Goal: Complete application form: Complete application form

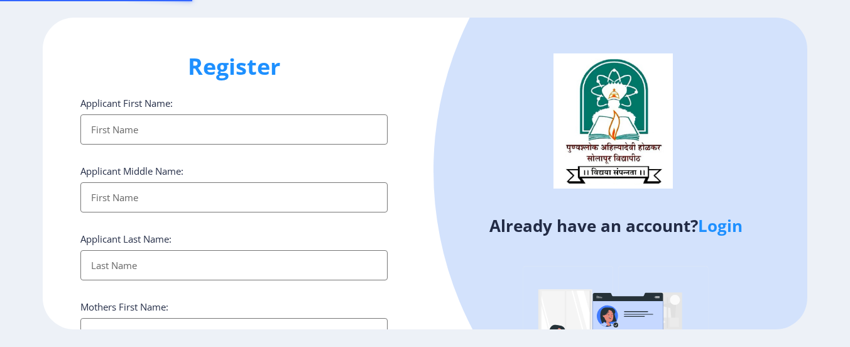
select select
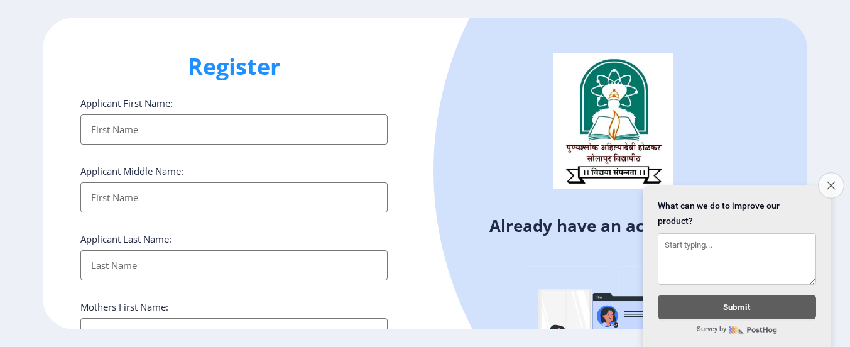
click at [833, 187] on button "Close survey" at bounding box center [831, 185] width 26 height 26
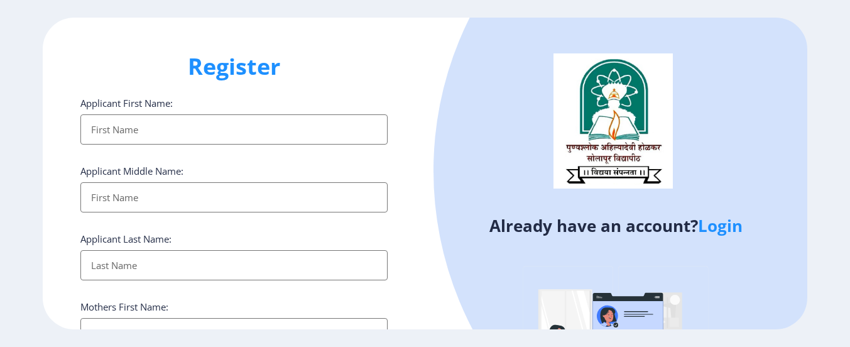
click at [173, 135] on input "Applicant First Name:" at bounding box center [233, 129] width 307 height 30
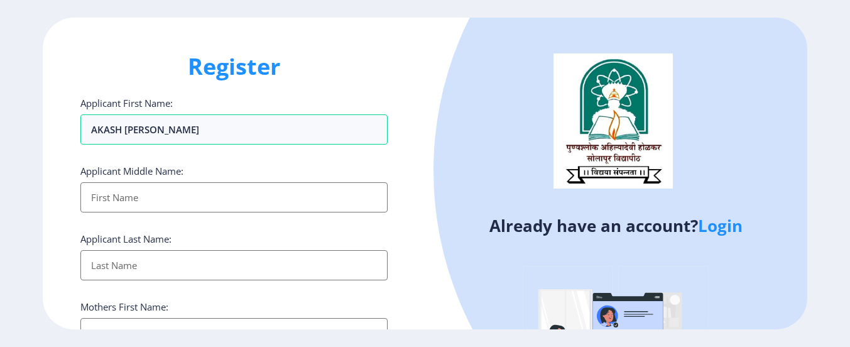
click at [171, 203] on input "Applicant First Name:" at bounding box center [233, 197] width 307 height 30
drag, startPoint x: 155, startPoint y: 127, endPoint x: 50, endPoint y: 134, distance: 104.6
click at [50, 134] on div "Register Applicant First Name: AKASH ARJUN MANE Applicant Middle Name: Applican…" at bounding box center [234, 174] width 383 height 312
click at [140, 139] on input "AKASH [PERSON_NAME]" at bounding box center [233, 129] width 307 height 30
click at [153, 128] on input "AKASH [PERSON_NAME]" at bounding box center [233, 129] width 307 height 30
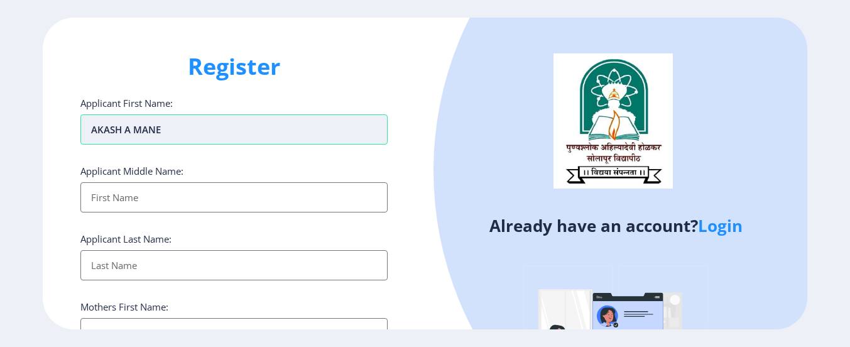
click at [173, 128] on input "AKASH A MANE" at bounding box center [233, 129] width 307 height 30
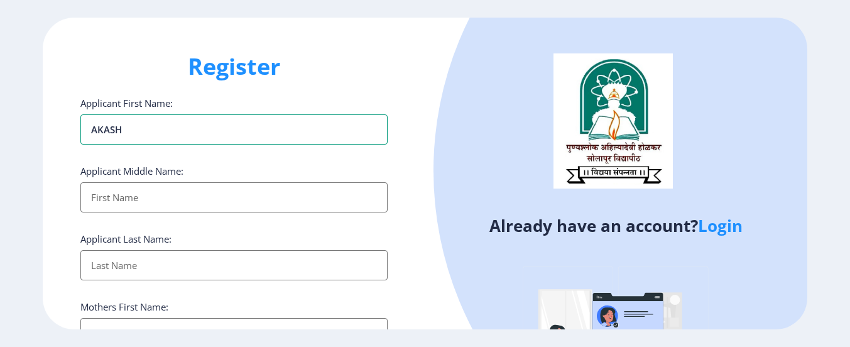
type input "AKASH"
click at [144, 195] on input "Applicant First Name:" at bounding box center [233, 197] width 307 height 30
type input "ARJUN"
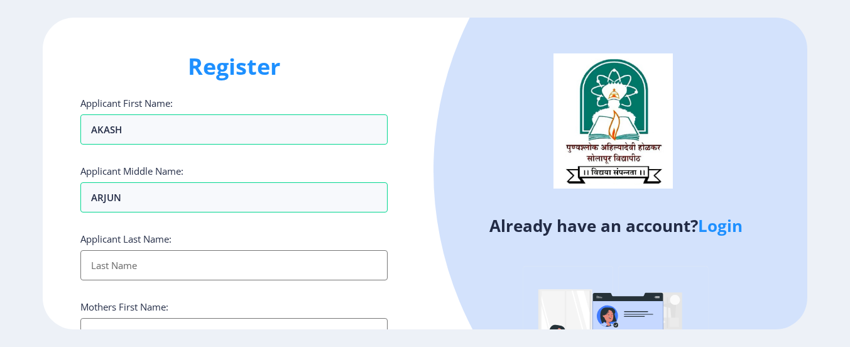
click at [135, 262] on input "Applicant First Name:" at bounding box center [233, 265] width 307 height 30
type input "MANE"
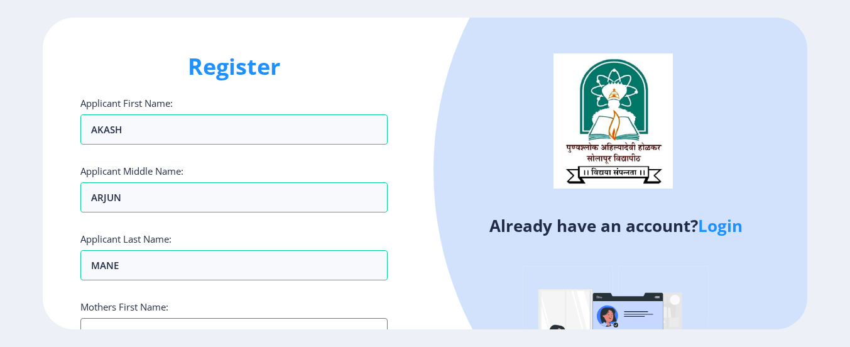
click at [147, 316] on div "Mothers First Name:" at bounding box center [233, 324] width 307 height 48
click at [151, 322] on input "Applicant First Name:" at bounding box center [233, 333] width 307 height 30
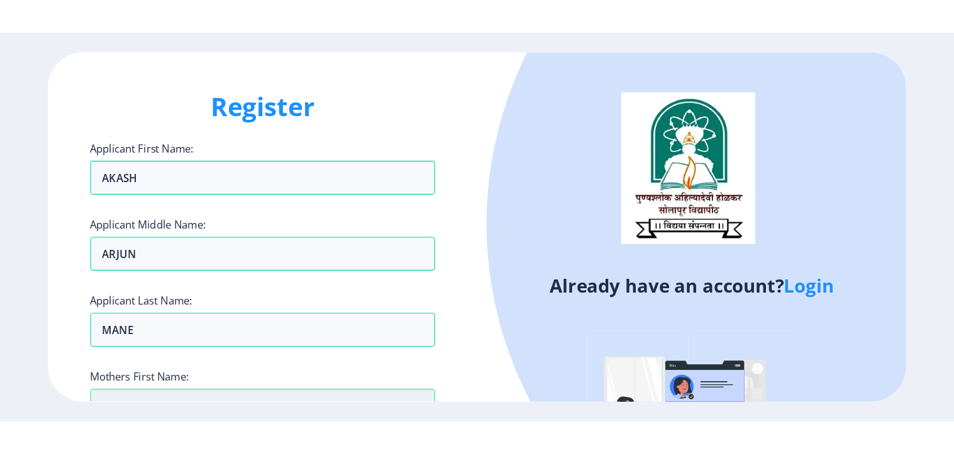
scroll to position [10, 0]
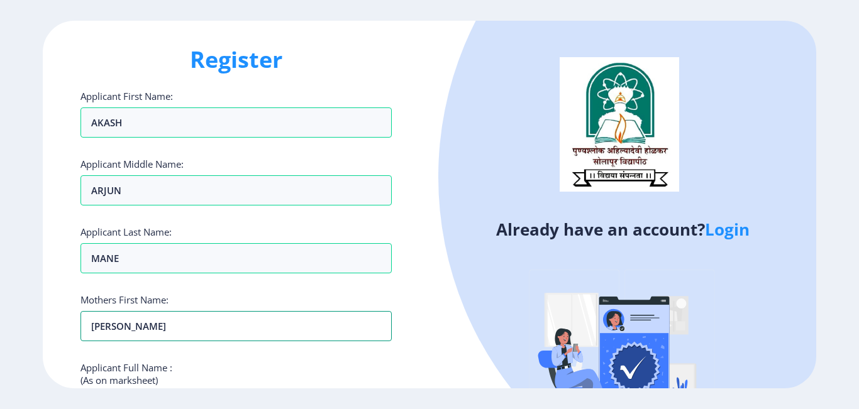
type input "[PERSON_NAME]"
click at [607, 314] on img at bounding box center [622, 356] width 220 height 220
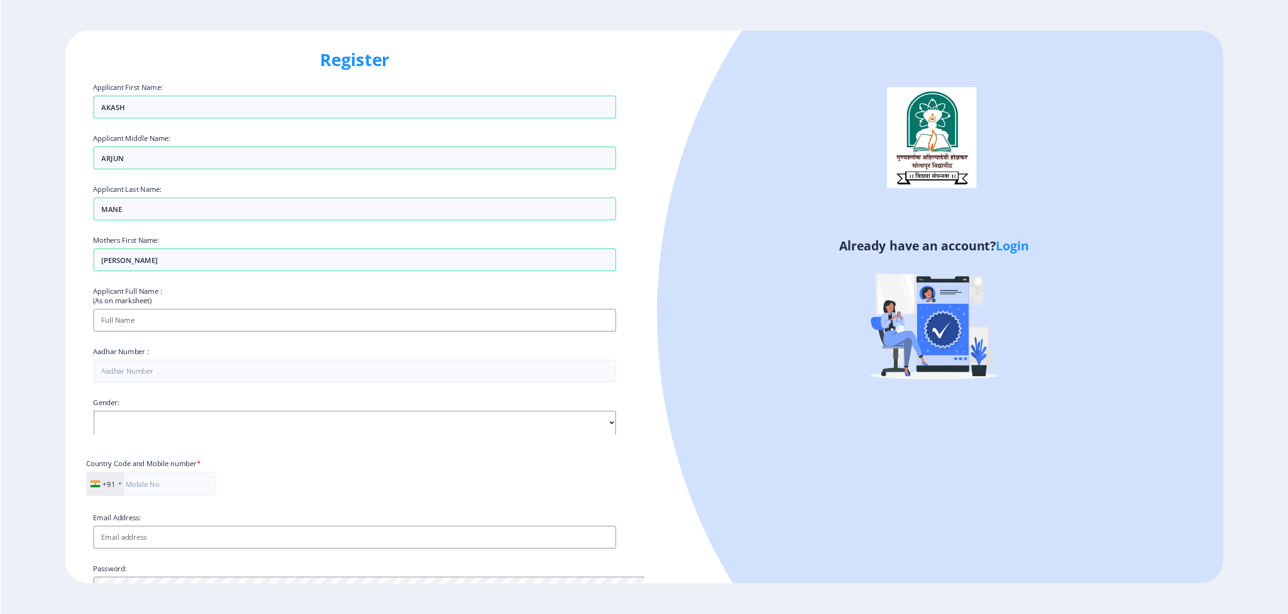
scroll to position [0, 0]
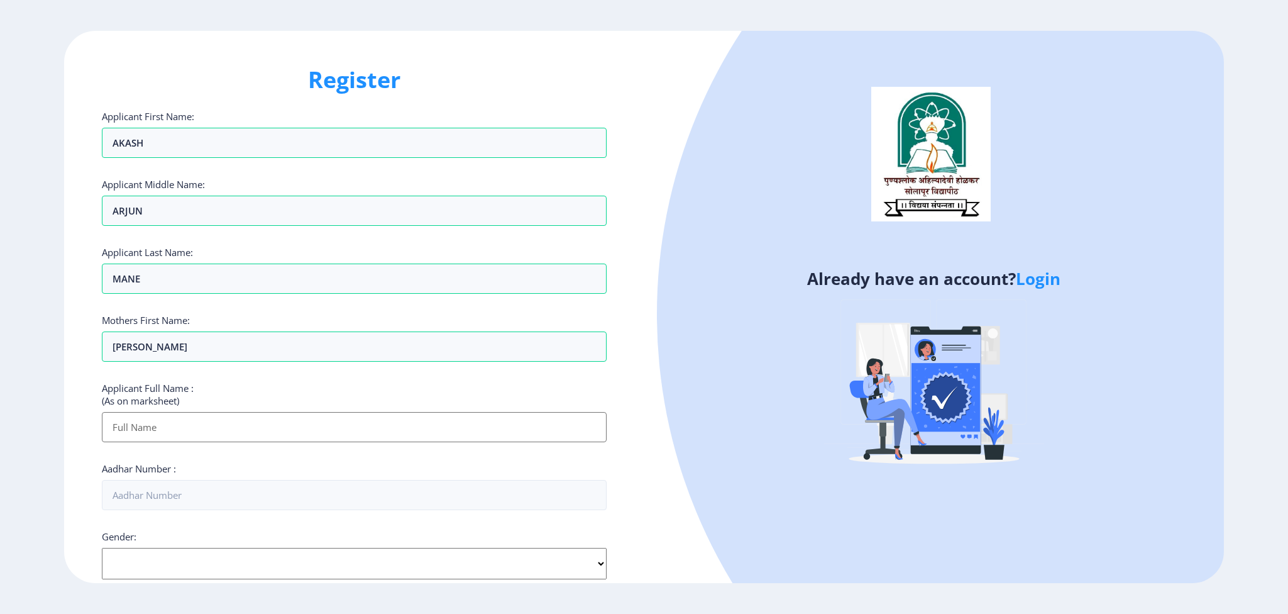
drag, startPoint x: 796, startPoint y: 3, endPoint x: 351, endPoint y: 428, distance: 615.8
click at [351, 346] on input "Applicant First Name:" at bounding box center [354, 427] width 504 height 30
type input "AKASH [PERSON_NAME]"
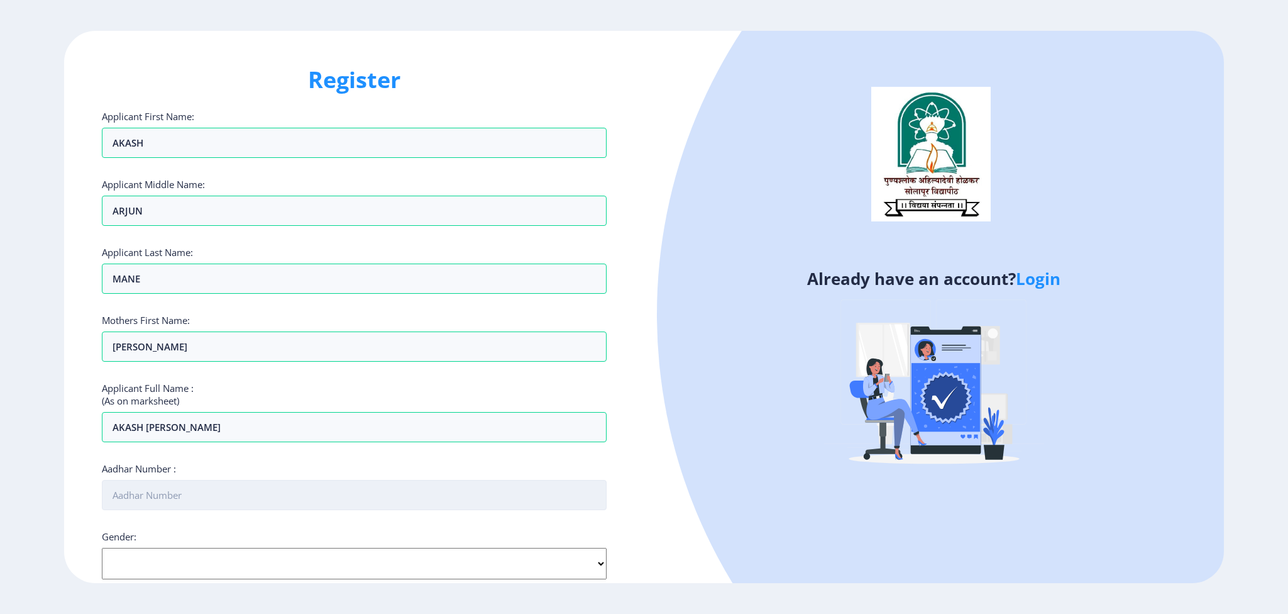
click at [185, 346] on input "Aadhar Number :" at bounding box center [354, 495] width 504 height 30
click at [293, 346] on select "Select Gender [DEMOGRAPHIC_DATA] [DEMOGRAPHIC_DATA] Other" at bounding box center [354, 563] width 504 height 31
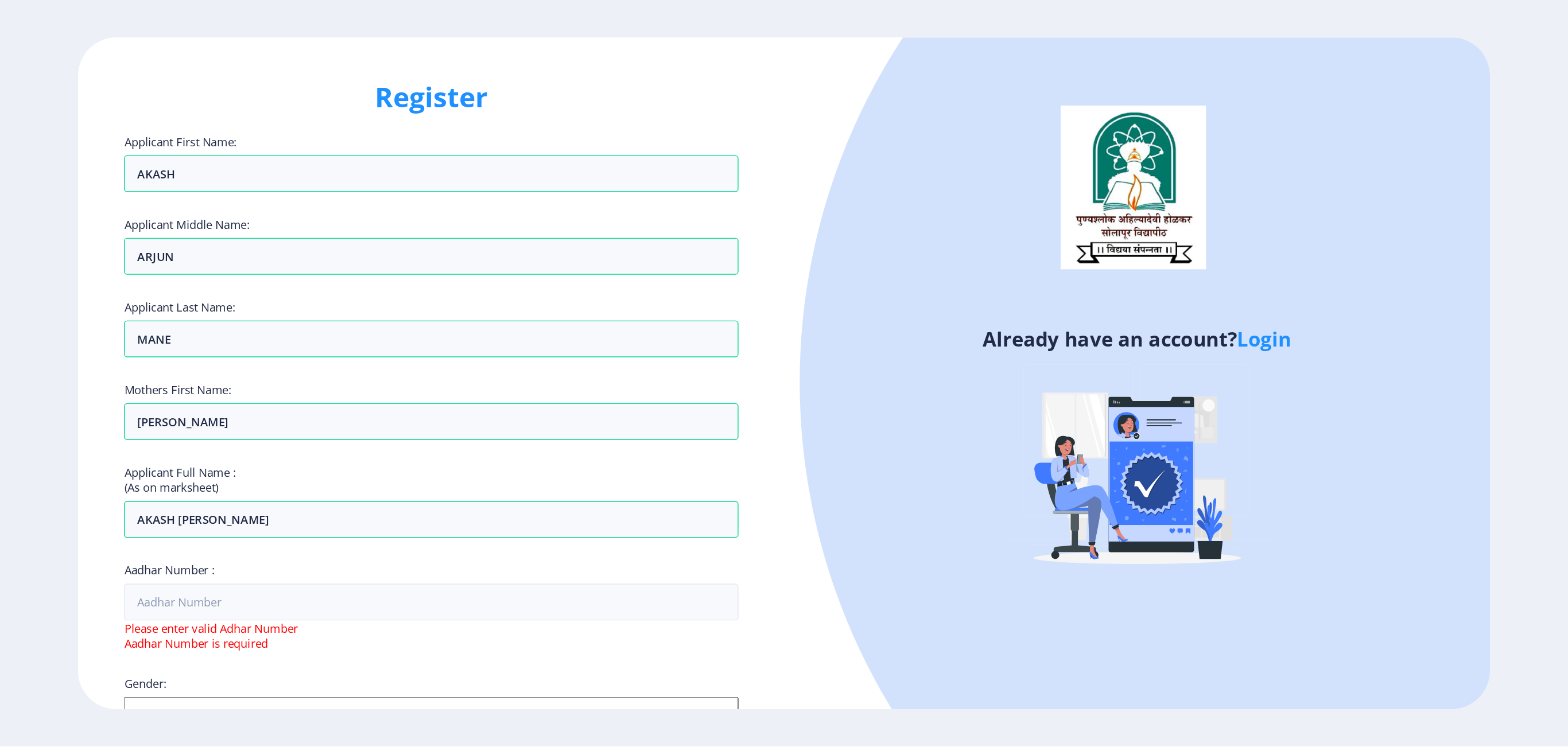
scroll to position [23, 0]
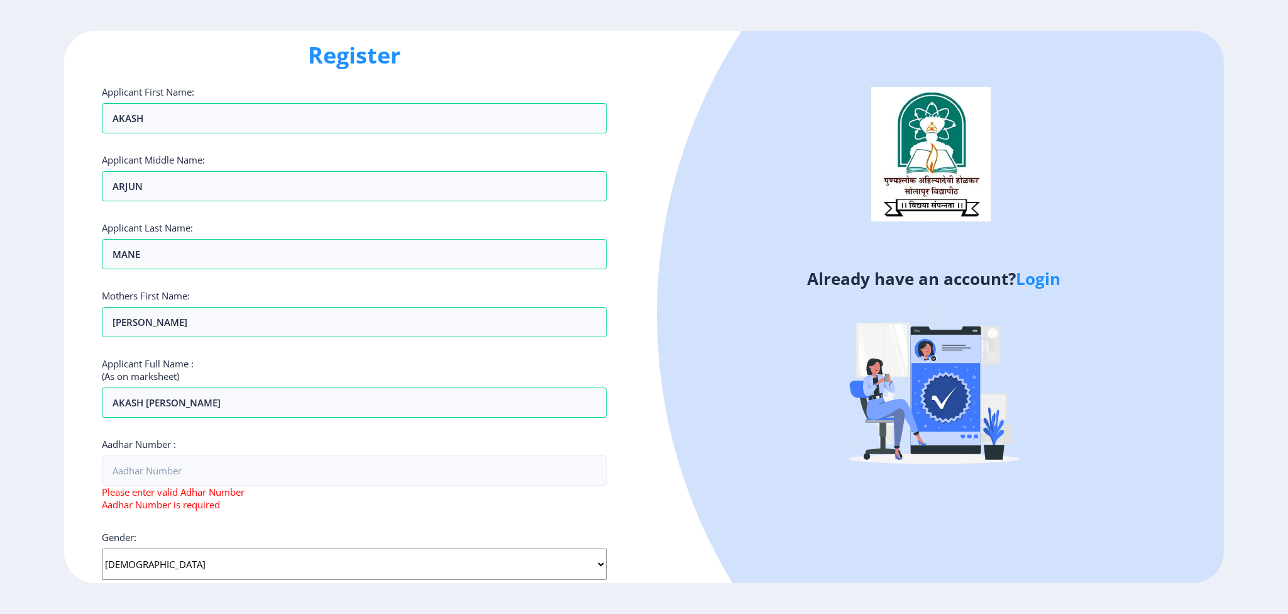
click at [102, 346] on select "Select Gender [DEMOGRAPHIC_DATA] [DEMOGRAPHIC_DATA] Other" at bounding box center [354, 563] width 504 height 31
select select "[DEMOGRAPHIC_DATA]"
click at [850, 346] on img at bounding box center [934, 385] width 220 height 220
drag, startPoint x: 1287, startPoint y: 214, endPoint x: 1267, endPoint y: 255, distance: 45.3
click at [850, 336] on ngx-register "Register Applicant First Name: AKASH Applicant Middle Name: ARJUN Applicant Las…" at bounding box center [644, 307] width 1288 height 552
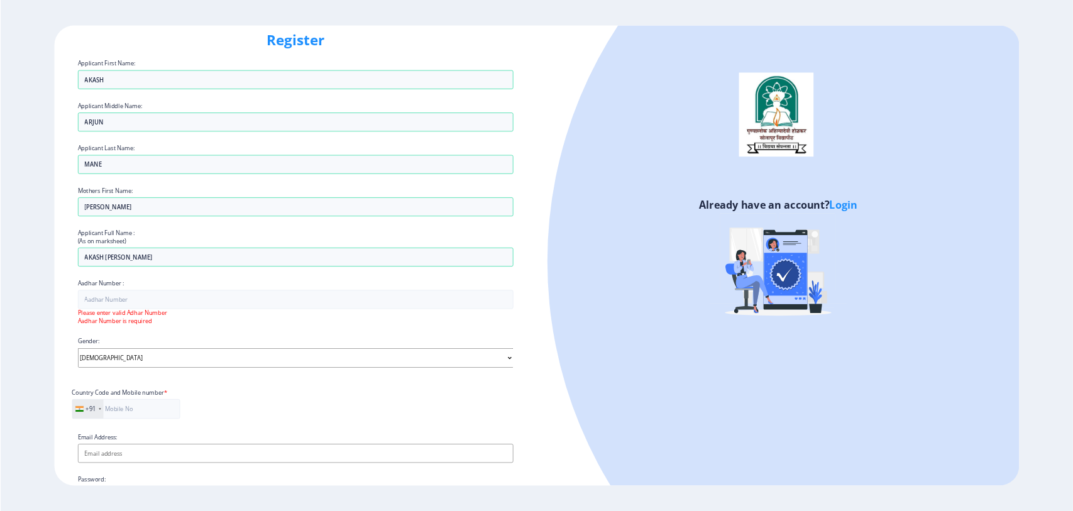
scroll to position [0, 0]
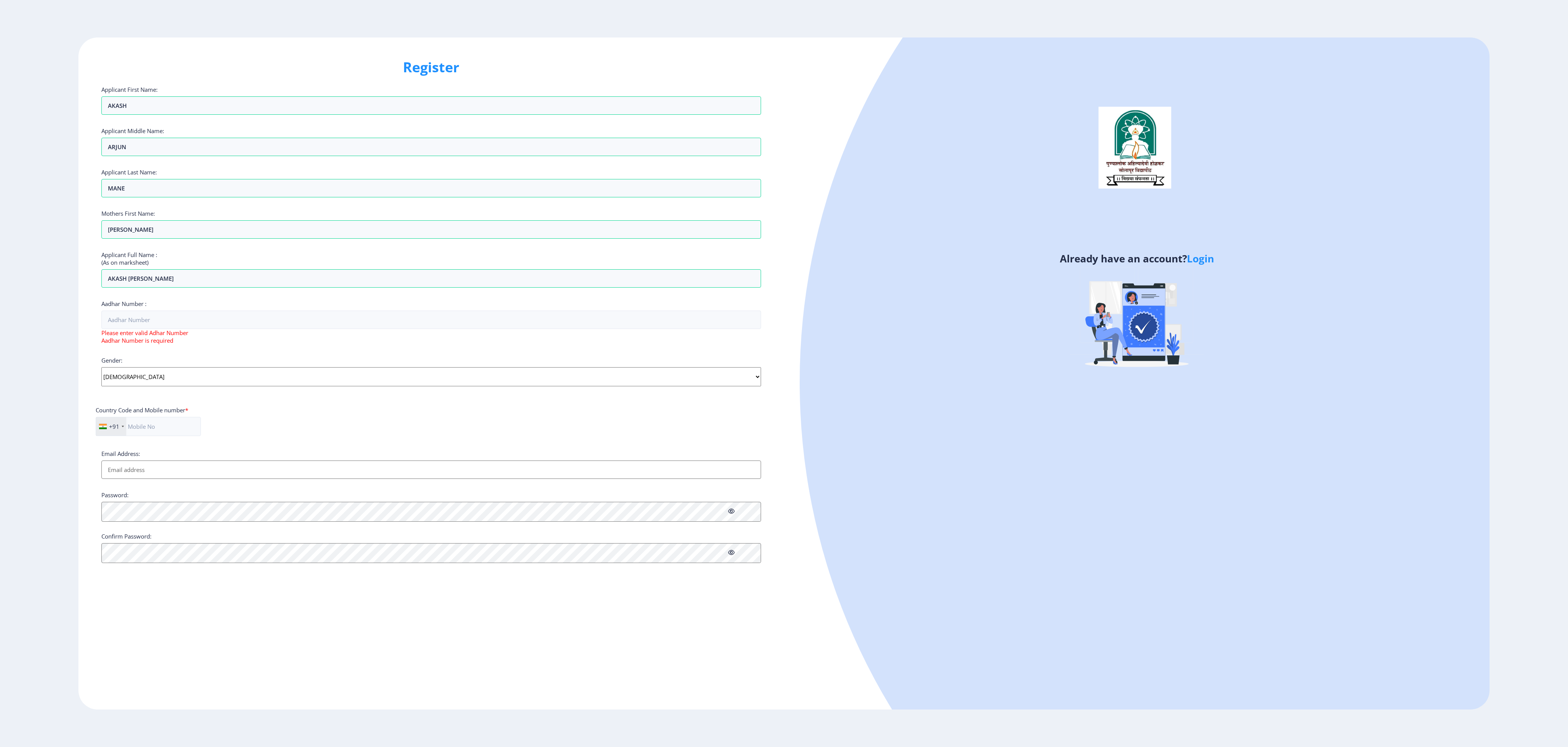
drag, startPoint x: 743, startPoint y: 1, endPoint x: 463, endPoint y: 467, distance: 543.7
click at [463, 210] on div "Email Address:" at bounding box center [432, 464] width 660 height 29
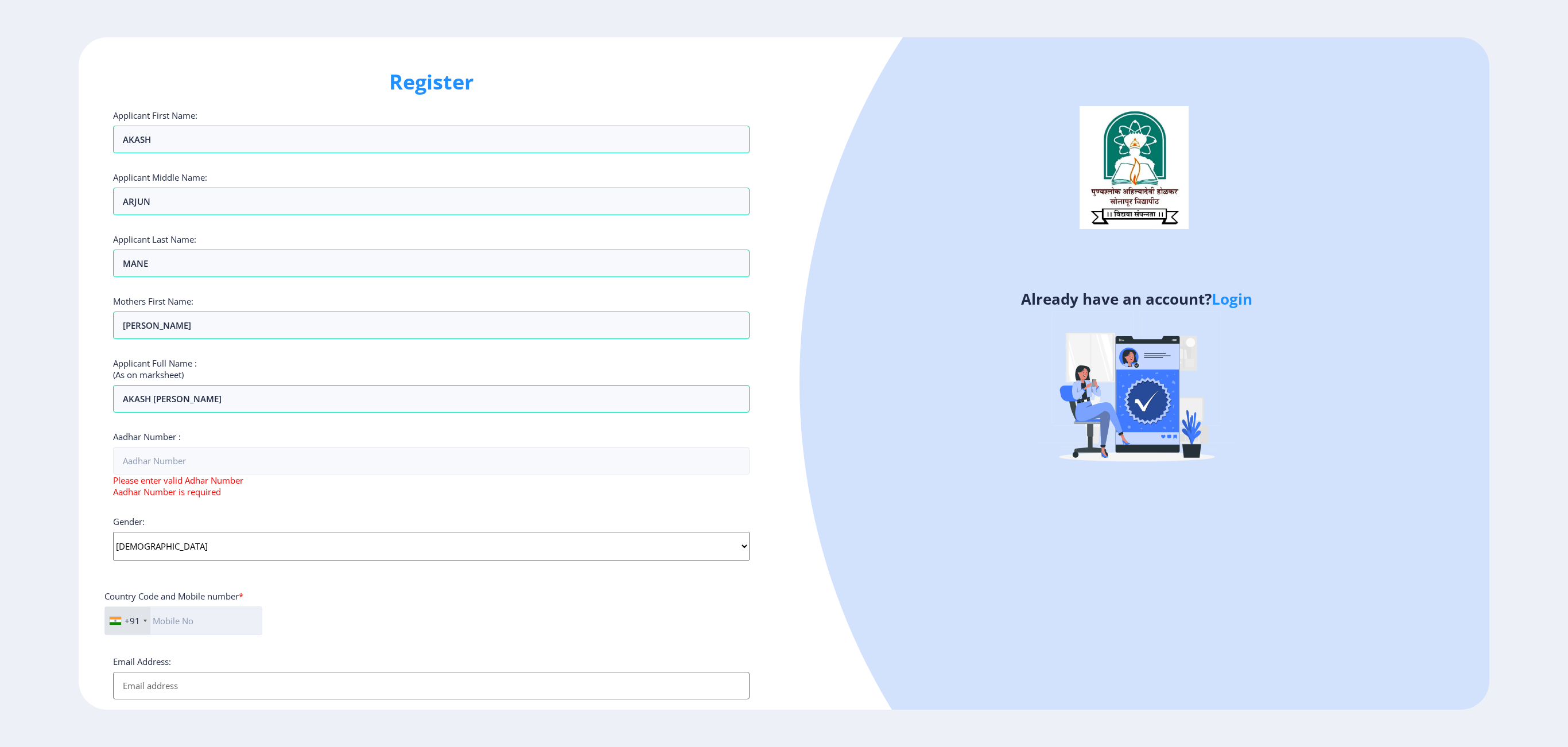
click at [162, 316] on input "text" at bounding box center [183, 620] width 158 height 28
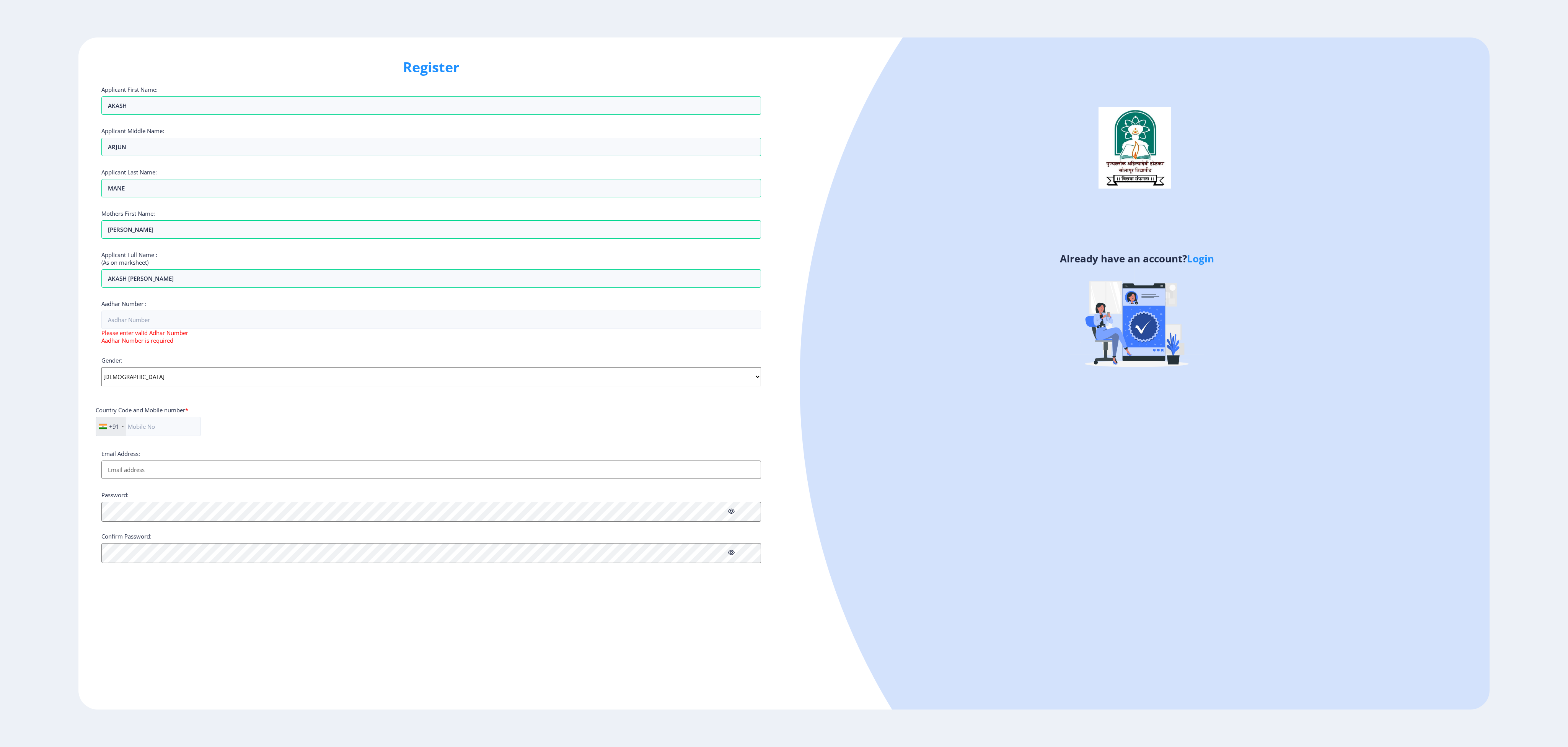
click at [176, 210] on div "Email Address:" at bounding box center [432, 464] width 660 height 29
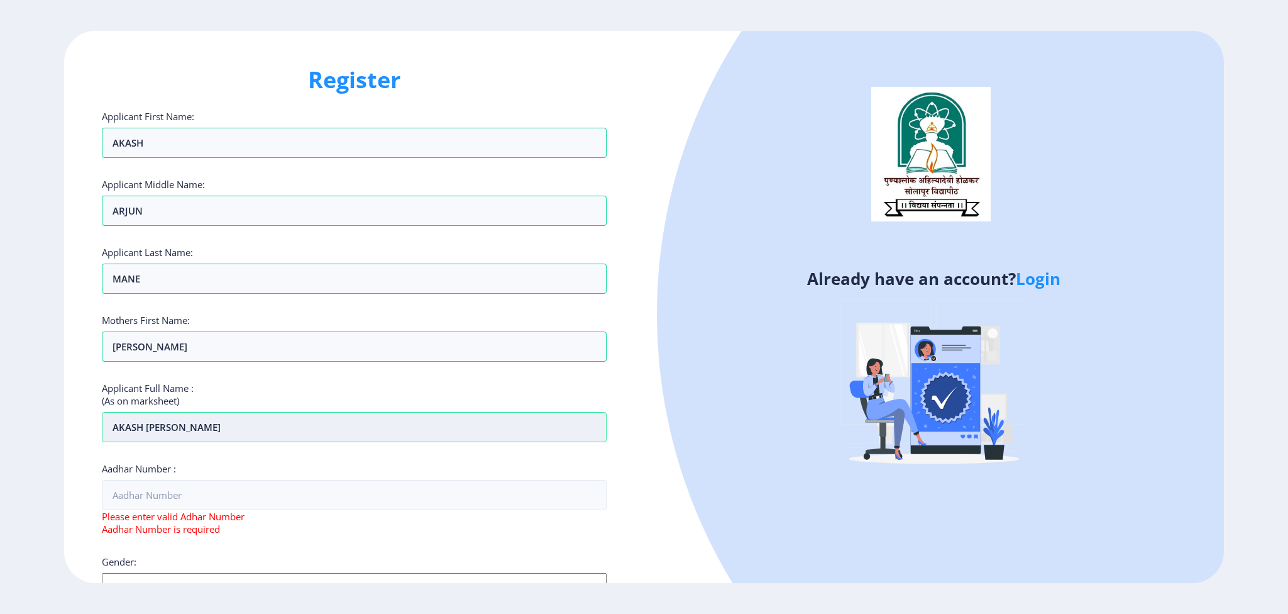
drag, startPoint x: 308, startPoint y: 419, endPoint x: 199, endPoint y: 440, distance: 111.4
click at [201, 346] on input "AKASH [PERSON_NAME]" at bounding box center [354, 427] width 504 height 30
click at [342, 346] on input "AKASH [PERSON_NAME]" at bounding box center [354, 427] width 504 height 30
click at [281, 346] on input "[PERSON_NAME]" at bounding box center [354, 346] width 504 height 30
click at [217, 346] on input "Aadhar Number :" at bounding box center [354, 495] width 504 height 30
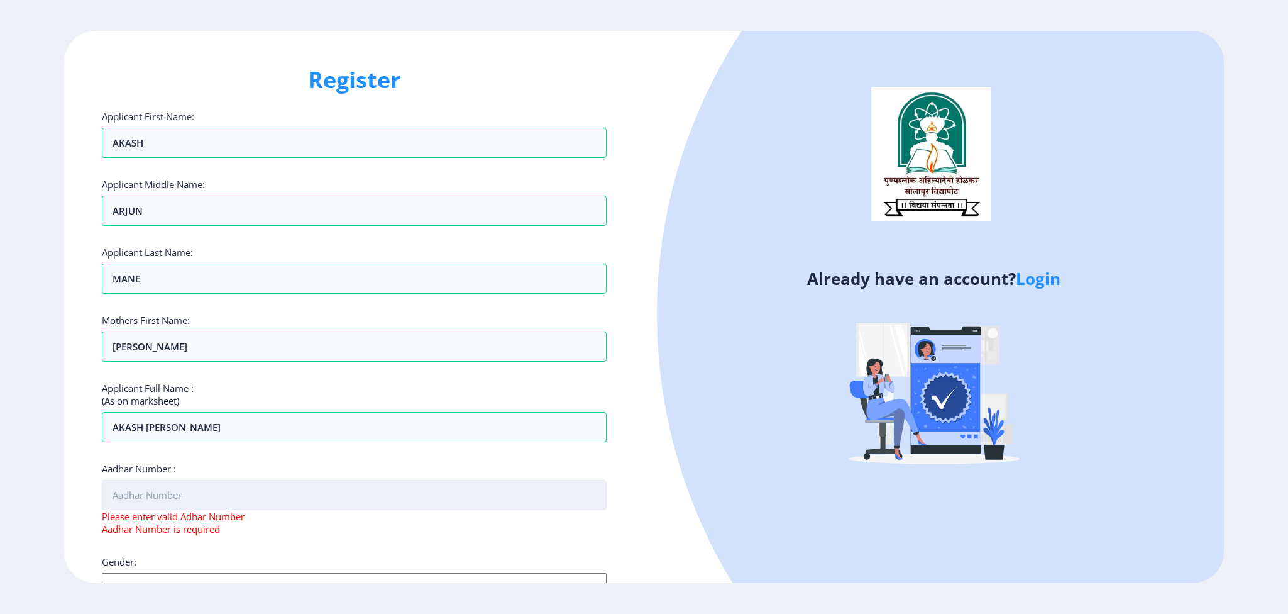
click at [187, 346] on input "Aadhar Number :" at bounding box center [354, 495] width 504 height 30
click at [225, 346] on input "Aadhar Number :" at bounding box center [354, 495] width 504 height 30
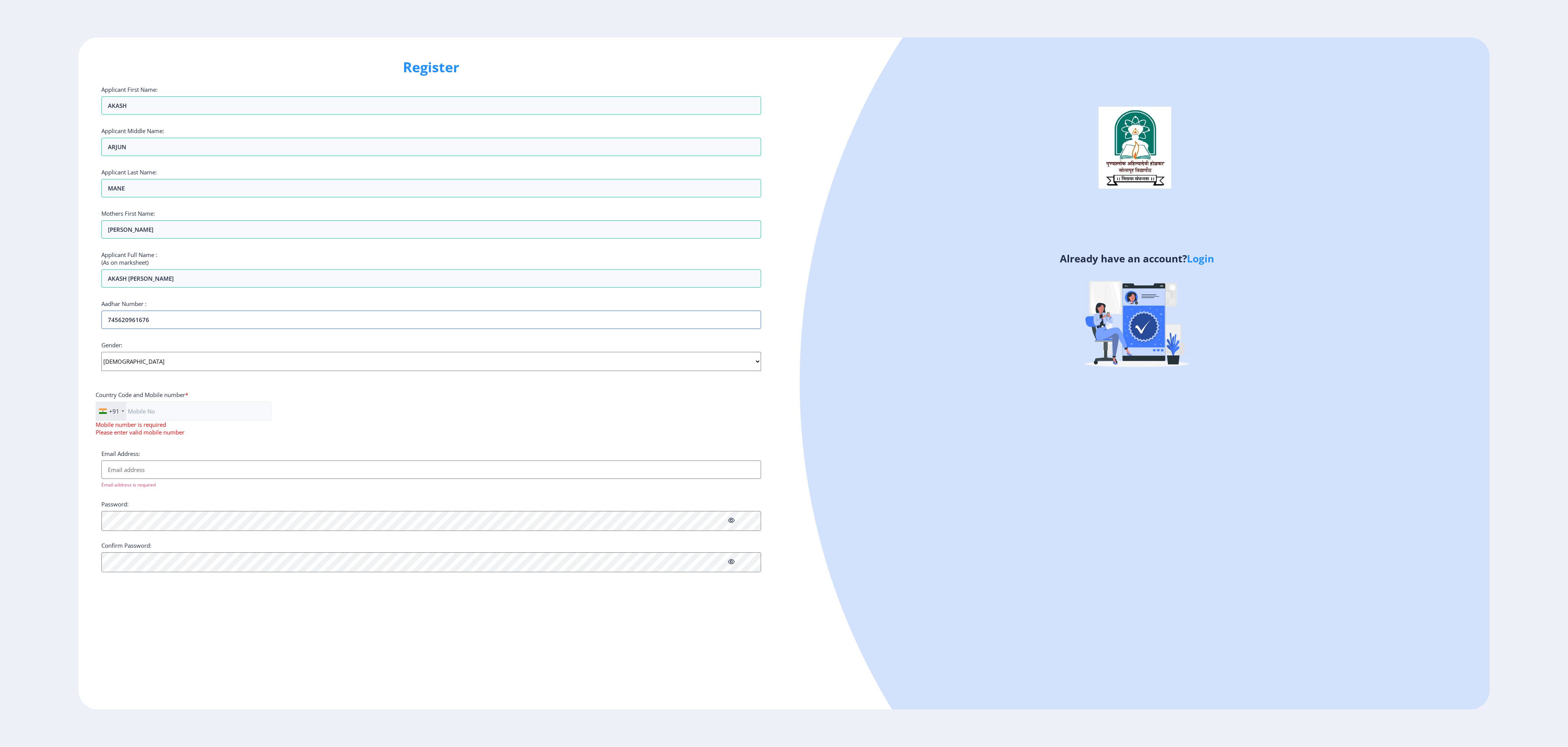
type input "745620961676"
drag, startPoint x: 752, startPoint y: 2, endPoint x: 1080, endPoint y: 497, distance: 593.8
click at [517, 210] on div at bounding box center [1427, 381] width 1255 height 1254
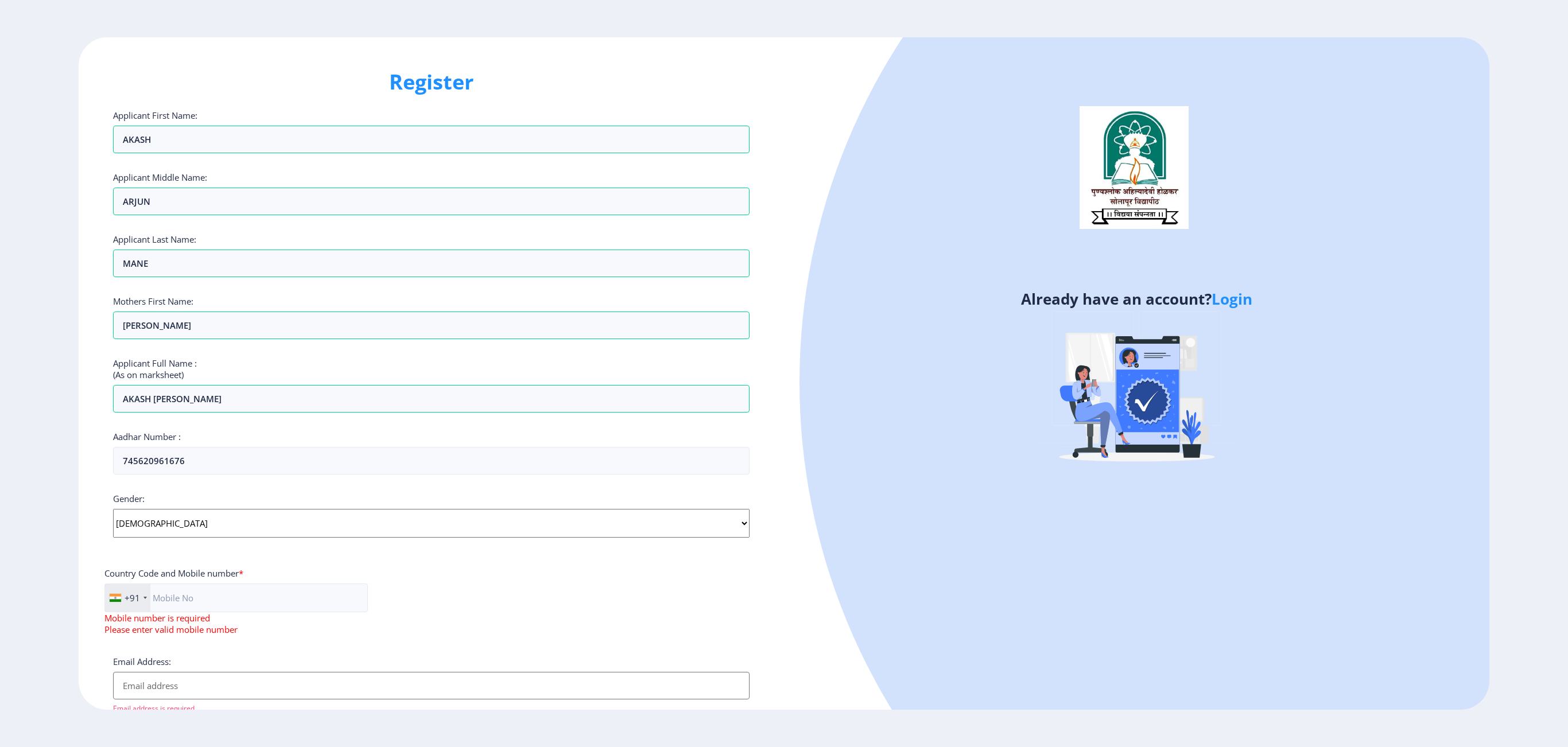
drag, startPoint x: 2335, startPoint y: 2, endPoint x: 595, endPoint y: 539, distance: 1821.0
click at [595, 316] on select "Select Gender [DEMOGRAPHIC_DATA] [DEMOGRAPHIC_DATA] Other" at bounding box center [431, 523] width 637 height 28
select select "[DEMOGRAPHIC_DATA]"
click at [113, 316] on select "Select Gender [DEMOGRAPHIC_DATA] [DEMOGRAPHIC_DATA] Other" at bounding box center [431, 523] width 637 height 28
click at [341, 316] on input "Email Address:" at bounding box center [431, 686] width 637 height 27
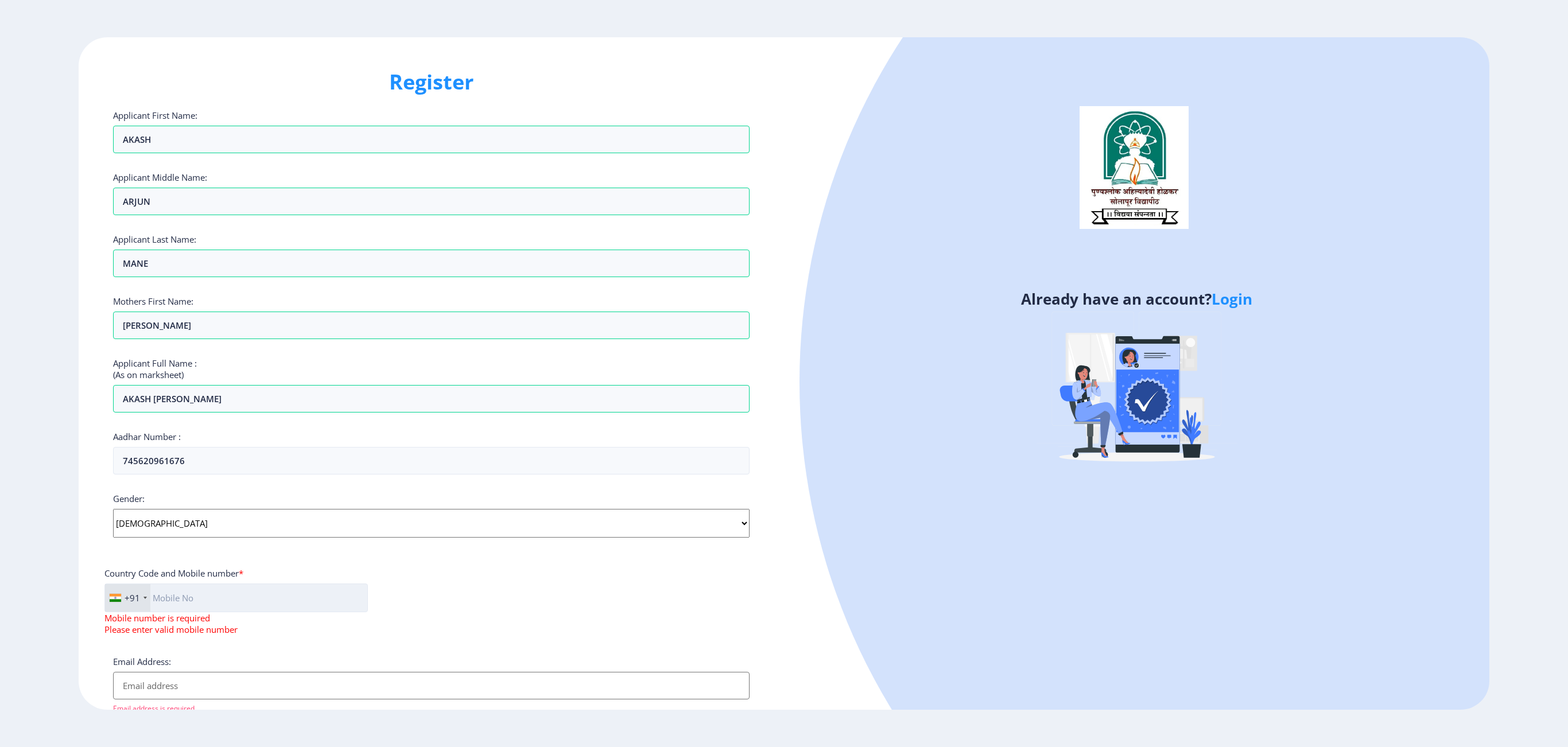
click at [262, 316] on input "text" at bounding box center [236, 597] width 264 height 28
type input "7769061810"
click at [227, 316] on input "Email Address:" at bounding box center [431, 663] width 637 height 27
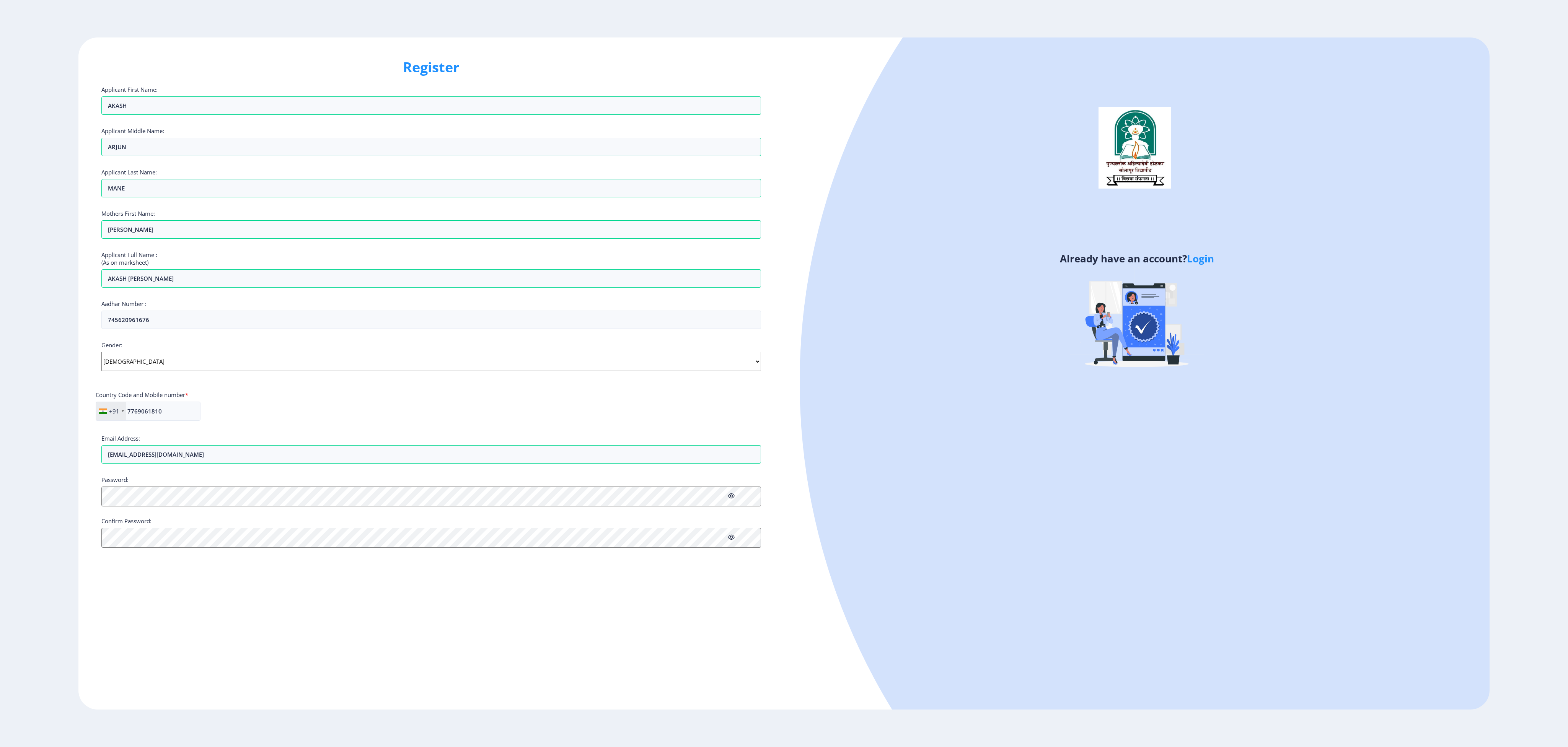
drag, startPoint x: 1041, startPoint y: 0, endPoint x: 691, endPoint y: 668, distance: 754.1
click at [517, 210] on div "Register Applicant First Name: AKASH Applicant Middle Name: ARJUN Applicant Las…" at bounding box center [431, 374] width 705 height 672
click at [145, 210] on input "[EMAIL_ADDRESS][DOMAIN_NAME]" at bounding box center [432, 454] width 660 height 18
type input "[EMAIL_ADDRESS][DOMAIN_NAME]"
click at [517, 210] on icon at bounding box center [731, 537] width 7 height 5
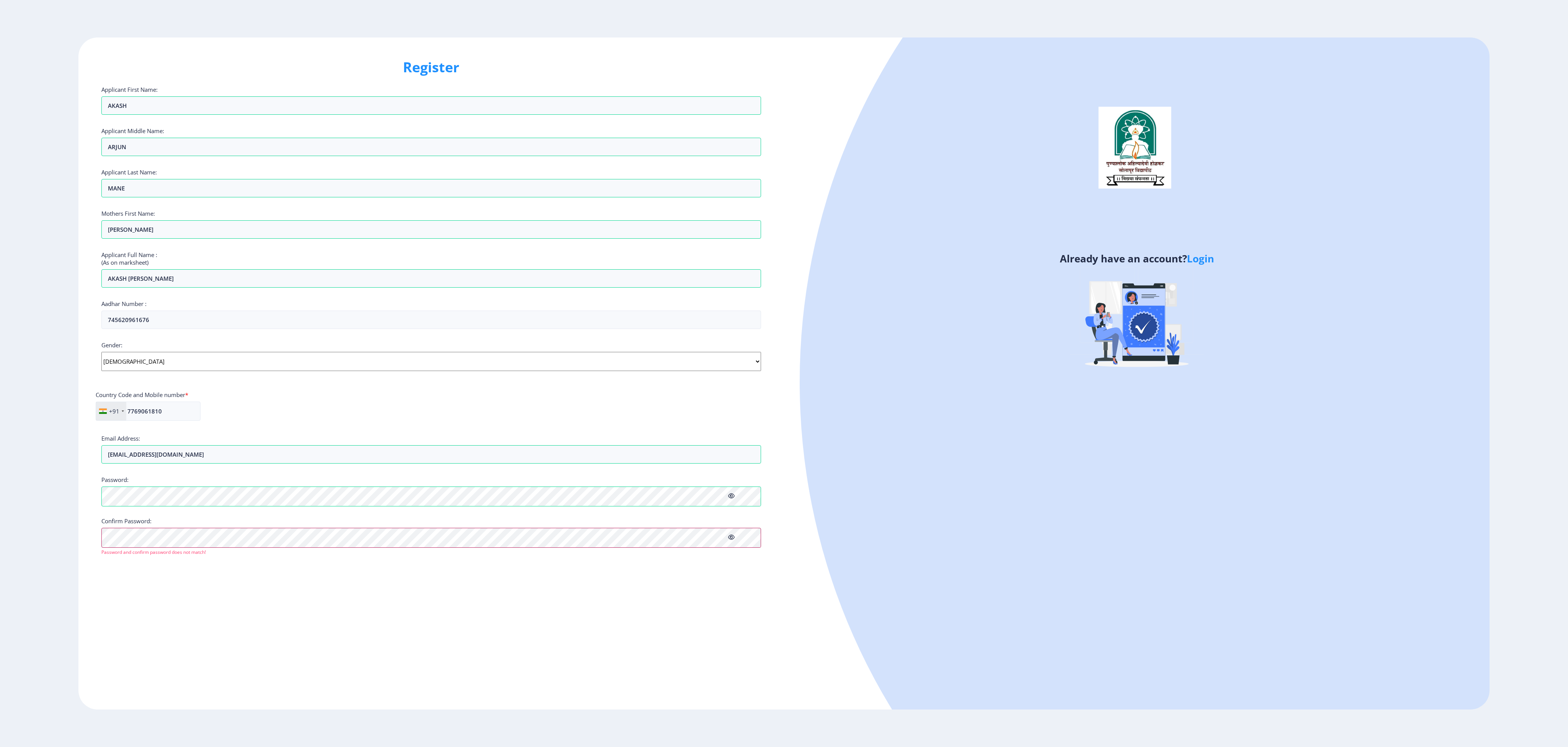
click at [0, 210] on ngx-register "Register Applicant First Name: AKASH Applicant Middle Name: ARJUN Applicant Las…" at bounding box center [784, 374] width 1568 height 672
click at [22, 210] on ngx-register "Register Applicant First Name: AKASH Applicant Middle Name: ARJUN Applicant Las…" at bounding box center [784, 374] width 1568 height 672
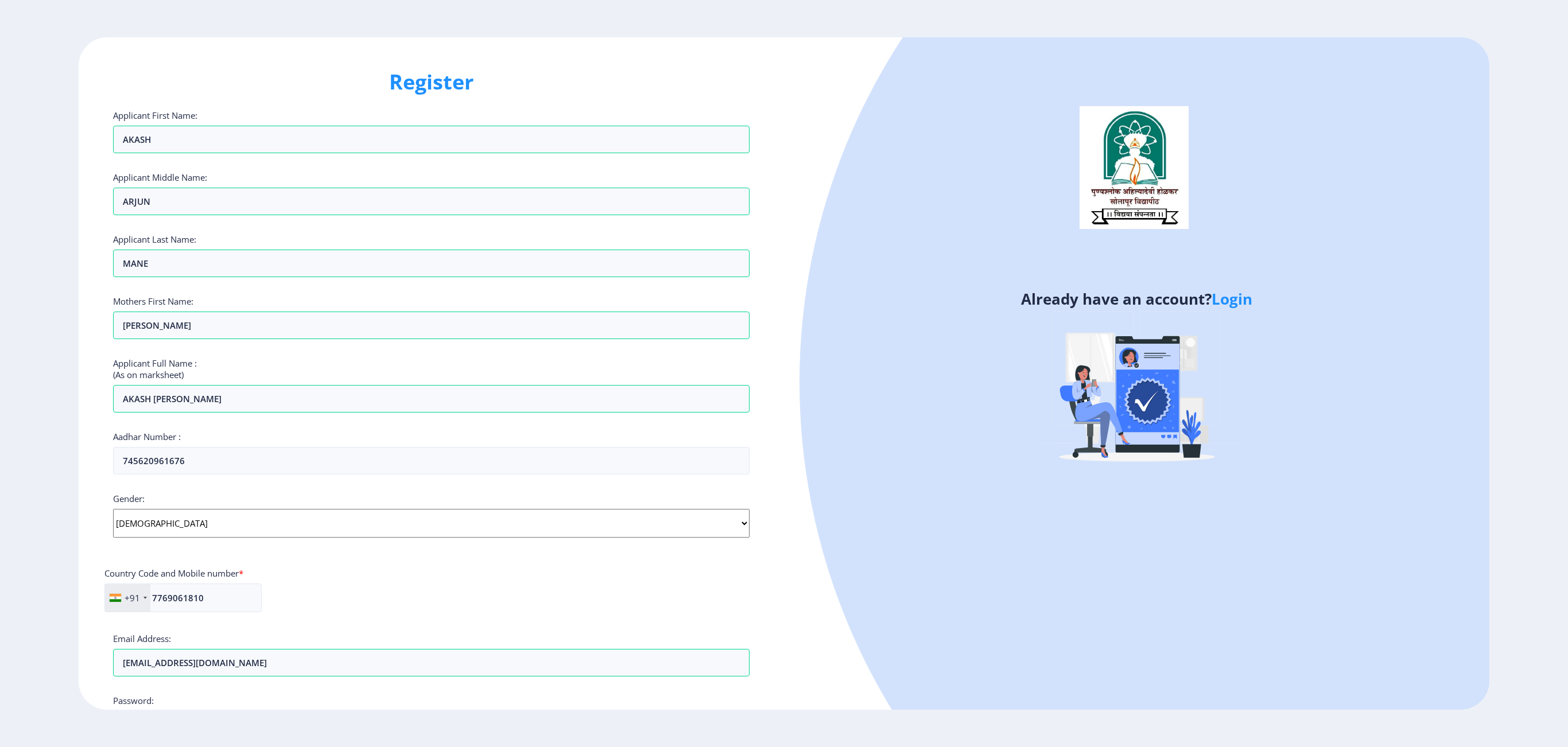
drag, startPoint x: 1031, startPoint y: 568, endPoint x: 1528, endPoint y: 370, distance: 535.0
click at [776, 316] on div at bounding box center [1427, 383] width 1255 height 1255
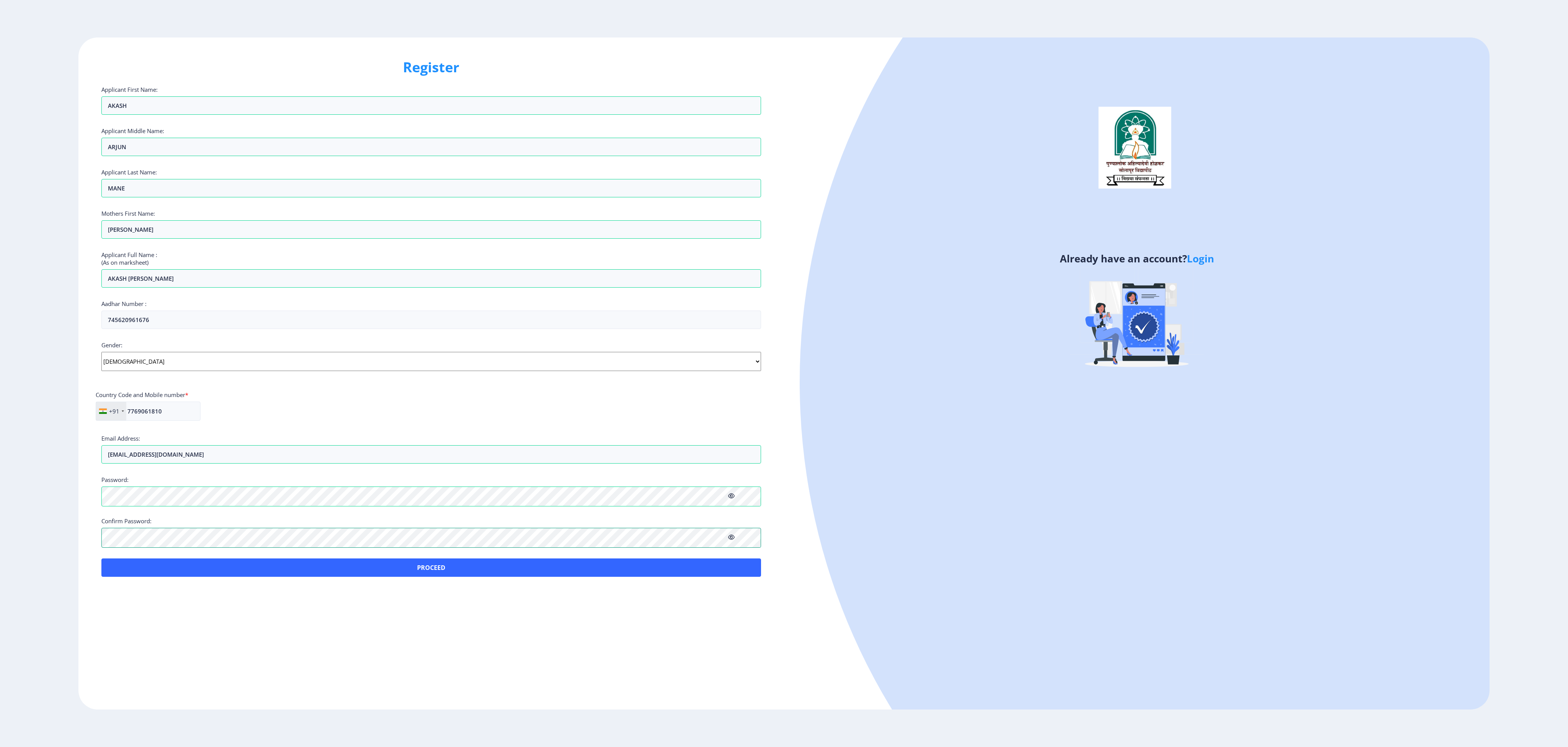
drag, startPoint x: 1044, startPoint y: 98, endPoint x: 10, endPoint y: 543, distance: 1125.7
click at [10, 210] on ngx-register "Register Applicant First Name: AKASH Applicant Middle Name: ARJUN Applicant Las…" at bounding box center [784, 374] width 1568 height 672
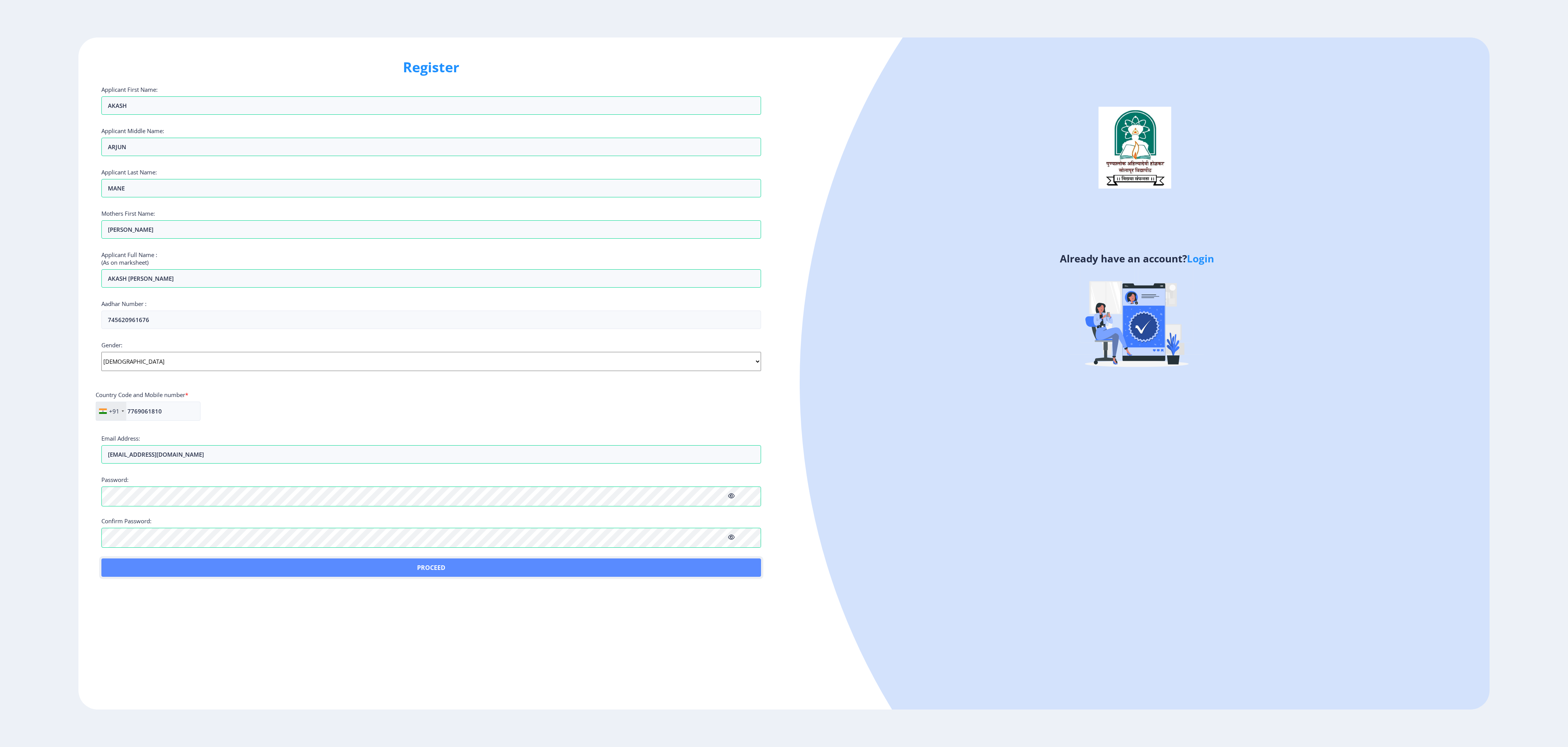
click at [178, 210] on button "Proceed" at bounding box center [432, 568] width 660 height 18
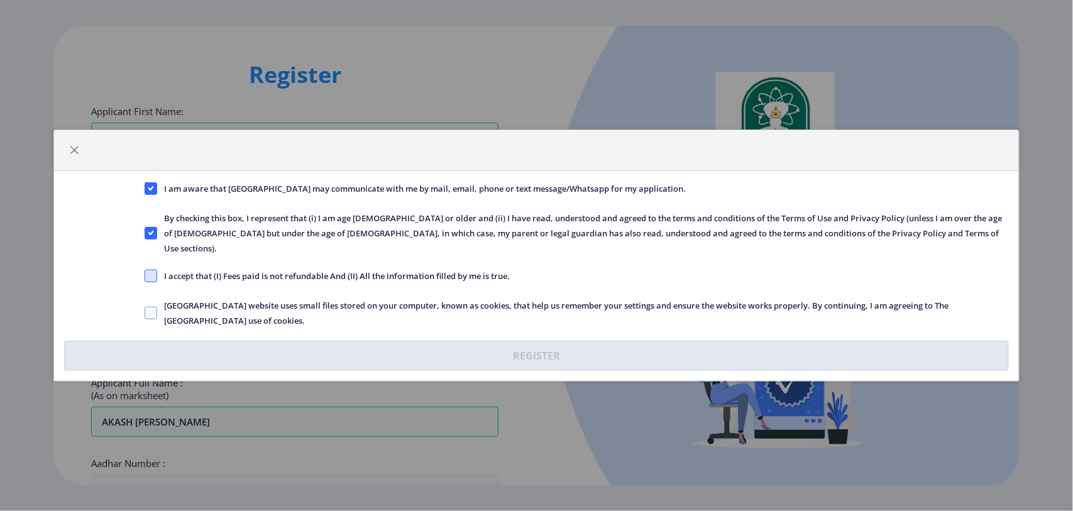
click at [152, 270] on span at bounding box center [151, 276] width 13 height 13
click at [145, 276] on input "I accept that (I) Fees paid is not refundable And (II) All the information fill…" at bounding box center [145, 276] width 1 height 1
checkbox input "true"
click at [151, 307] on span at bounding box center [151, 313] width 13 height 13
click at [145, 313] on input "[GEOGRAPHIC_DATA] website uses small files stored on your computer, known as co…" at bounding box center [145, 313] width 1 height 1
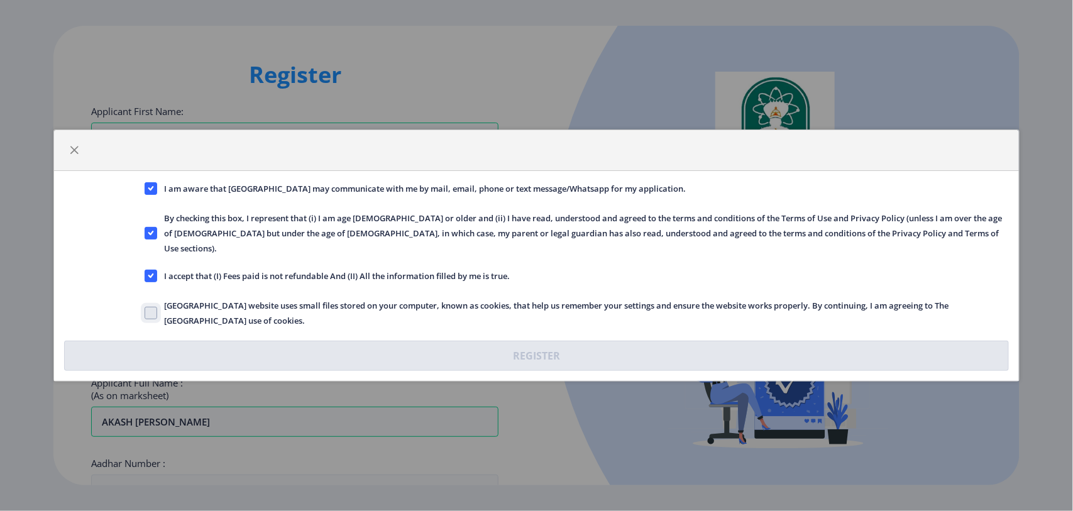
checkbox input "true"
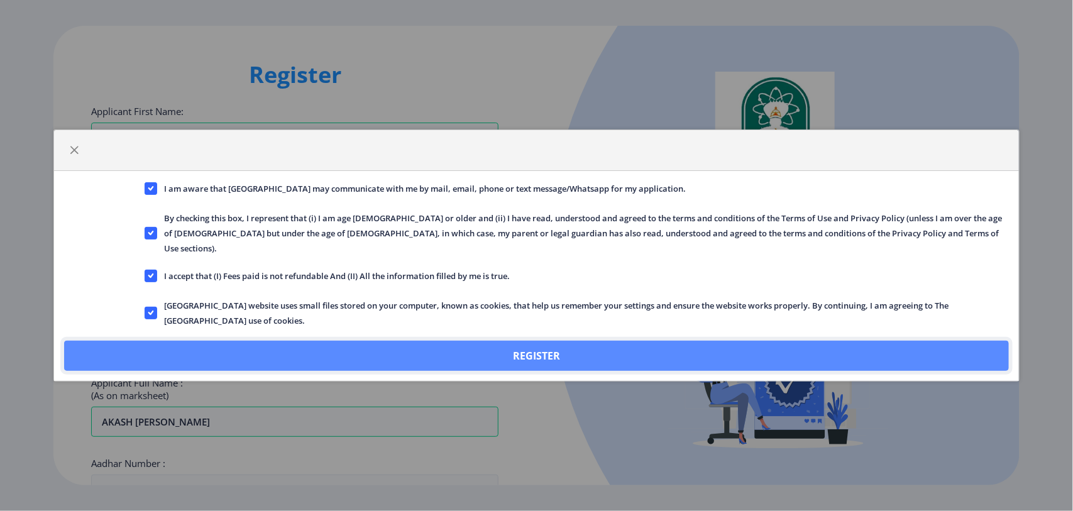
click at [533, 344] on button "Register" at bounding box center [536, 356] width 944 height 30
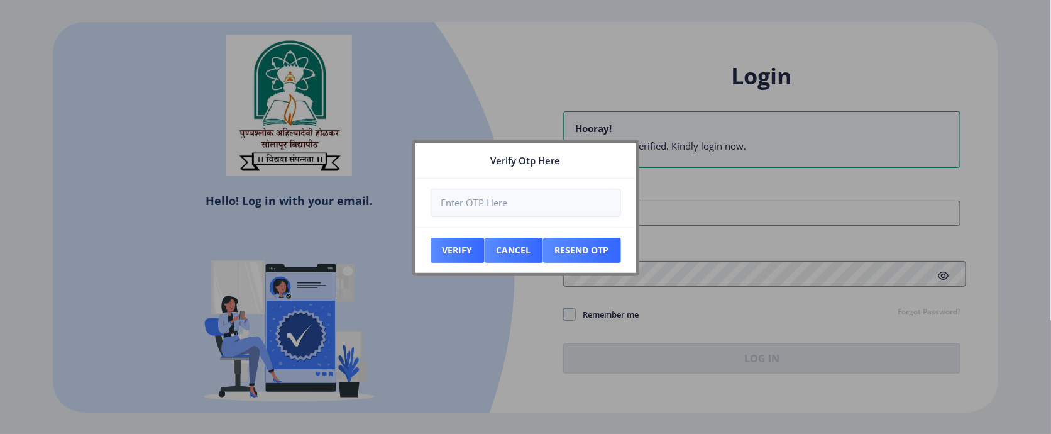
type input "[EMAIL_ADDRESS][DOMAIN_NAME]"
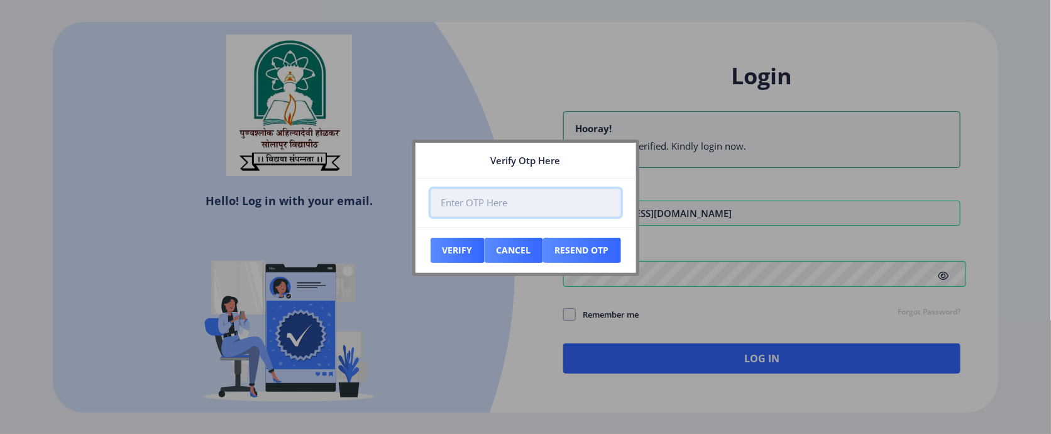
click at [542, 199] on input "number" at bounding box center [526, 203] width 190 height 28
type input "636466"
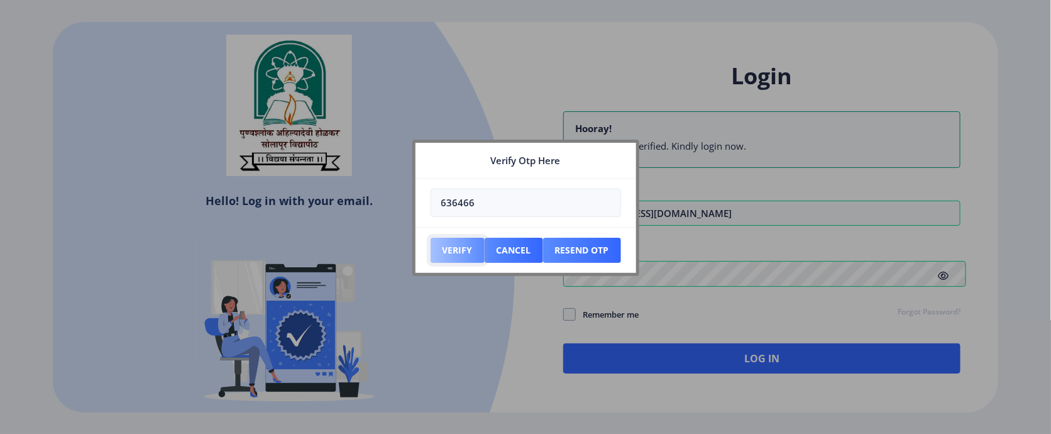
click at [454, 253] on button "Verify" at bounding box center [458, 250] width 54 height 25
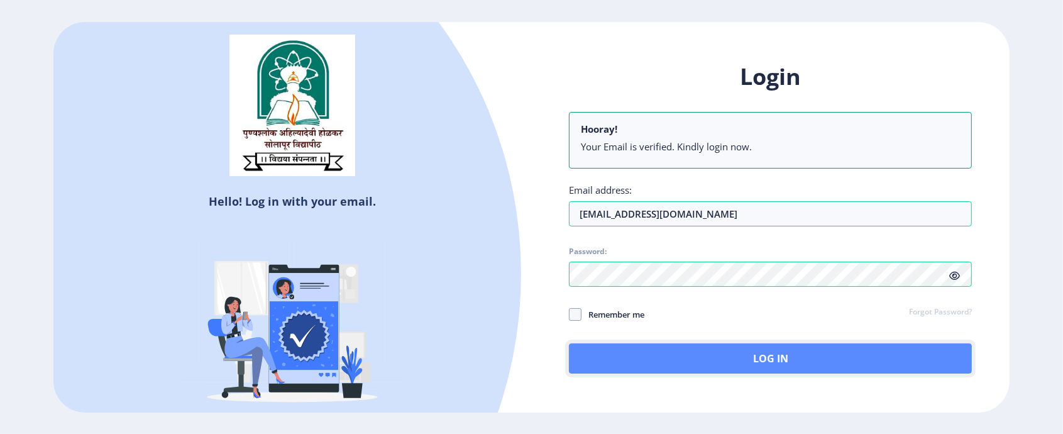
click at [718, 346] on button "Log In" at bounding box center [770, 358] width 403 height 30
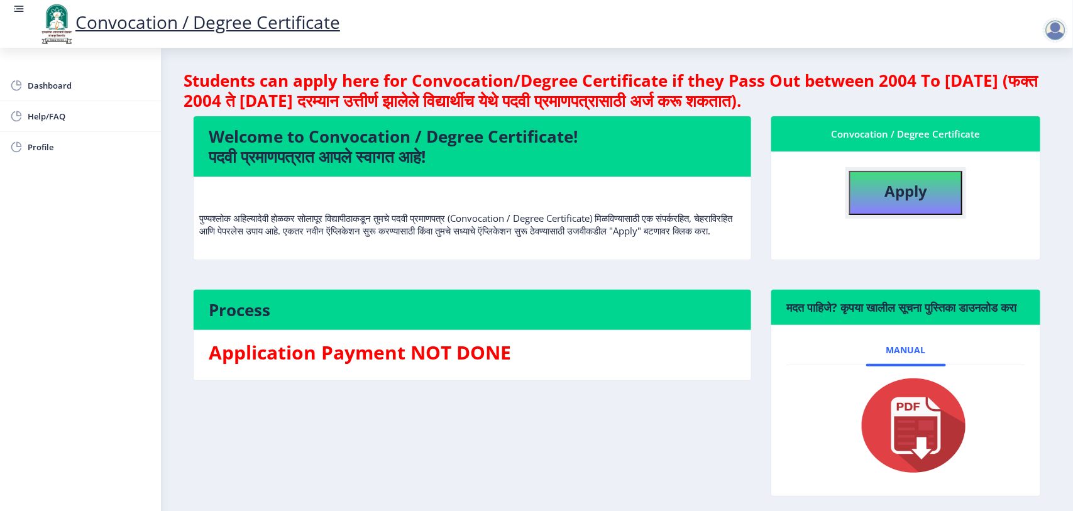
click at [850, 203] on button "Apply" at bounding box center [905, 193] width 113 height 44
select select
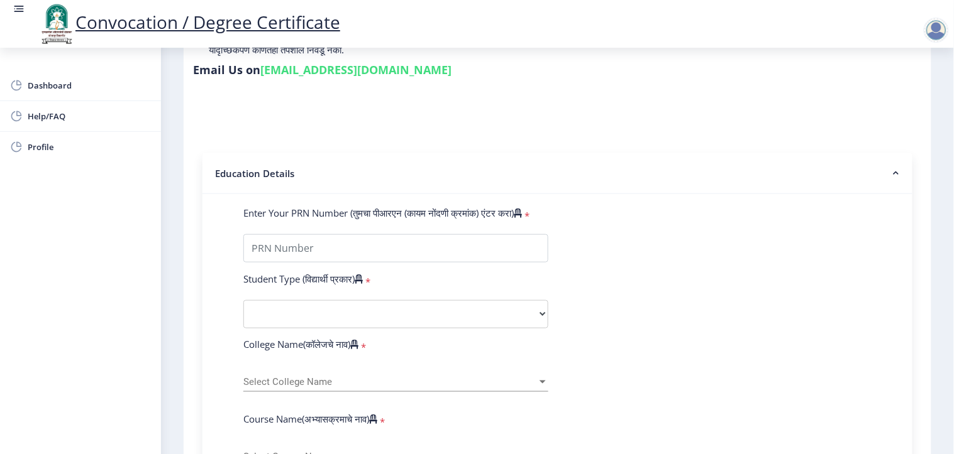
scroll to position [209, 0]
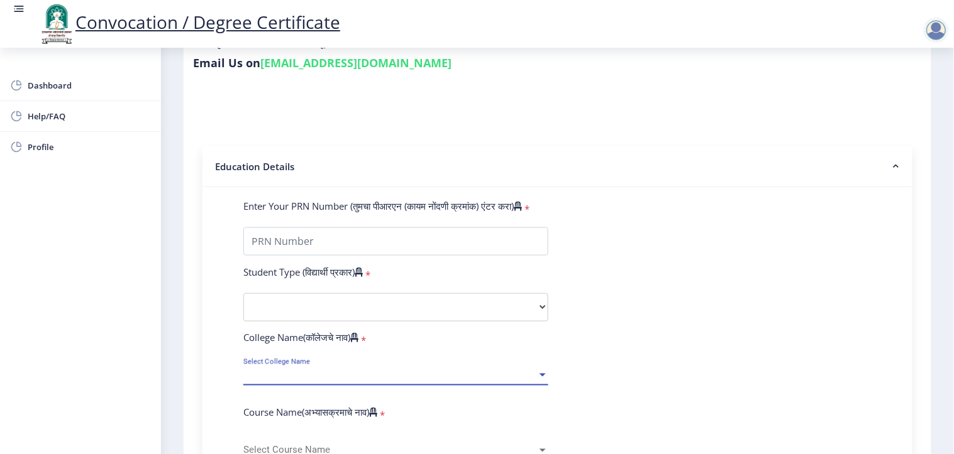
click at [472, 346] on span "Select College Name" at bounding box center [390, 375] width 294 height 11
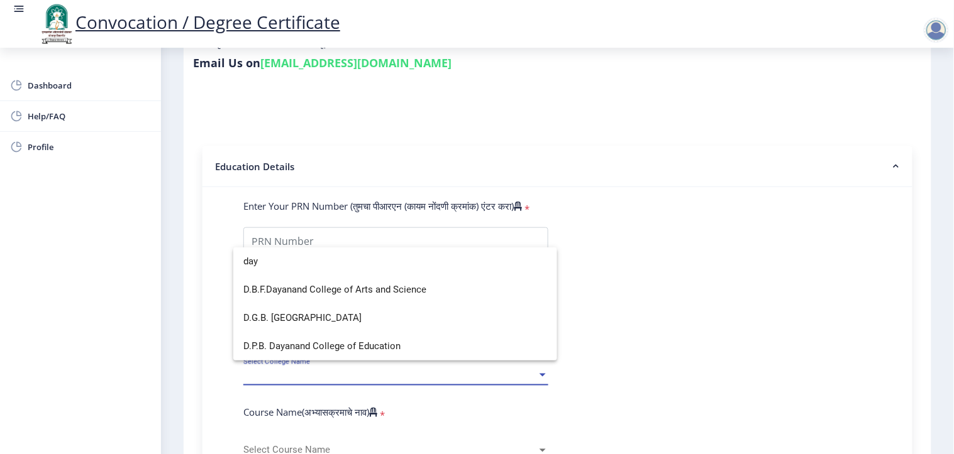
scroll to position [0, 0]
type input "dayana"
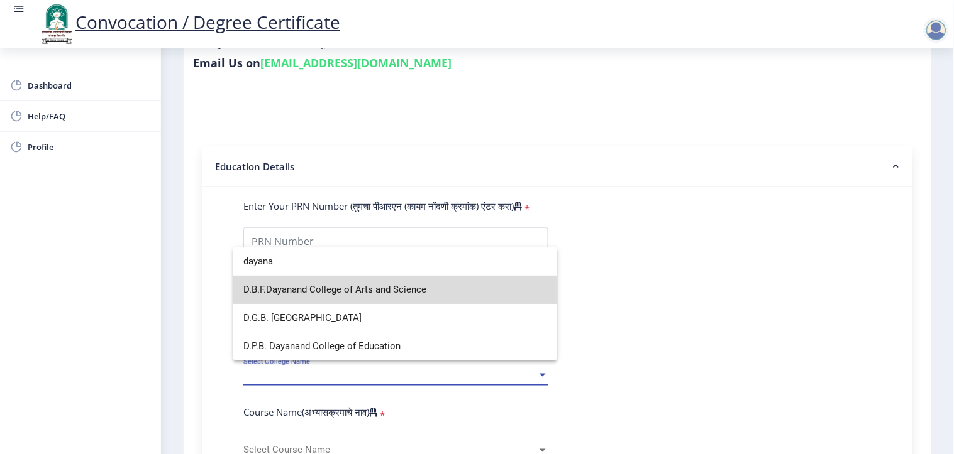
click at [380, 288] on span "D.B.F.Dayanand College of Arts and Science" at bounding box center [395, 290] width 304 height 28
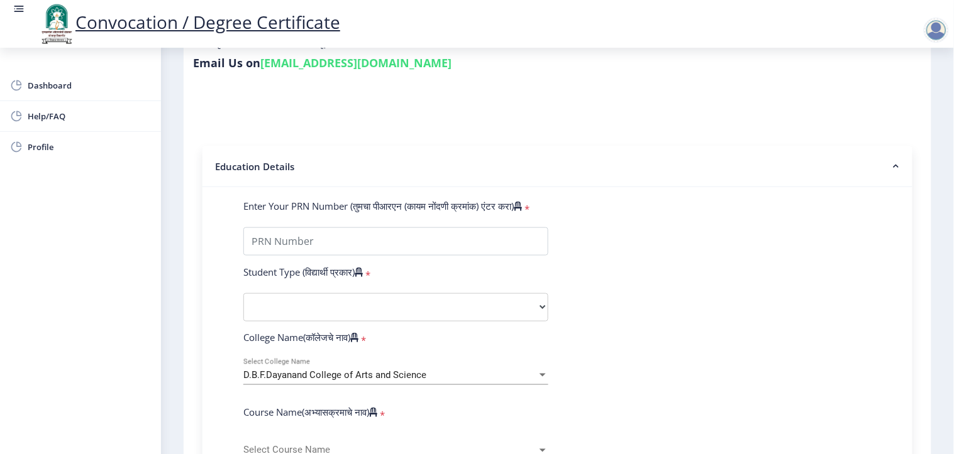
click at [378, 346] on div "D.B.F.Dayanand College of Arts and Science Select College Name" at bounding box center [395, 372] width 305 height 26
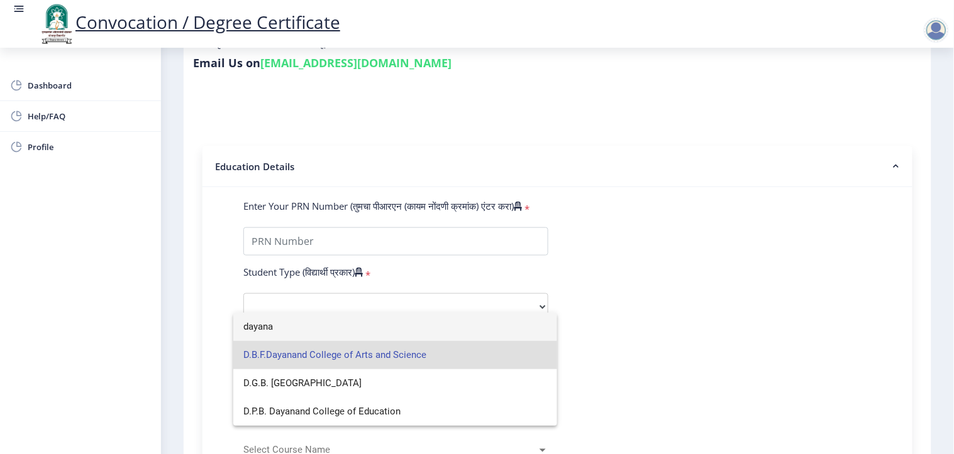
click at [793, 47] on div at bounding box center [477, 227] width 954 height 454
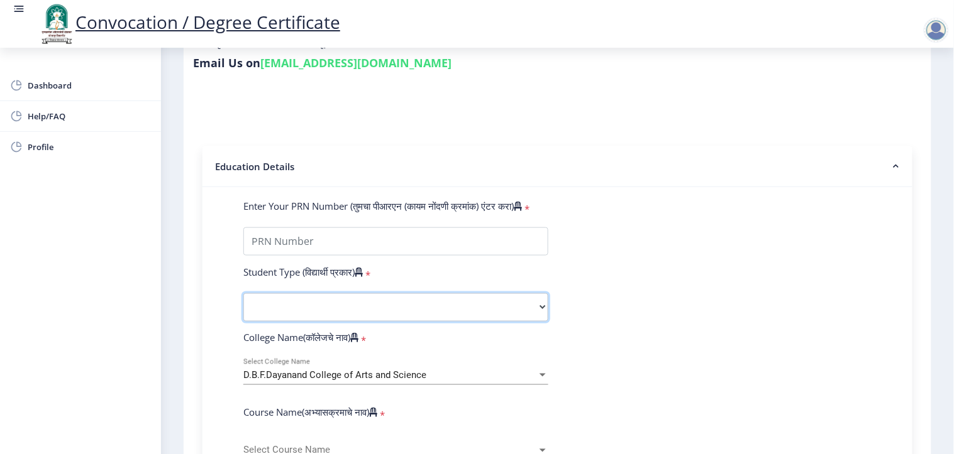
click at [392, 294] on select "Select Student Type Regular External" at bounding box center [395, 308] width 305 height 28
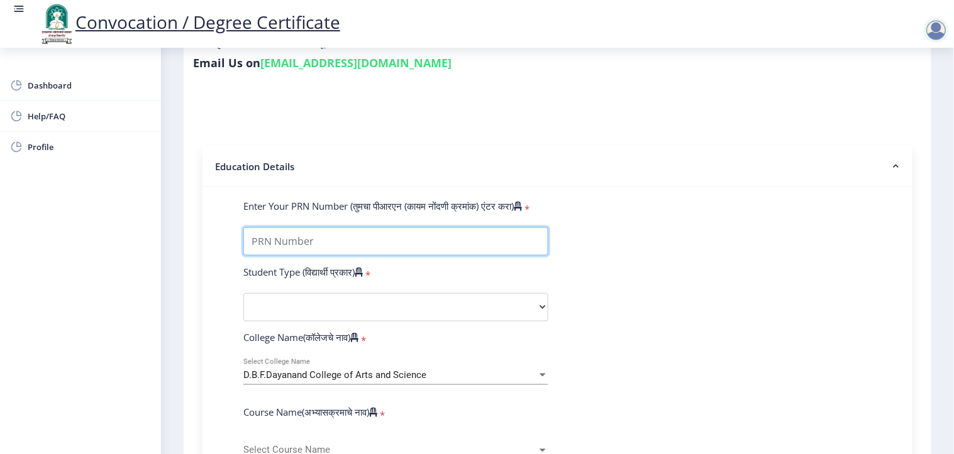
click at [378, 229] on input "Enter Your PRN Number (तुमचा पीआरएन (कायम नोंदणी क्रमांक) एंटर करा)" at bounding box center [395, 242] width 305 height 28
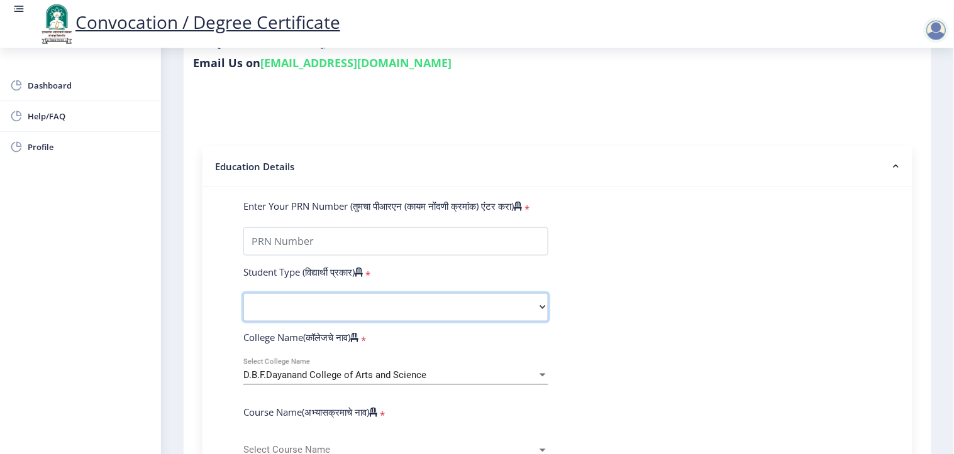
drag, startPoint x: 375, startPoint y: 286, endPoint x: 374, endPoint y: 274, distance: 12.0
click at [375, 294] on select "Select Student Type Regular External" at bounding box center [395, 308] width 305 height 28
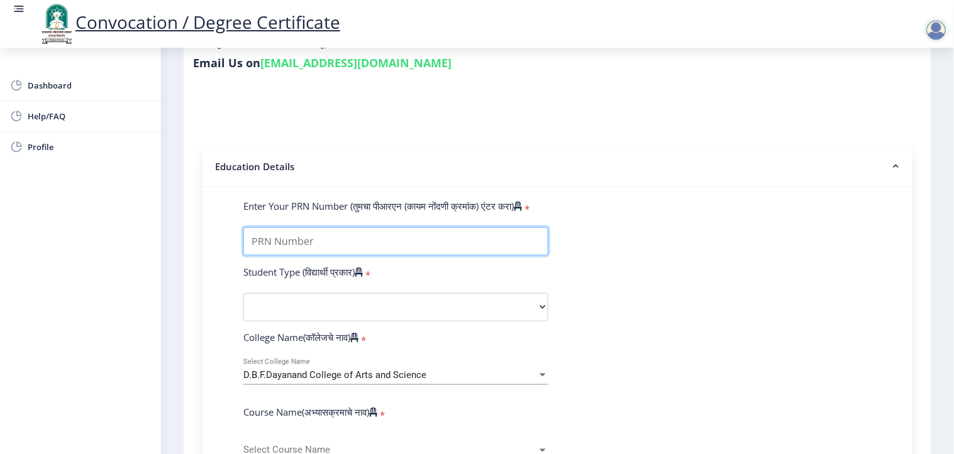
click at [375, 229] on input "Enter Your PRN Number (तुमचा पीआरएन (कायम नोंदणी क्रमांक) एंटर करा)" at bounding box center [395, 242] width 305 height 28
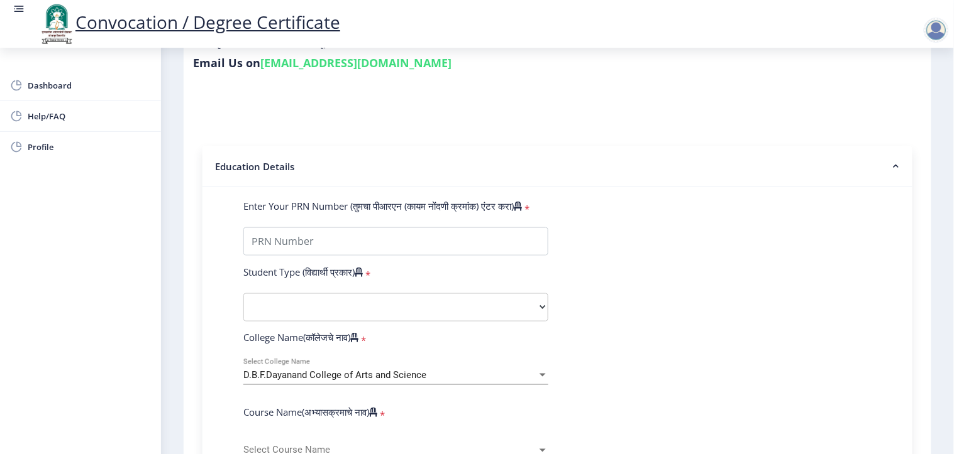
click at [434, 331] on div "College Name(कॉलेजचे नाव) *" at bounding box center [396, 340] width 324 height 18
click at [493, 346] on div "D.B.F.Dayanand College of Arts and Science" at bounding box center [390, 375] width 294 height 11
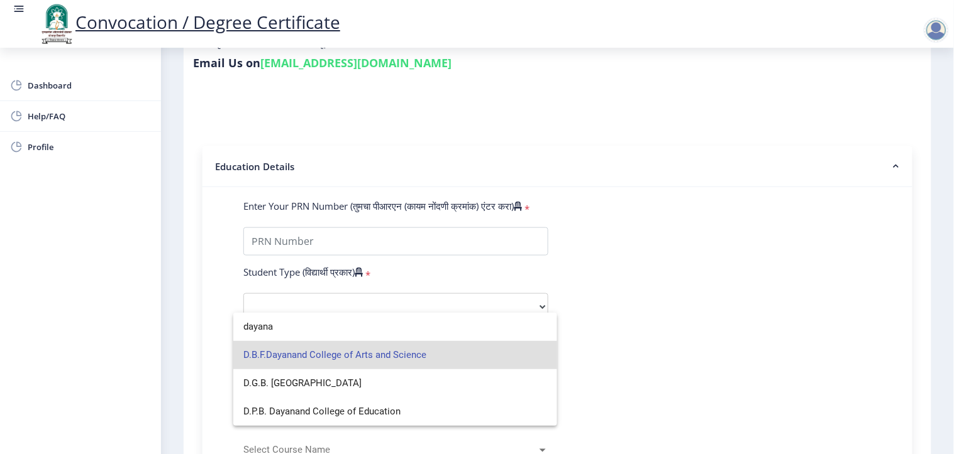
click at [492, 346] on span "D.B.F.Dayanand College of Arts and Science" at bounding box center [395, 355] width 304 height 28
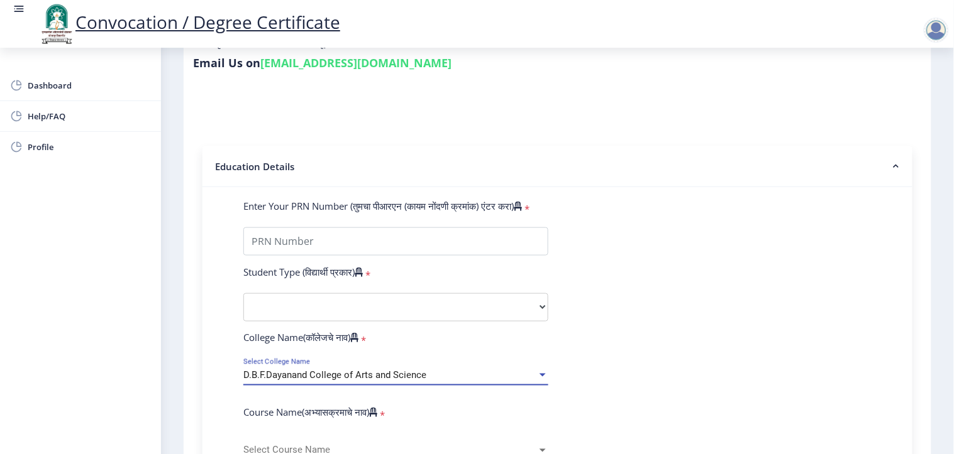
click at [400, 346] on span "Select Course Name" at bounding box center [390, 451] width 294 height 11
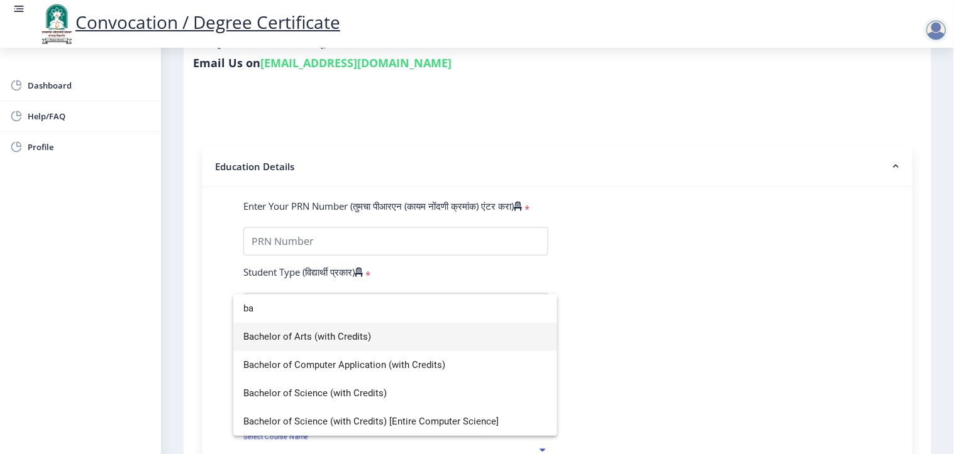
type input "b"
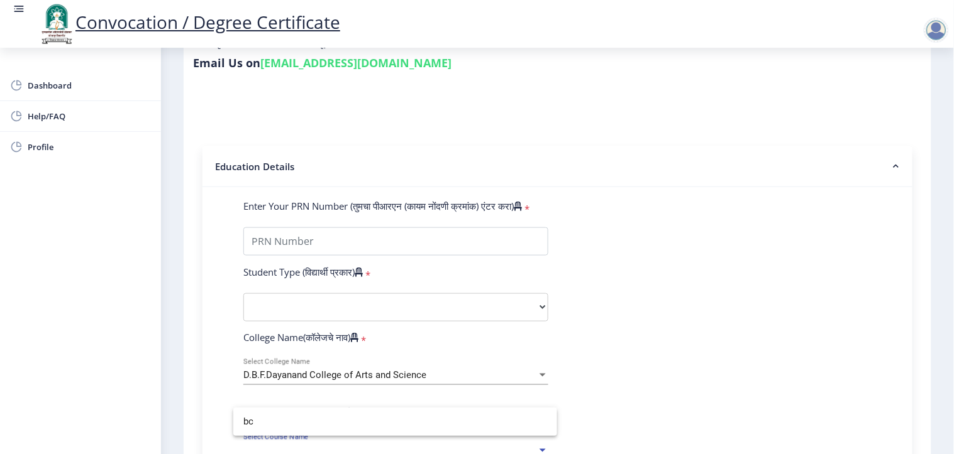
type input "b"
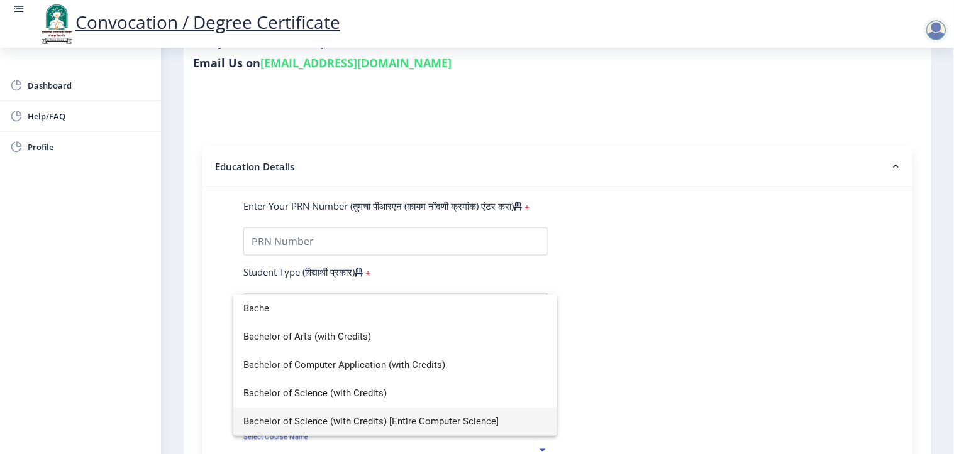
type input "Bache"
click at [704, 283] on div at bounding box center [477, 227] width 954 height 454
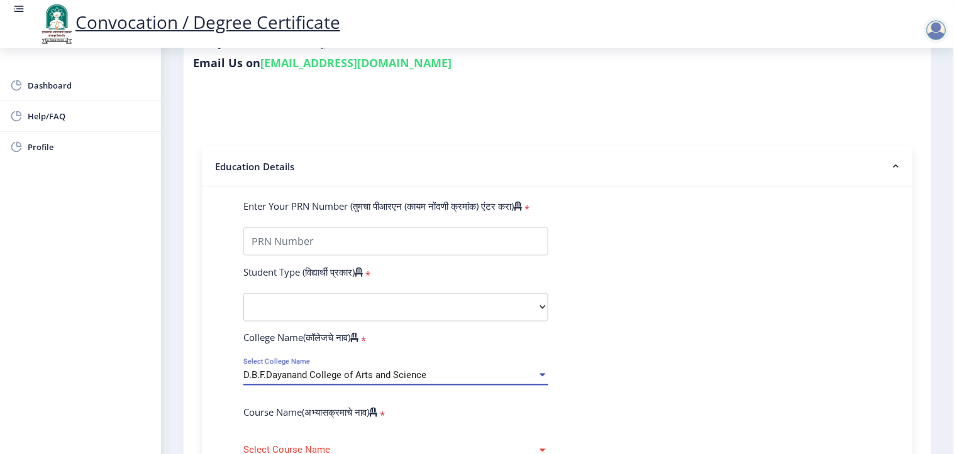
click at [517, 346] on div "D.B.F.Dayanand College of Arts and Science" at bounding box center [390, 375] width 294 height 11
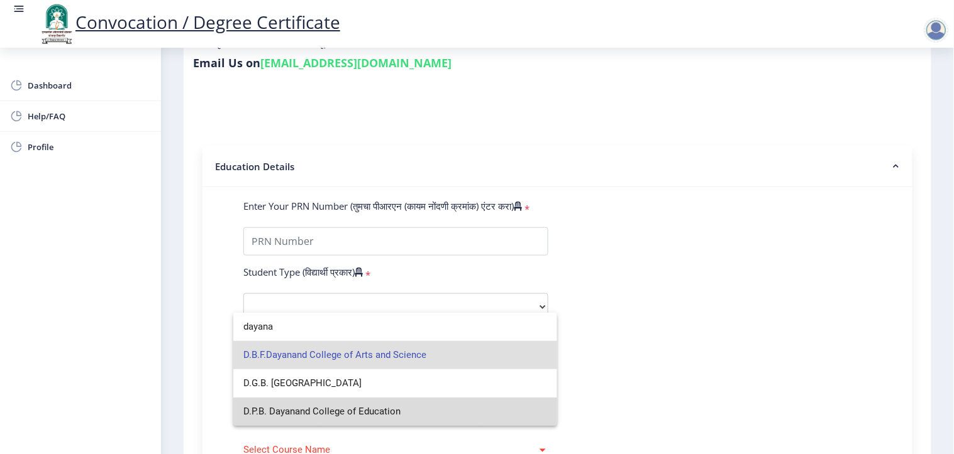
click at [474, 346] on span "D.P.B. Dayanand College of Education" at bounding box center [395, 412] width 304 height 28
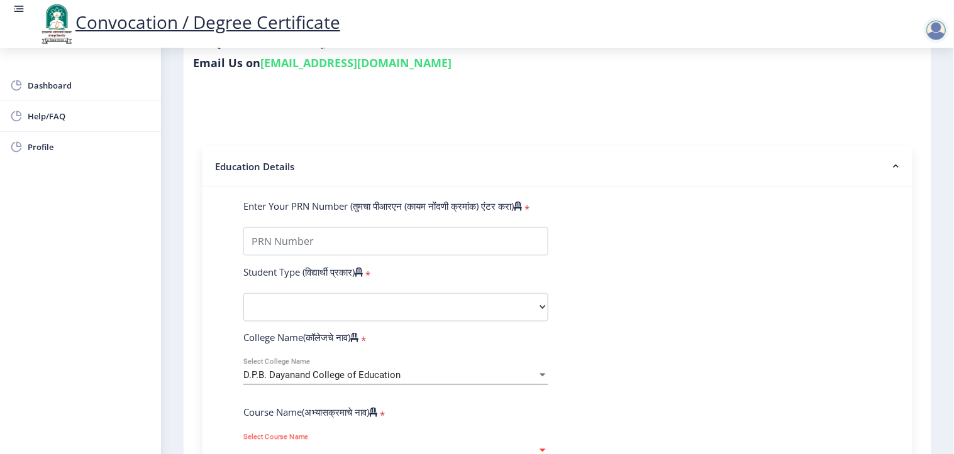
click at [424, 346] on span "Select Course Name" at bounding box center [390, 451] width 294 height 11
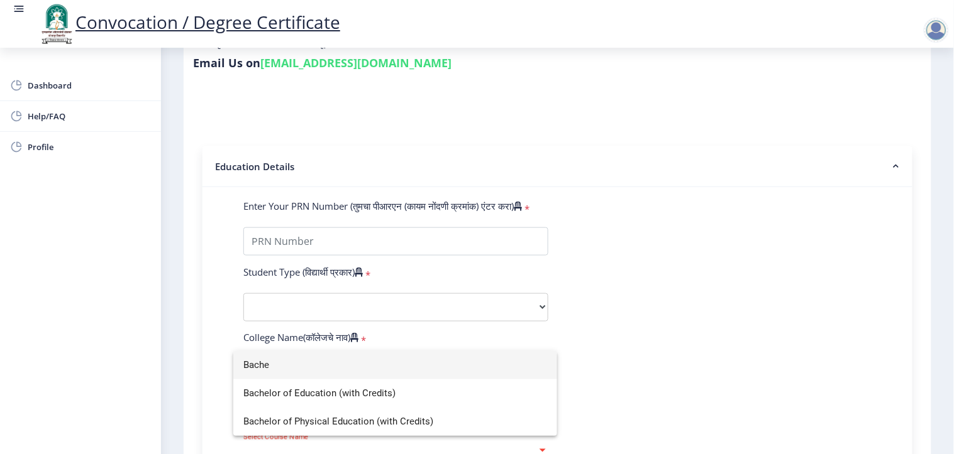
click at [578, 346] on div at bounding box center [477, 227] width 954 height 454
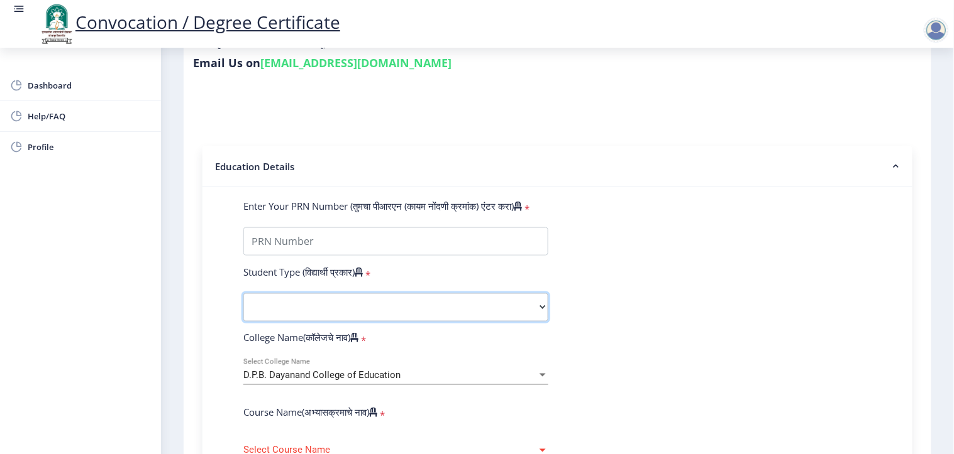
click at [419, 294] on select "Select Student Type Regular External" at bounding box center [395, 308] width 305 height 28
select select "Regular"
click at [243, 294] on select "Select Student Type Regular External" at bounding box center [395, 308] width 305 height 28
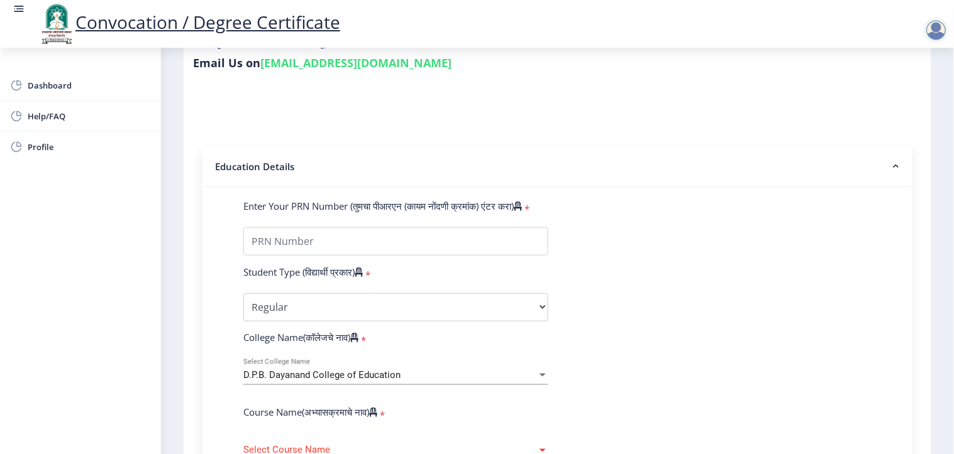
click at [481, 346] on div "D.P.B. Dayanand College of Education Select College Name" at bounding box center [395, 372] width 305 height 26
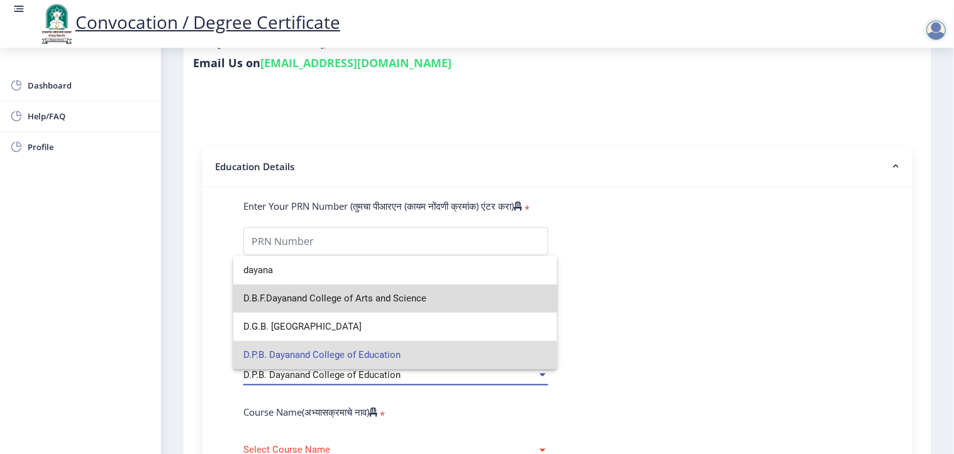
click at [456, 304] on span "D.B.F.Dayanand College of Arts and Science" at bounding box center [395, 299] width 304 height 28
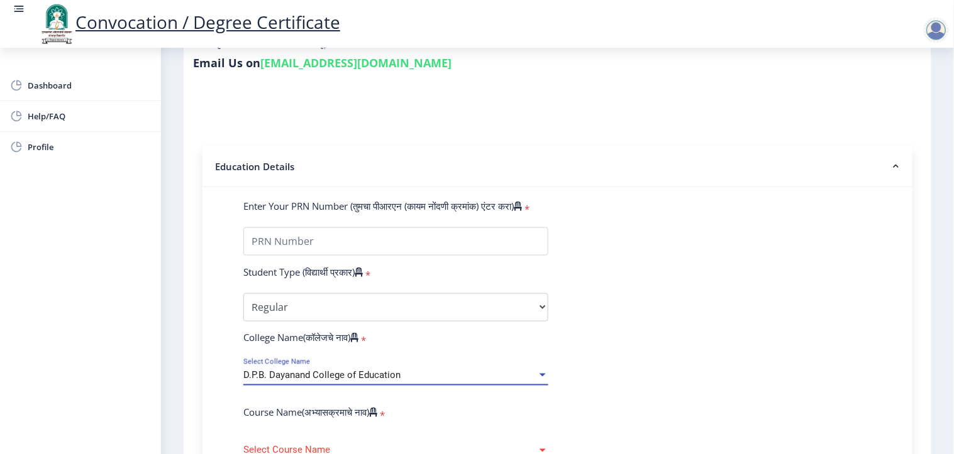
click at [480, 346] on div "Select Course Name Select Course Name" at bounding box center [395, 447] width 305 height 26
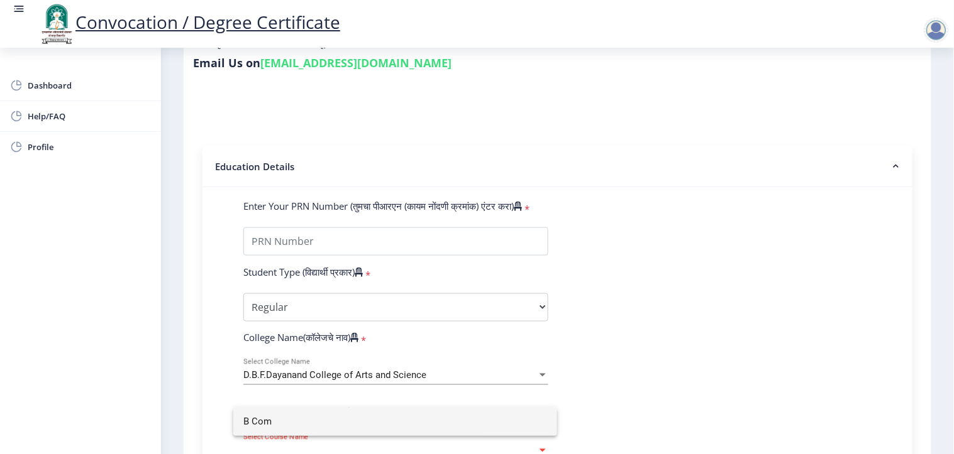
type input "B Com"
click at [605, 346] on div at bounding box center [477, 227] width 954 height 454
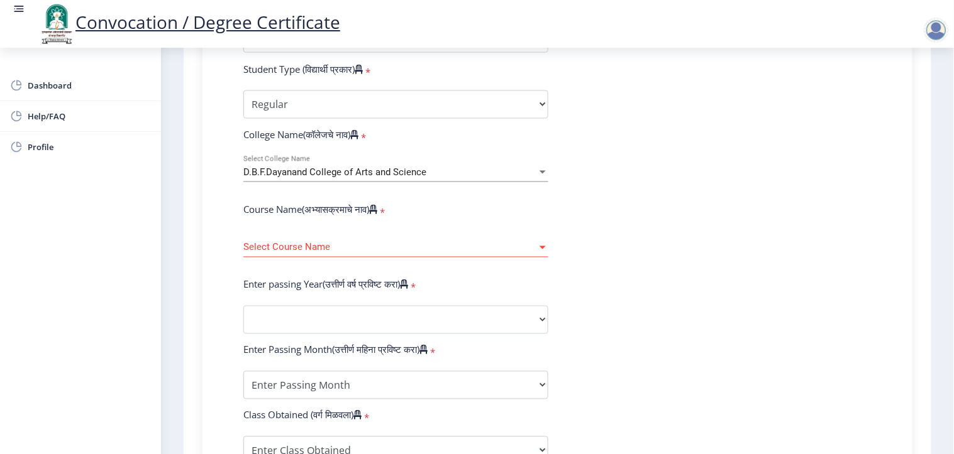
scroll to position [425, 0]
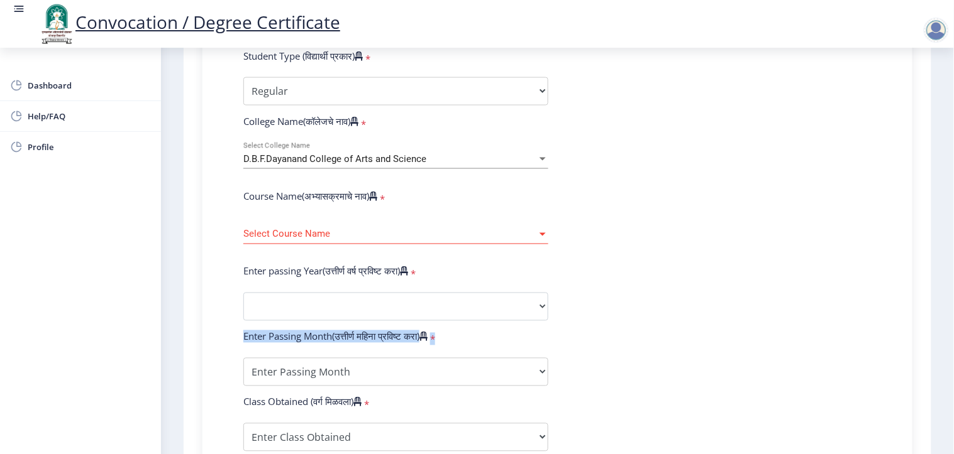
drag, startPoint x: 949, startPoint y: 269, endPoint x: 949, endPoint y: 343, distance: 73.5
click at [850, 343] on nb-layout-column "1 First step 2 Second step 3 Third step Instructions (सूचना) 1. पदवी प्रमाणपत्र…" at bounding box center [557, 198] width 793 height 1150
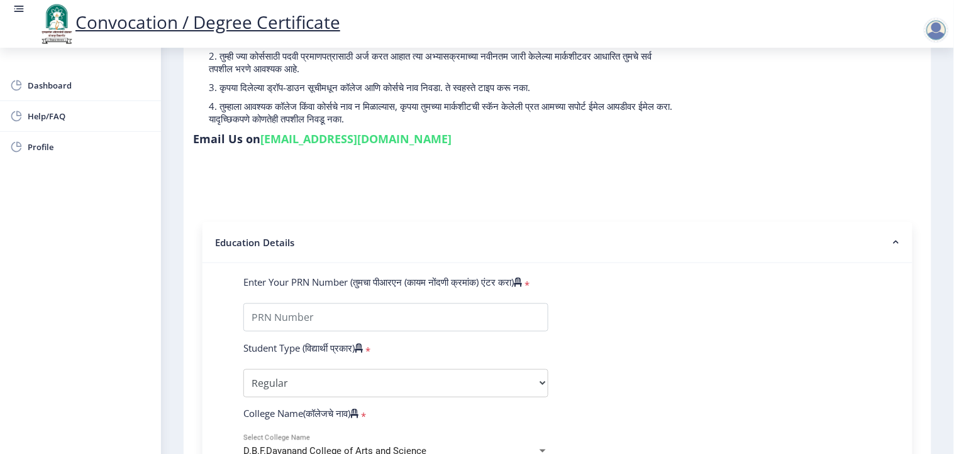
scroll to position [130, 0]
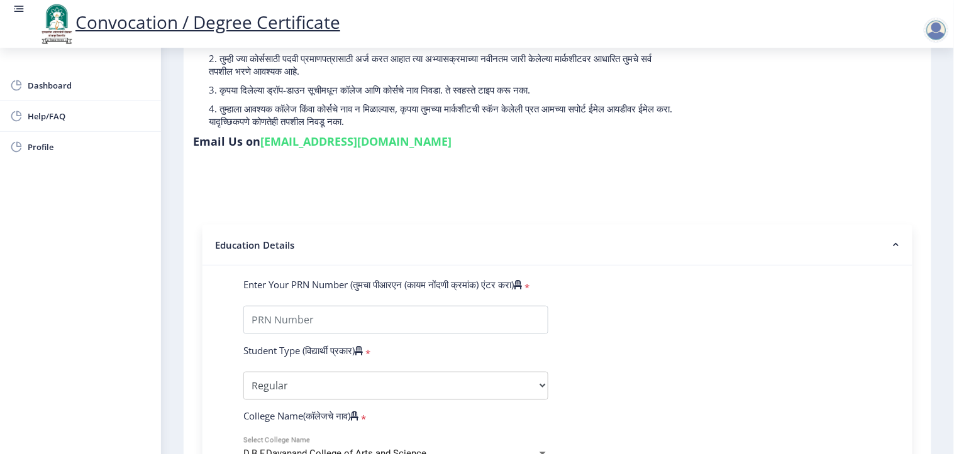
drag, startPoint x: 953, startPoint y: 399, endPoint x: 570, endPoint y: 231, distance: 418.2
click at [570, 228] on nb-accordion-item-header "Education Details" at bounding box center [557, 245] width 710 height 41
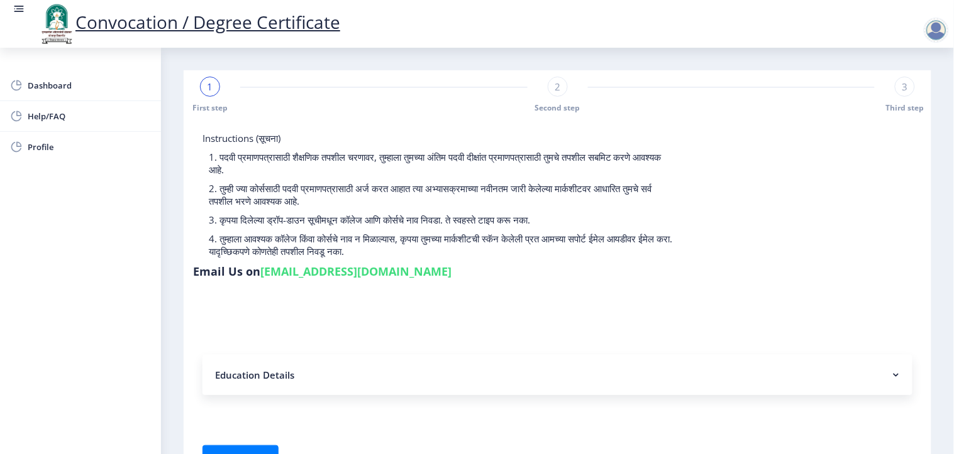
scroll to position [59, 0]
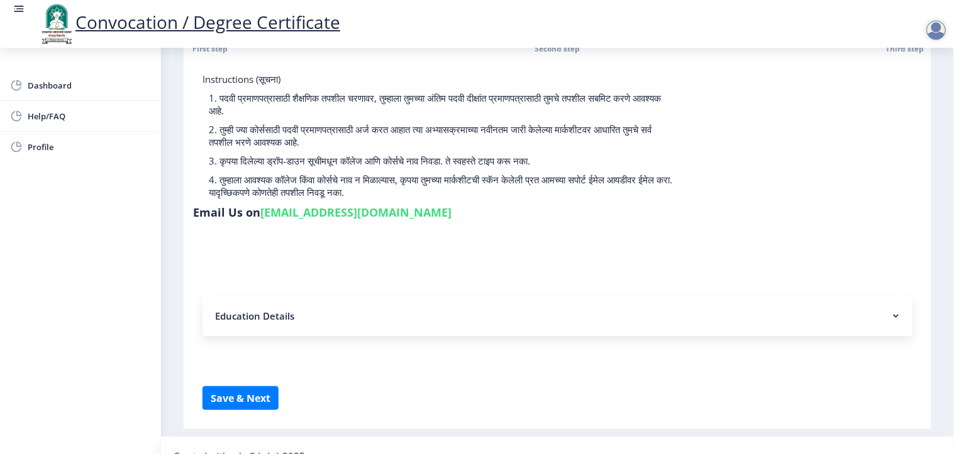
drag, startPoint x: 746, startPoint y: 285, endPoint x: 752, endPoint y: 289, distance: 7.9
click at [747, 296] on nb-accordion-item-header "Education Details" at bounding box center [557, 316] width 710 height 40
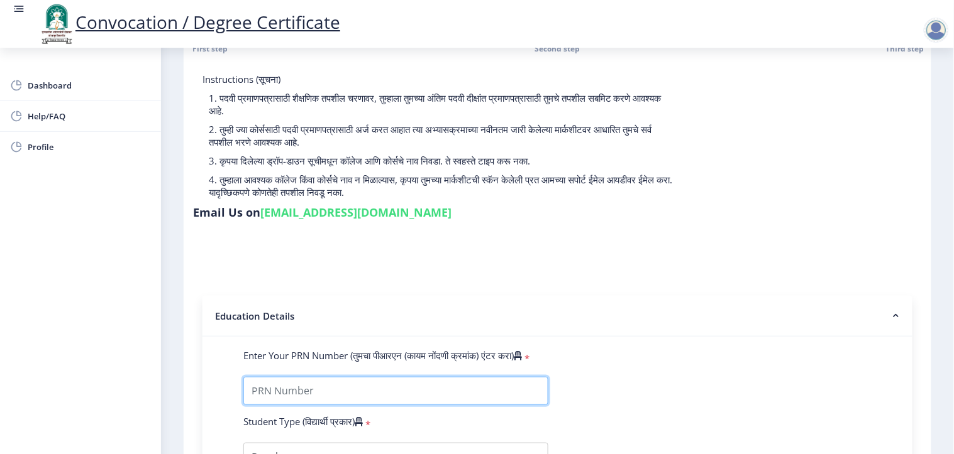
click at [368, 346] on input "Enter Your PRN Number (तुमचा पीआरएन (कायम नोंदणी क्रमांक) एंटर करा)" at bounding box center [395, 391] width 305 height 28
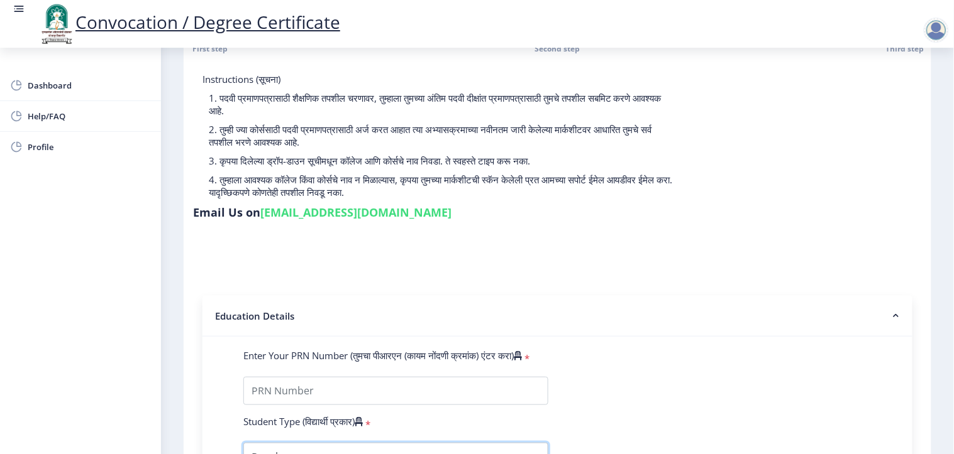
click at [322, 346] on select "Select Student Type Regular External" at bounding box center [395, 457] width 305 height 28
click at [451, 205] on div "Email Us on [EMAIL_ADDRESS][DOMAIN_NAME]" at bounding box center [322, 215] width 258 height 20
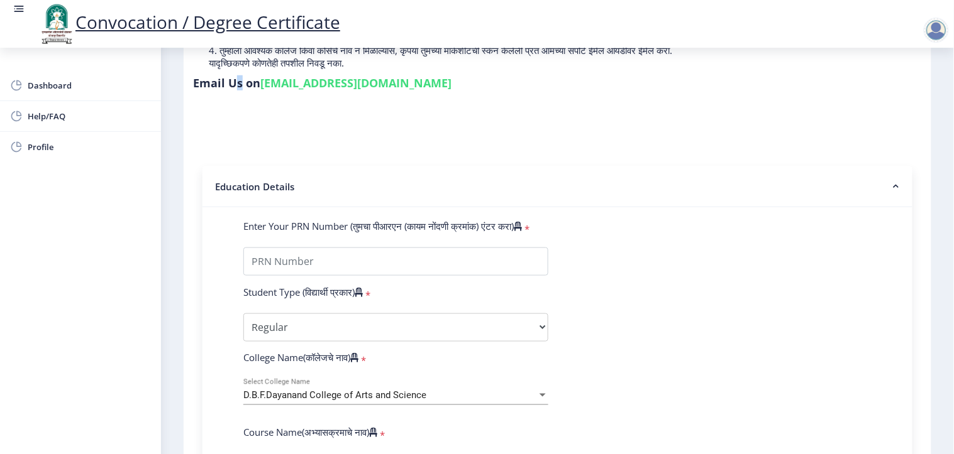
scroll to position [222, 0]
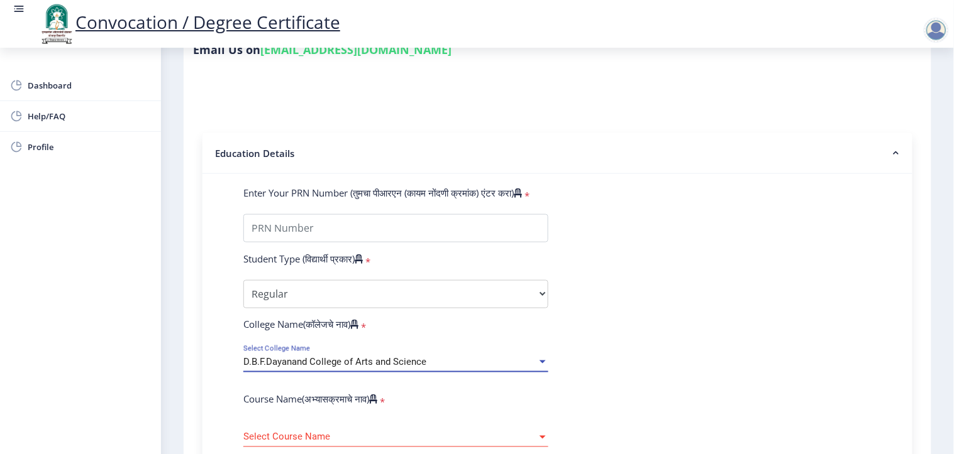
click at [394, 346] on span "D.B.F.Dayanand College of Arts and Science" at bounding box center [334, 361] width 183 height 11
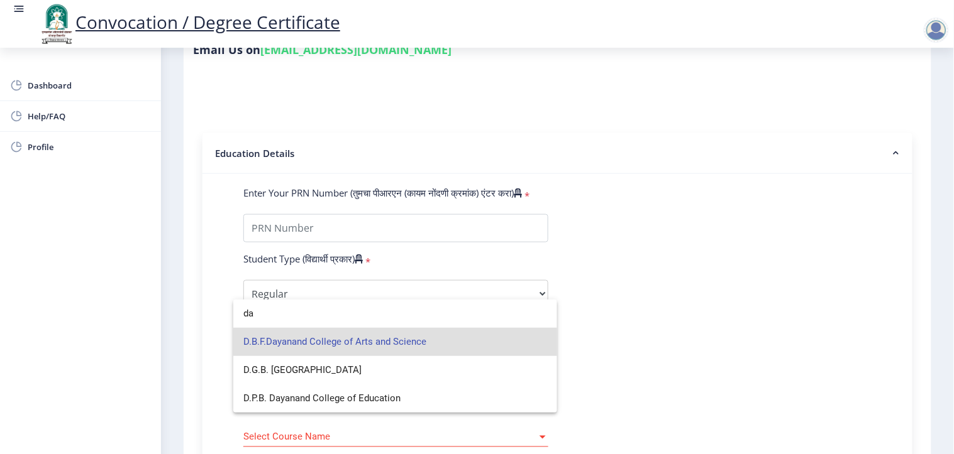
type input "d"
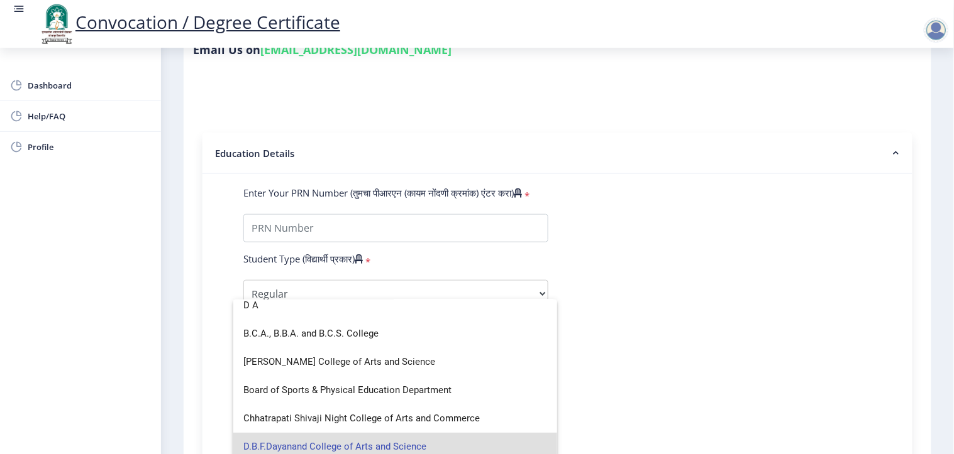
scroll to position [0, 0]
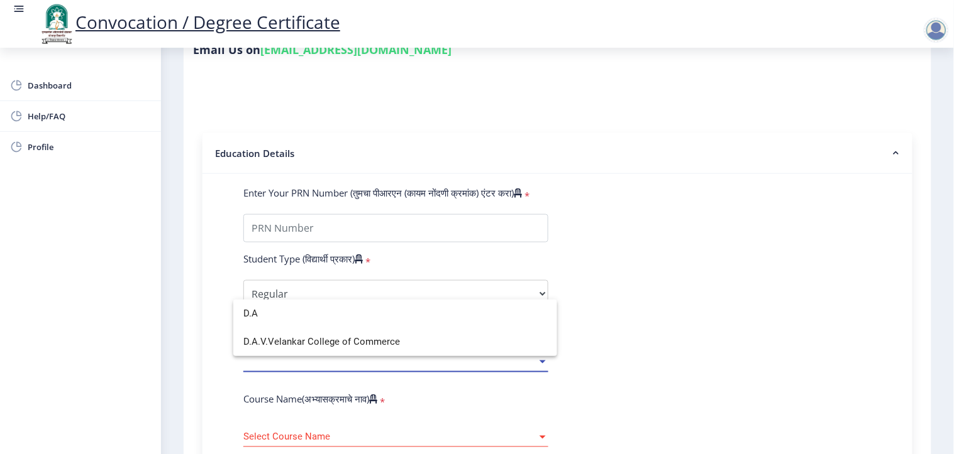
type input "D.A"
click at [394, 339] on span "D.A.V.Velankar College of Commerce" at bounding box center [395, 342] width 304 height 28
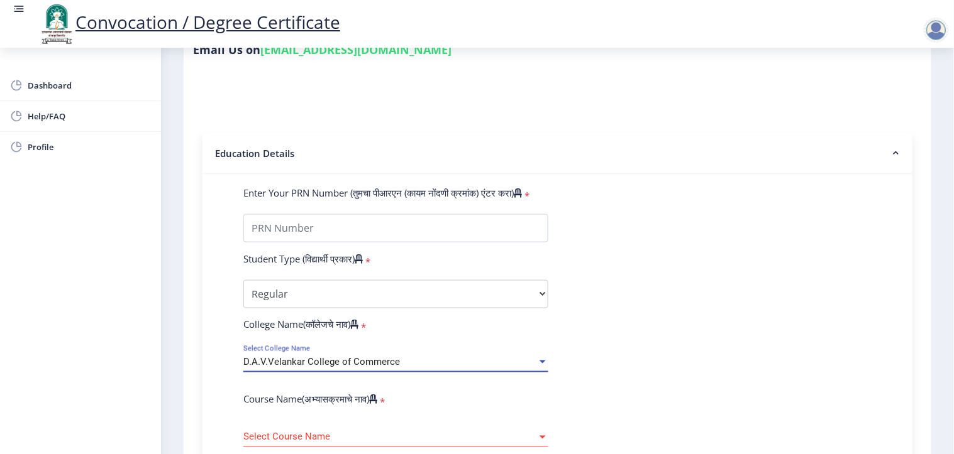
click at [341, 346] on div "Select Course Name Select Course Name" at bounding box center [395, 434] width 305 height 26
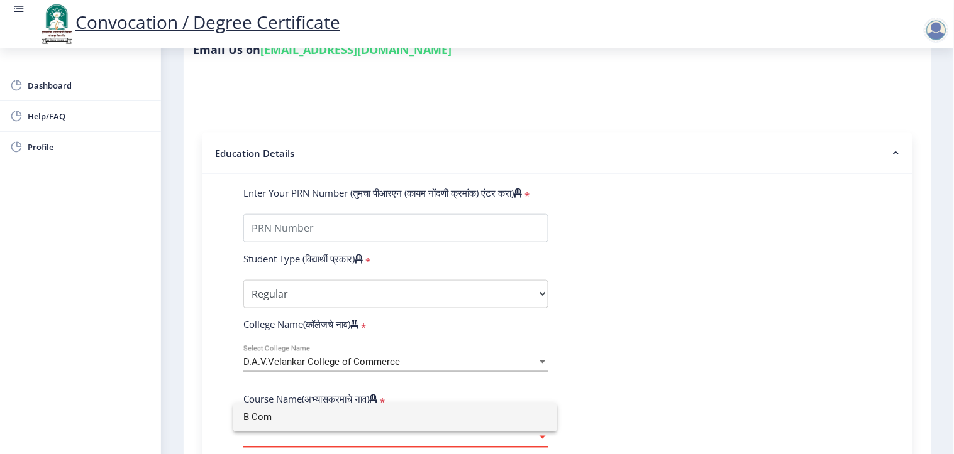
click at [363, 346] on input "B Com" at bounding box center [395, 418] width 304 height 28
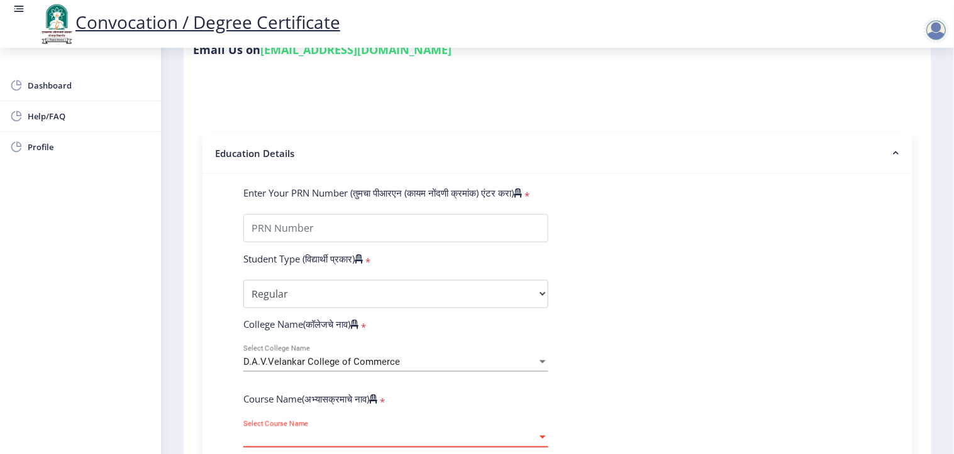
click at [431, 346] on span "Select Course Name" at bounding box center [390, 437] width 294 height 11
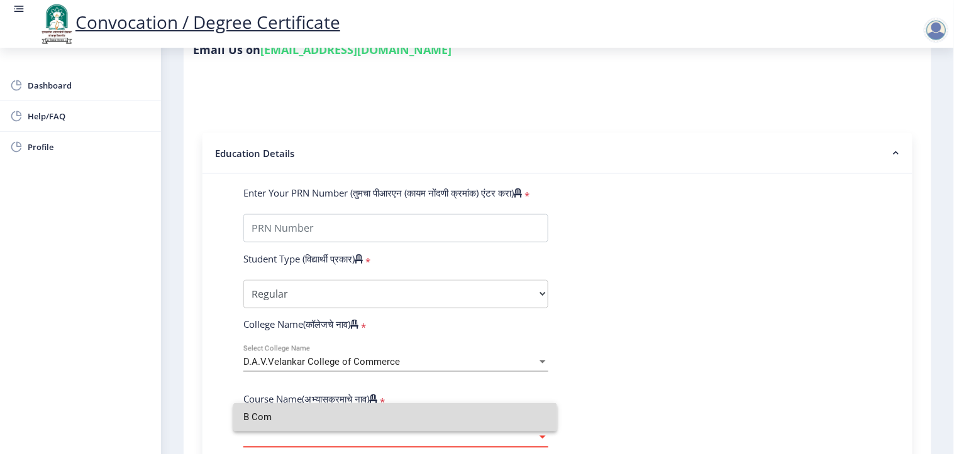
click at [240, 346] on mat-option "B Com" at bounding box center [395, 418] width 324 height 28
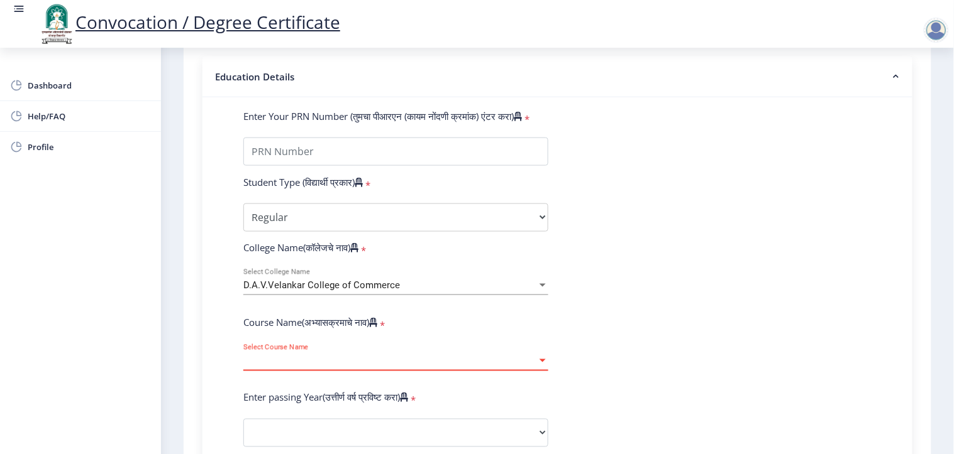
scroll to position [305, 0]
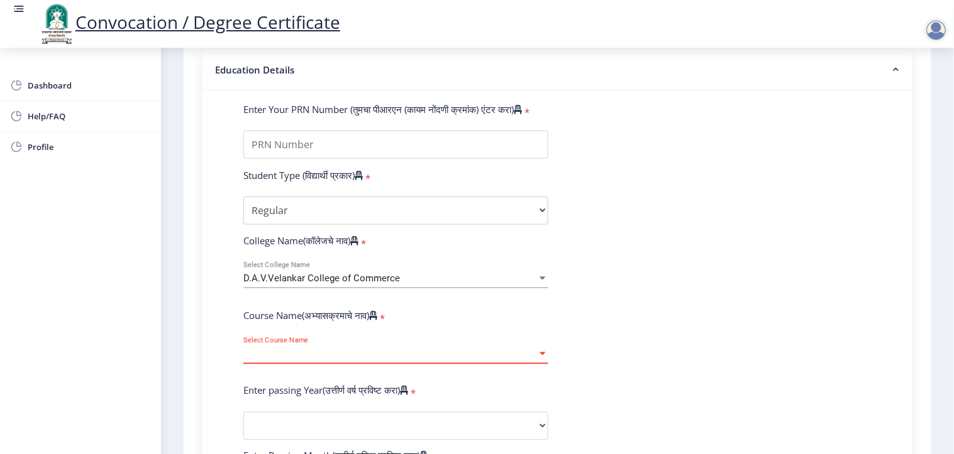
click at [512, 346] on span "Select Course Name" at bounding box center [390, 354] width 294 height 11
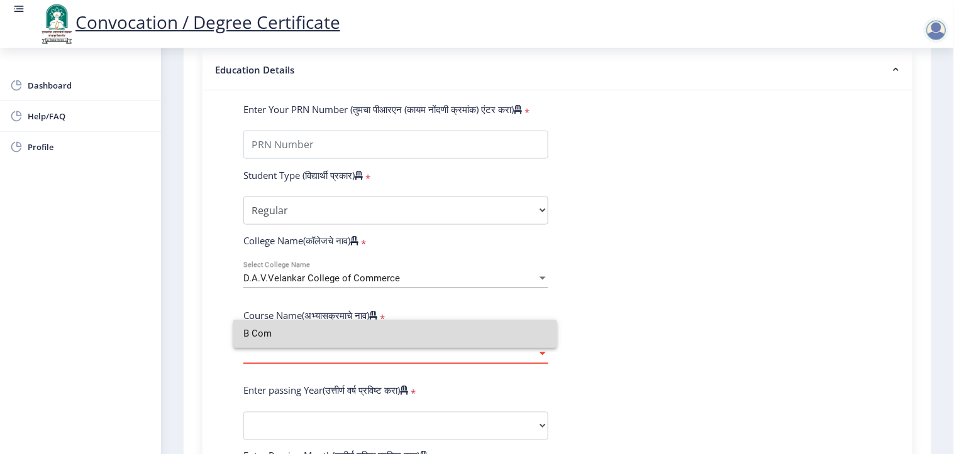
click at [269, 338] on input "B Com" at bounding box center [395, 334] width 304 height 28
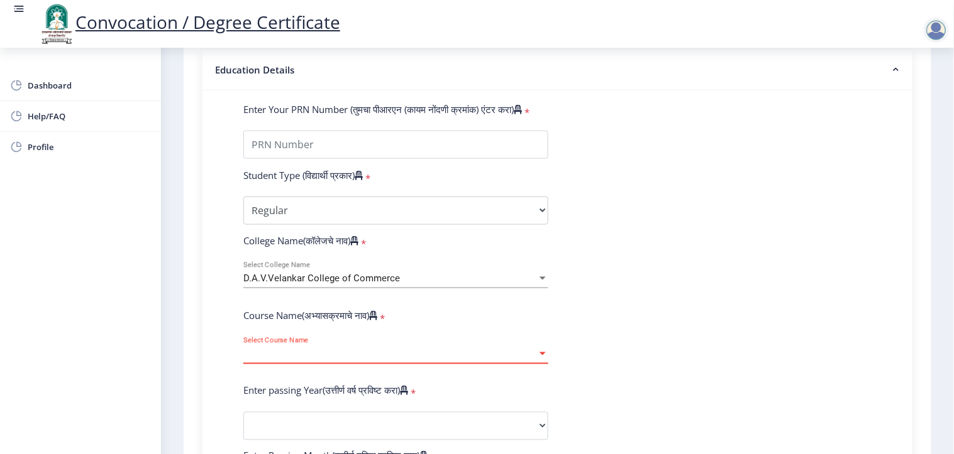
click at [269, 346] on span "Select Course Name" at bounding box center [390, 354] width 294 height 11
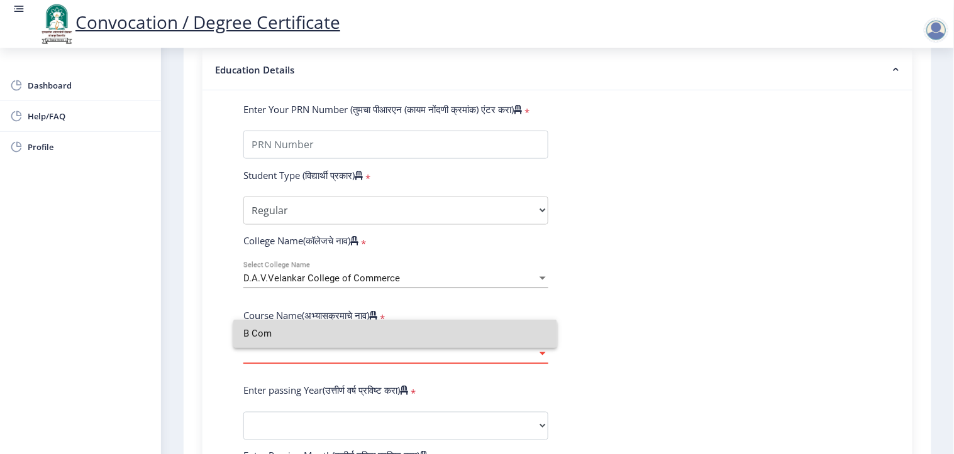
click at [368, 344] on input "B Com" at bounding box center [395, 334] width 304 height 28
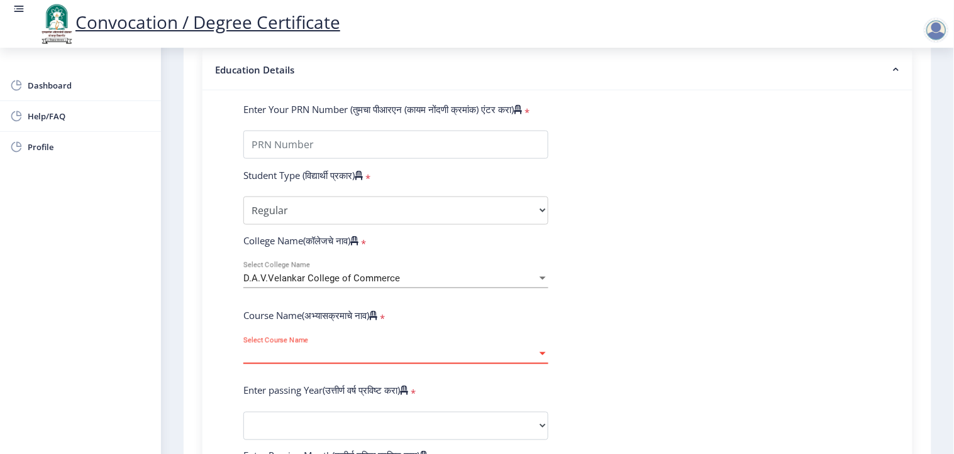
click at [373, 346] on span "Select Course Name" at bounding box center [390, 354] width 294 height 11
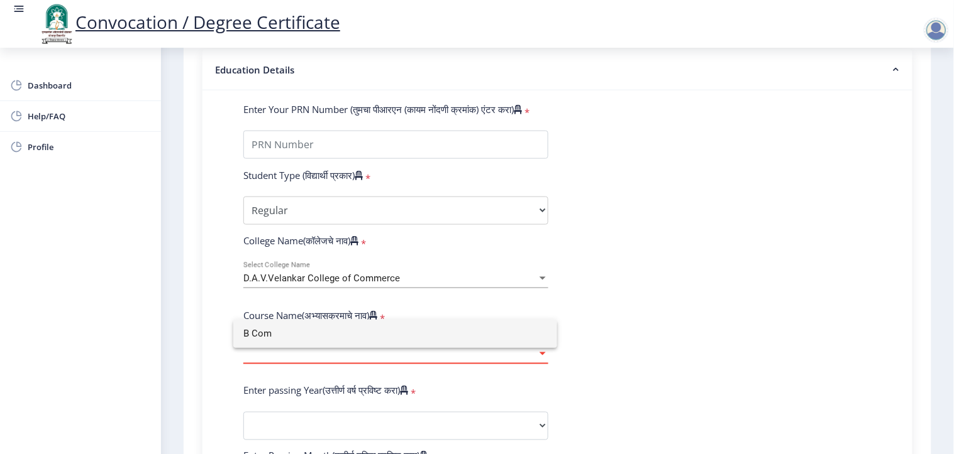
click at [339, 333] on input "B Com" at bounding box center [395, 334] width 304 height 28
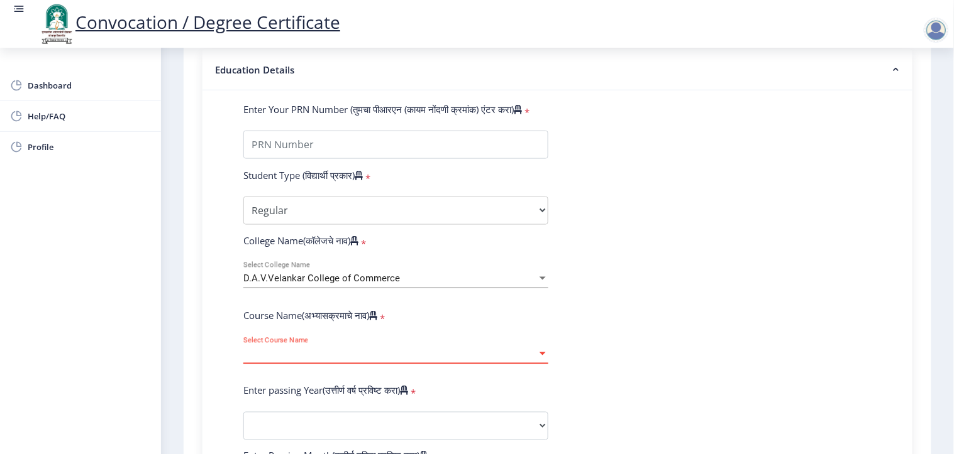
click at [339, 346] on span "Select Course Name" at bounding box center [390, 354] width 294 height 11
click at [537, 346] on div at bounding box center [542, 354] width 11 height 11
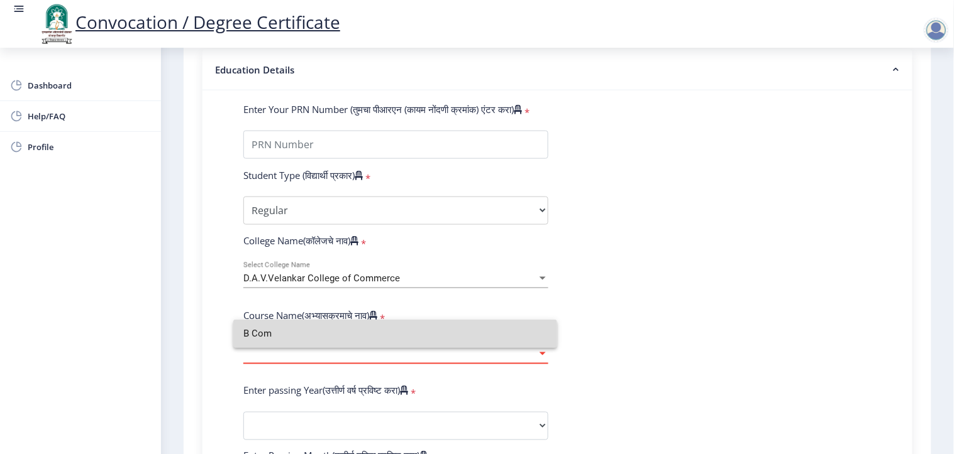
click at [210, 331] on div "B Com" at bounding box center [477, 227] width 954 height 454
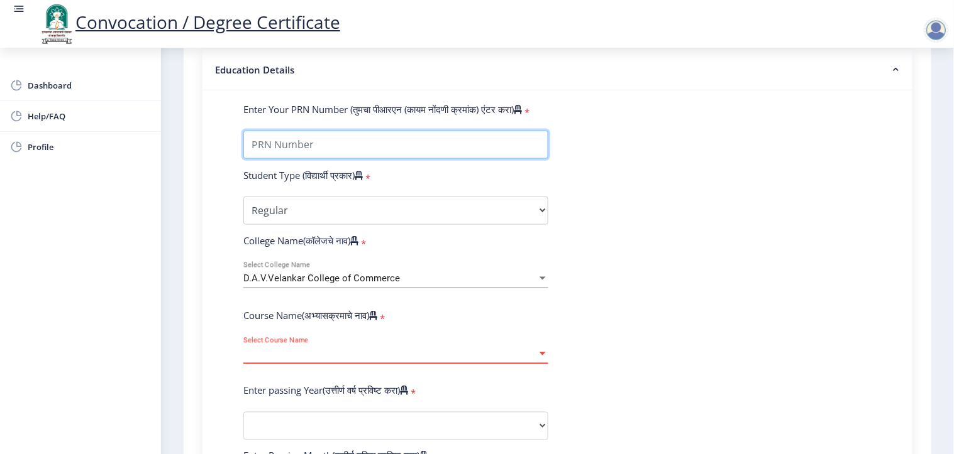
click at [328, 131] on input "Enter Your PRN Number (तुमचा पीआरएन (कायम नोंदणी क्रमांक) एंटर करा)" at bounding box center [395, 145] width 305 height 28
click at [354, 132] on input "Enter Your PRN Number (तुमचा पीआरएन (कायम नोंदणी क्रमांक) एंटर करा)" at bounding box center [395, 145] width 305 height 28
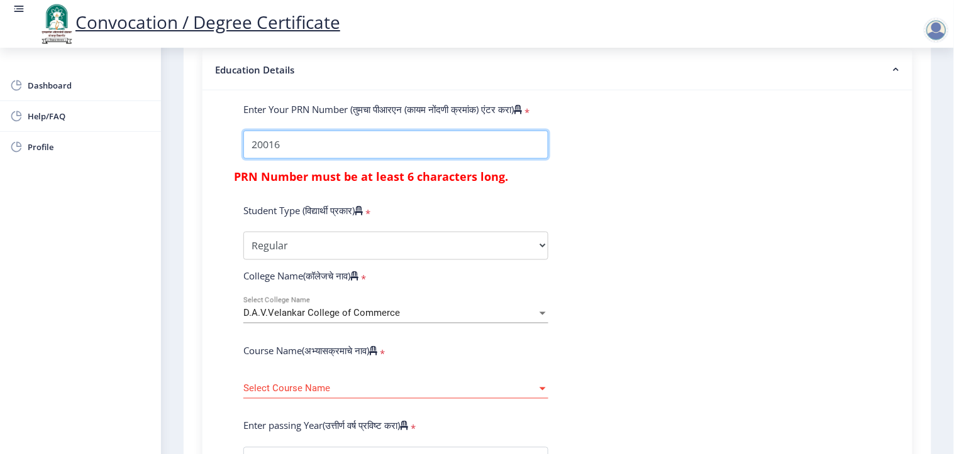
scroll to position [236, 0]
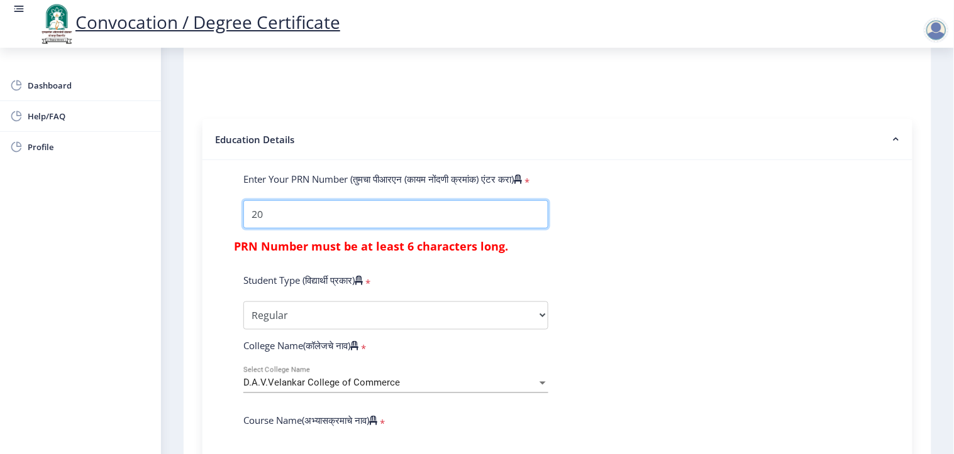
type input "2"
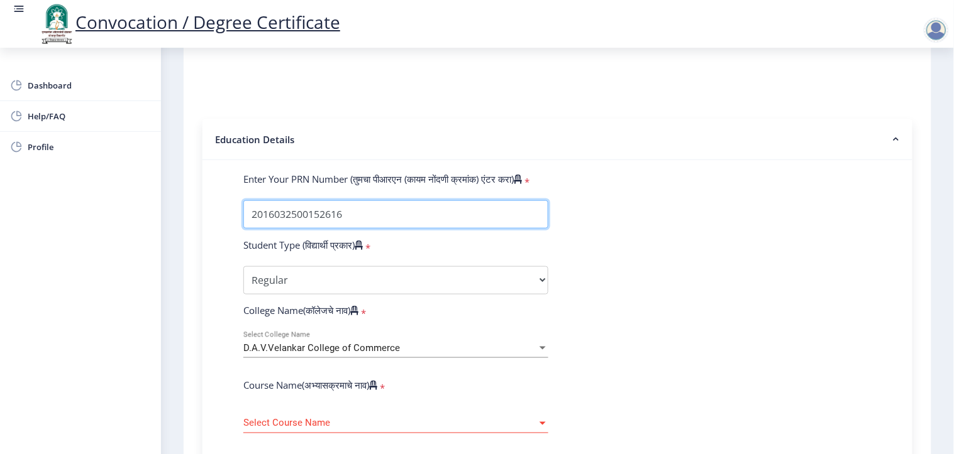
type input "2016032500152616"
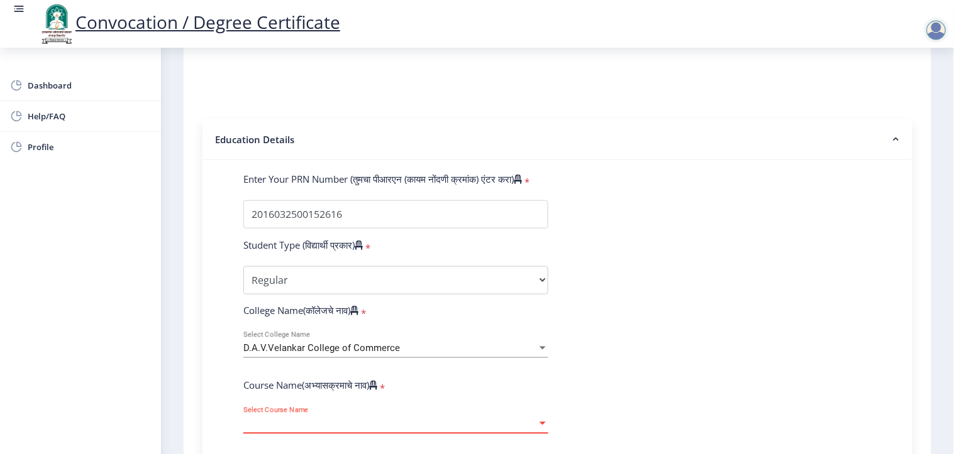
click at [344, 346] on span "Select Course Name" at bounding box center [390, 424] width 294 height 11
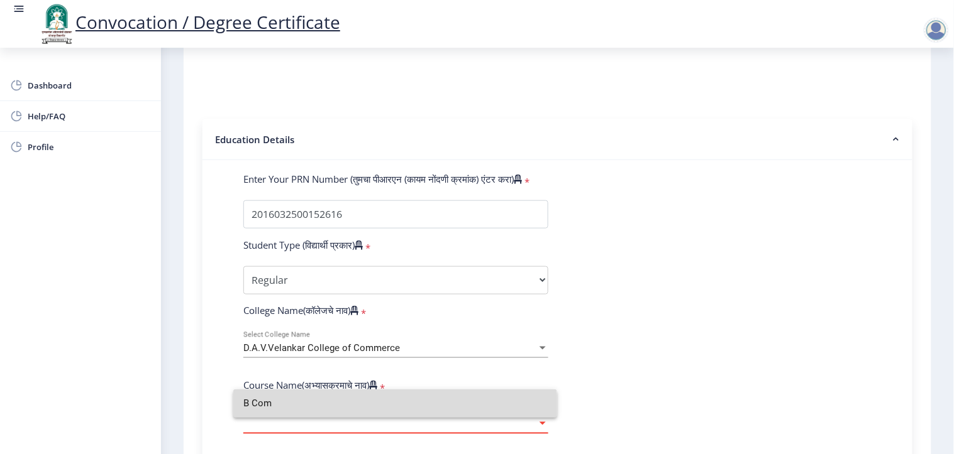
click at [340, 346] on input "B Com" at bounding box center [395, 404] width 304 height 28
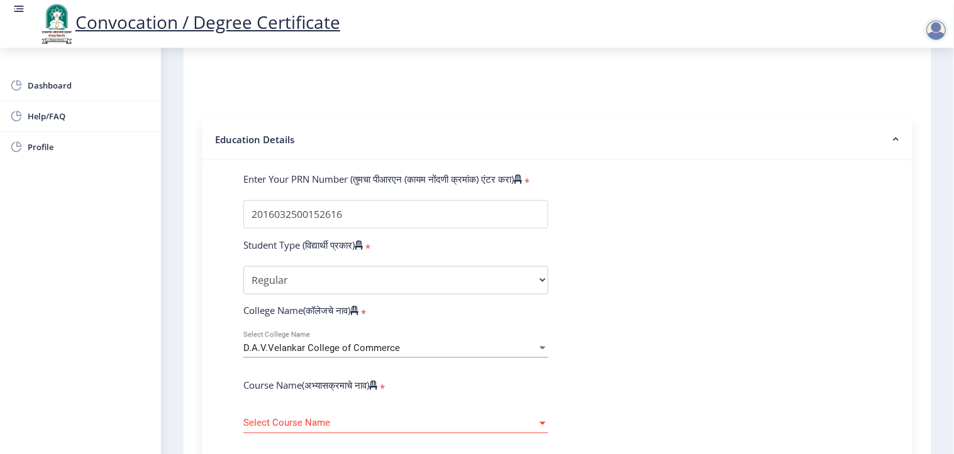
click at [365, 346] on div "Select Course Name Select Course Name" at bounding box center [395, 420] width 305 height 26
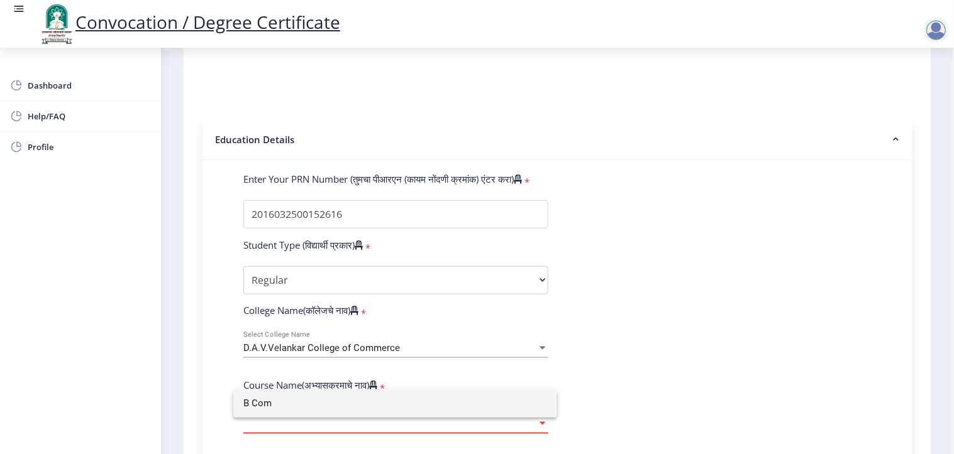
click at [253, 346] on input "B Com" at bounding box center [395, 404] width 304 height 28
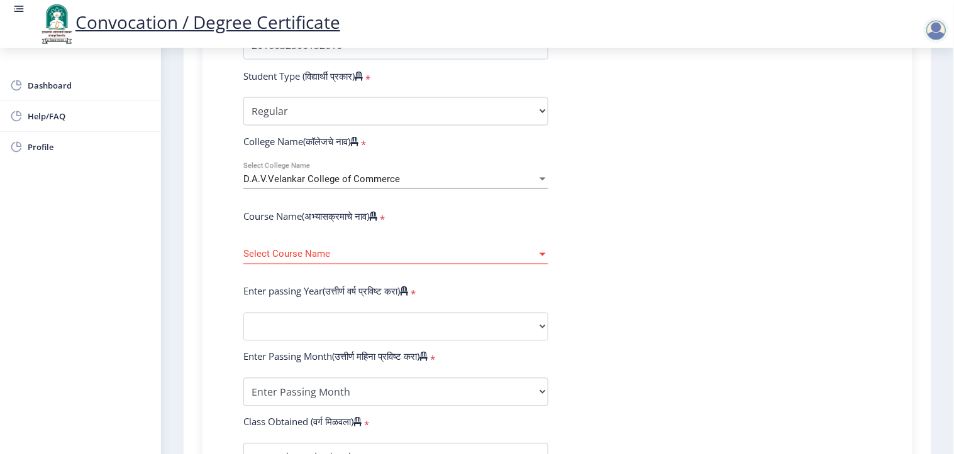
scroll to position [409, 0]
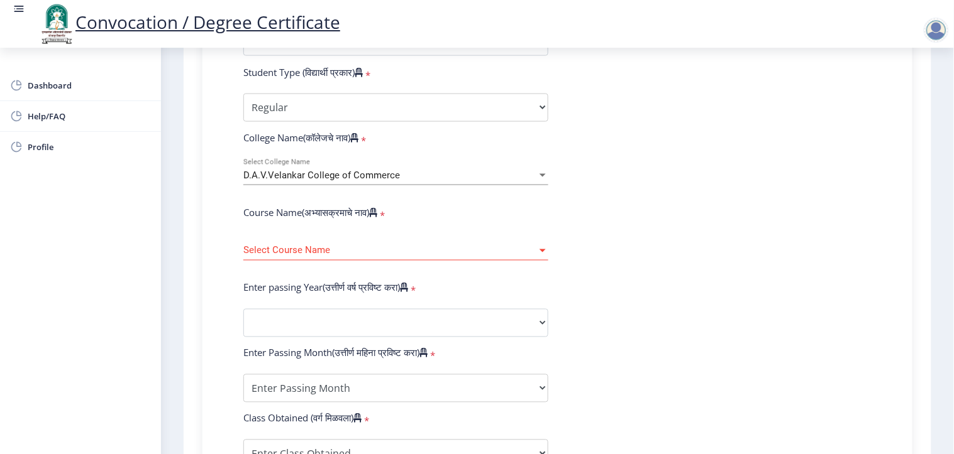
click at [432, 246] on span "Select Course Name" at bounding box center [390, 251] width 294 height 11
click at [423, 246] on span "Select Course Name" at bounding box center [390, 251] width 294 height 11
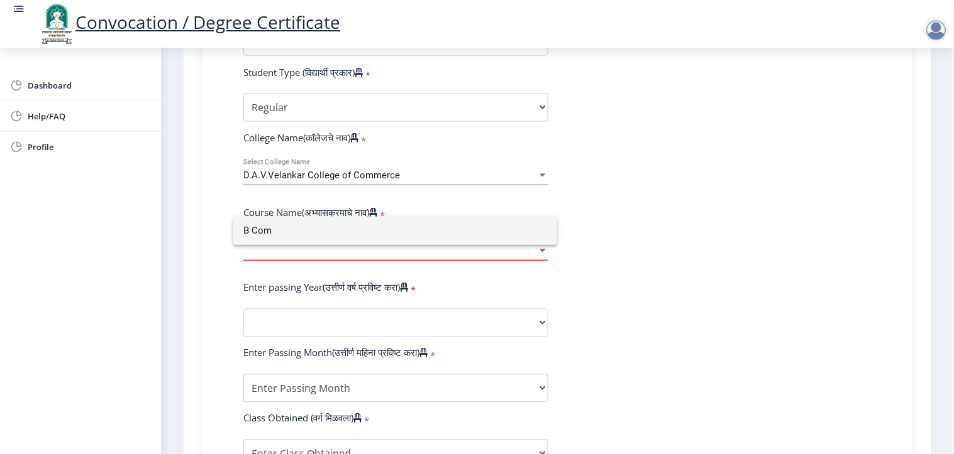
click at [548, 233] on mat-option "B Com" at bounding box center [395, 231] width 324 height 28
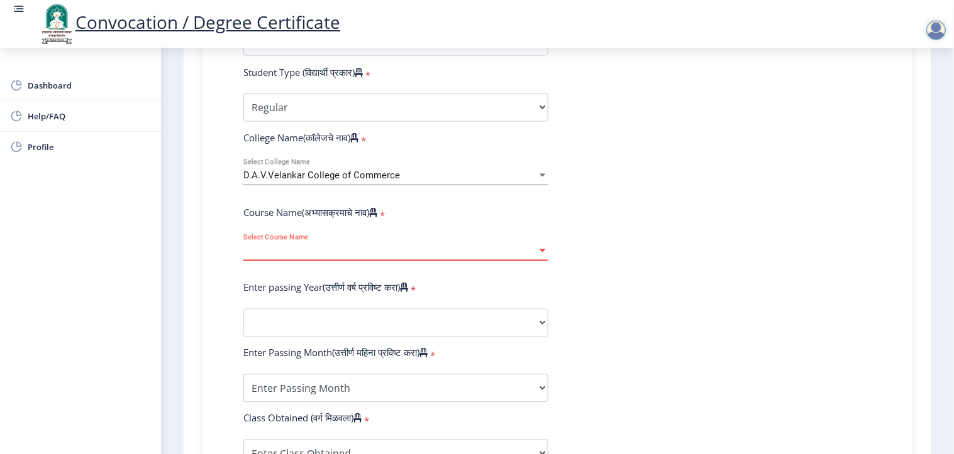
click at [548, 234] on div "Select Course Name Select Course Name" at bounding box center [396, 253] width 324 height 38
click at [532, 246] on span "Select Course Name" at bounding box center [390, 251] width 294 height 11
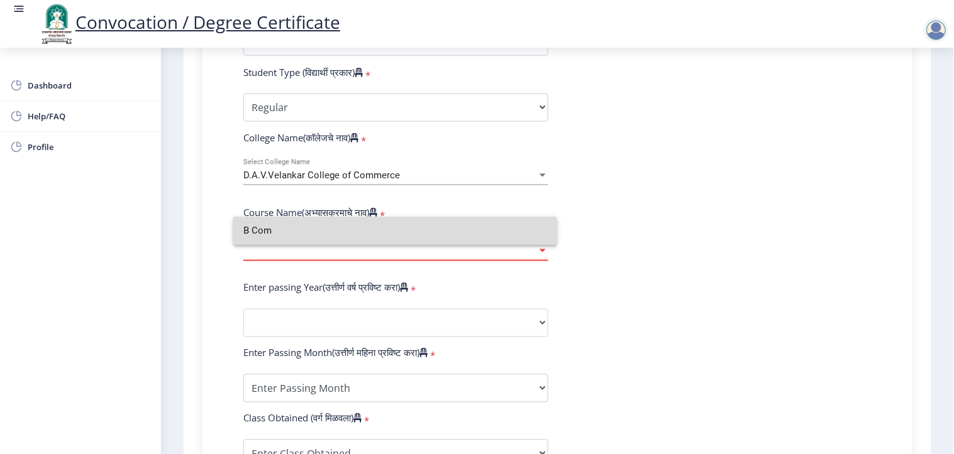
click at [538, 234] on input "B Com" at bounding box center [395, 231] width 304 height 28
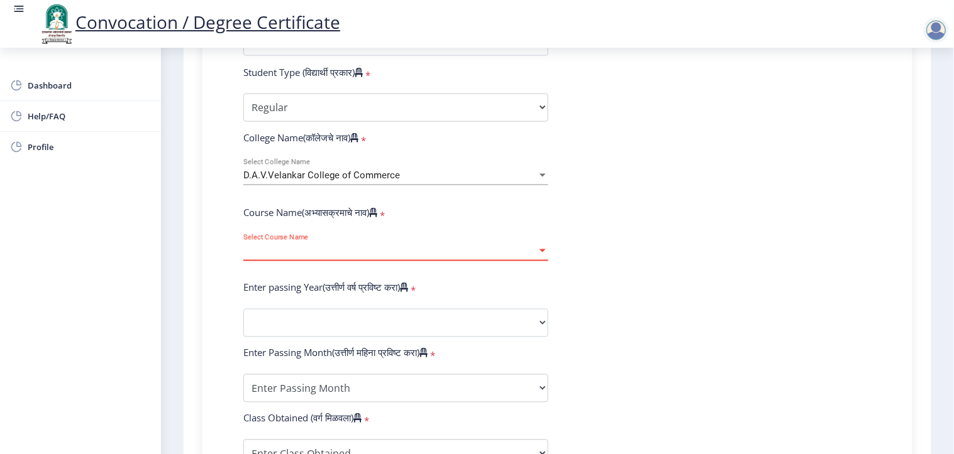
click at [543, 250] on div at bounding box center [542, 251] width 6 height 3
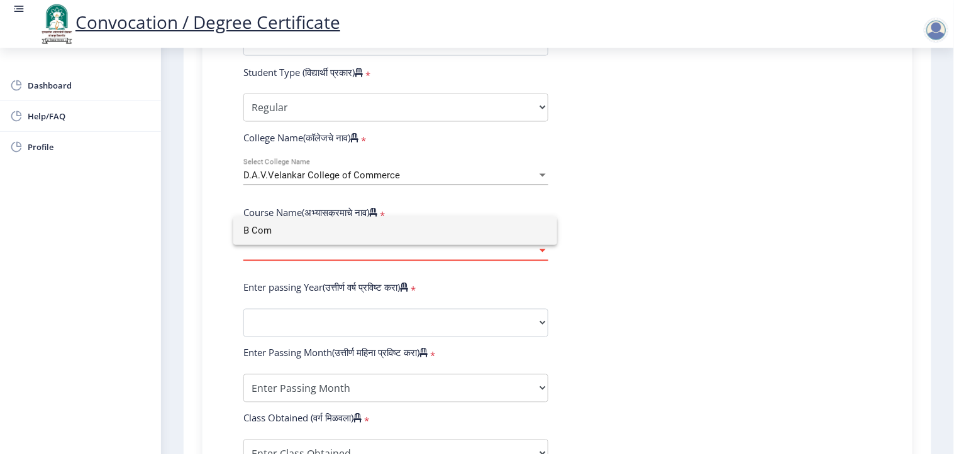
click at [542, 230] on input "B Com" at bounding box center [395, 231] width 304 height 28
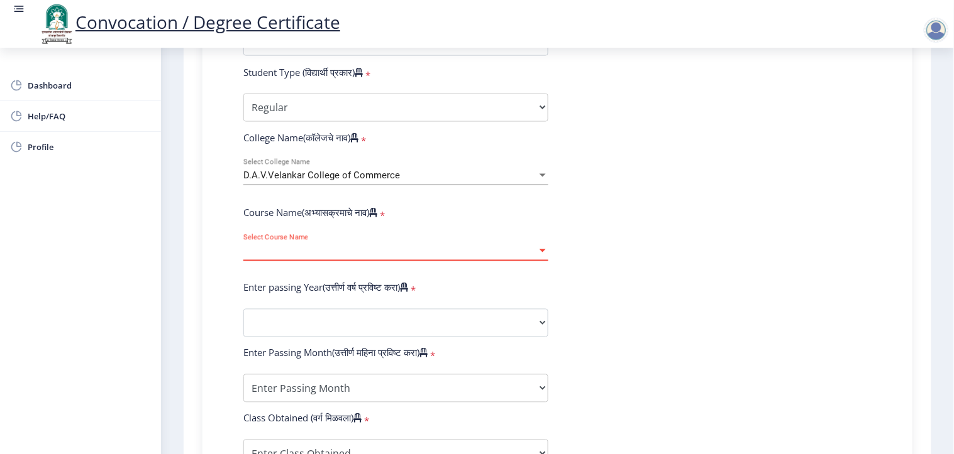
click at [541, 250] on div at bounding box center [542, 251] width 6 height 3
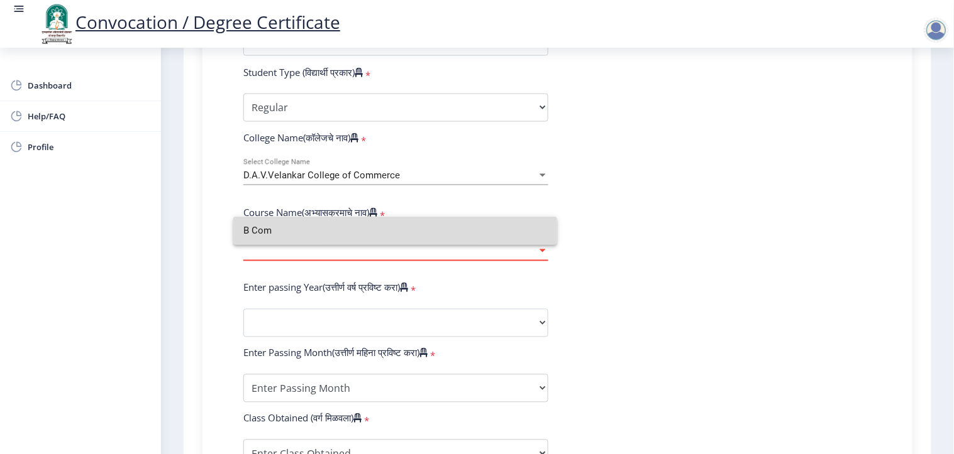
click at [541, 230] on input "B Com" at bounding box center [395, 231] width 304 height 28
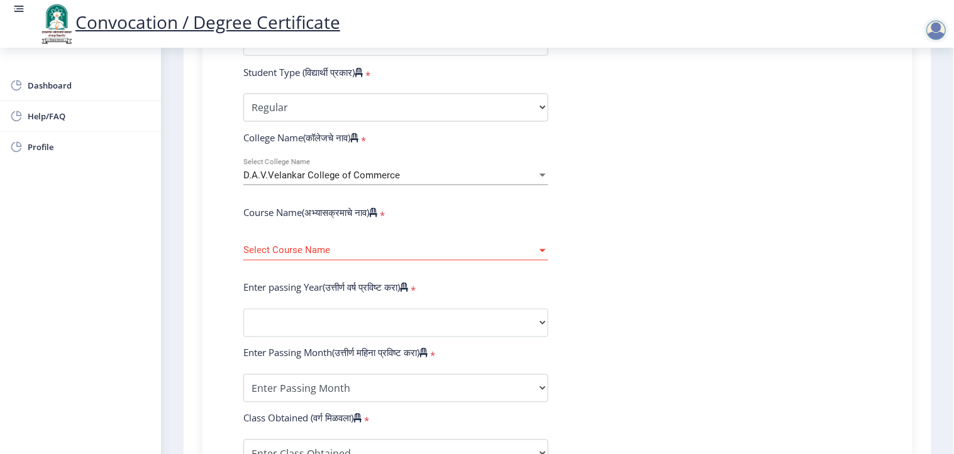
drag, startPoint x: 629, startPoint y: 190, endPoint x: 547, endPoint y: 208, distance: 84.2
click at [526, 211] on form "Enter Your PRN Number (तुमचा पीआरएन (कायम नोंदणी क्रमांक) एंटर करा) * Student T…" at bounding box center [557, 333] width 647 height 666
drag, startPoint x: 576, startPoint y: 142, endPoint x: 554, endPoint y: 180, distance: 44.2
click at [554, 180] on form "Enter Your PRN Number (तुमचा पीआरएन (कायम नोंदणी क्रमांक) एंटर करा) * Student T…" at bounding box center [557, 333] width 647 height 666
drag, startPoint x: 941, startPoint y: 311, endPoint x: 953, endPoint y: 279, distance: 34.2
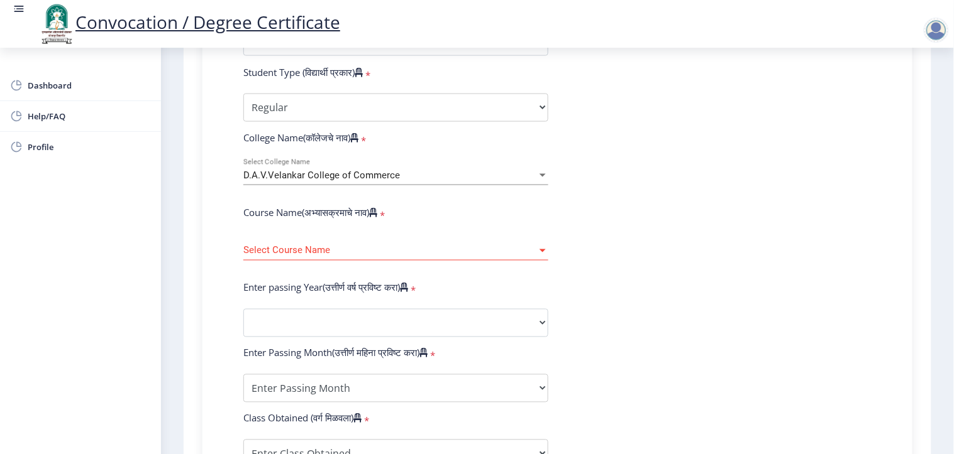
click at [850, 243] on nb-layout-column "1 First step 2 Second step 3 Third step Instructions (सूचना) 1. पदवी प्रमाणपत्र…" at bounding box center [557, 214] width 793 height 1150
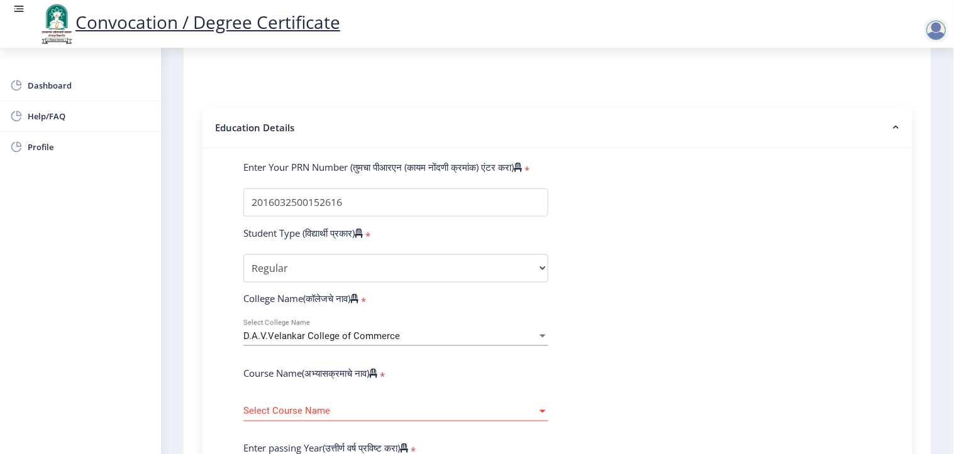
scroll to position [237, 0]
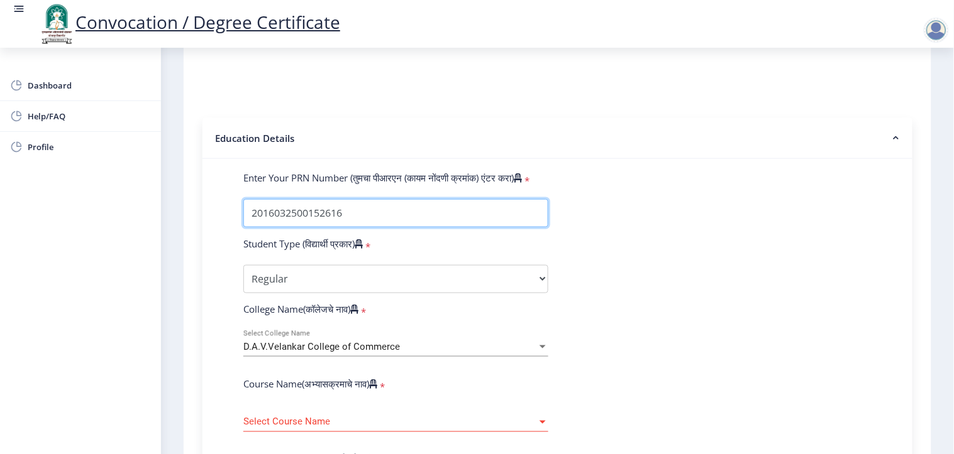
drag, startPoint x: 394, startPoint y: 190, endPoint x: 171, endPoint y: 185, distance: 222.6
click at [171, 185] on nb-layout-column "1 First step 2 Second step 3 Third step Instructions (सूचना) 1. पदवी प्रमाणपत्र…" at bounding box center [557, 386] width 793 height 1150
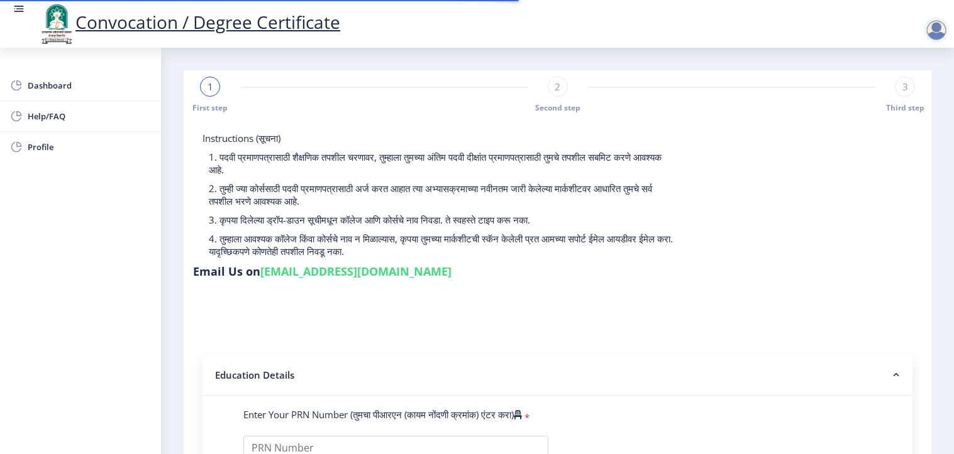
select select
click at [401, 436] on input "Enter Your PRN Number (तुमचा पीआरएन (कायम नोंदणी क्रमांक) एंटर करा)" at bounding box center [395, 448] width 305 height 24
paste input "2016032500152616"
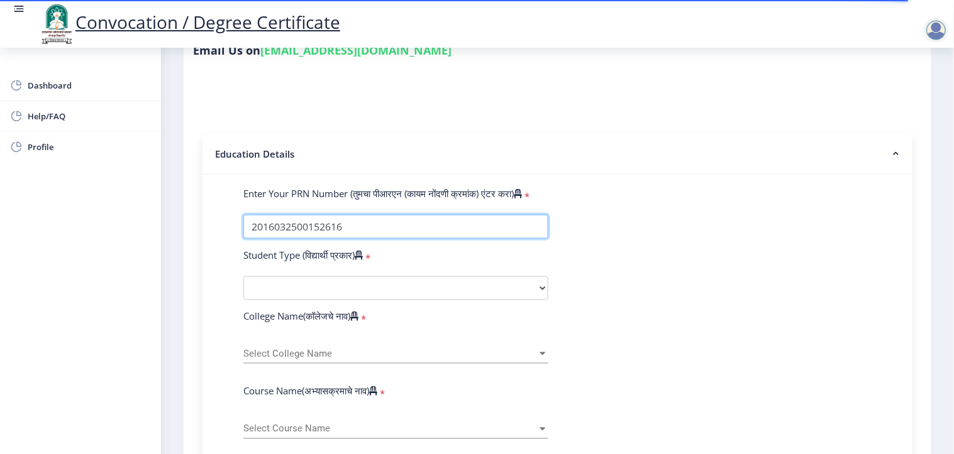
scroll to position [229, 0]
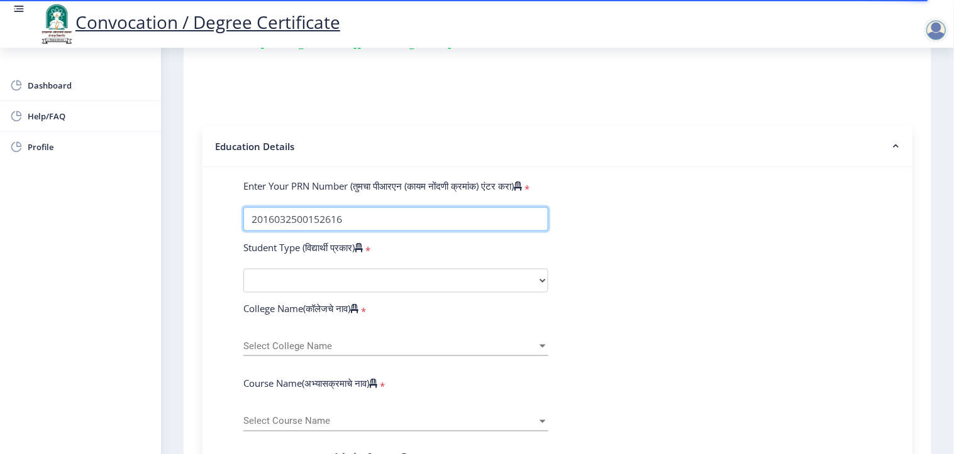
type input "2016032500152616"
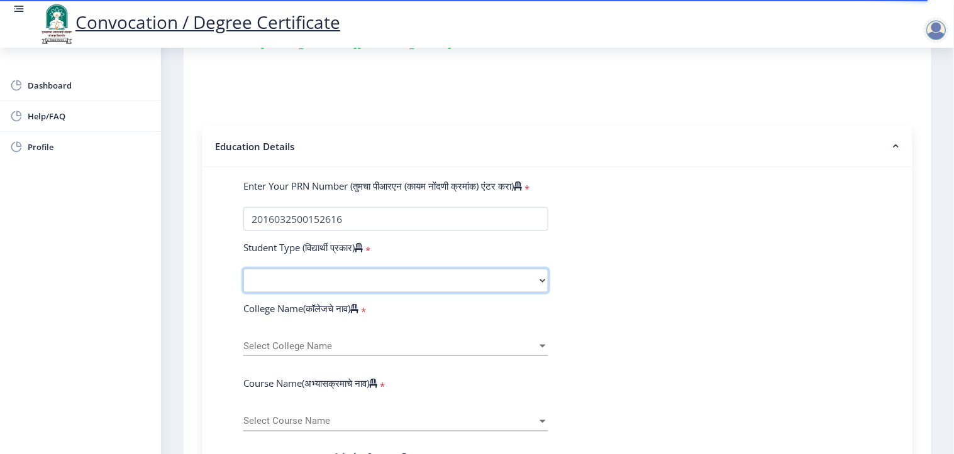
click at [274, 269] on select "Select Student Type Regular External" at bounding box center [395, 281] width 305 height 24
click at [306, 269] on select "Select Student Type Regular External" at bounding box center [395, 281] width 305 height 24
select select "Regular"
click at [243, 269] on select "Select Student Type Regular External" at bounding box center [395, 281] width 305 height 24
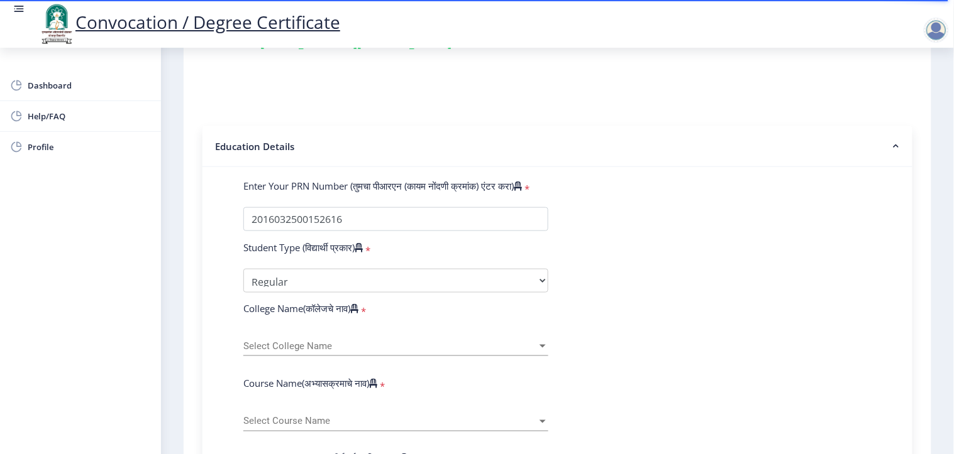
click at [305, 341] on span "Select College Name" at bounding box center [390, 346] width 294 height 11
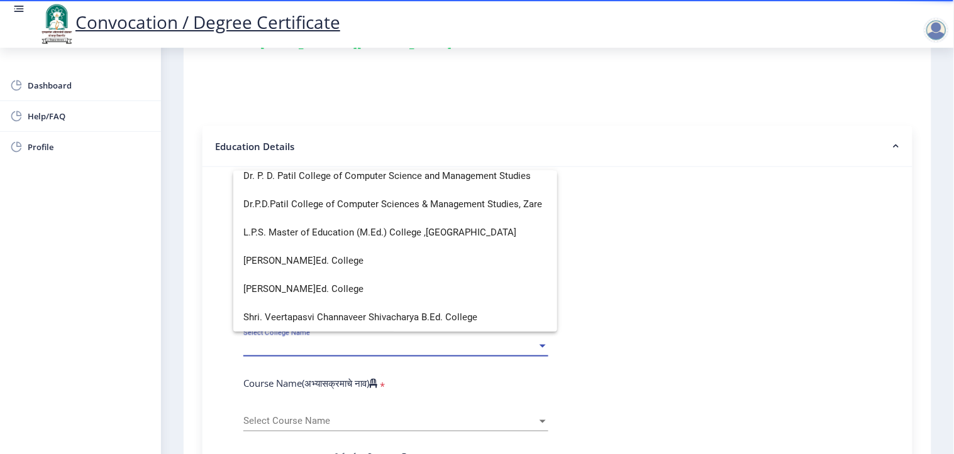
scroll to position [0, 0]
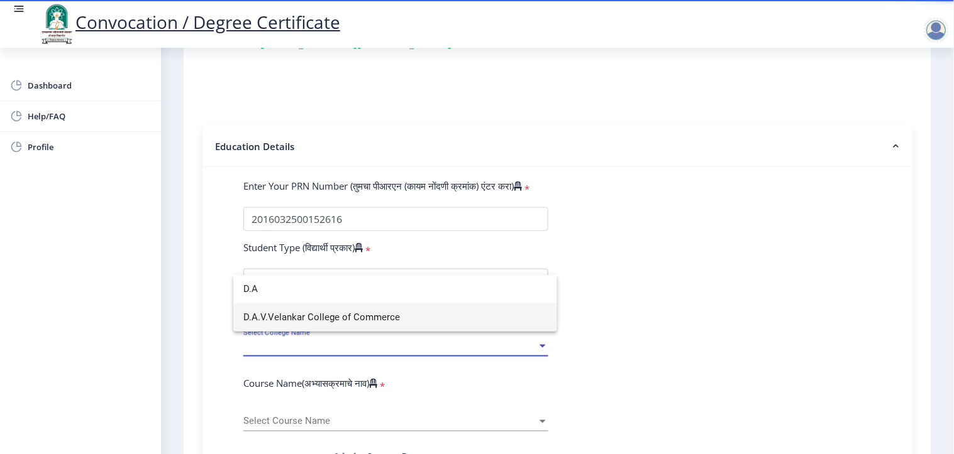
type input "D.A"
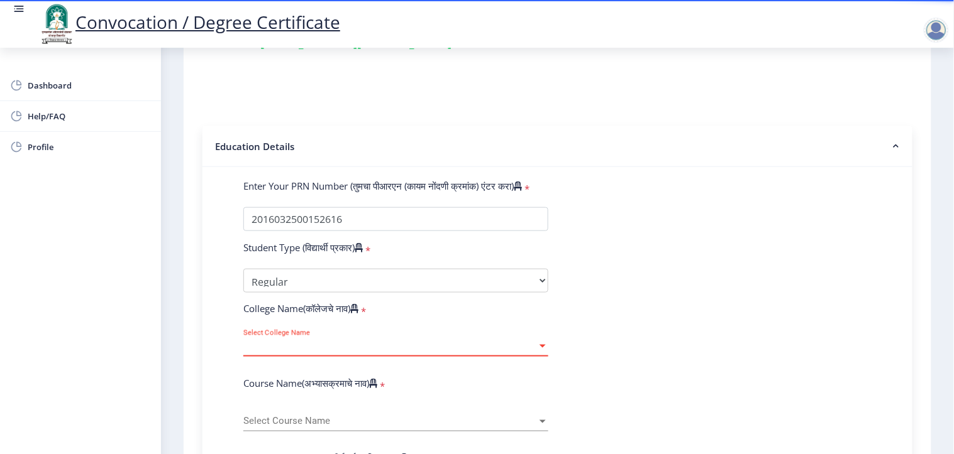
click at [331, 330] on div "Select College Name Select College Name" at bounding box center [395, 343] width 305 height 26
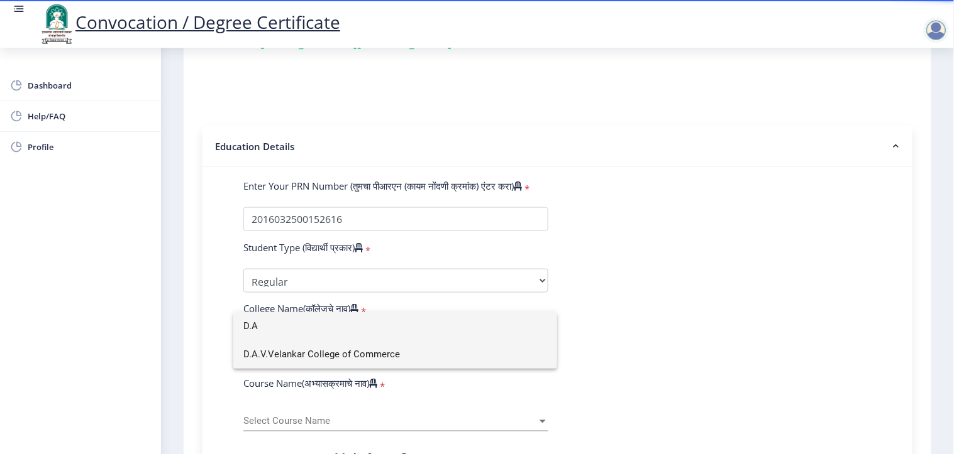
click at [329, 355] on span "D.A.V.Velankar College of Commerce" at bounding box center [395, 355] width 304 height 28
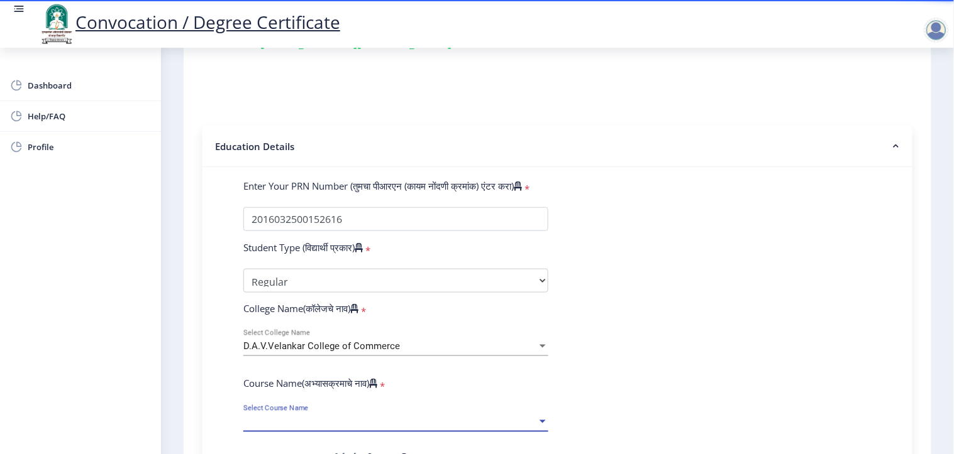
click at [312, 417] on span "Select Course Name" at bounding box center [390, 422] width 294 height 11
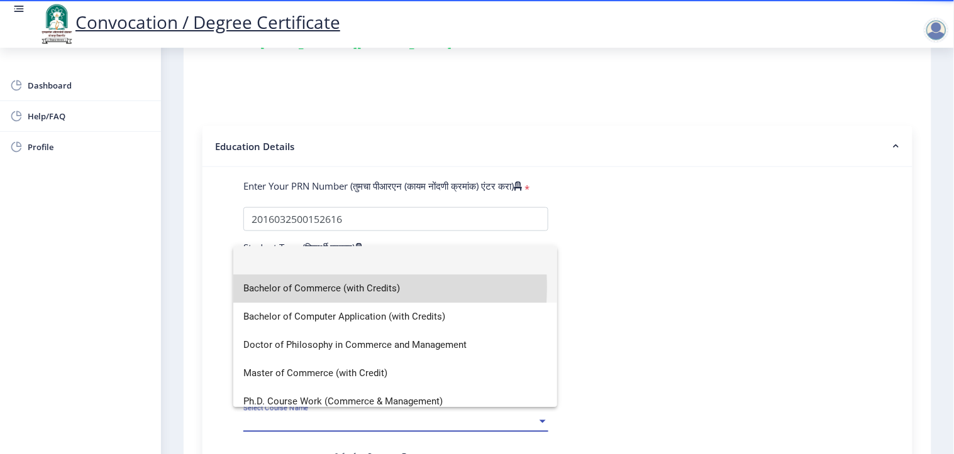
click at [289, 287] on span "Bachelor of Commerce (with Credits)" at bounding box center [395, 289] width 304 height 28
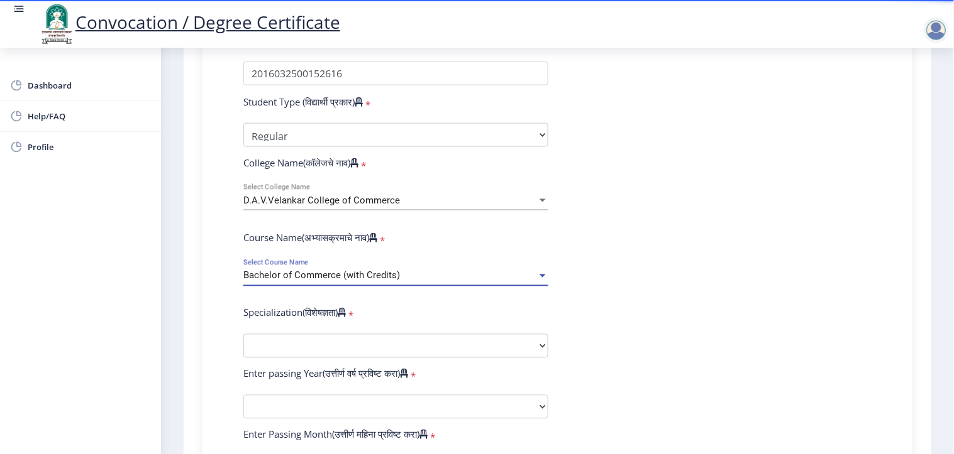
scroll to position [402, 0]
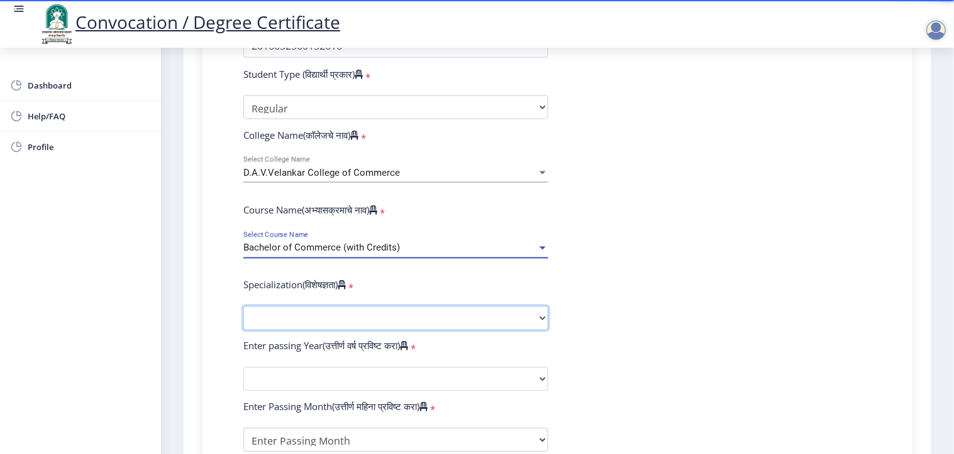
click at [400, 307] on select "Specialization Banking Advanced Accountancy Advanced Banking Advanced Cost Acco…" at bounding box center [395, 319] width 305 height 24
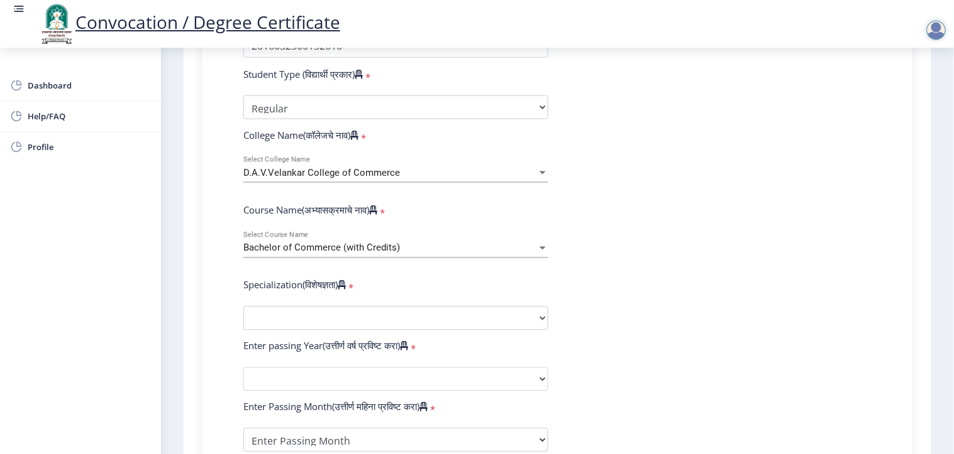
click at [706, 184] on form "Enter Your PRN Number (तुमचा पीआरएन (कायम नोंदणी क्रमांक) एंटर करा) * Student T…" at bounding box center [557, 352] width 647 height 692
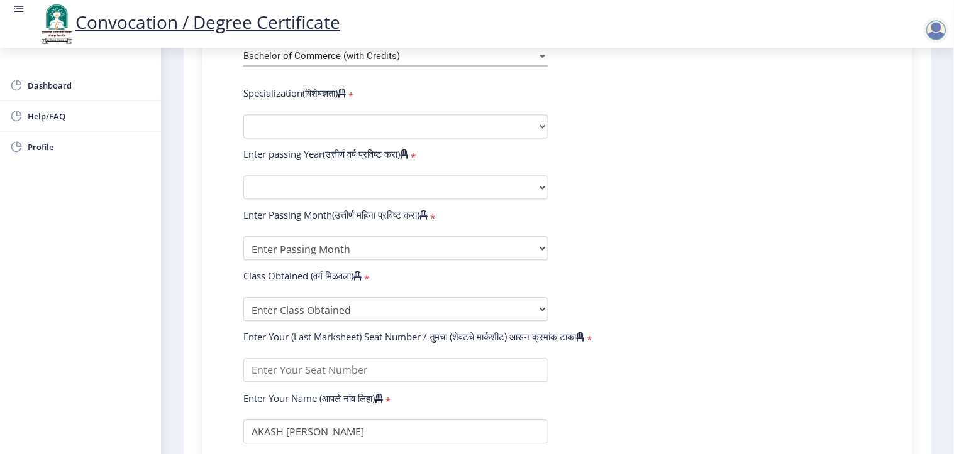
scroll to position [596, 0]
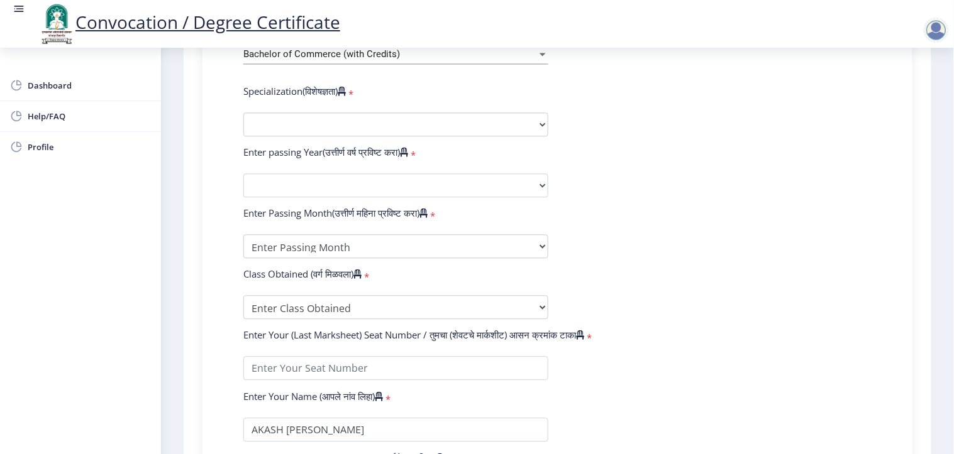
click at [948, 287] on nb-layout-column "1 First step 2 Second step 3 Third step Instructions (सूचना) 1. पदवी प्रमाणपत्र…" at bounding box center [557, 39] width 793 height 1175
click at [402, 296] on select "Enter Class Obtained FIRST CLASS WITH DISTINCTION FIRST CLASS HIGHER SECOND CLA…" at bounding box center [395, 308] width 305 height 24
click at [610, 197] on form "Enter Your PRN Number (तुमचा पीआरएन (कायम नोंदणी क्रमांक) एंटर करा) * Student T…" at bounding box center [557, 159] width 647 height 692
click at [617, 207] on form "Enter Your PRN Number (तुमचा पीआरएन (कायम नोंदणी क्रमांक) एंटर करा) * Student T…" at bounding box center [557, 159] width 647 height 692
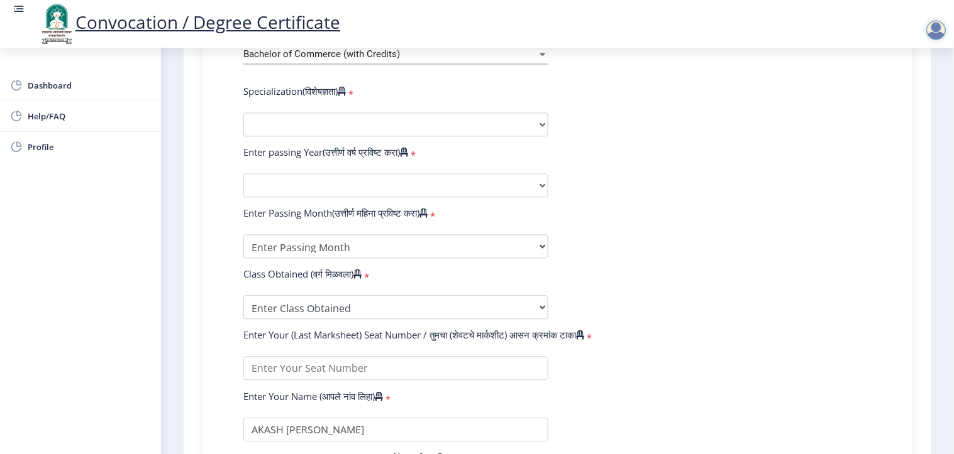
drag, startPoint x: 617, startPoint y: 207, endPoint x: 608, endPoint y: 186, distance: 23.4
click at [613, 198] on form "Enter Your PRN Number (तुमचा पीआरएन (कायम नोंदणी क्रमांक) एंटर करा) * Student T…" at bounding box center [557, 159] width 647 height 692
drag, startPoint x: 950, startPoint y: 170, endPoint x: 947, endPoint y: 230, distance: 60.5
click at [947, 229] on nb-layout-column "1 First step 2 Second step 3 Third step Instructions (सूचना) 1. पदवी प्रमाणपत्र…" at bounding box center [557, 39] width 793 height 1175
drag, startPoint x: 950, startPoint y: 354, endPoint x: 923, endPoint y: 419, distance: 70.4
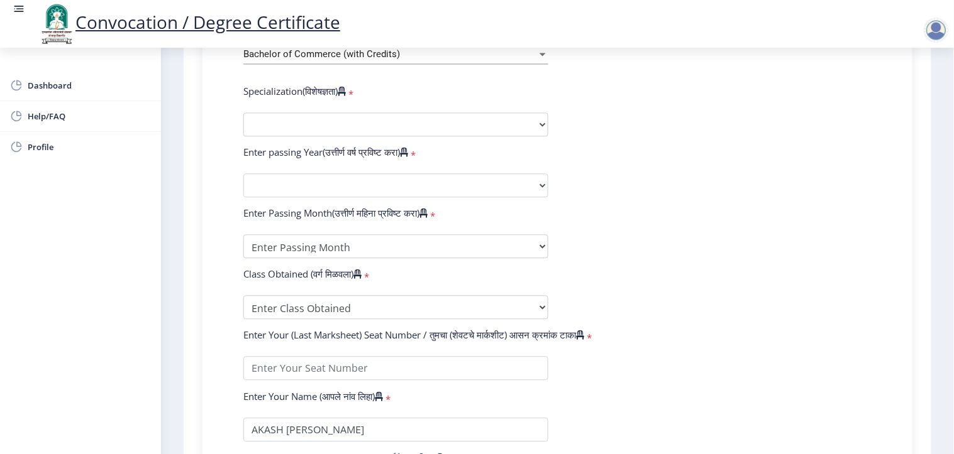
click at [953, 417] on div "Convocation / Degree Certificate Dashboard Help/FAQ Profile 1 First step 2 Seco…" at bounding box center [477, 227] width 954 height 454
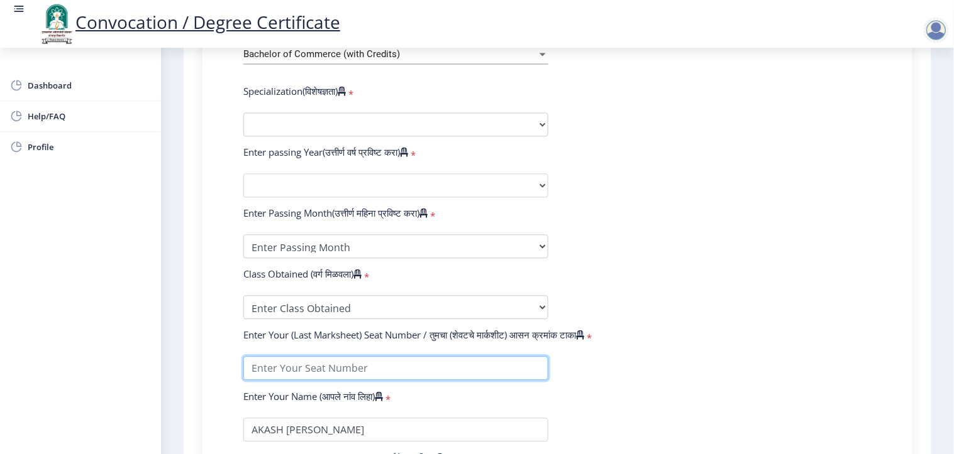
click at [396, 357] on input "textarea" at bounding box center [395, 369] width 305 height 24
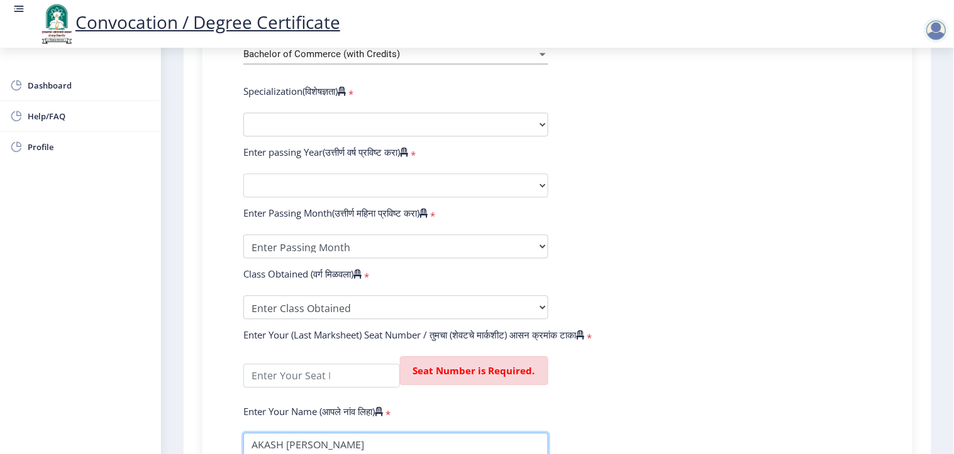
click at [360, 434] on input "textarea" at bounding box center [395, 446] width 305 height 24
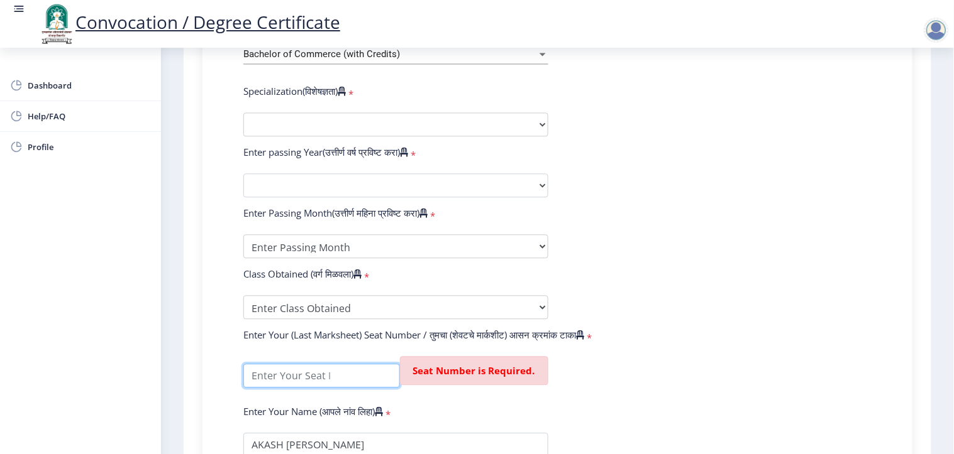
click at [350, 365] on input "textarea" at bounding box center [321, 377] width 157 height 24
click at [607, 247] on form "Enter Your PRN Number (तुमचा पीआरएन (कायम नोंदणी क्रमांक) एंटर करा) * Student T…" at bounding box center [557, 166] width 647 height 707
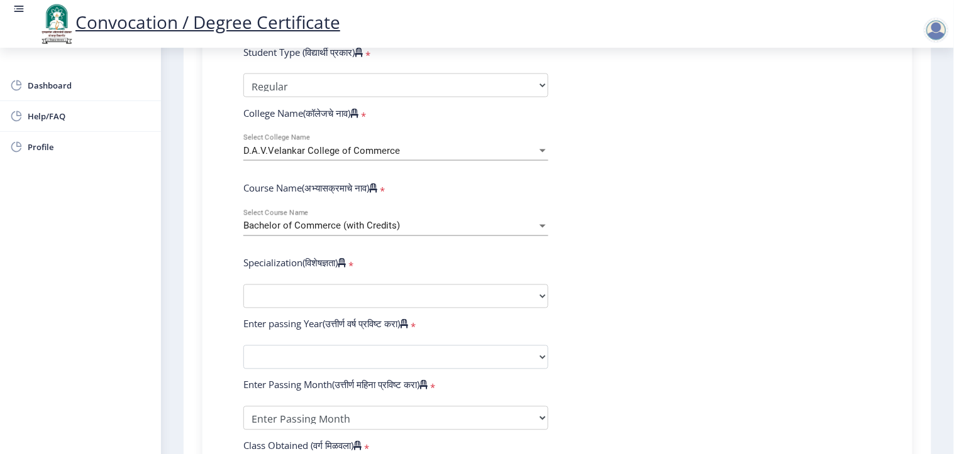
scroll to position [450, 0]
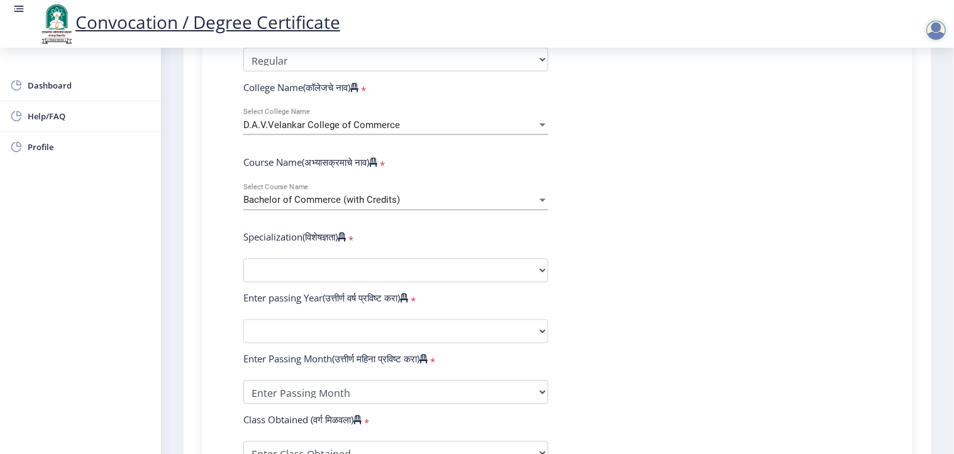
click at [732, 244] on form "Enter Your PRN Number (तुमचा पीआरएन (कायम नोंदणी क्रमांक) एंटर करा) * Student T…" at bounding box center [557, 312] width 647 height 707
click at [511, 259] on select "Specialization Banking Advanced Accountancy Advanced Banking Advanced Cost Acco…" at bounding box center [395, 271] width 305 height 24
select select "Advanced Banking"
click at [243, 259] on select "Specialization Banking Advanced Accountancy Advanced Banking Advanced Cost Acco…" at bounding box center [395, 271] width 305 height 24
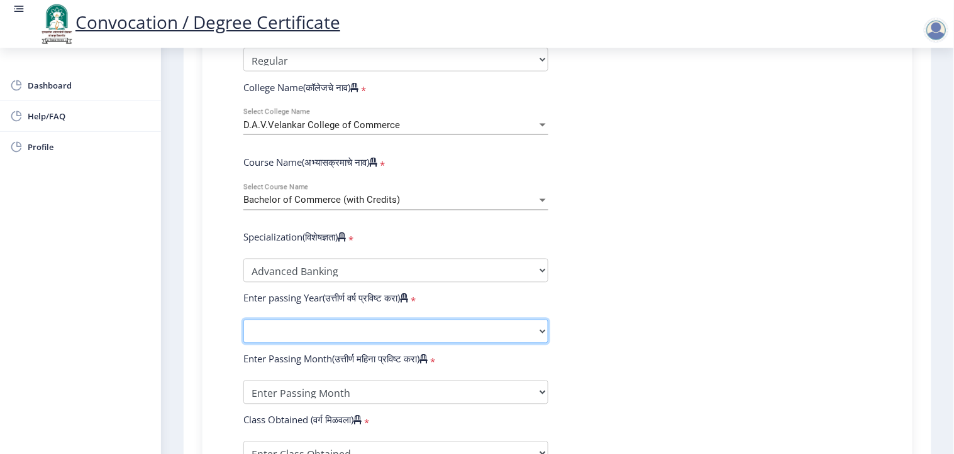
click at [446, 320] on select "2025 2024 2023 2022 2021 2020 2019 2018 2017 2016 2015 2014 2013 2012 2011 2010…" at bounding box center [395, 332] width 305 height 24
click at [460, 320] on select "2025 2024 2023 2022 2021 2020 2019 2018 2017 2016 2015 2014 2013 2012 2011 2010…" at bounding box center [395, 332] width 305 height 24
click at [461, 320] on select "2025 2024 2023 2022 2021 2020 2019 2018 2017 2016 2015 2014 2013 2012 2011 2010…" at bounding box center [395, 332] width 305 height 24
select select "2020"
click at [243, 320] on select "2025 2024 2023 2022 2021 2020 2019 2018 2017 2016 2015 2014 2013 2012 2011 2010…" at bounding box center [395, 332] width 305 height 24
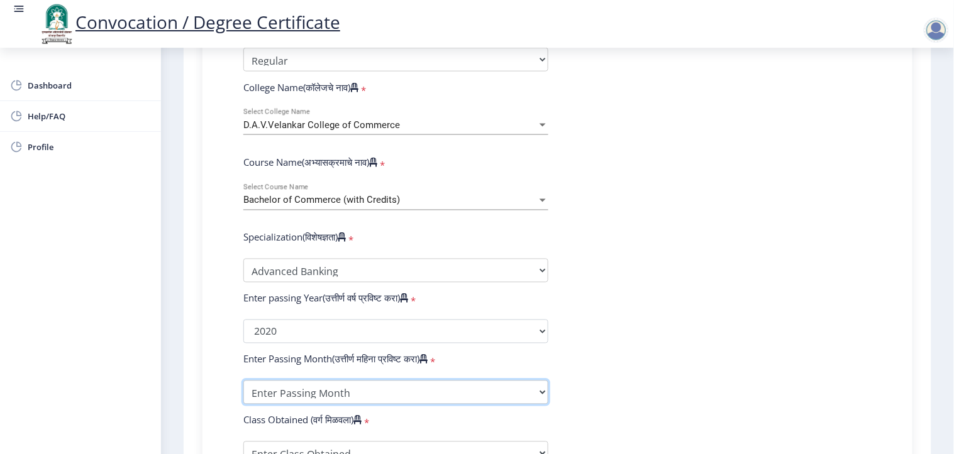
click at [417, 381] on select "Enter Passing Month March April May October November December" at bounding box center [395, 393] width 305 height 24
click at [418, 381] on select "Enter Passing Month March April May October November December" at bounding box center [395, 393] width 305 height 24
select select "November"
click at [243, 381] on select "Enter Passing Month March April May October November December" at bounding box center [395, 393] width 305 height 24
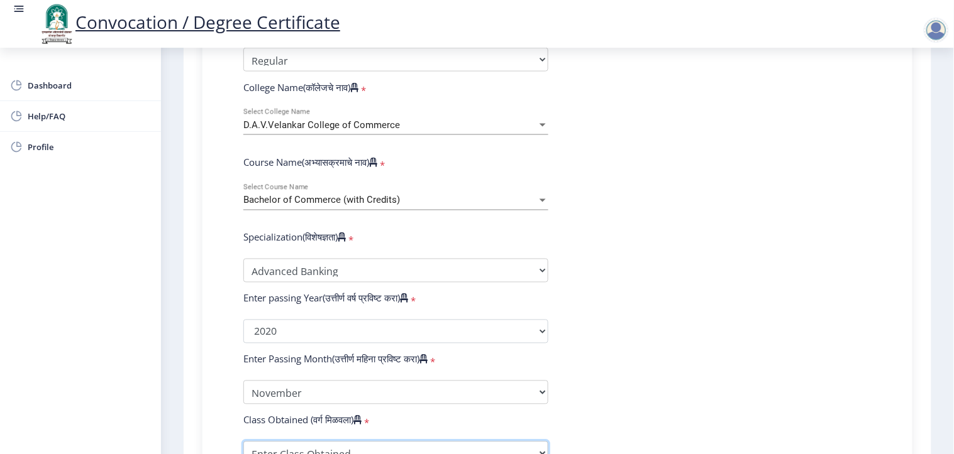
click at [394, 442] on select "Enter Class Obtained FIRST CLASS WITH DISTINCTION FIRST CLASS HIGHER SECOND CLA…" at bounding box center [395, 454] width 305 height 24
select select "Grade B+"
click at [243, 442] on select "Enter Class Obtained FIRST CLASS WITH DISTINCTION FIRST CLASS HIGHER SECOND CLA…" at bounding box center [395, 454] width 305 height 24
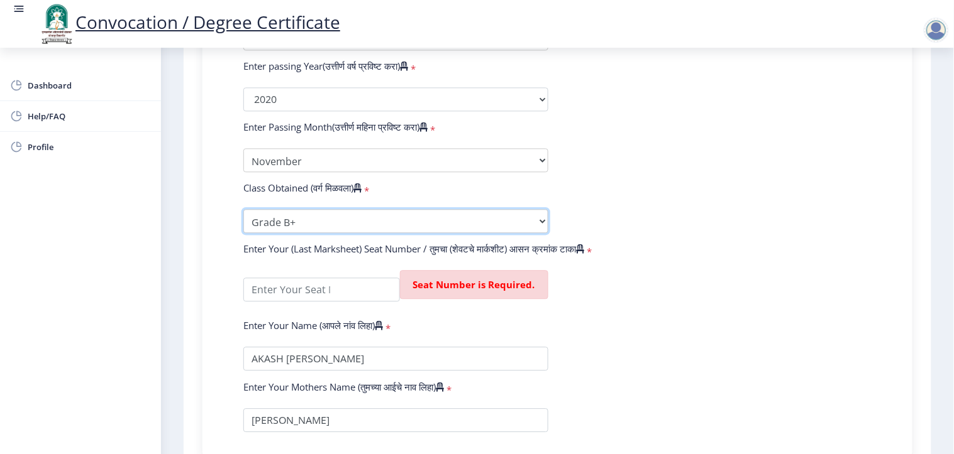
scroll to position [684, 0]
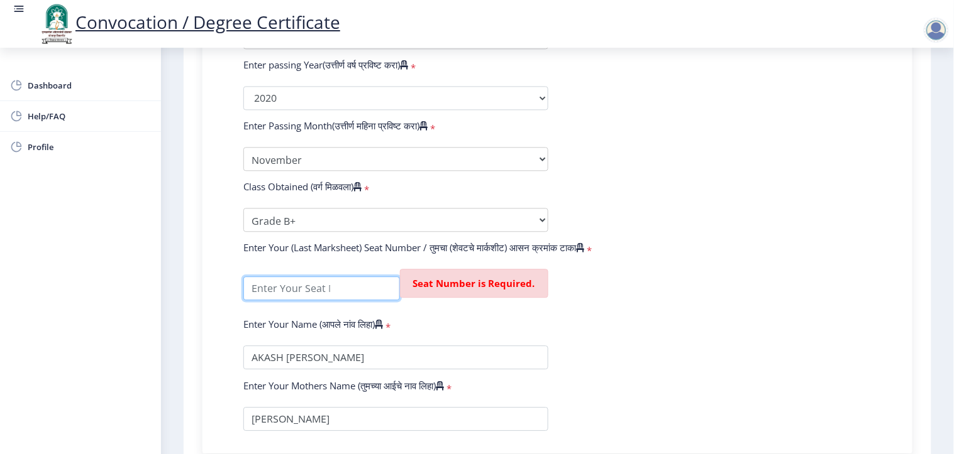
click at [316, 277] on input "textarea" at bounding box center [321, 289] width 157 height 24
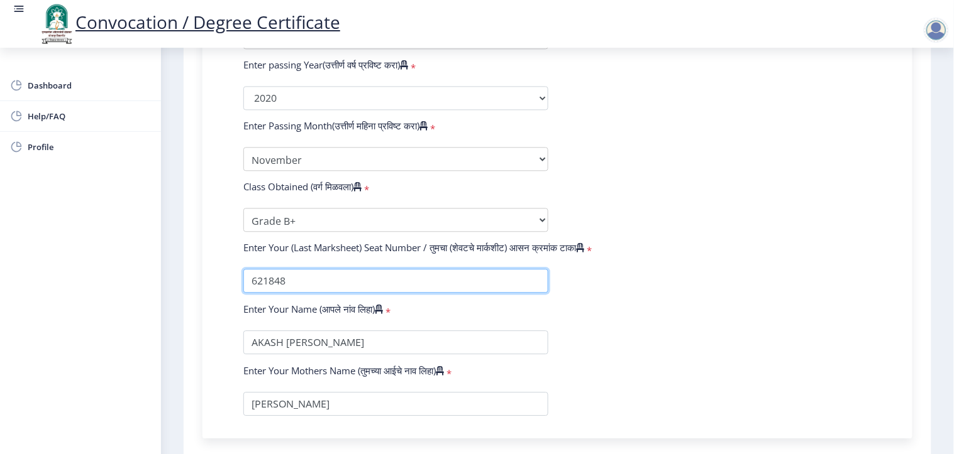
scroll to position [286, 0]
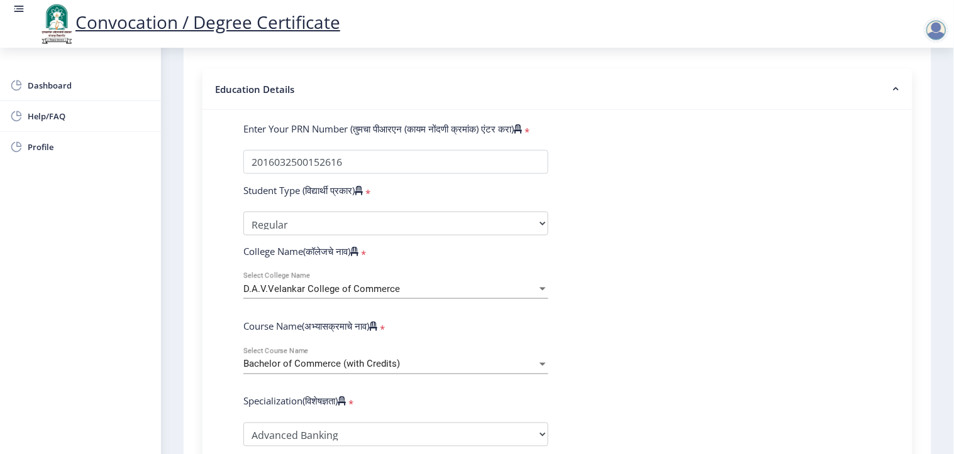
type input "621848"
drag, startPoint x: 938, startPoint y: 239, endPoint x: 953, endPoint y: 281, distance: 43.9
click at [953, 281] on div "Convocation / Degree Certificate Dashboard Help/FAQ Profile 1 First step 2 Seco…" at bounding box center [477, 227] width 954 height 454
click at [941, 230] on nb-layout-column "1 First step 2 Second step 3 Third step Instructions (सूचना) 1. पदवी प्रमाणपत्र…" at bounding box center [557, 349] width 793 height 1175
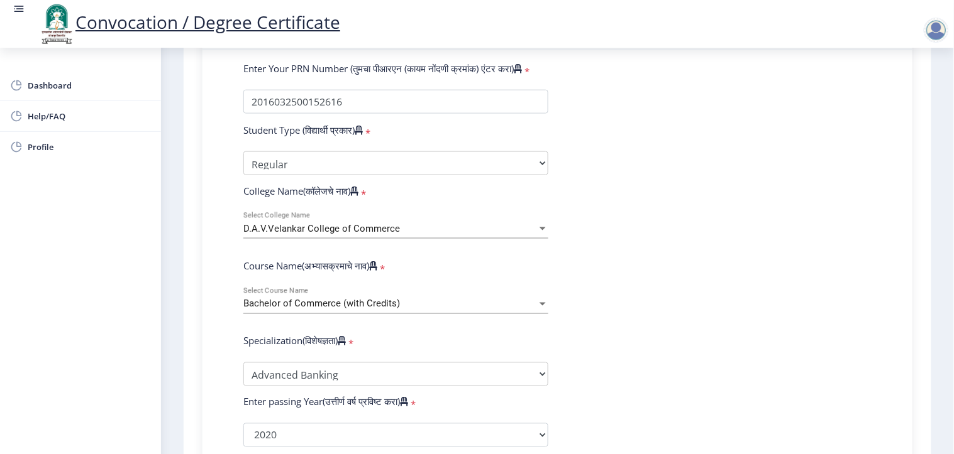
scroll to position [350, 0]
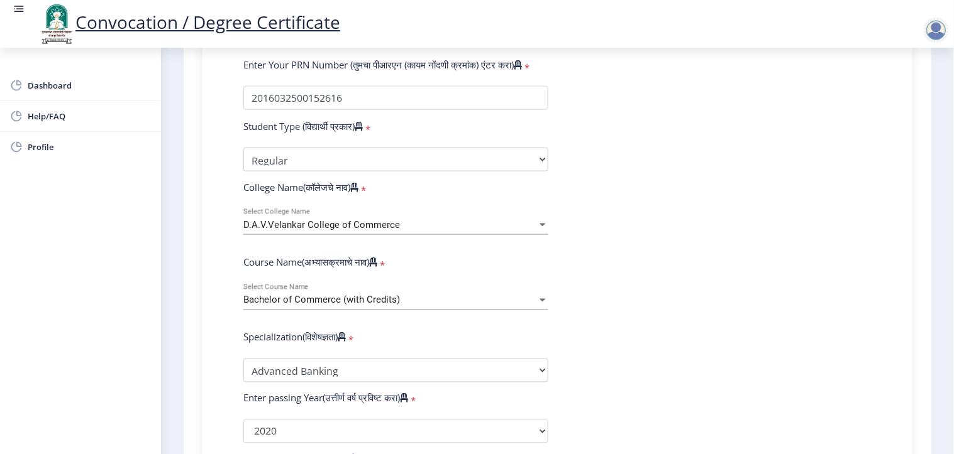
click at [430, 271] on form "Enter Your PRN Number (तुमचा पीआरएन (कायम नोंदणी क्रमांक) एंटर करा) * Student T…" at bounding box center [557, 404] width 647 height 692
click at [764, 238] on form "Enter Your PRN Number (तुमचा पीआरएन (कायम नोंदणी क्रमांक) एंटर करा) * Student T…" at bounding box center [557, 404] width 647 height 692
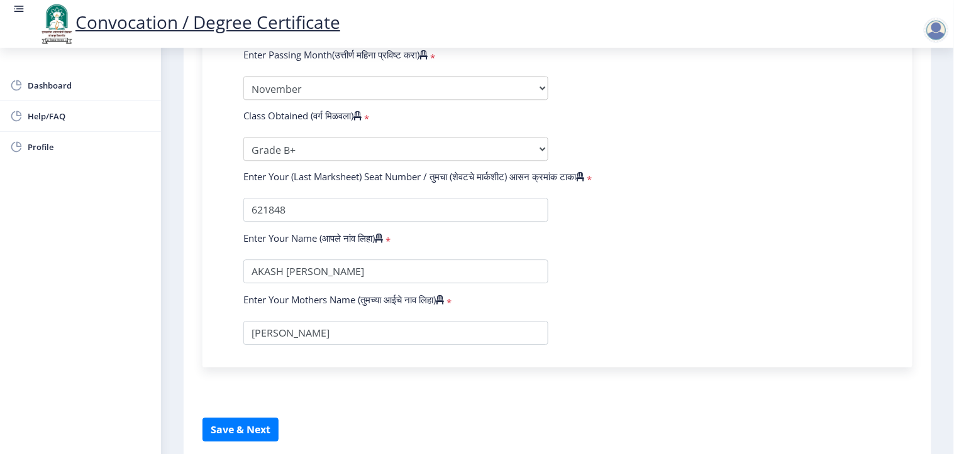
scroll to position [787, 0]
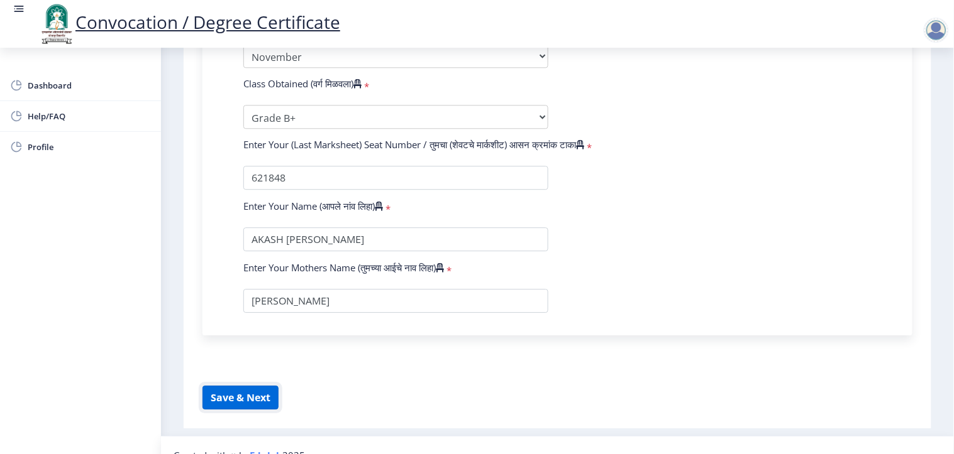
click at [247, 386] on button "Save & Next" at bounding box center [240, 398] width 76 height 24
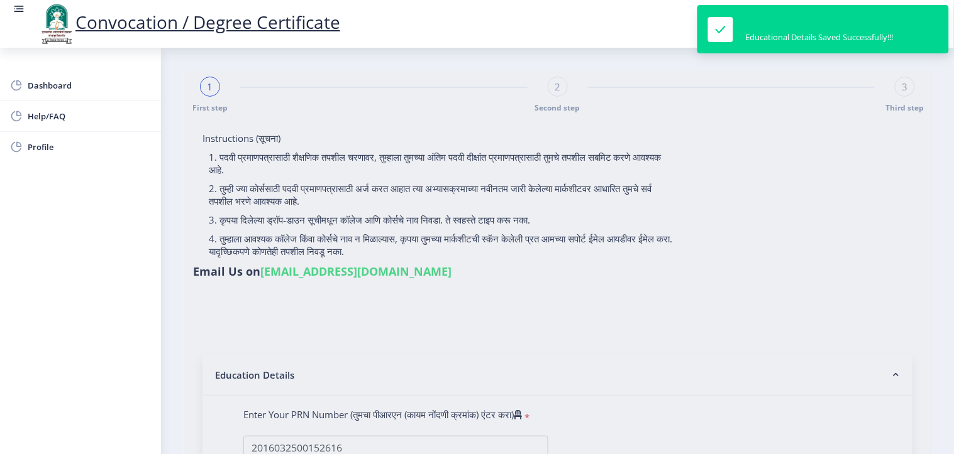
select select
type input "2016032500152616"
select select "Regular"
select select "2020"
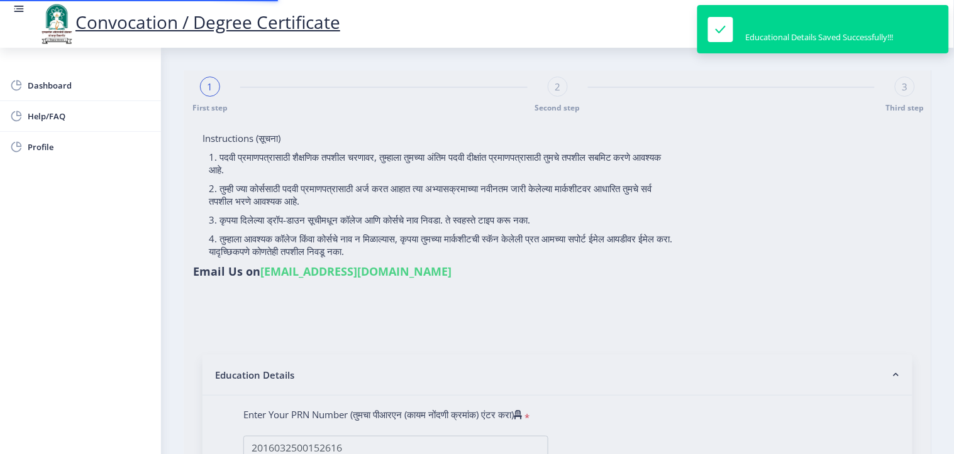
select select "November"
select select "Grade B+"
type input "621848"
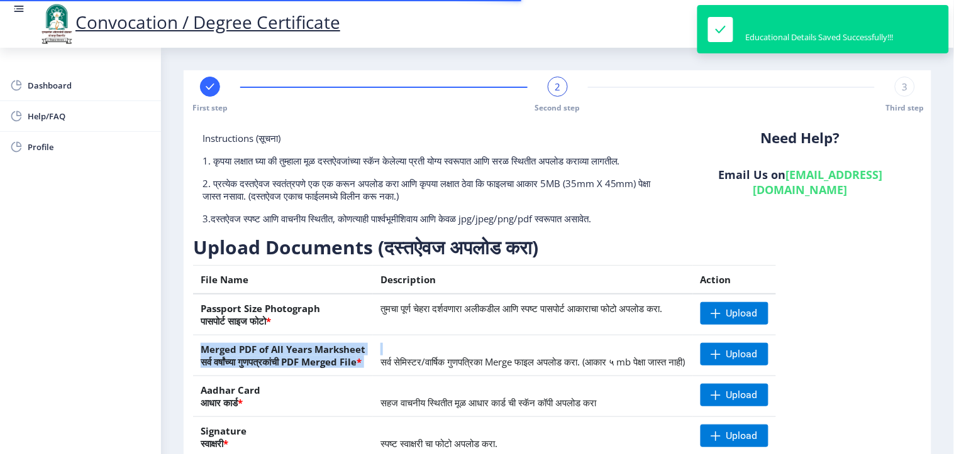
click at [567, 338] on tbody "Passport Size Photograph पासपोर्ट साइज फोटो * तुमचा पूर्ण चेहरा दर्शवणारा अलीकड…" at bounding box center [499, 396] width 613 height 204
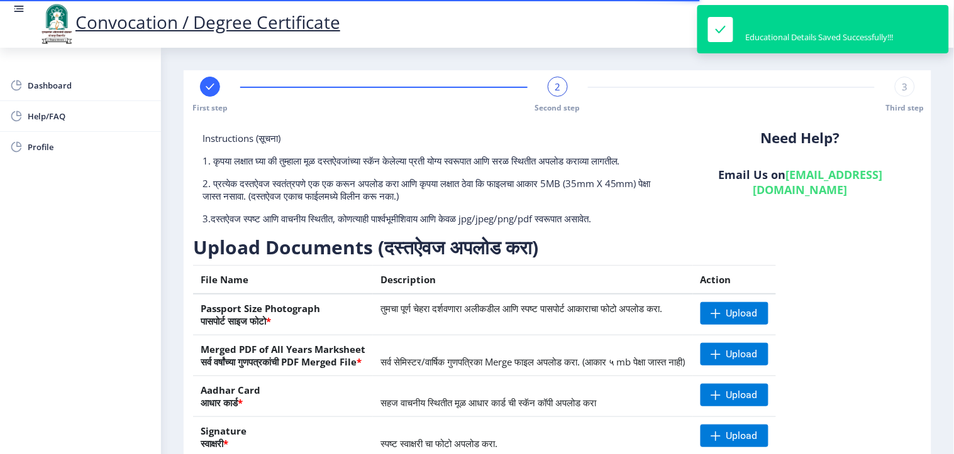
click at [887, 216] on div "Need Help? Email Us on su.sfc@studentscenter.in" at bounding box center [800, 183] width 243 height 103
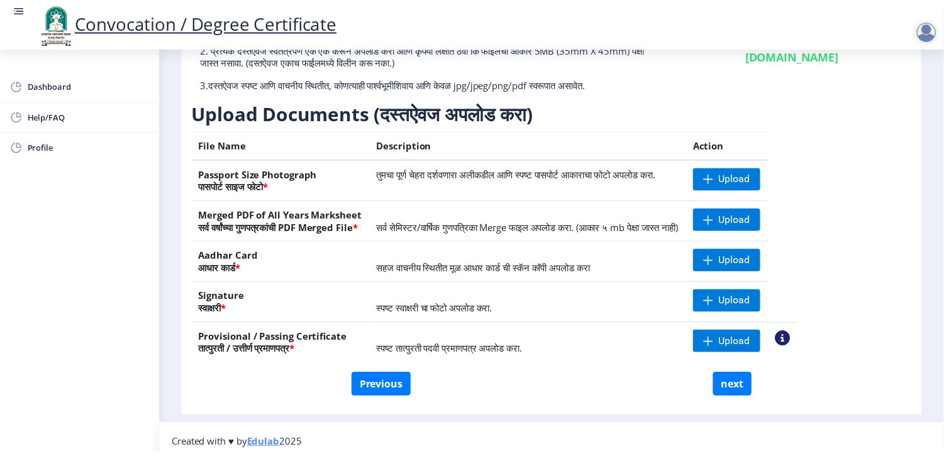
scroll to position [155, 0]
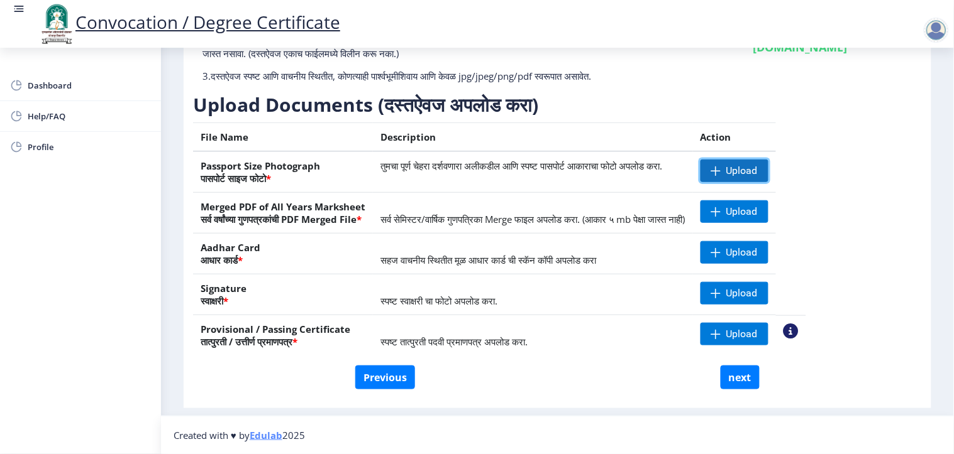
click at [757, 175] on span "Upload" at bounding box center [741, 171] width 31 height 13
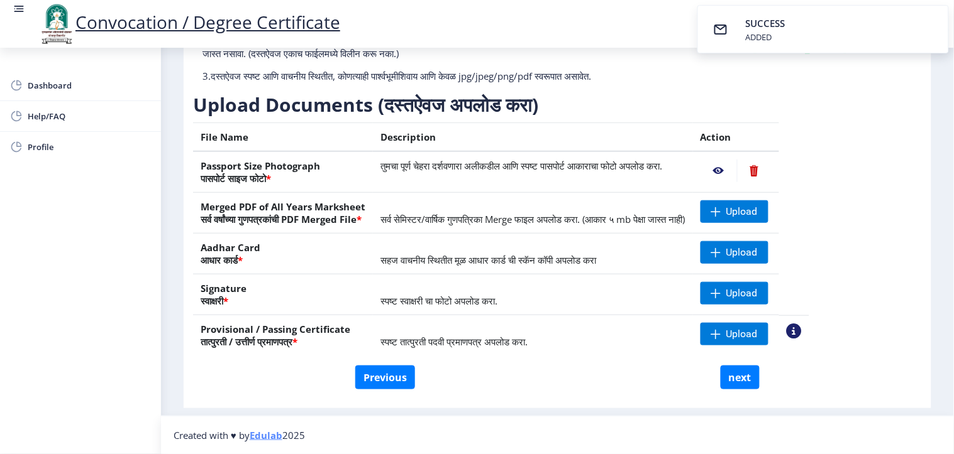
click at [737, 173] on nb-action at bounding box center [718, 171] width 36 height 23
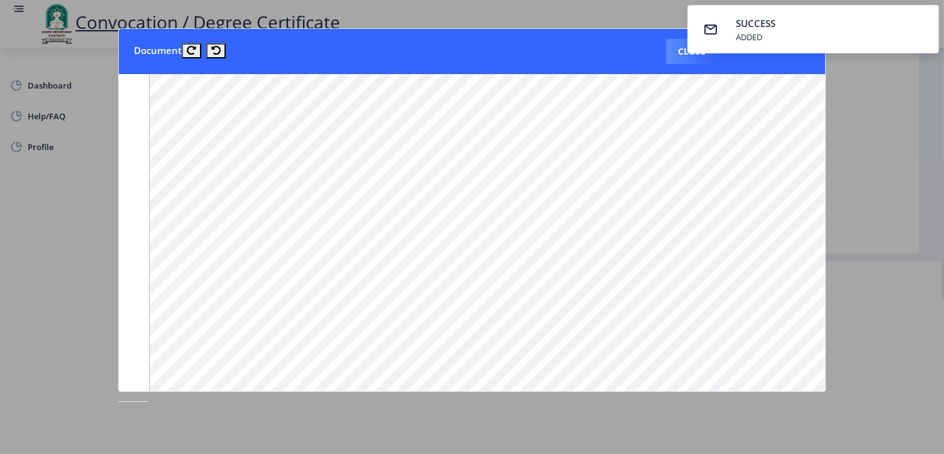
scroll to position [1037, 0]
click at [681, 57] on button "Close" at bounding box center [692, 51] width 52 height 25
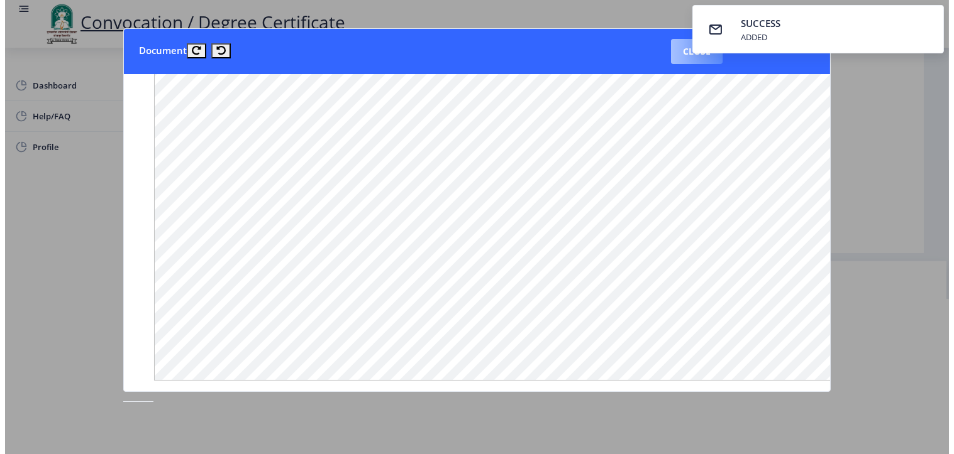
scroll to position [31, 0]
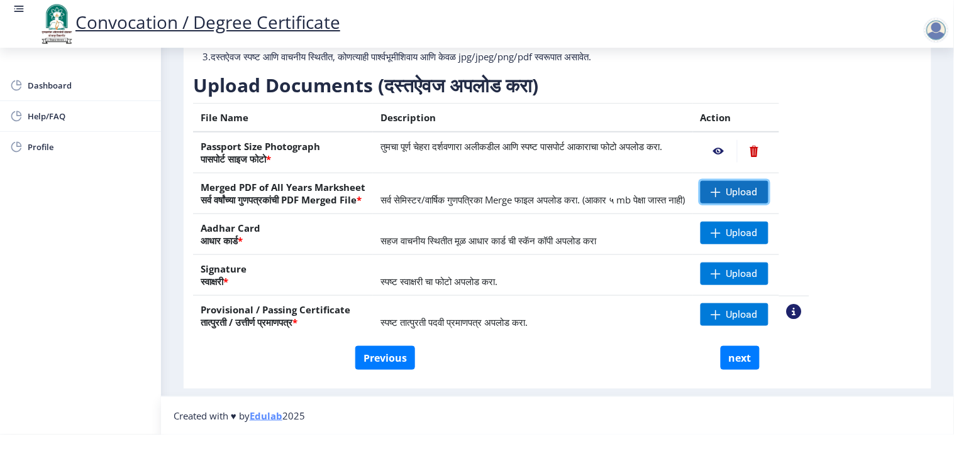
click at [757, 186] on span "Upload" at bounding box center [741, 192] width 31 height 13
click at [737, 181] on nb-action at bounding box center [718, 192] width 36 height 23
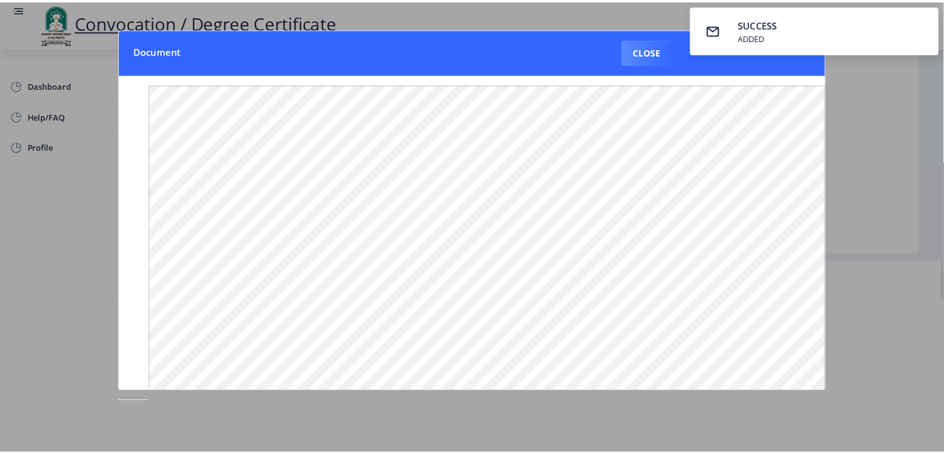
scroll to position [0, 0]
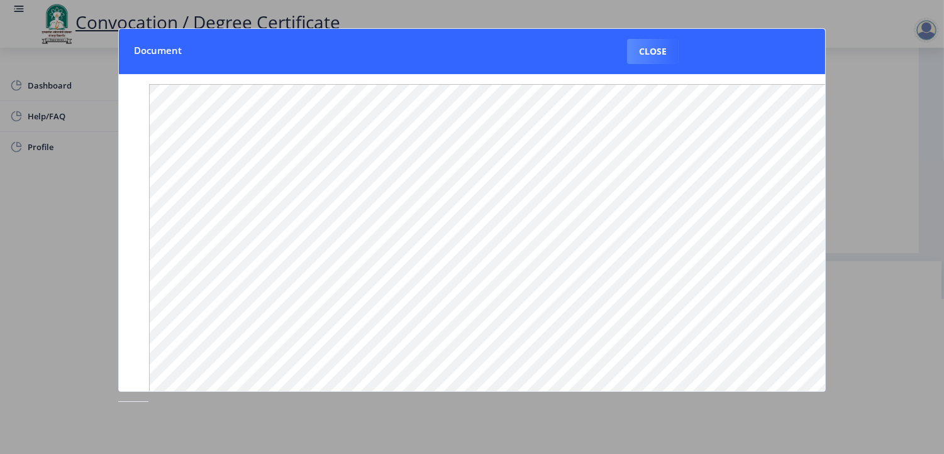
click at [894, 365] on div at bounding box center [472, 227] width 944 height 454
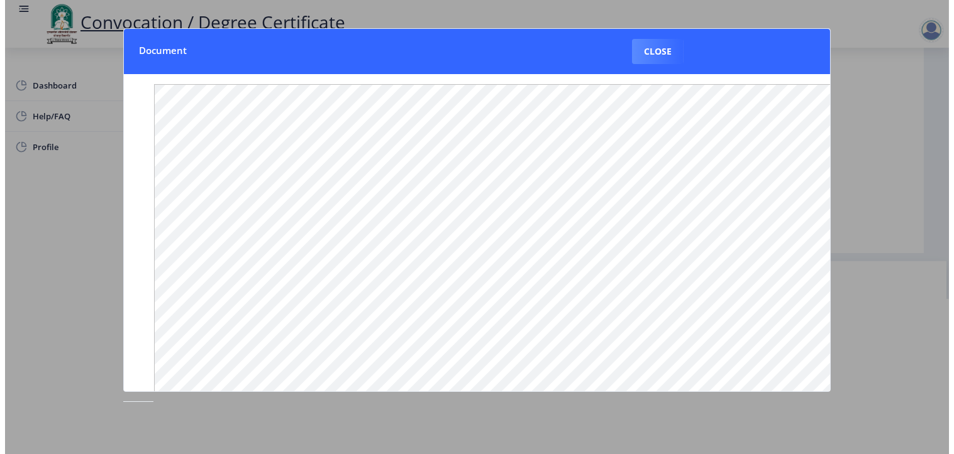
scroll to position [31, 0]
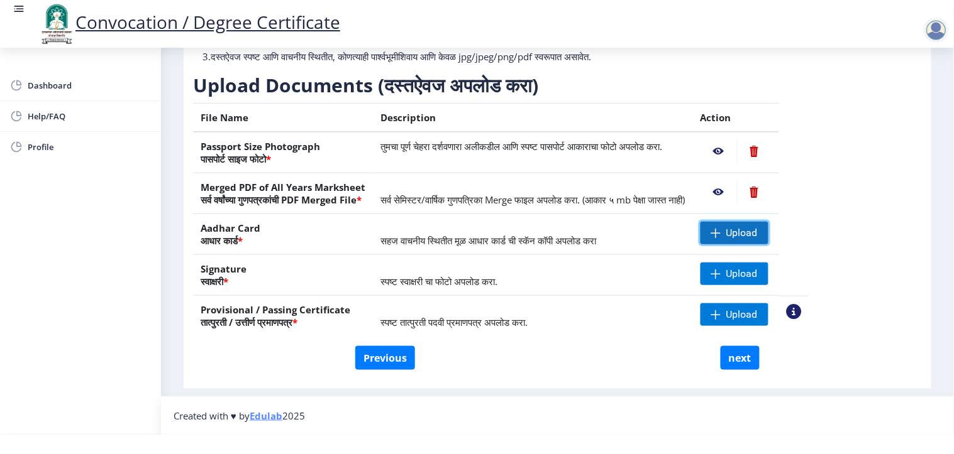
click at [757, 227] on span "Upload" at bounding box center [741, 233] width 31 height 13
click at [737, 222] on nb-action at bounding box center [718, 233] width 36 height 23
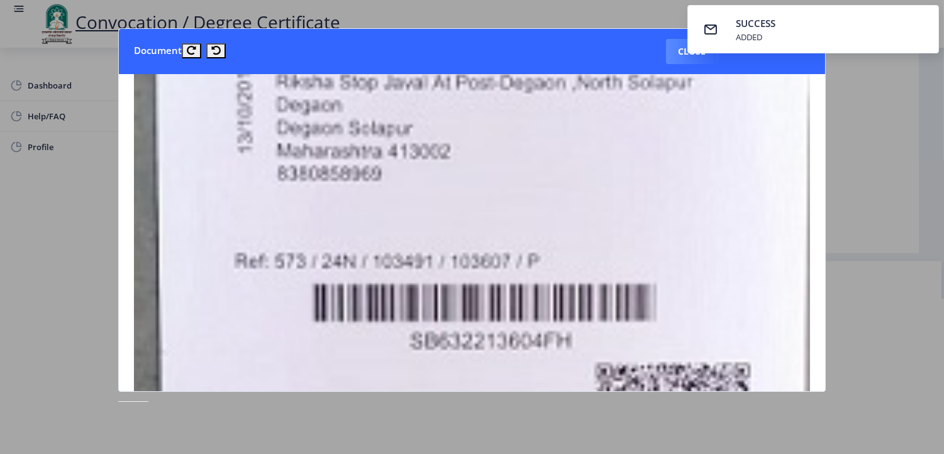
scroll to position [550, 0]
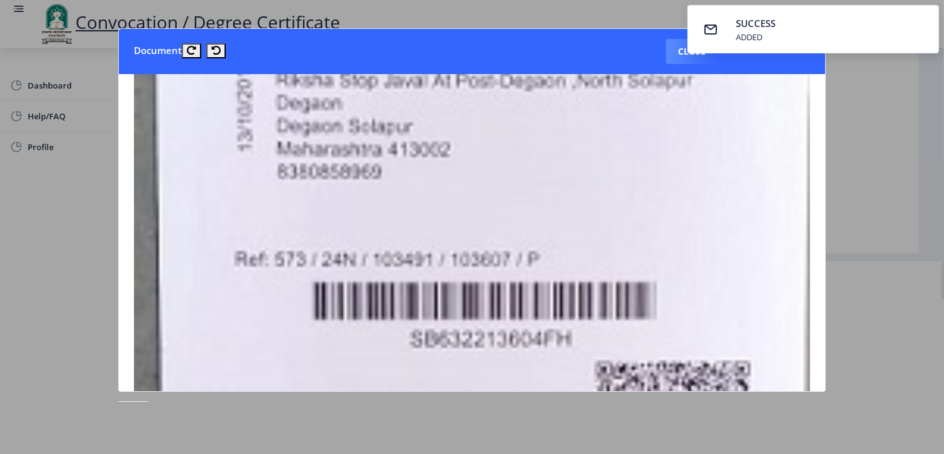
drag, startPoint x: 825, startPoint y: 186, endPoint x: 827, endPoint y: 224, distance: 38.4
click at [825, 245] on nb-card-body at bounding box center [472, 232] width 707 height 317
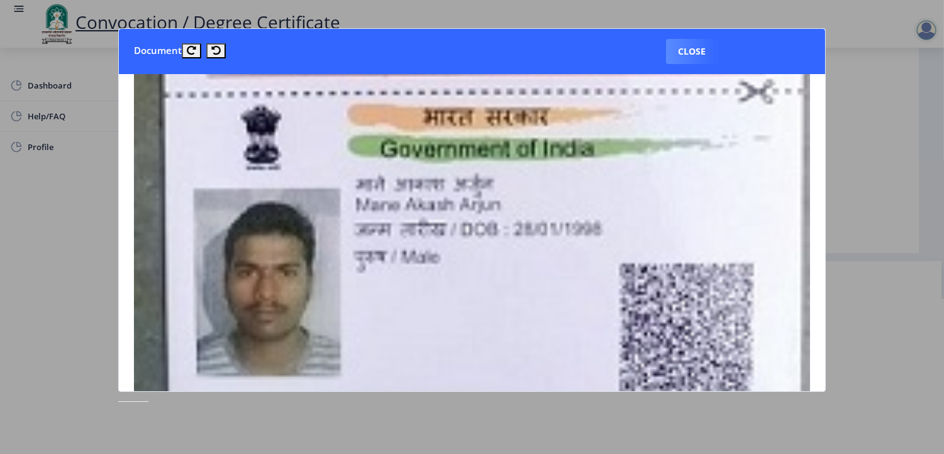
scroll to position [1133, 0]
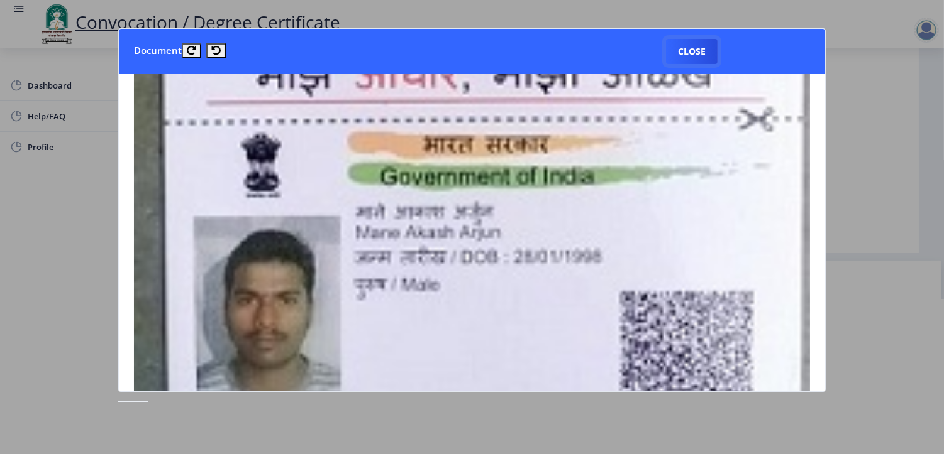
click at [681, 54] on button "Close" at bounding box center [692, 51] width 52 height 25
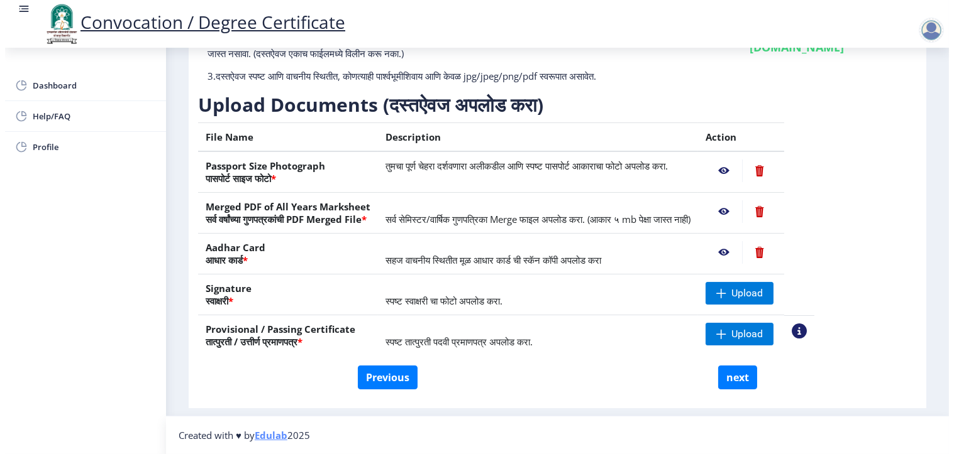
scroll to position [31, 0]
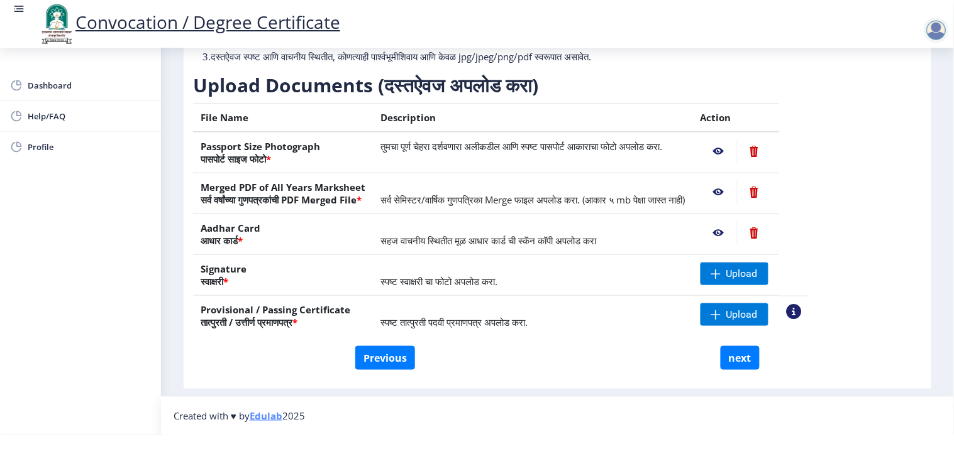
click at [771, 222] on nb-action at bounding box center [754, 233] width 35 height 23
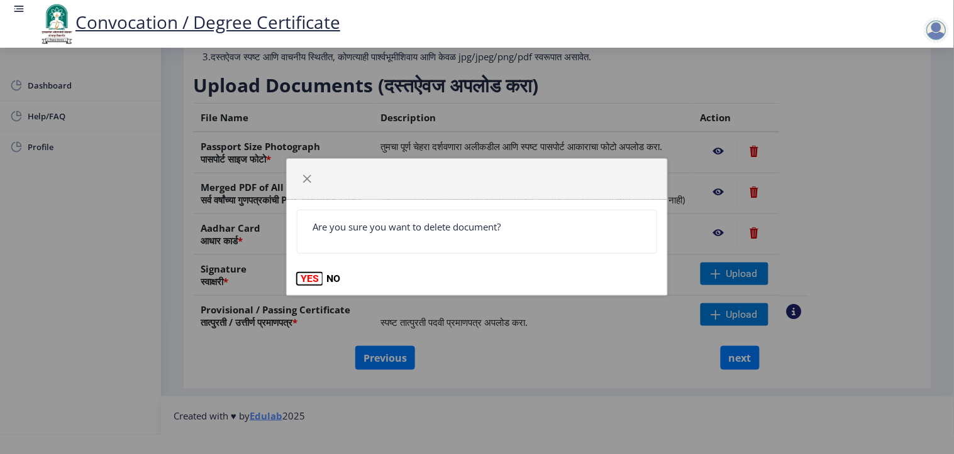
click at [306, 284] on button "YES" at bounding box center [310, 279] width 26 height 13
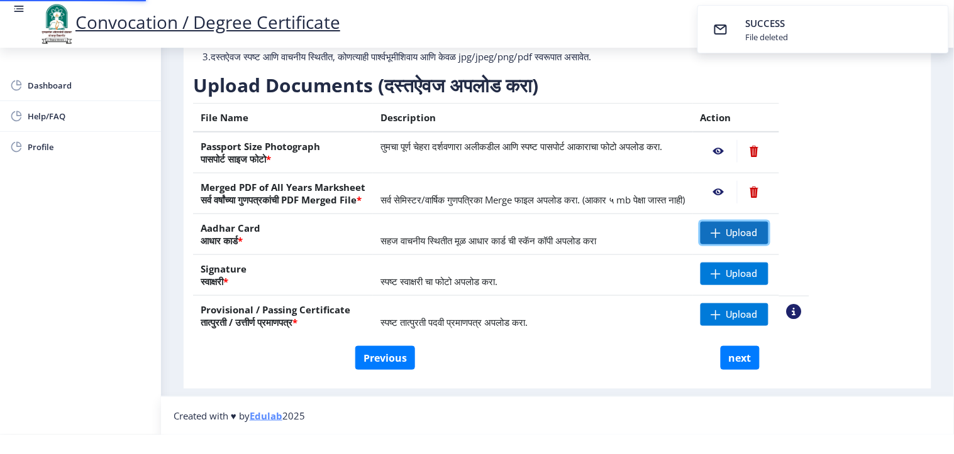
click at [757, 227] on span "Upload" at bounding box center [741, 233] width 31 height 13
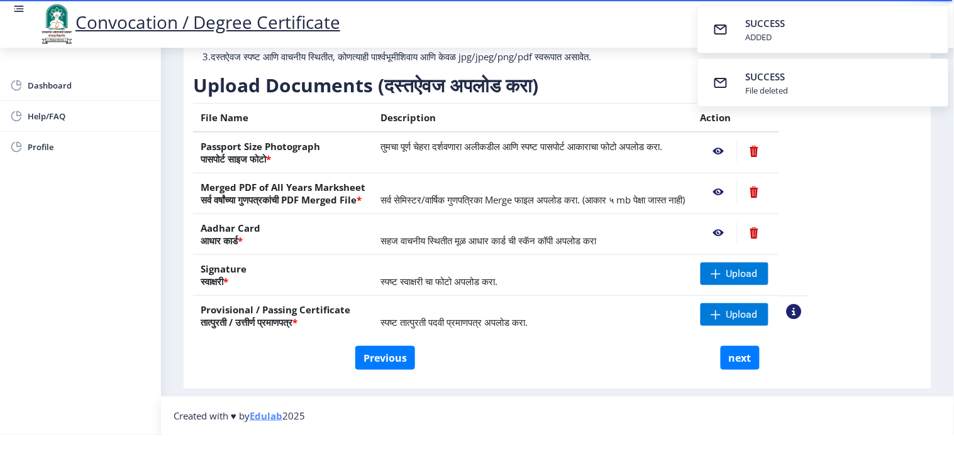
click at [737, 222] on nb-action at bounding box center [718, 233] width 36 height 23
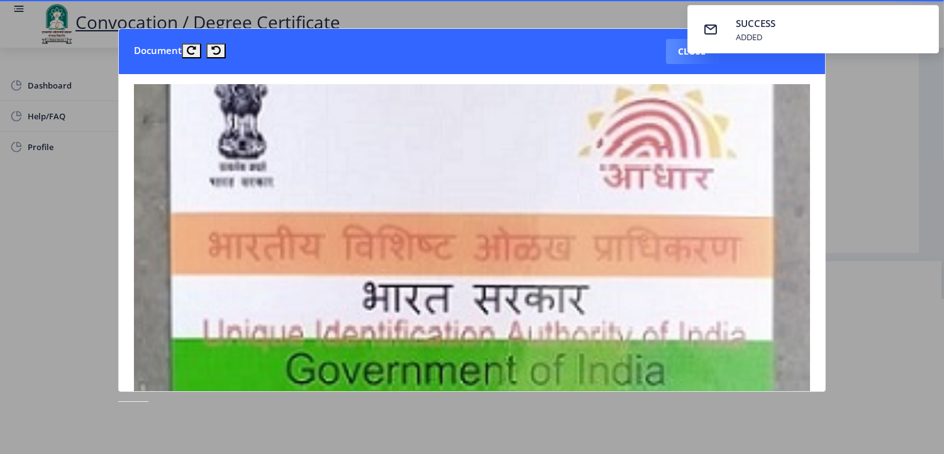
scroll to position [275, 0]
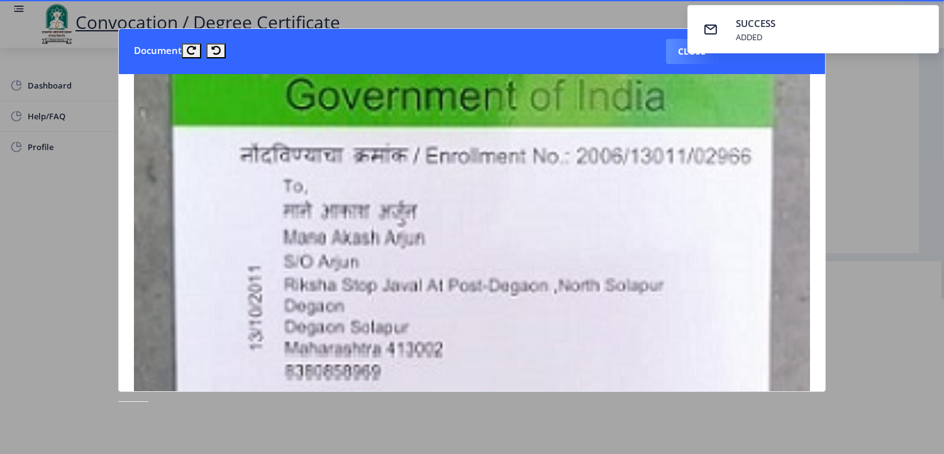
drag, startPoint x: 832, startPoint y: 152, endPoint x: 832, endPoint y: 173, distance: 20.7
click at [832, 173] on div at bounding box center [472, 227] width 944 height 454
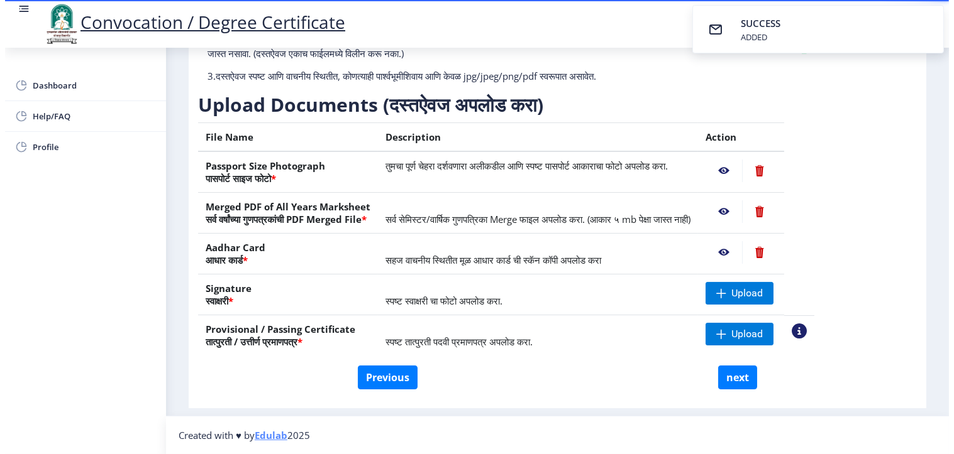
scroll to position [31, 0]
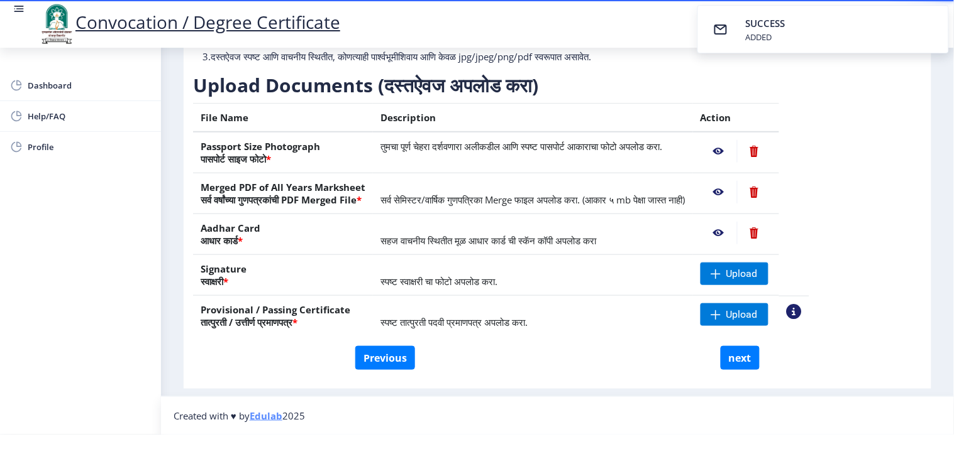
click at [737, 222] on nb-action at bounding box center [718, 233] width 36 height 23
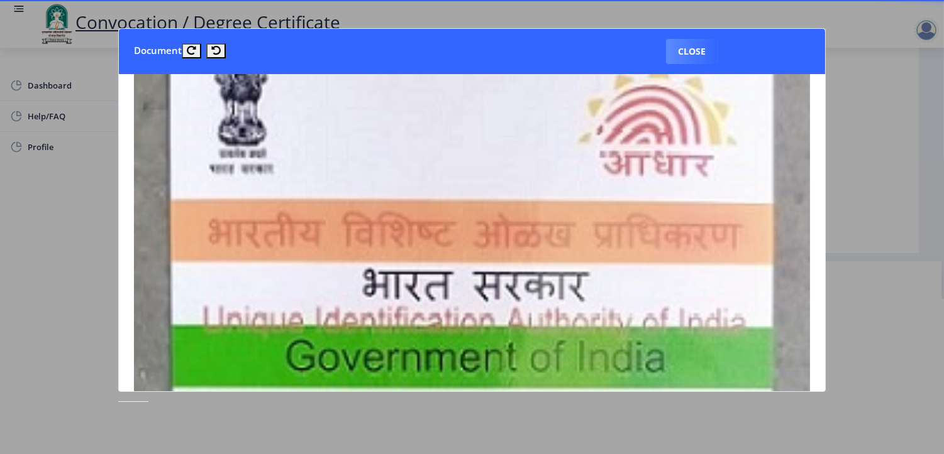
scroll to position [0, 0]
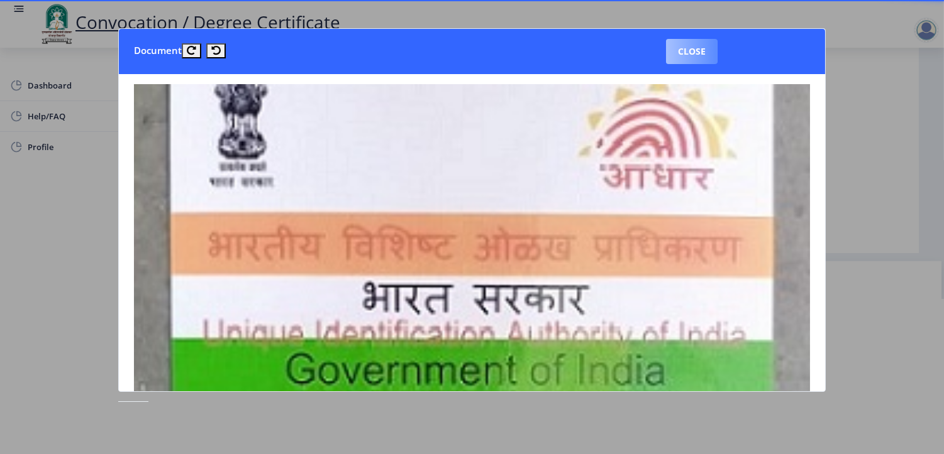
click at [685, 58] on button "Close" at bounding box center [692, 51] width 52 height 25
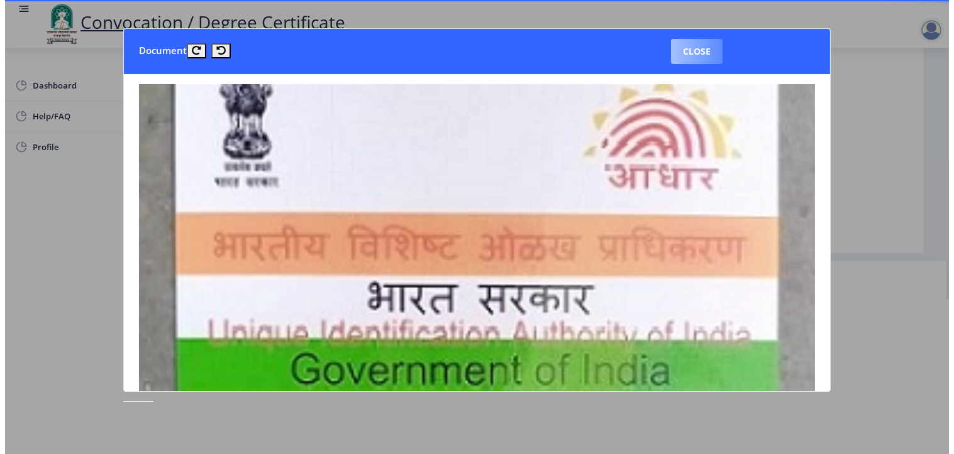
scroll to position [31, 0]
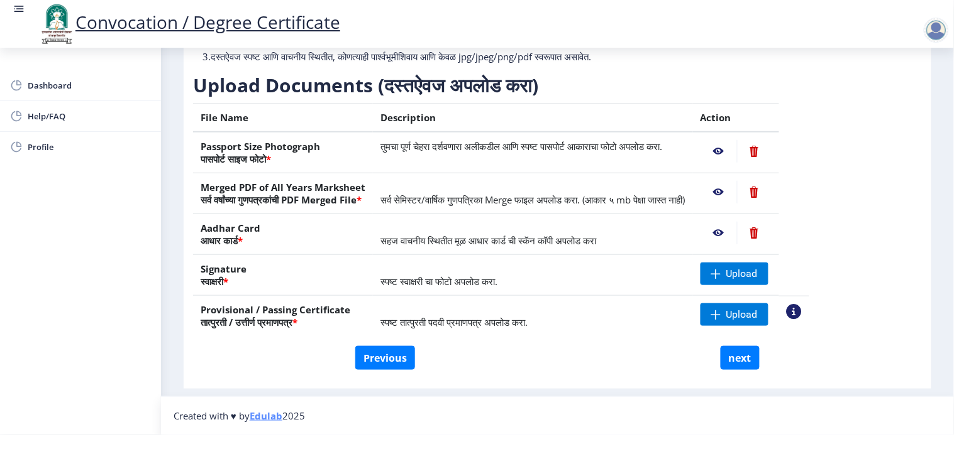
drag, startPoint x: 607, startPoint y: 279, endPoint x: 627, endPoint y: 286, distance: 21.3
click at [606, 280] on td "स्पष्ट स्वाक्षरी चा फोटो अपलोड करा." at bounding box center [533, 275] width 320 height 41
click at [771, 222] on nb-action at bounding box center [754, 233] width 35 height 23
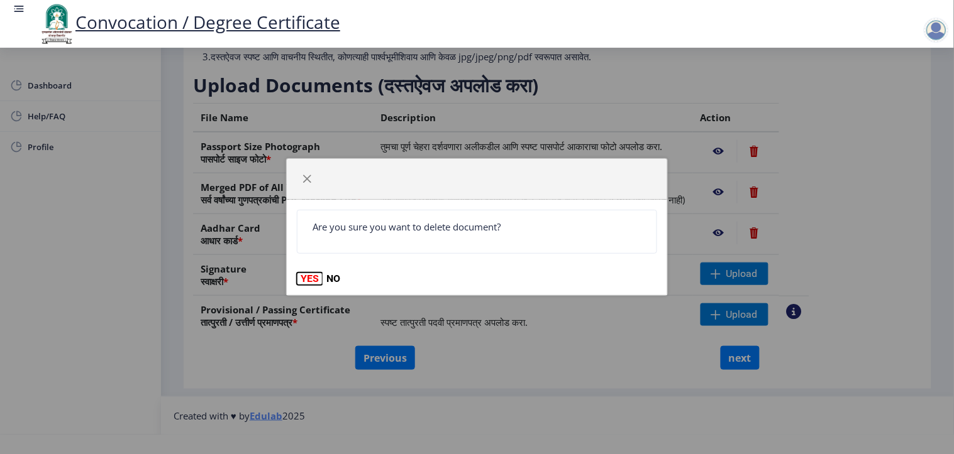
click at [303, 277] on button "YES" at bounding box center [310, 279] width 26 height 13
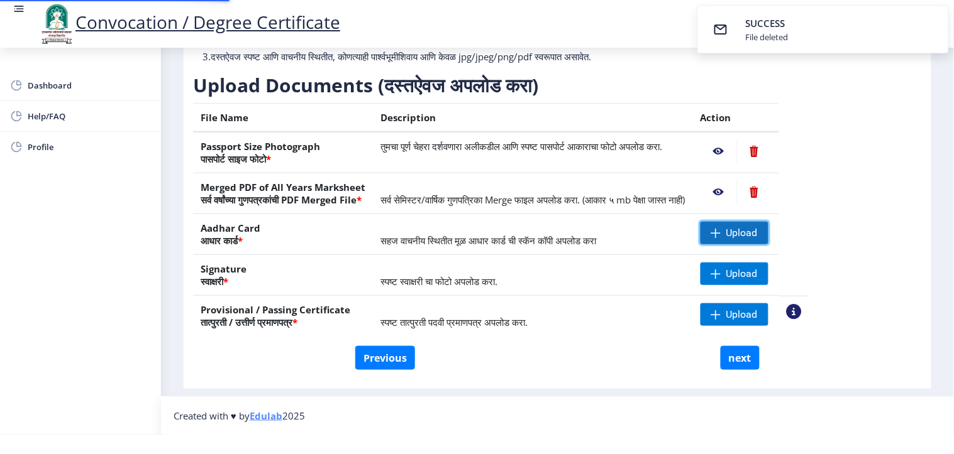
click at [757, 227] on span "Upload" at bounding box center [741, 233] width 31 height 13
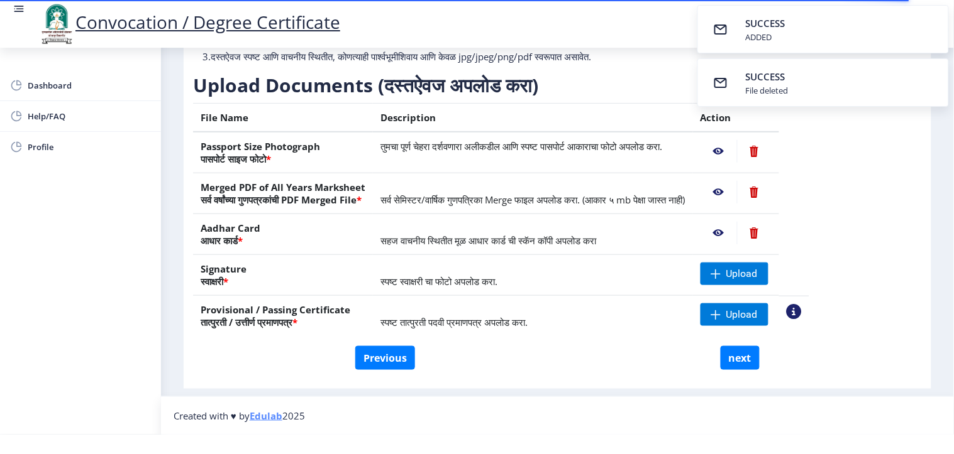
click at [737, 222] on nb-action at bounding box center [718, 233] width 36 height 23
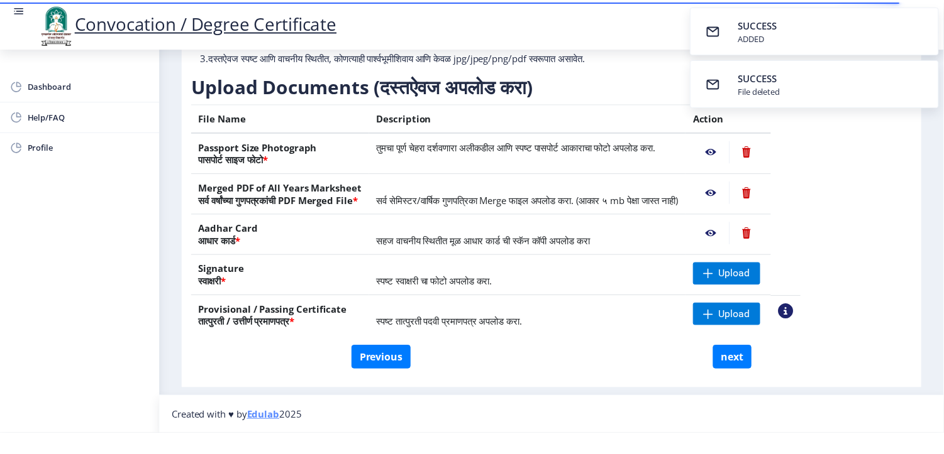
scroll to position [0, 0]
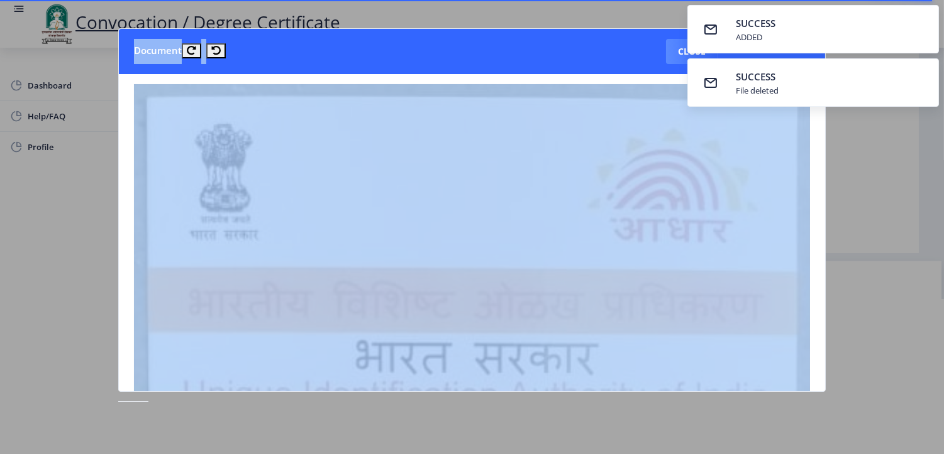
drag, startPoint x: 825, startPoint y: 135, endPoint x: 830, endPoint y: 168, distance: 33.7
click at [832, 189] on div "SUCCESS ADDED SUCCESS File deleted Document Close" at bounding box center [472, 227] width 944 height 454
click at [866, 148] on div at bounding box center [472, 227] width 944 height 454
drag, startPoint x: 866, startPoint y: 148, endPoint x: 859, endPoint y: 152, distance: 7.9
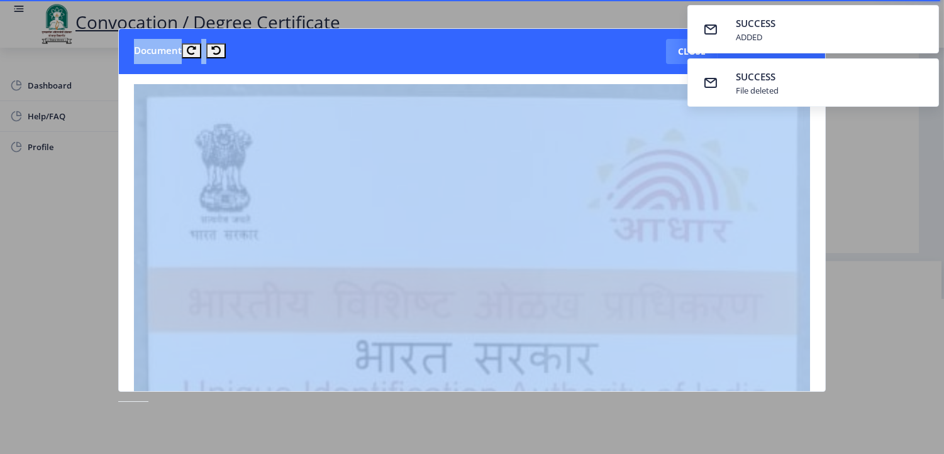
click at [866, 148] on div "Instructions (सूचना) 1. कृपया लक्षात घ्या की तुम्हाला मूळ दस्तऐवजांच्या स्कॅन क…" at bounding box center [551, 22] width 716 height 377
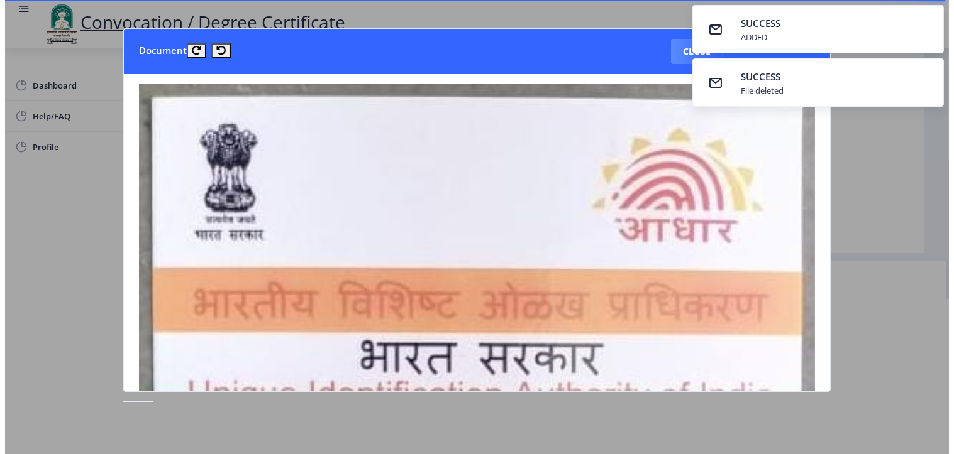
scroll to position [31, 0]
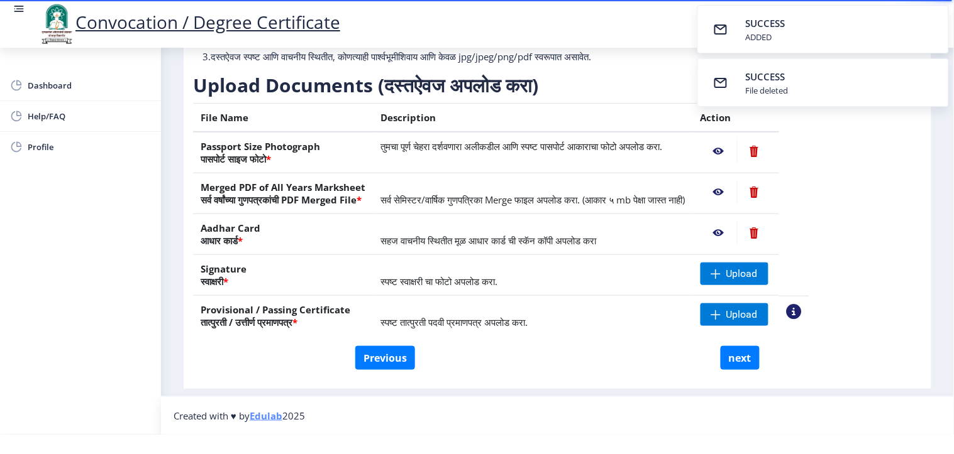
click at [737, 222] on nb-action at bounding box center [718, 233] width 36 height 23
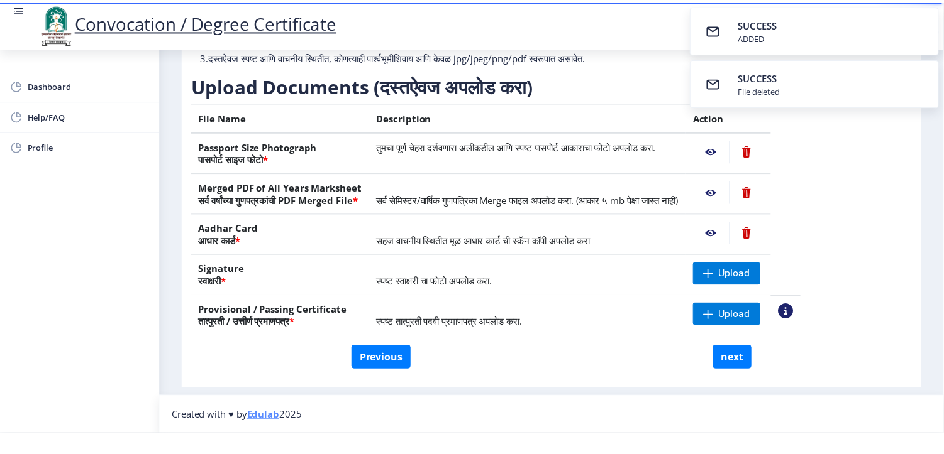
scroll to position [0, 0]
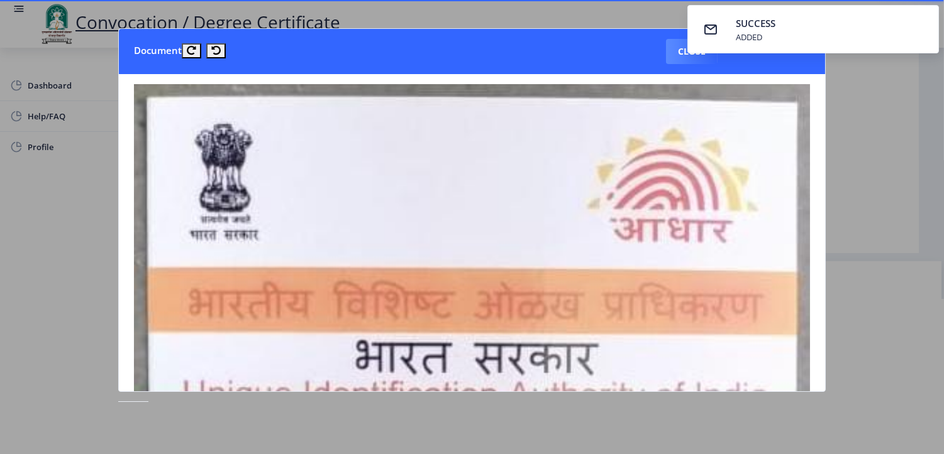
drag, startPoint x: 821, startPoint y: 131, endPoint x: 825, endPoint y: 151, distance: 21.1
click at [825, 151] on nb-card-body at bounding box center [472, 232] width 707 height 317
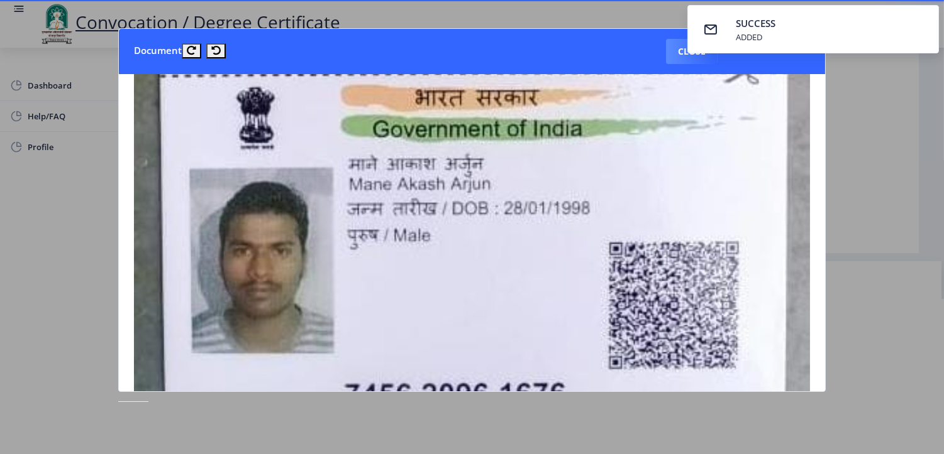
scroll to position [1174, 0]
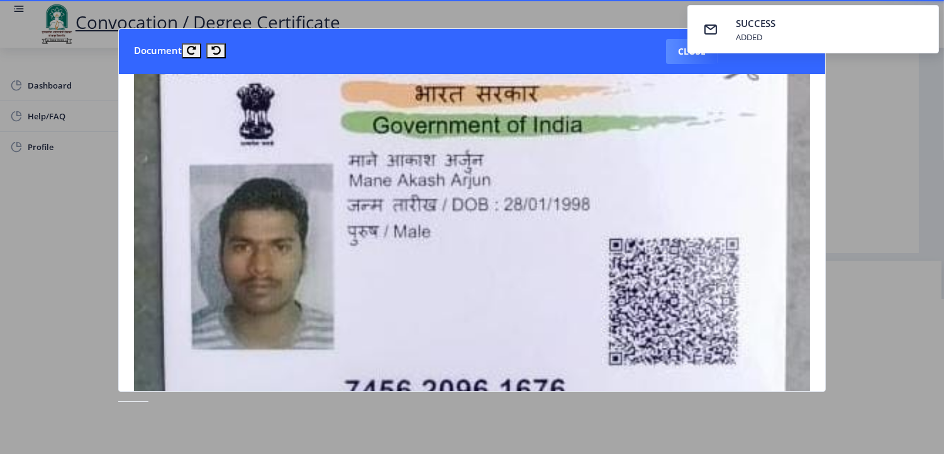
click at [898, 321] on div at bounding box center [472, 227] width 944 height 454
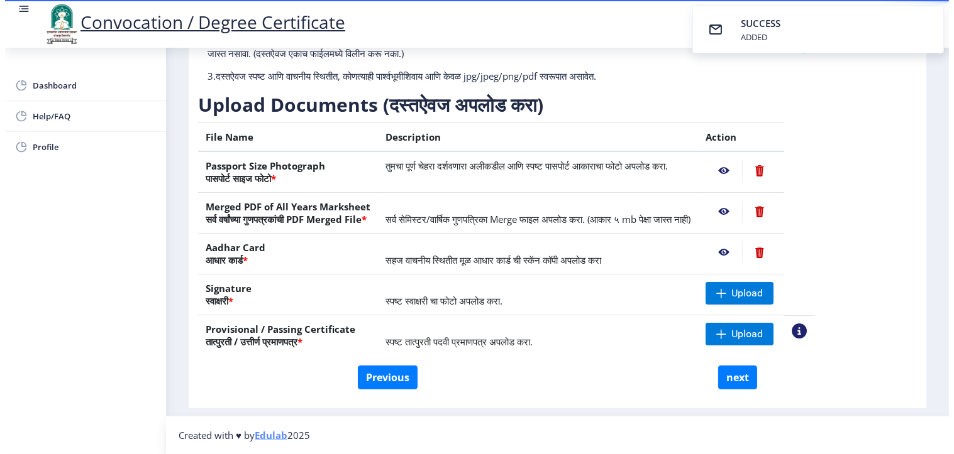
scroll to position [31, 0]
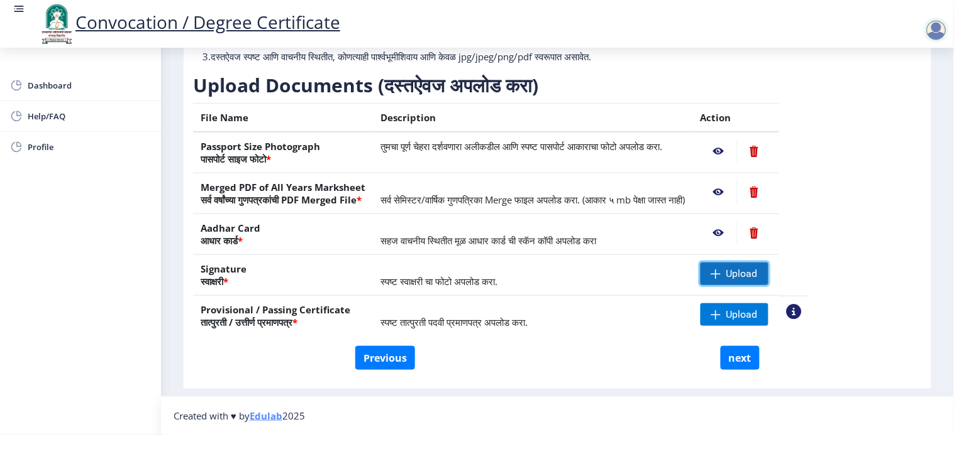
click at [757, 268] on span "Upload" at bounding box center [741, 274] width 31 height 13
click at [737, 263] on nb-action at bounding box center [718, 274] width 36 height 23
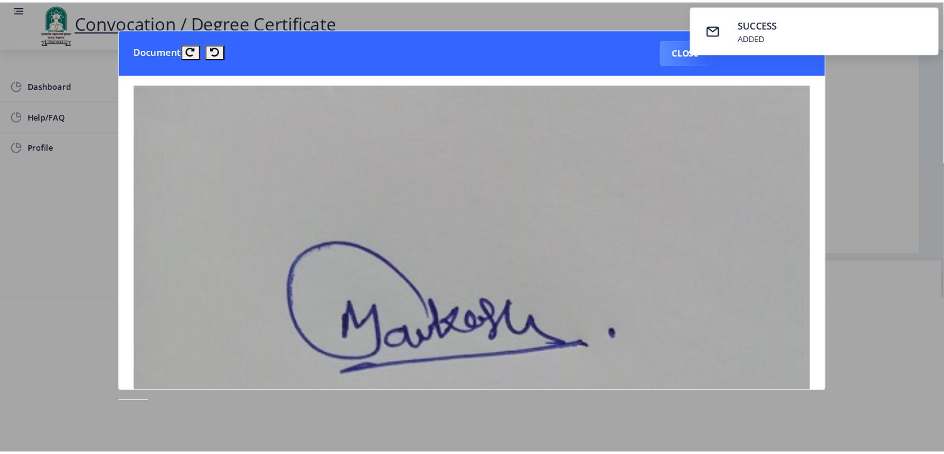
scroll to position [0, 0]
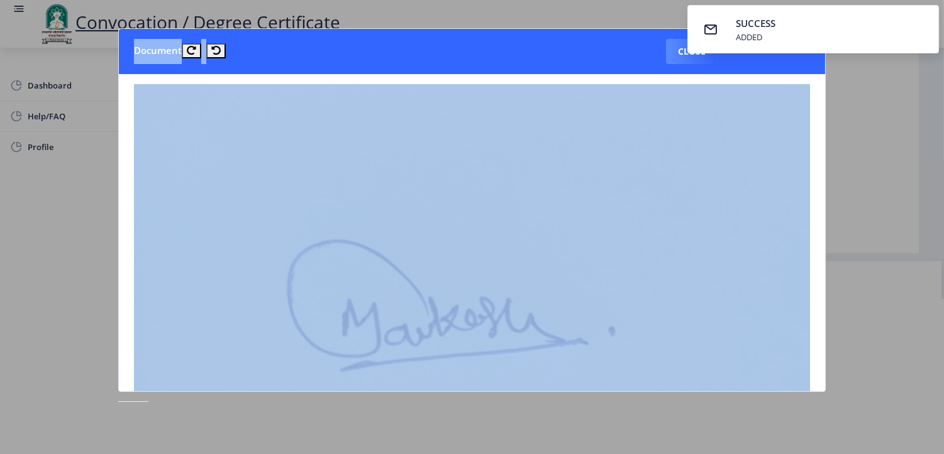
drag, startPoint x: 825, startPoint y: 172, endPoint x: 837, endPoint y: 241, distance: 70.8
click at [834, 244] on div "SUCCESS ADDED Document Close" at bounding box center [472, 227] width 944 height 454
click at [858, 271] on div at bounding box center [472, 227] width 944 height 454
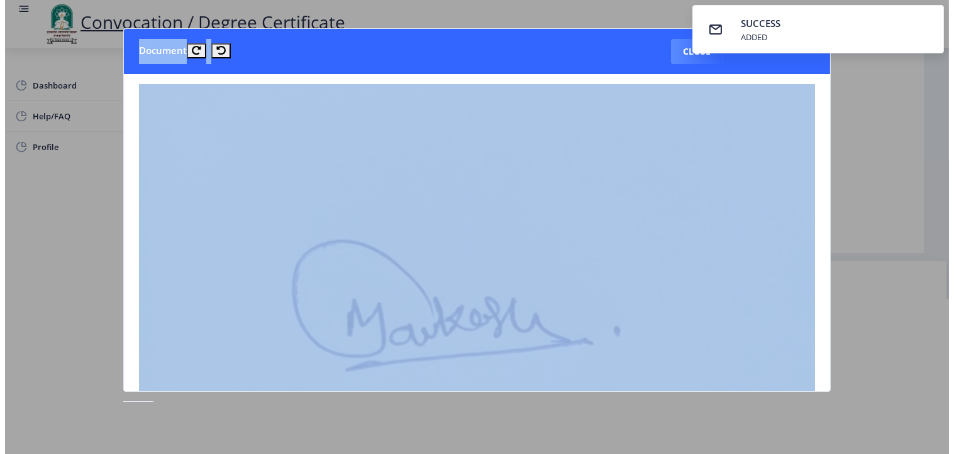
scroll to position [31, 0]
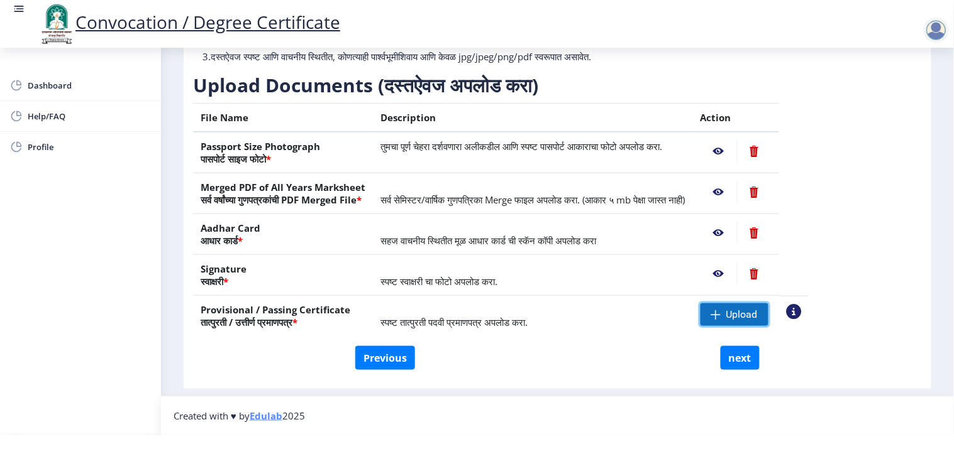
click at [756, 313] on span "Upload" at bounding box center [734, 315] width 68 height 23
click at [737, 304] on nb-action at bounding box center [718, 315] width 36 height 23
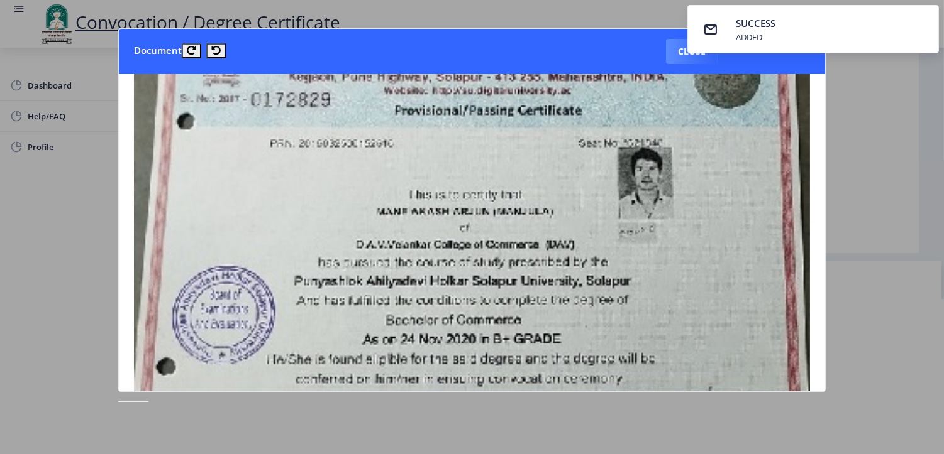
scroll to position [83, 0]
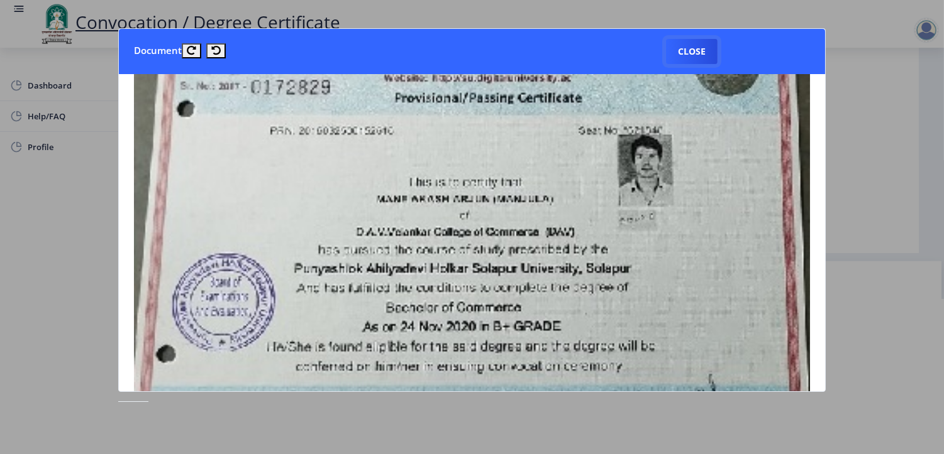
click at [705, 57] on button "Close" at bounding box center [692, 51] width 52 height 25
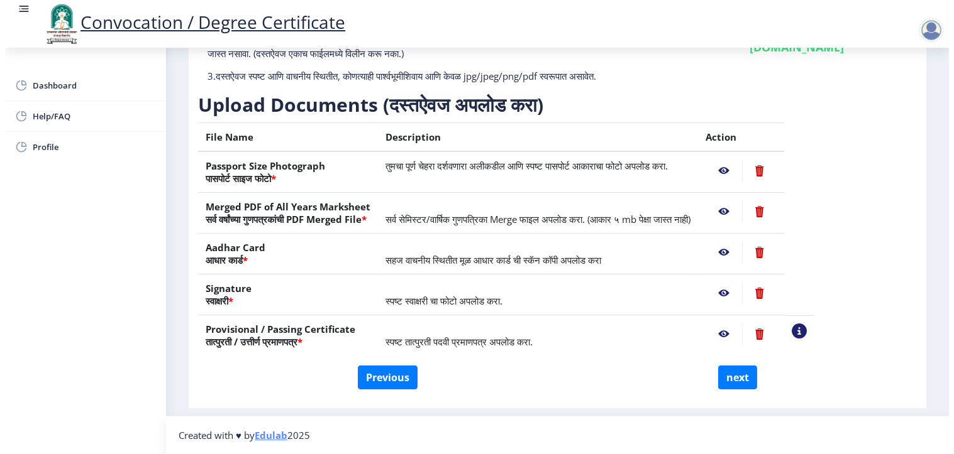
scroll to position [31, 0]
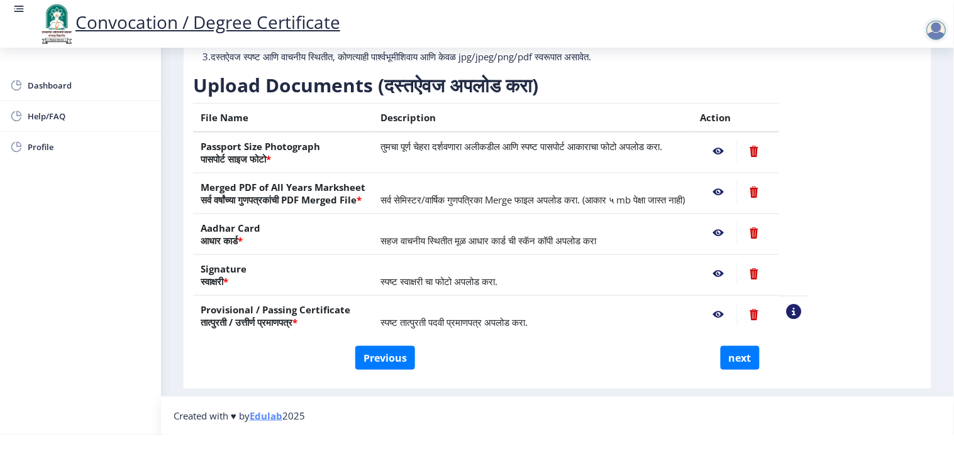
click at [771, 304] on nb-action at bounding box center [754, 315] width 35 height 23
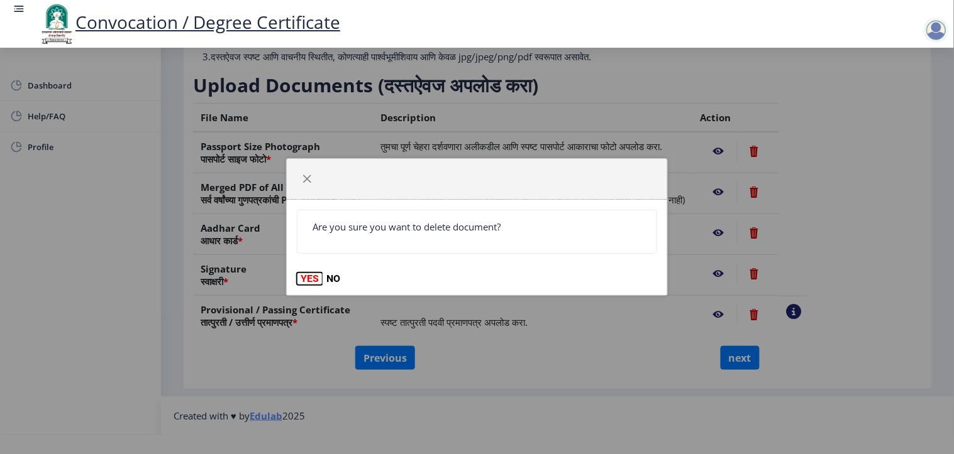
click at [308, 279] on button "YES" at bounding box center [310, 279] width 26 height 13
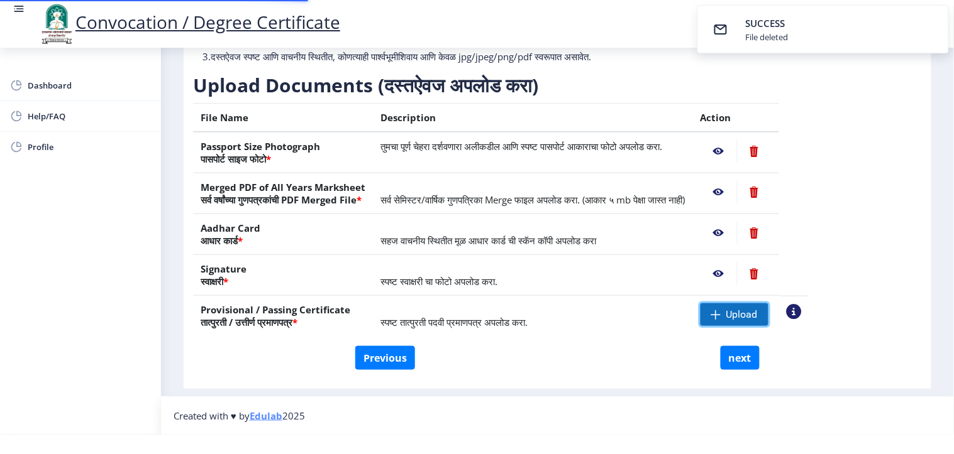
click at [757, 309] on span "Upload" at bounding box center [741, 315] width 31 height 13
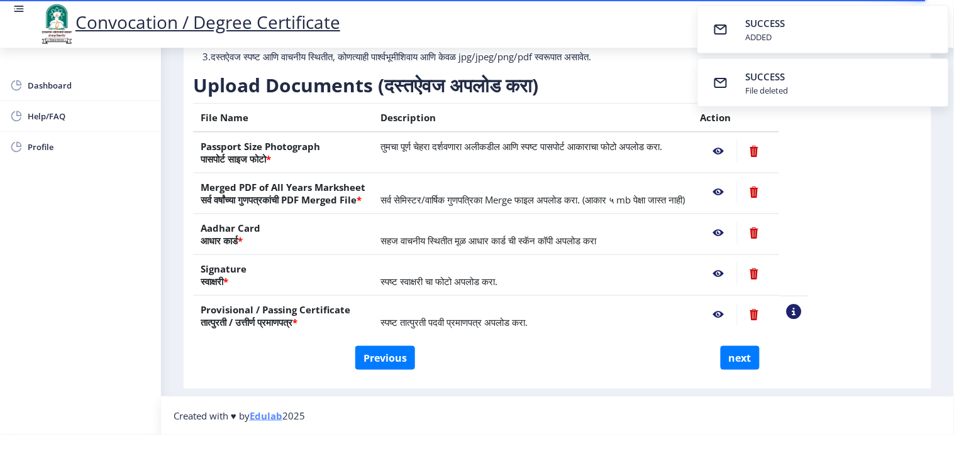
click at [737, 307] on nb-action at bounding box center [718, 315] width 36 height 23
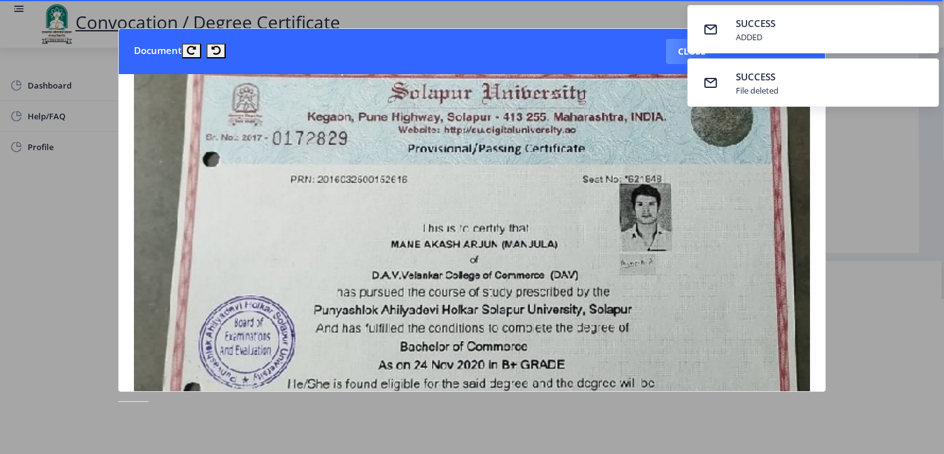
scroll to position [0, 0]
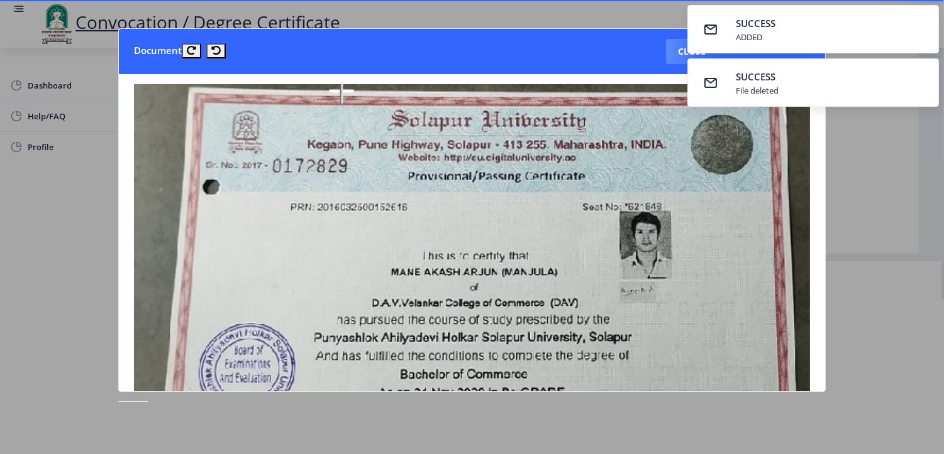
click at [878, 300] on div at bounding box center [472, 227] width 944 height 454
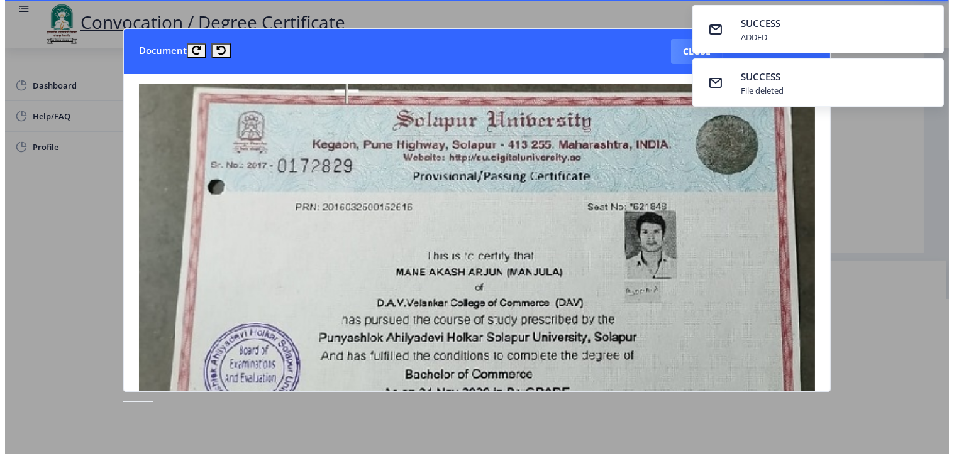
scroll to position [31, 0]
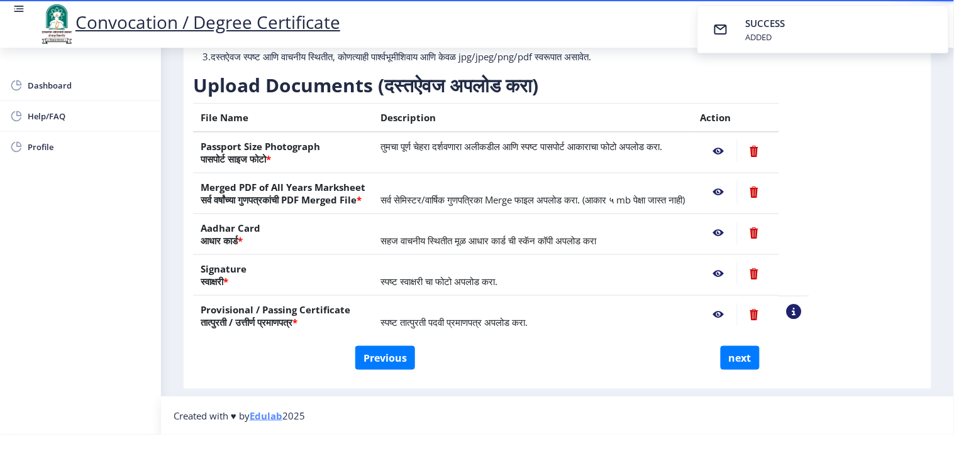
click at [737, 263] on nb-action at bounding box center [718, 274] width 36 height 23
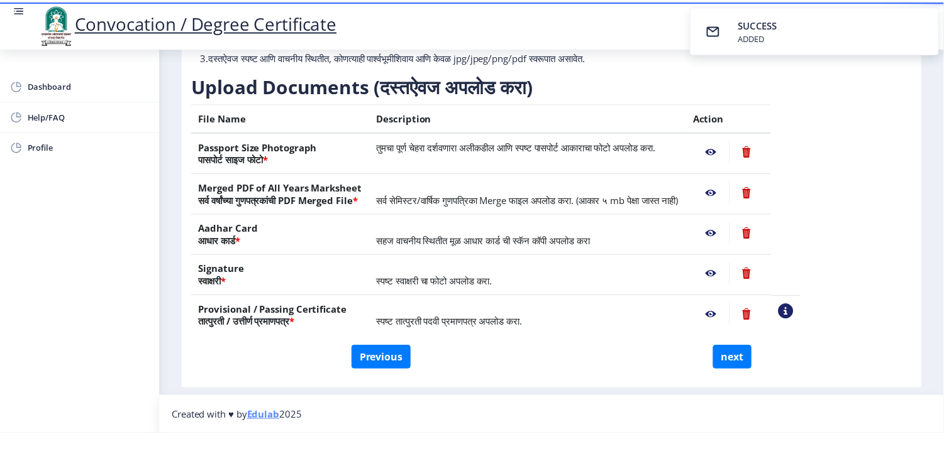
scroll to position [0, 0]
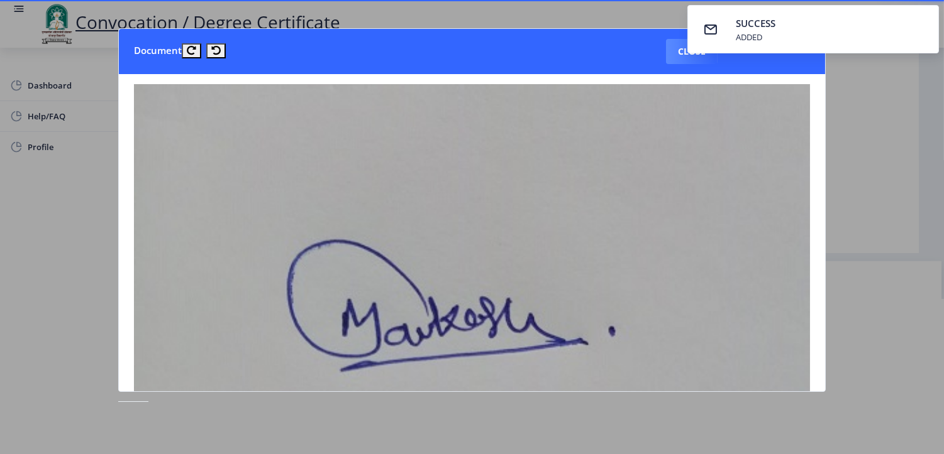
click at [853, 187] on div at bounding box center [472, 227] width 944 height 454
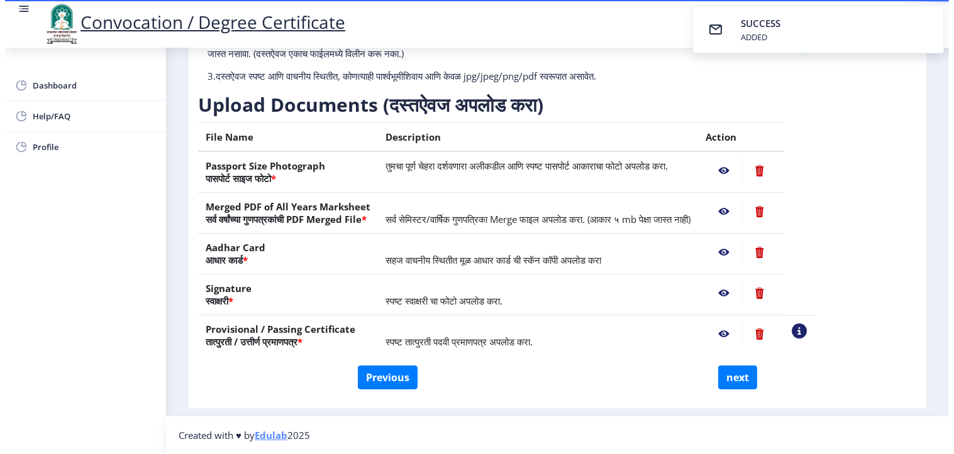
scroll to position [31, 0]
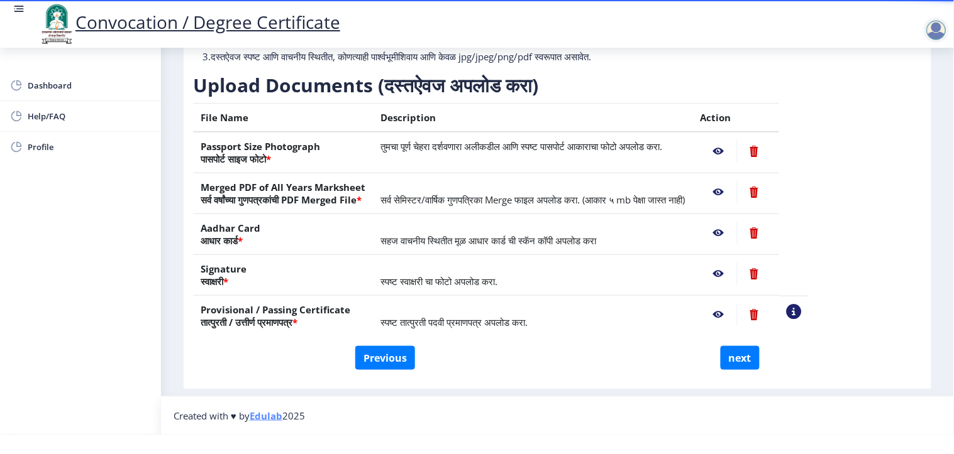
click at [737, 222] on nb-action at bounding box center [718, 233] width 36 height 23
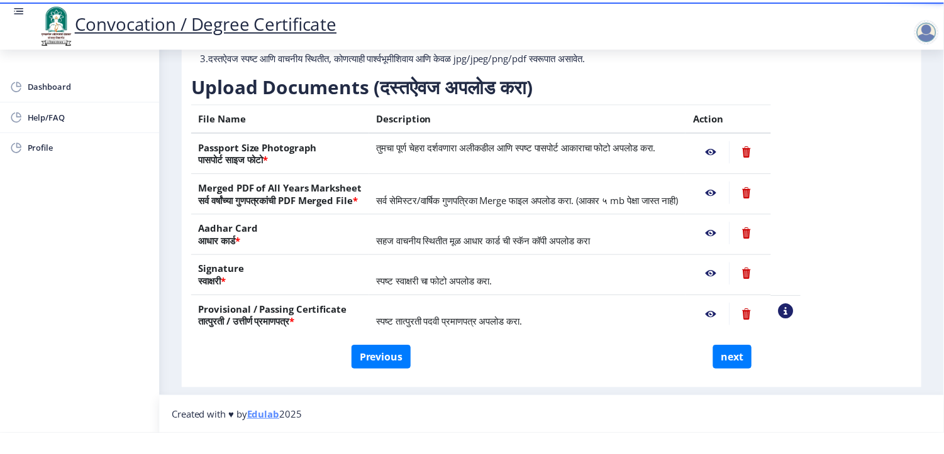
scroll to position [0, 0]
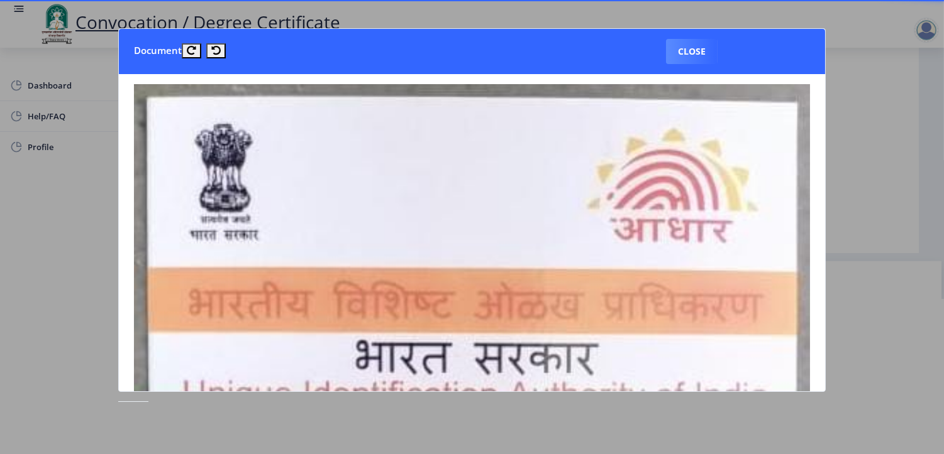
click at [813, 202] on nb-card-body at bounding box center [472, 232] width 707 height 317
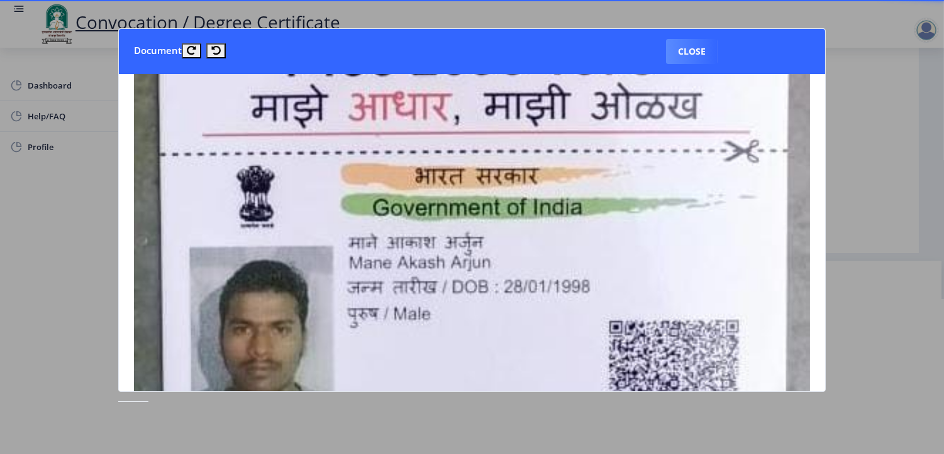
scroll to position [1078, 0]
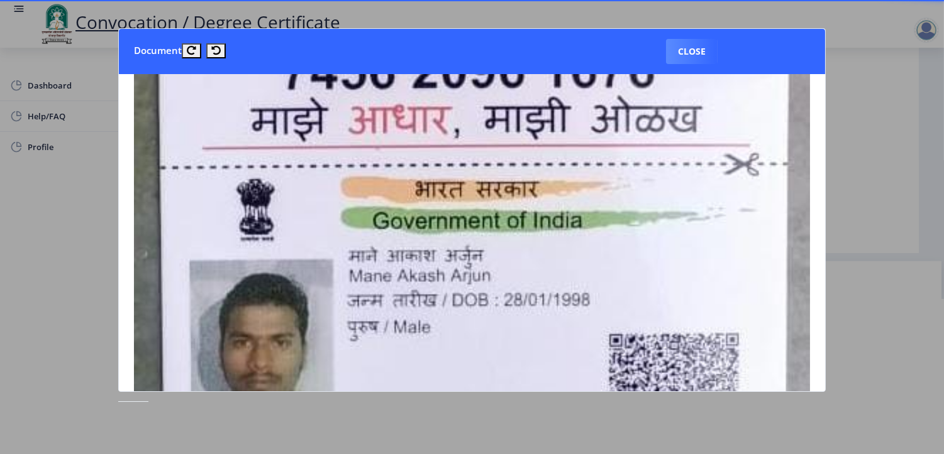
click at [920, 250] on div at bounding box center [472, 227] width 944 height 454
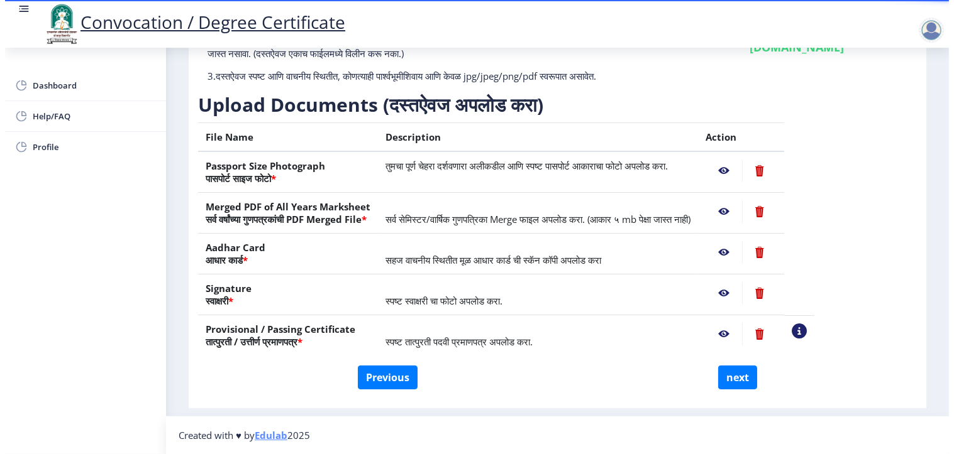
scroll to position [31, 0]
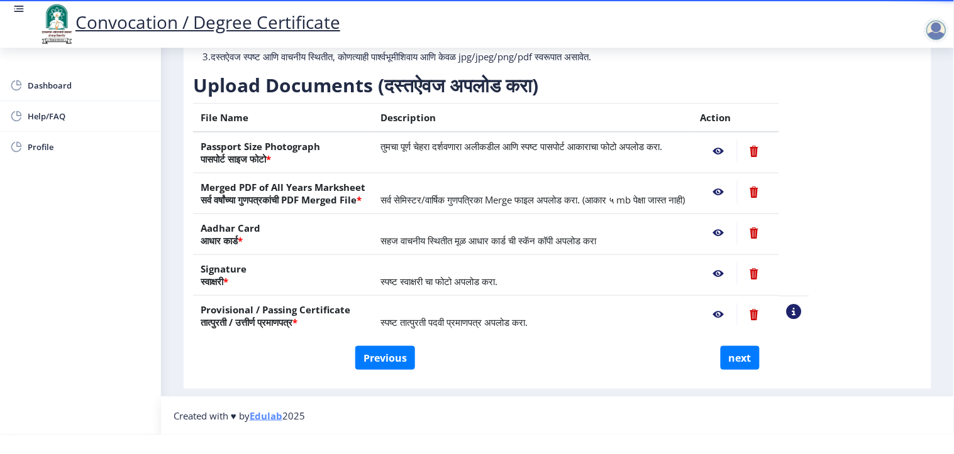
click at [737, 181] on nb-action at bounding box center [718, 192] width 36 height 23
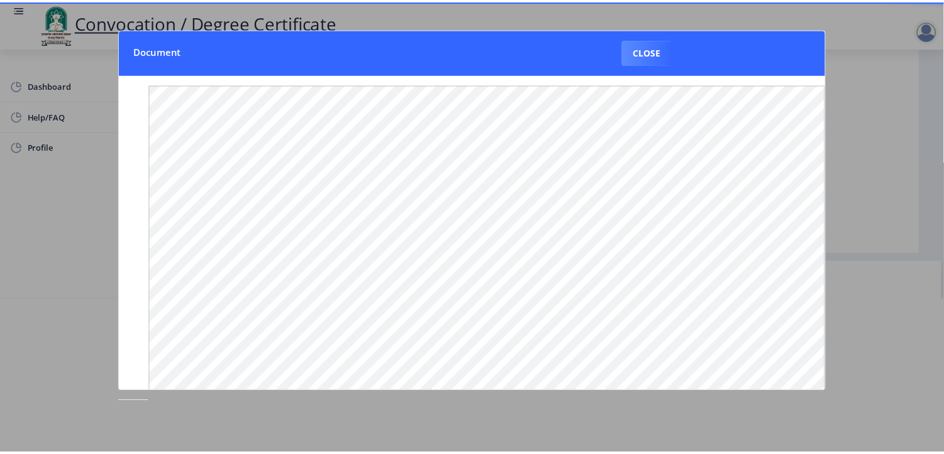
scroll to position [0, 0]
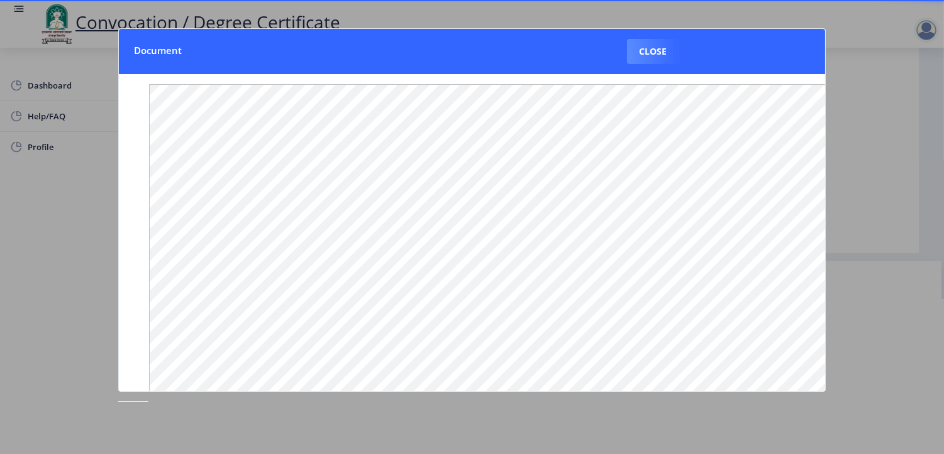
click at [866, 363] on div at bounding box center [472, 227] width 944 height 454
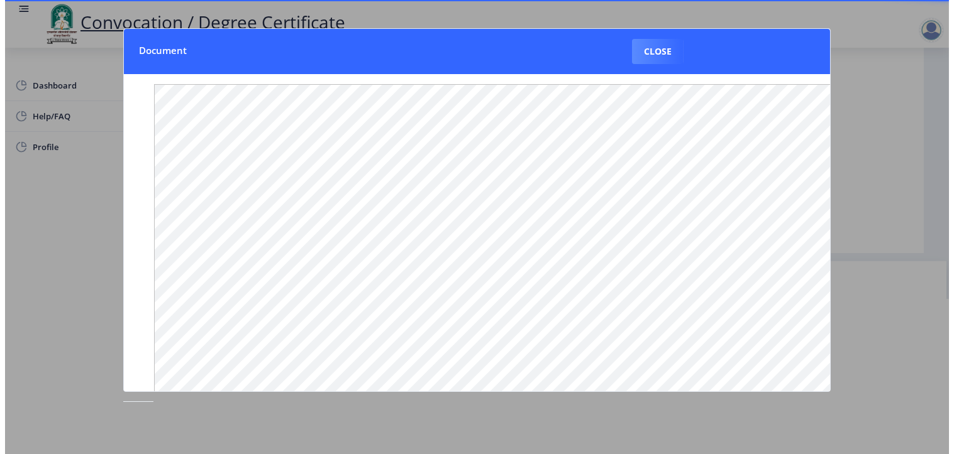
scroll to position [31, 0]
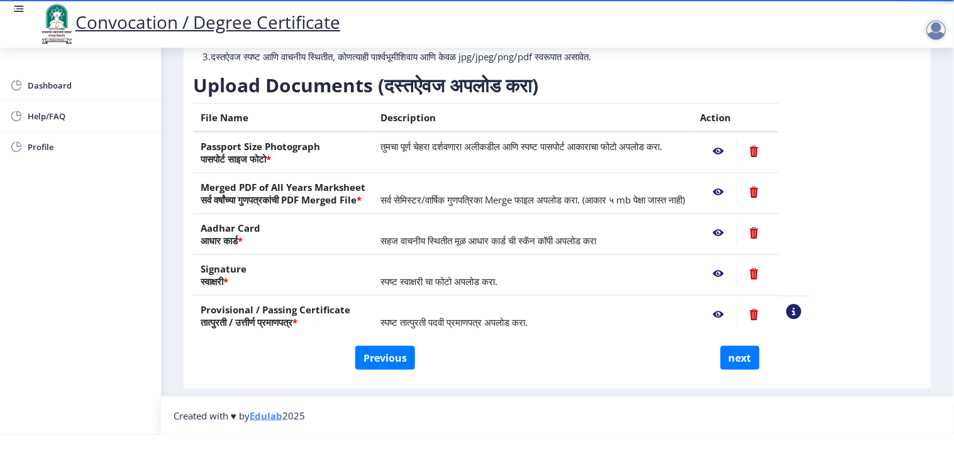
click at [737, 140] on nb-action at bounding box center [718, 151] width 36 height 23
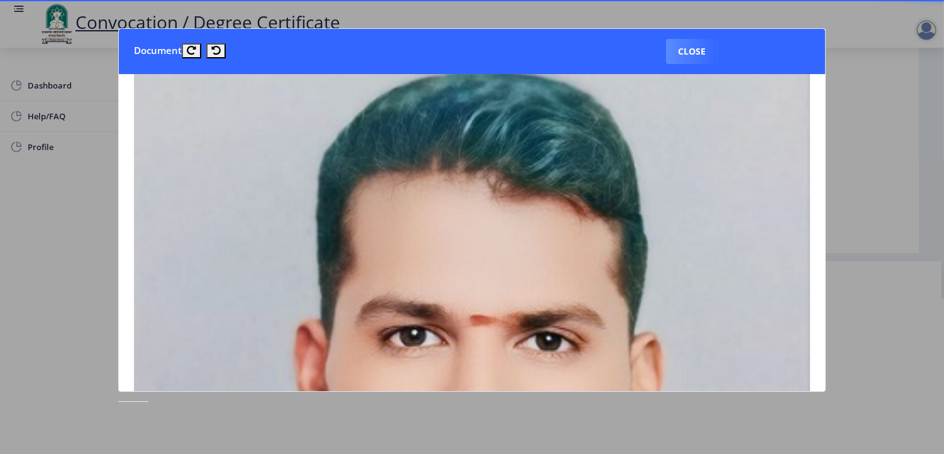
scroll to position [0, 0]
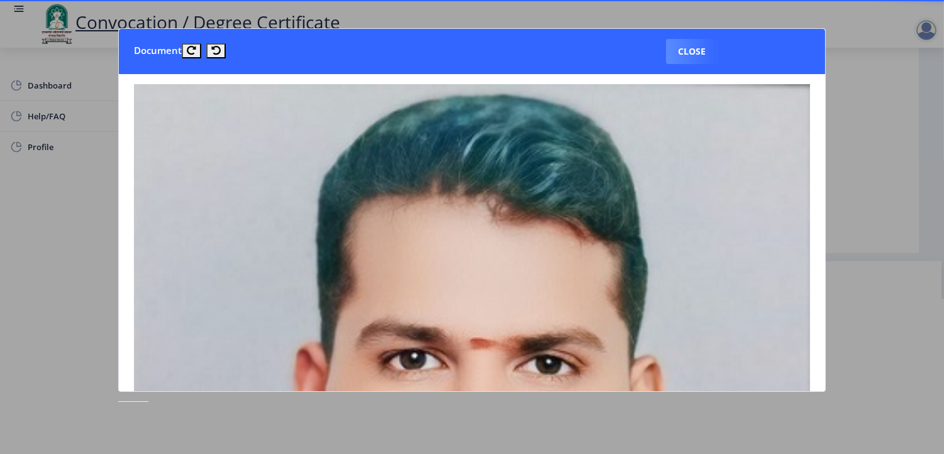
drag, startPoint x: 890, startPoint y: 260, endPoint x: 828, endPoint y: 247, distance: 63.0
click at [889, 261] on div at bounding box center [472, 227] width 944 height 454
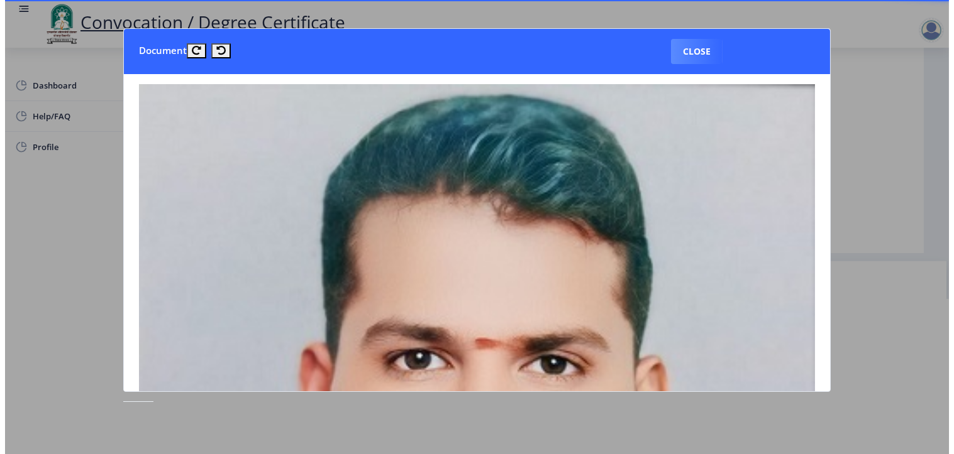
scroll to position [31, 0]
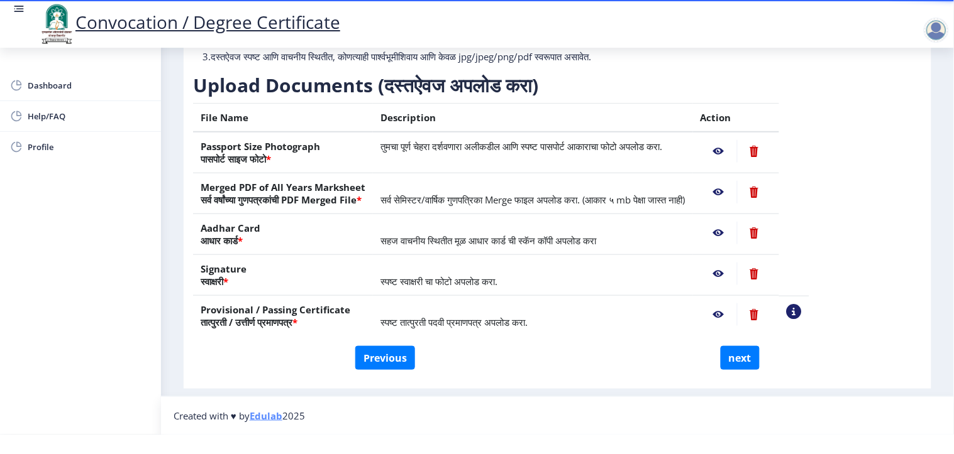
click at [737, 181] on nb-action at bounding box center [718, 192] width 36 height 23
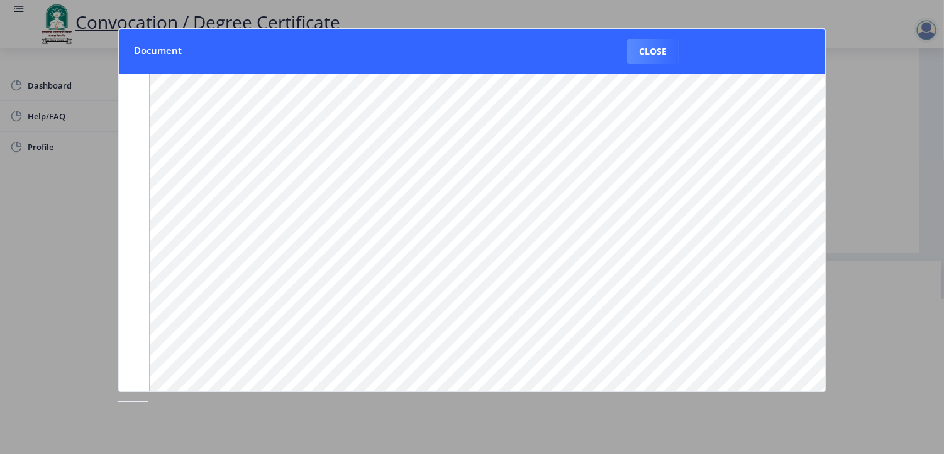
scroll to position [0, 0]
click at [643, 52] on button "Close" at bounding box center [653, 51] width 52 height 25
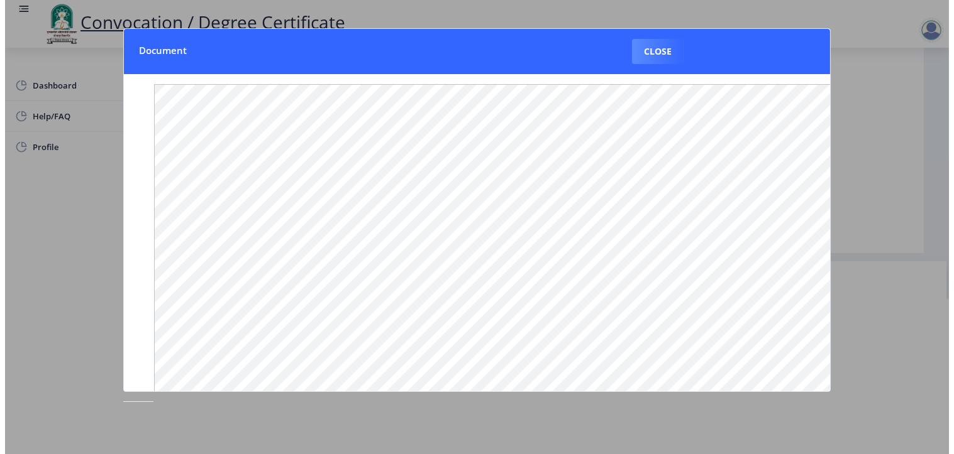
scroll to position [31, 0]
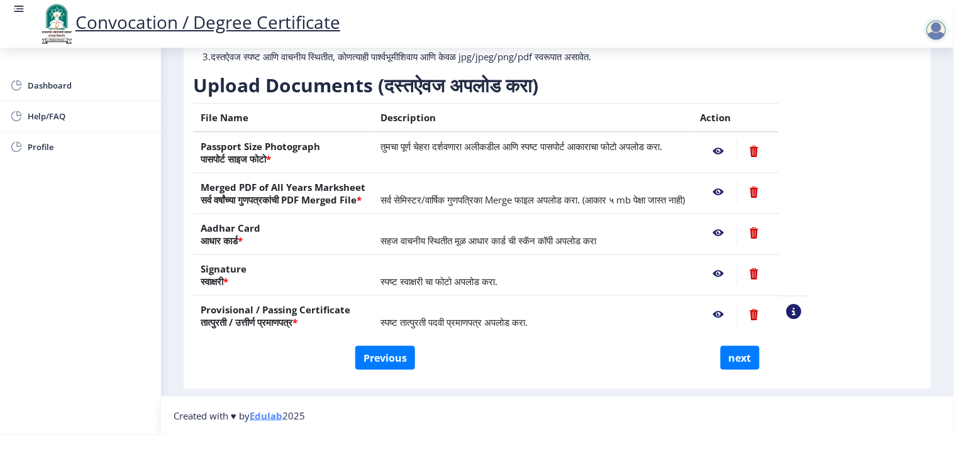
click at [771, 181] on nb-action at bounding box center [754, 192] width 35 height 23
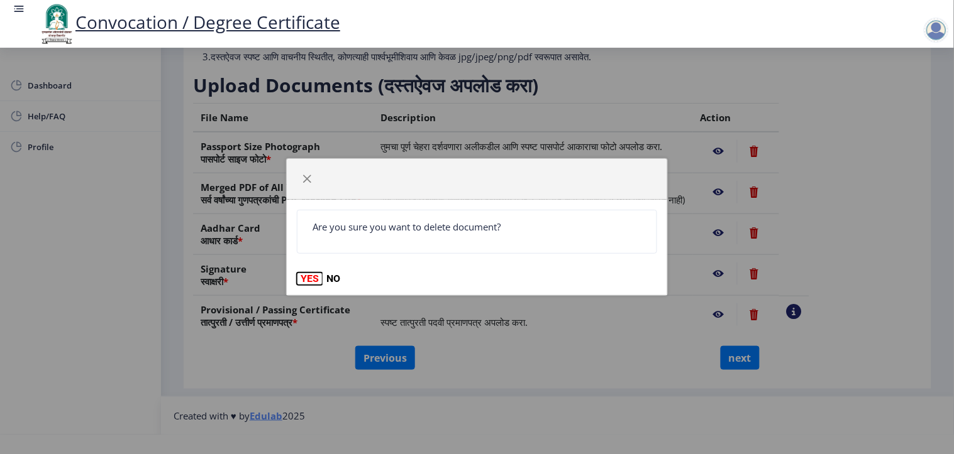
click at [302, 278] on button "YES" at bounding box center [310, 279] width 26 height 13
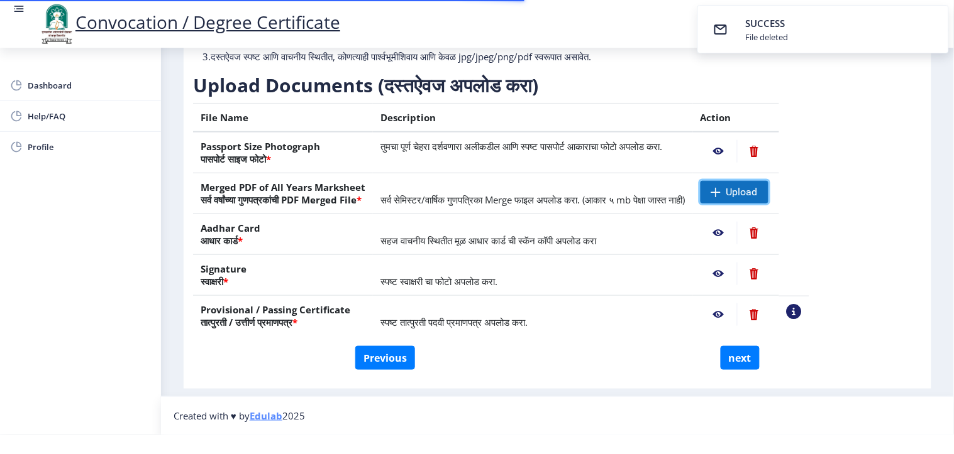
click at [757, 186] on span "Upload" at bounding box center [741, 192] width 31 height 13
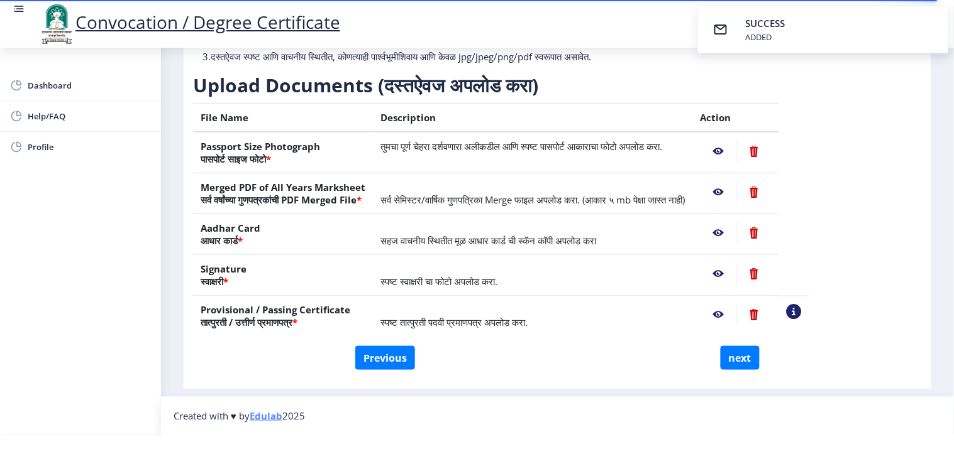
click at [737, 181] on nb-action at bounding box center [718, 192] width 36 height 23
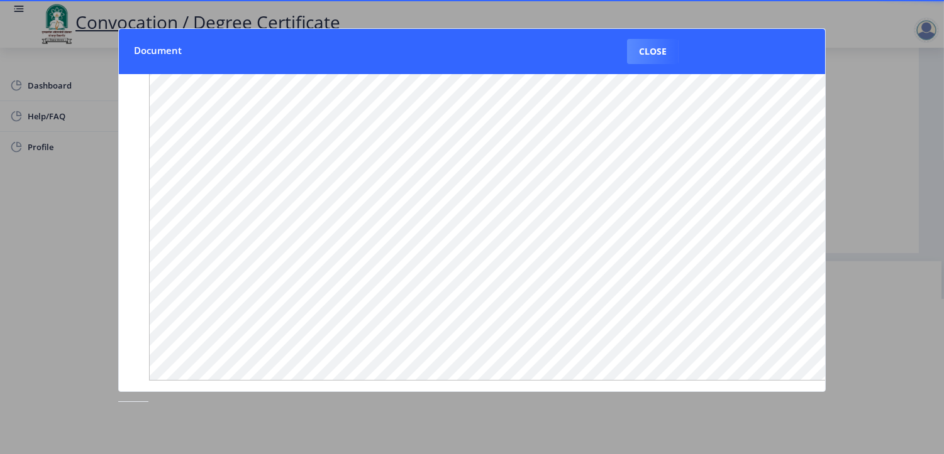
scroll to position [148, 0]
click at [656, 60] on button "Close" at bounding box center [653, 51] width 52 height 25
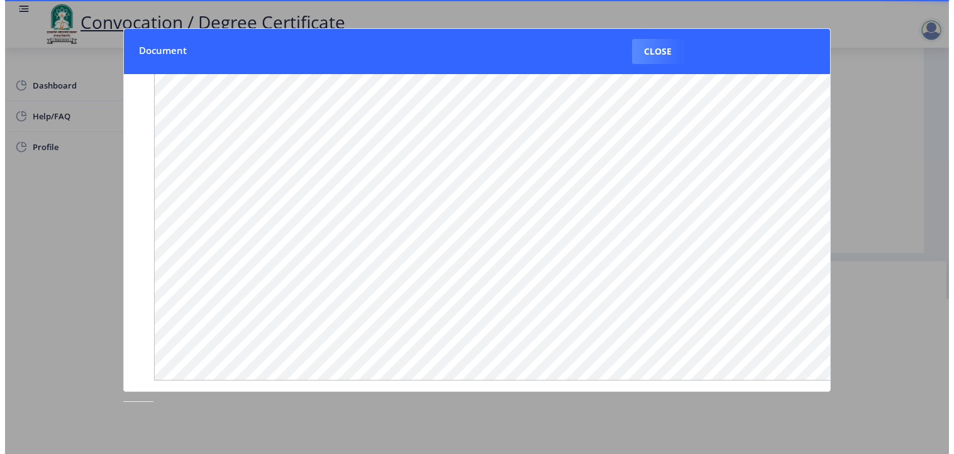
scroll to position [31, 0]
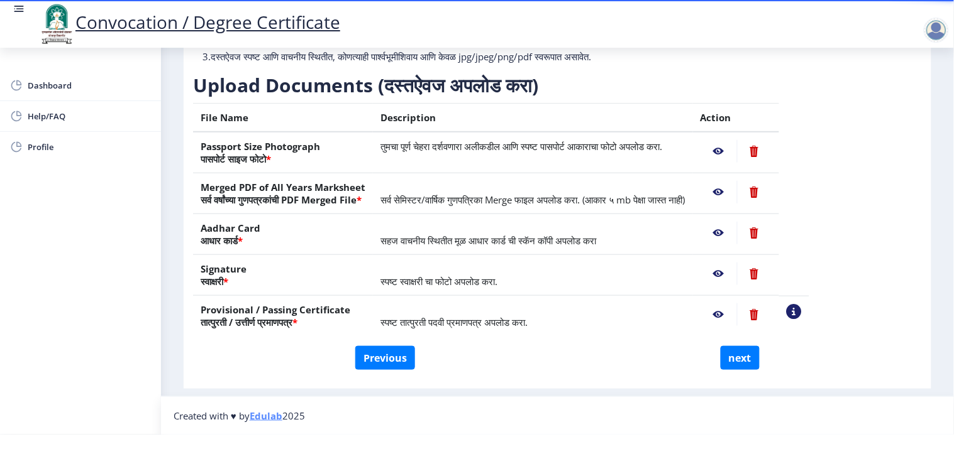
click at [737, 222] on nb-action at bounding box center [718, 233] width 36 height 23
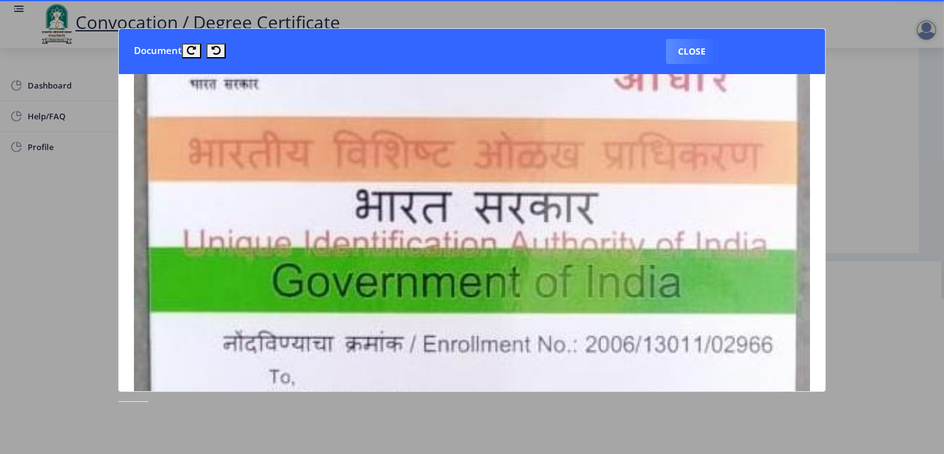
scroll to position [0, 0]
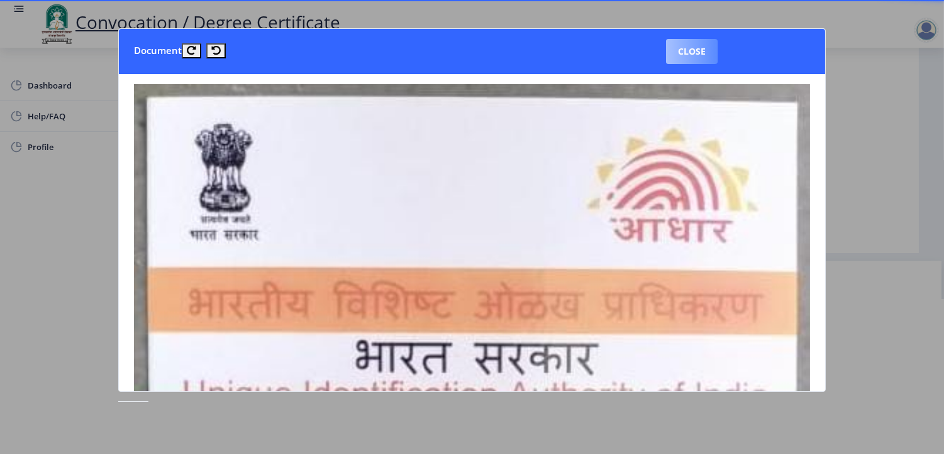
click at [674, 45] on button "Close" at bounding box center [692, 51] width 52 height 25
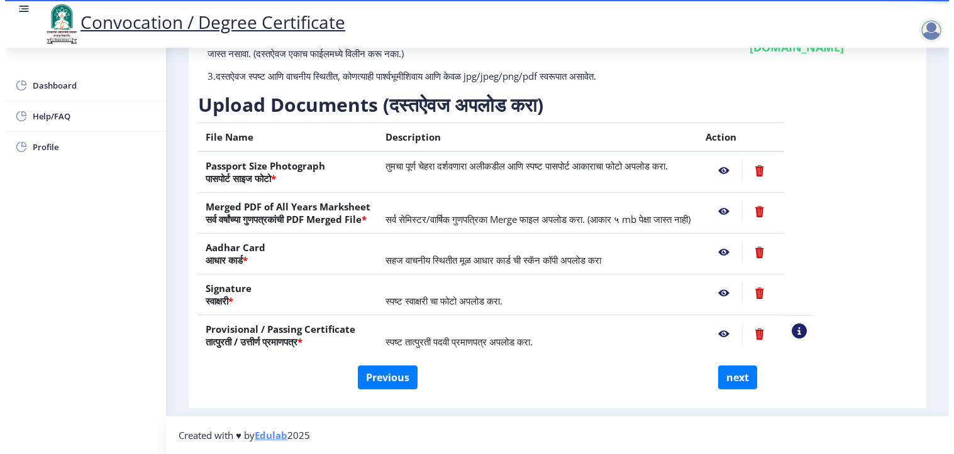
scroll to position [31, 0]
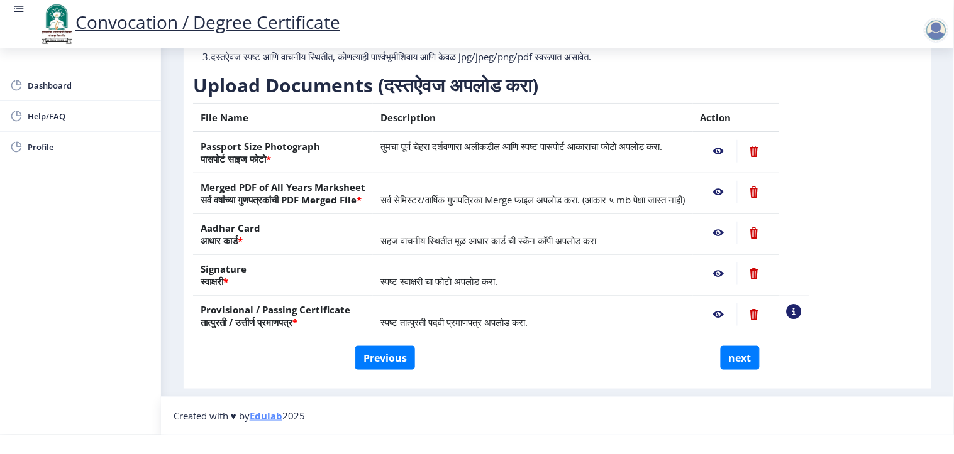
click at [737, 304] on nb-action at bounding box center [718, 315] width 36 height 23
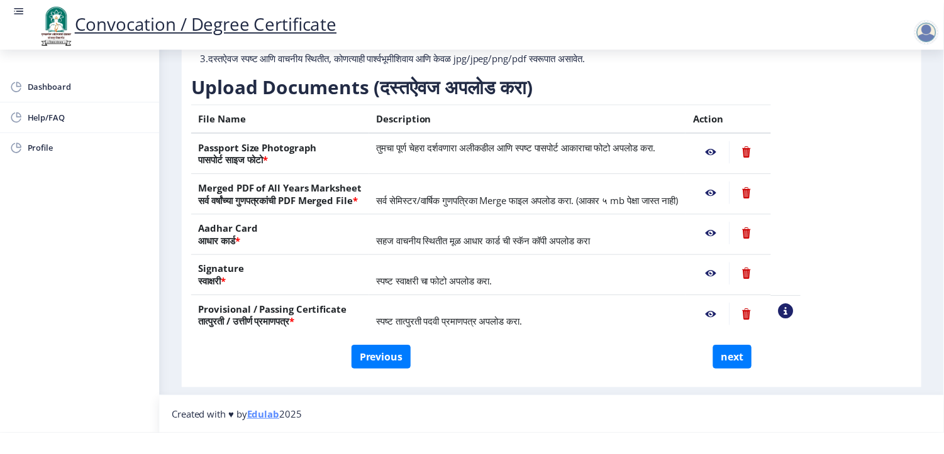
scroll to position [0, 0]
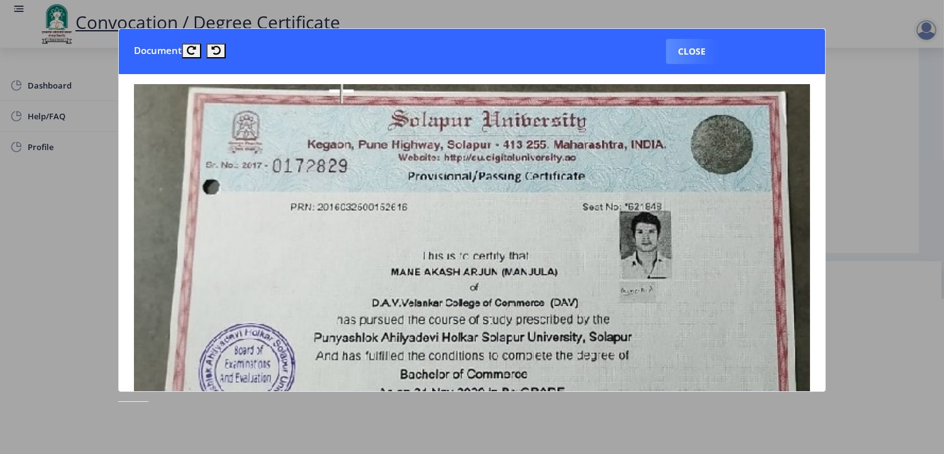
drag, startPoint x: 823, startPoint y: 223, endPoint x: 818, endPoint y: 283, distance: 60.6
click at [820, 287] on nb-card-body at bounding box center [472, 232] width 707 height 317
click at [679, 53] on button "Close" at bounding box center [692, 51] width 52 height 25
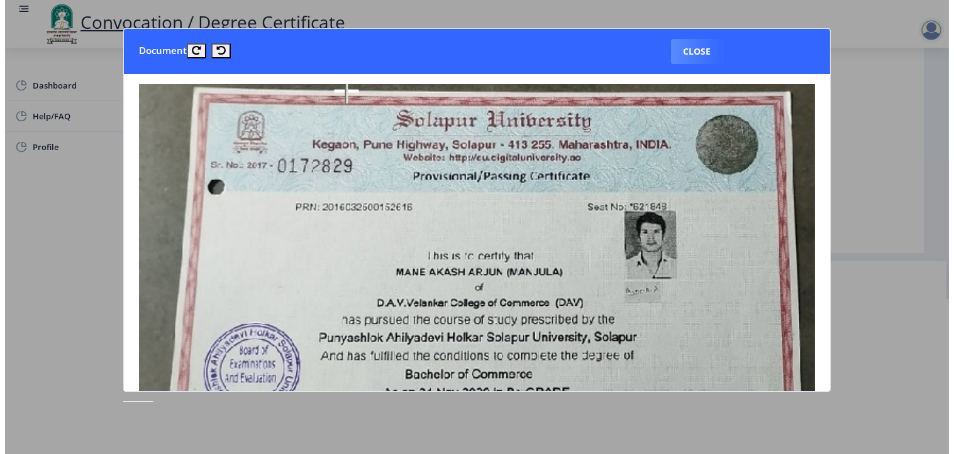
scroll to position [31, 0]
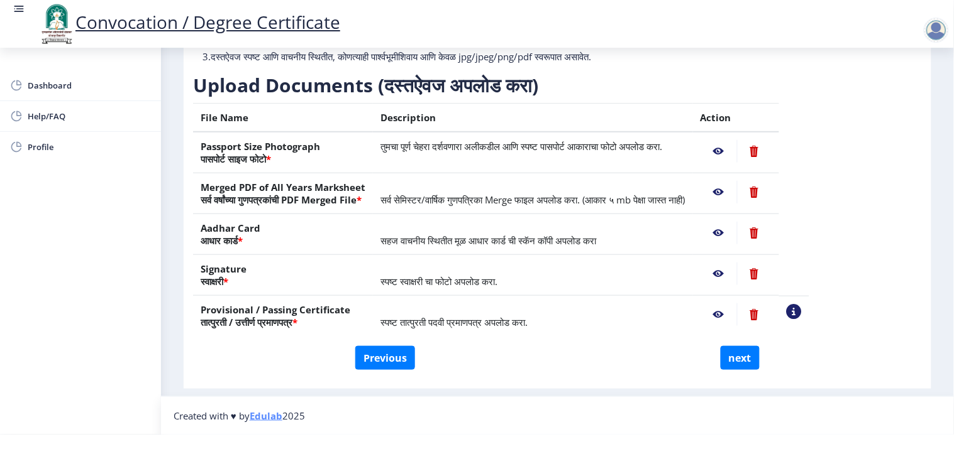
click at [737, 140] on nb-action at bounding box center [718, 151] width 36 height 23
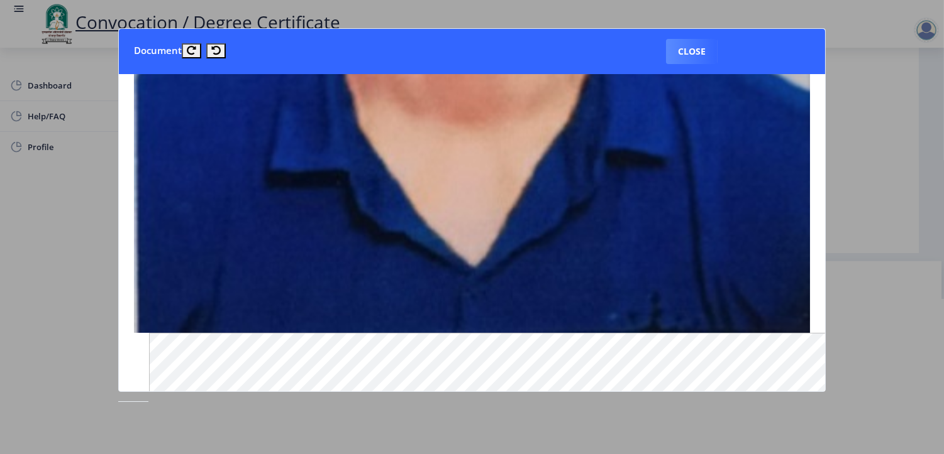
scroll to position [0, 0]
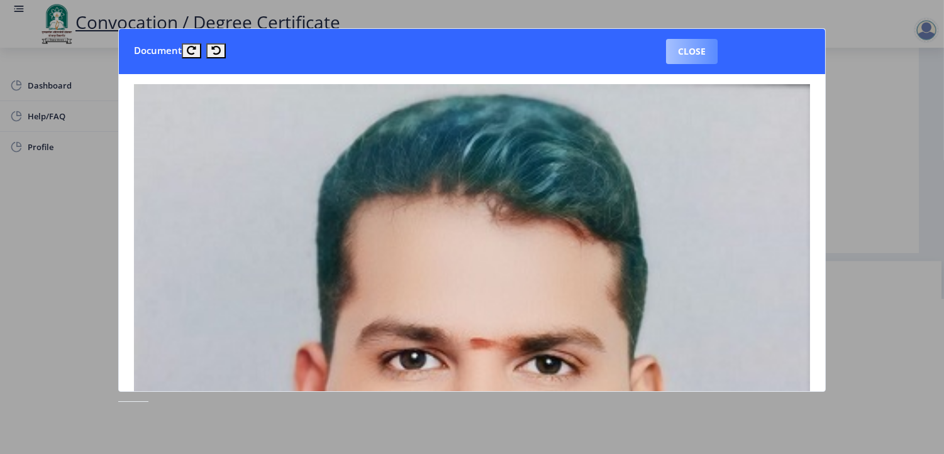
click at [694, 60] on button "Close" at bounding box center [692, 51] width 52 height 25
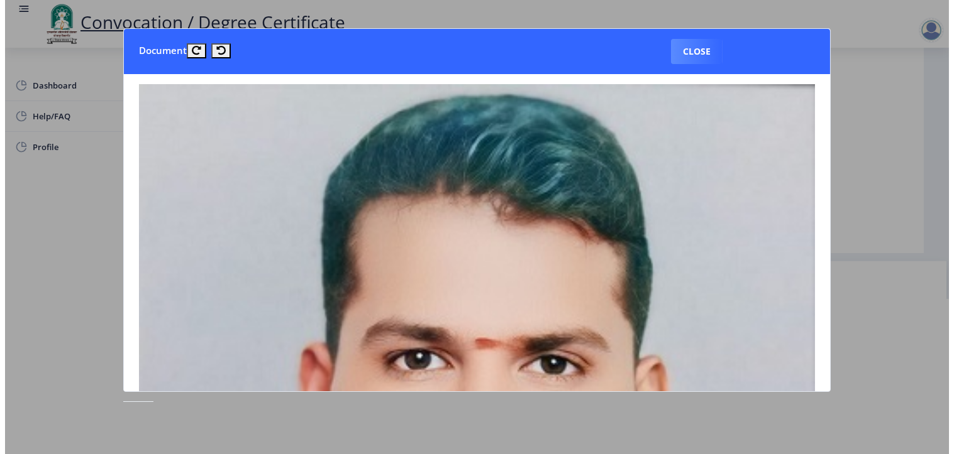
scroll to position [31, 0]
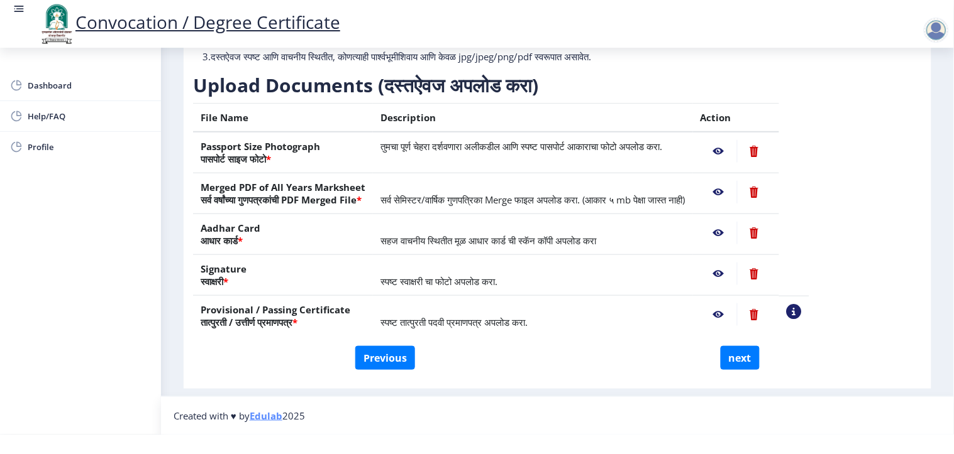
click at [737, 185] on nb-action at bounding box center [718, 192] width 36 height 23
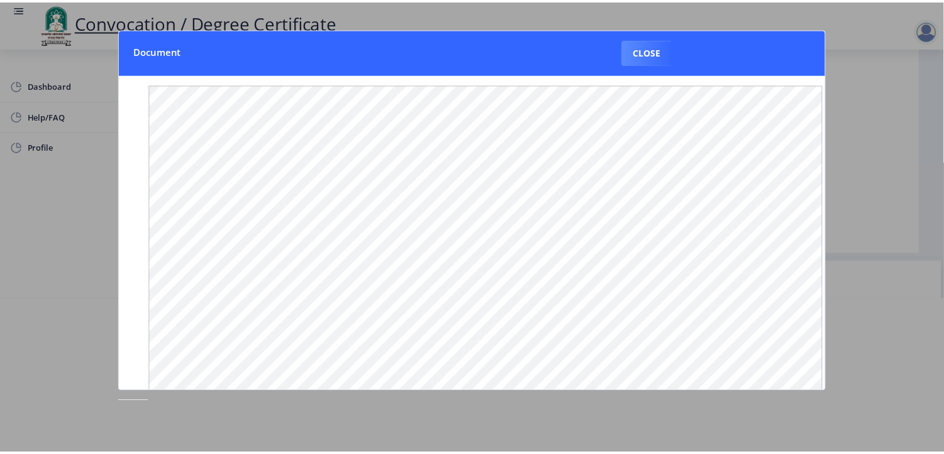
scroll to position [0, 0]
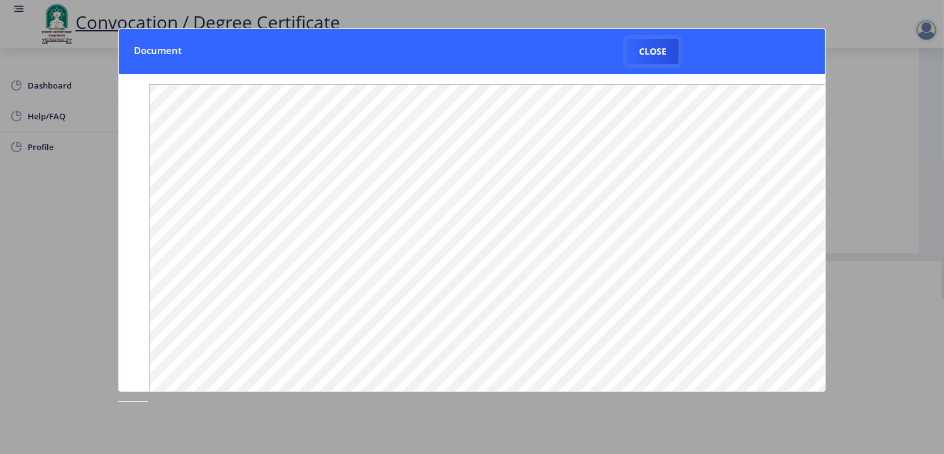
click at [644, 53] on button "Close" at bounding box center [653, 51] width 52 height 25
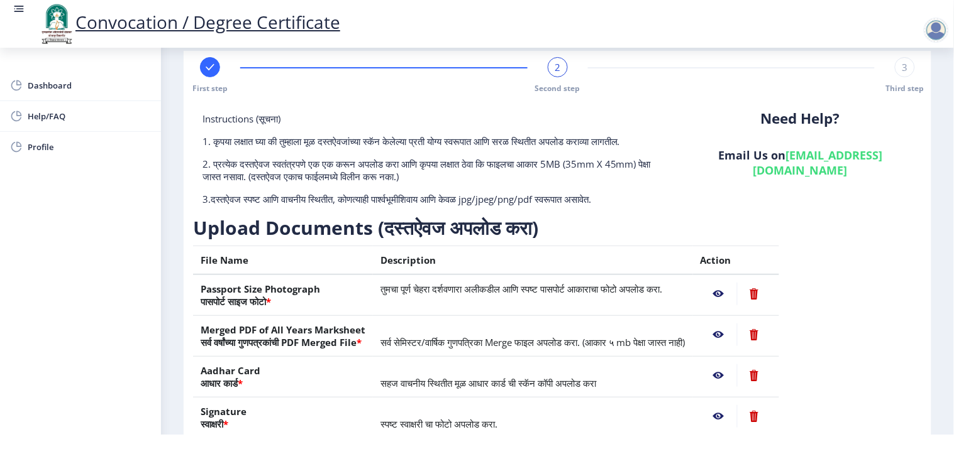
scroll to position [155, 0]
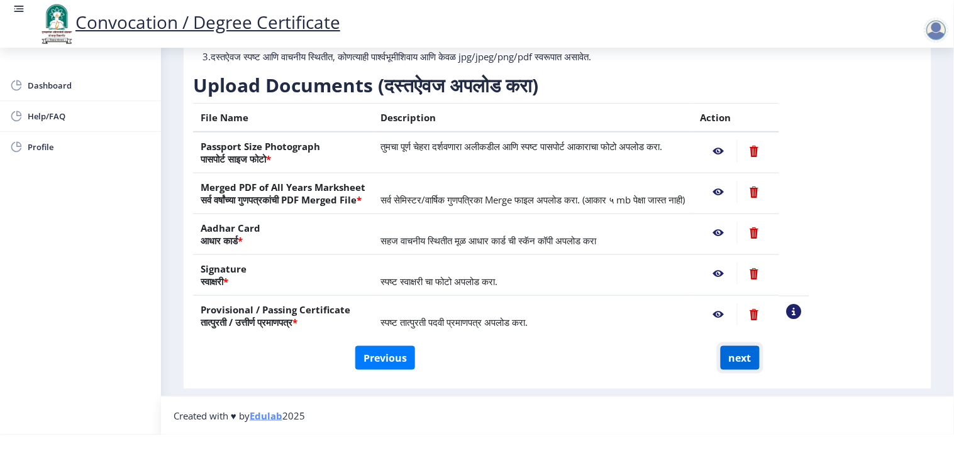
click at [737, 347] on button "next" at bounding box center [739, 358] width 39 height 24
select select
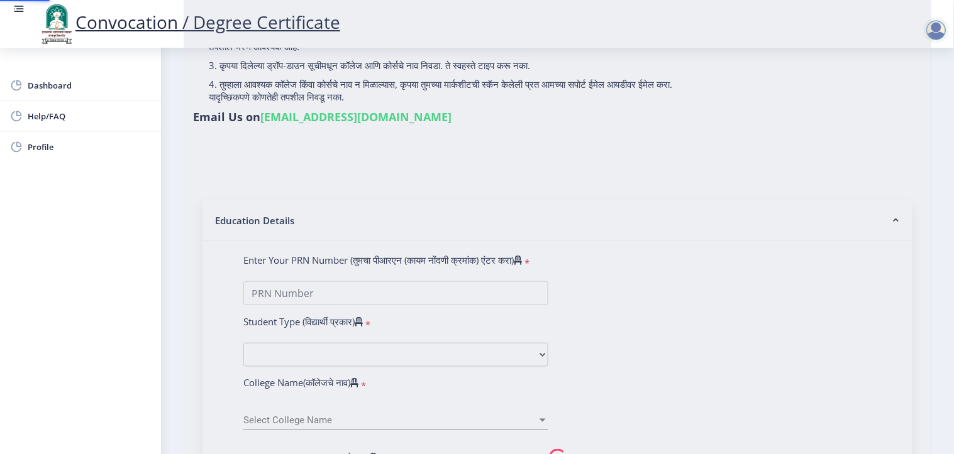
scroll to position [0, 0]
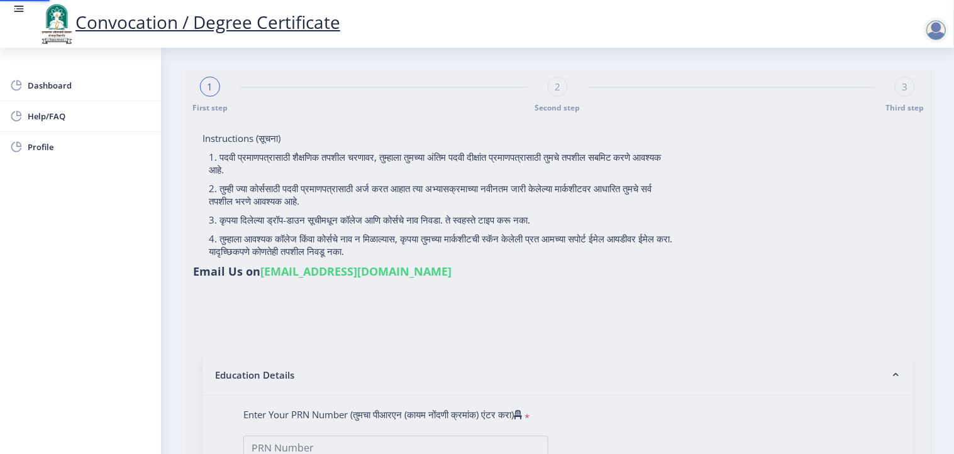
select select
type input "AKASH [PERSON_NAME]"
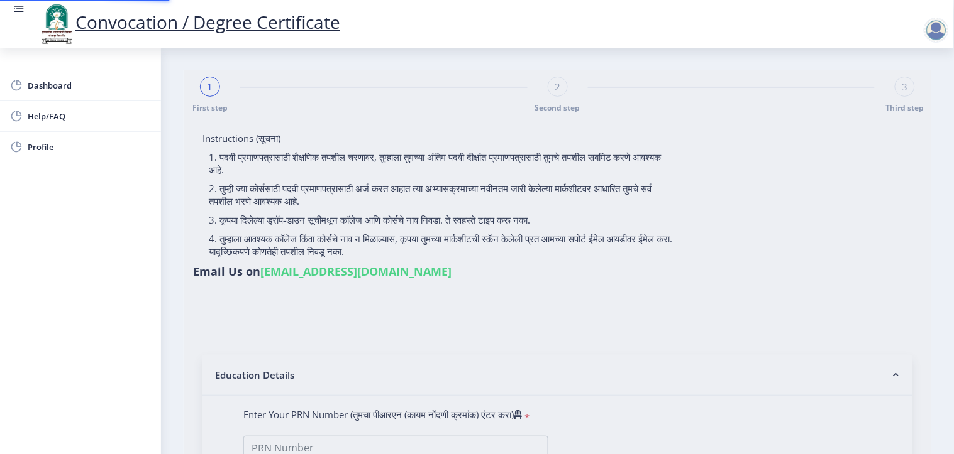
type input "[PERSON_NAME]"
type input "2016032500152616"
select select "Regular"
select select "2020"
select select "November"
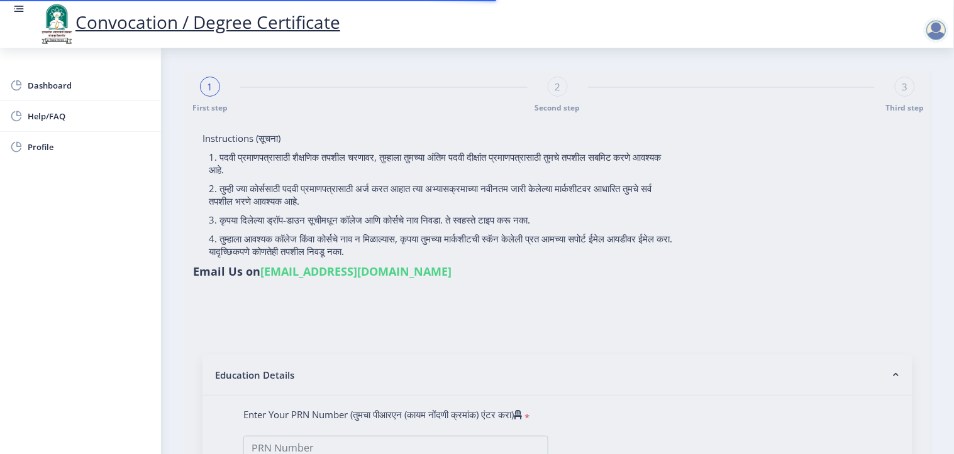
select select "Grade B+"
type input "621848"
select select "Advanced Banking"
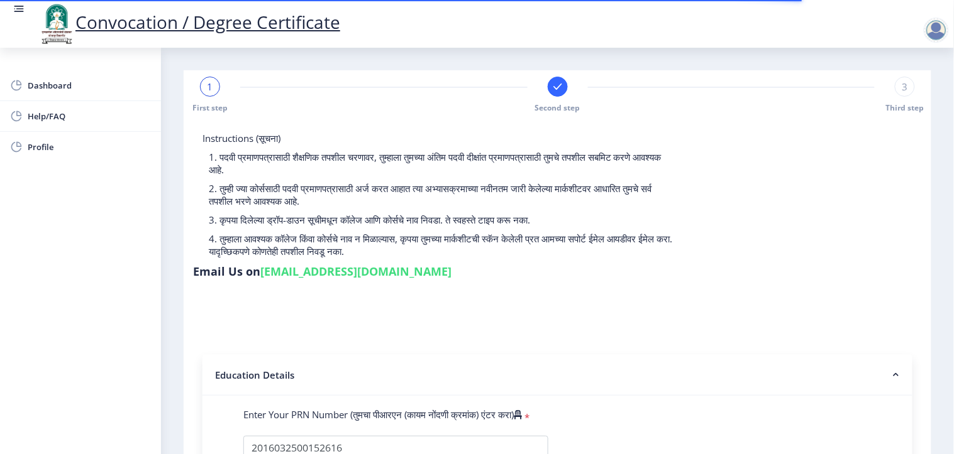
select select
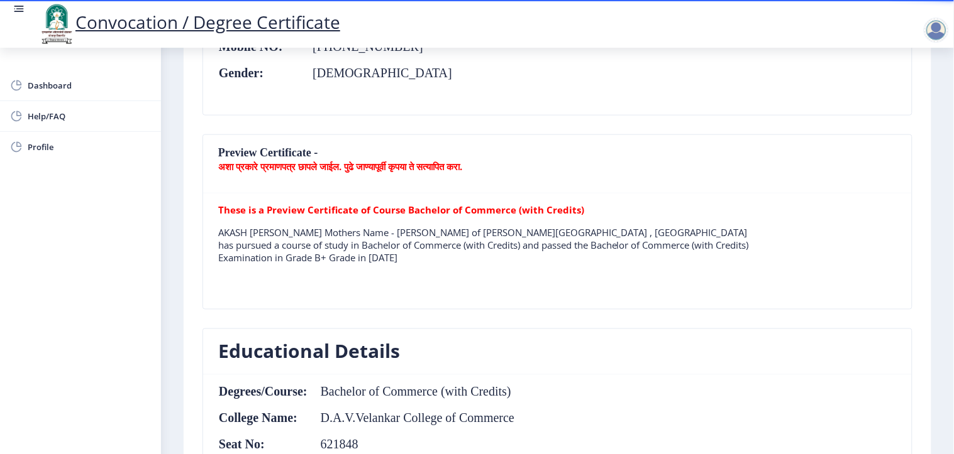
scroll to position [145, 0]
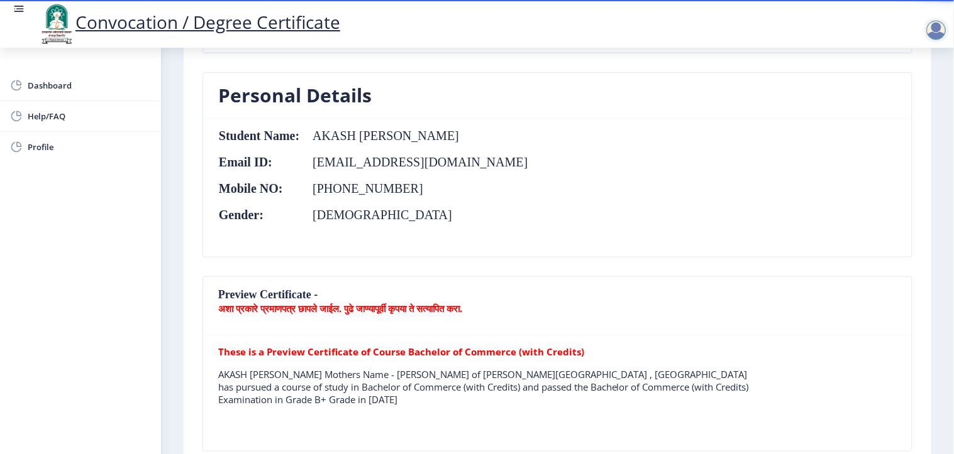
drag, startPoint x: 953, startPoint y: 394, endPoint x: 948, endPoint y: 99, distance: 294.9
drag, startPoint x: 948, startPoint y: 99, endPoint x: 630, endPoint y: 202, distance: 334.6
click at [630, 202] on nb-card-body "Student Name: AKASH ARJUN MANE Email ID: maneakash574@gmail.com Mobile NO: +91 …" at bounding box center [557, 188] width 708 height 138
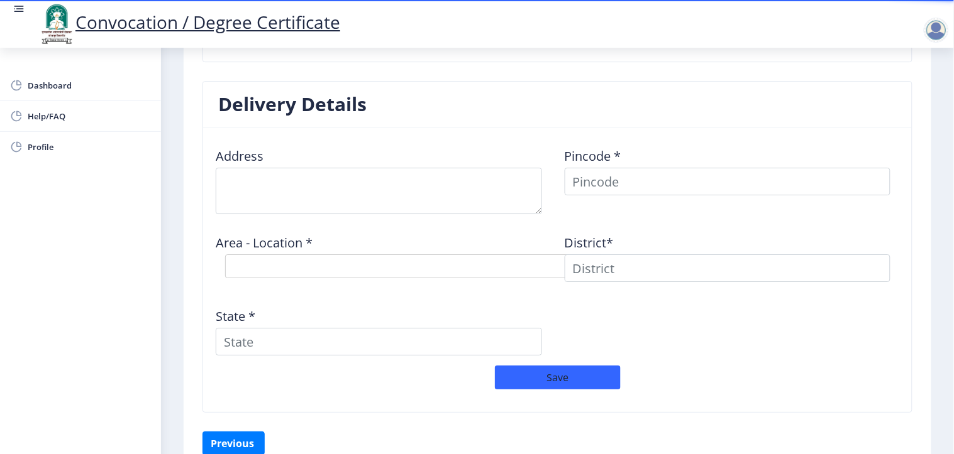
scroll to position [893, 0]
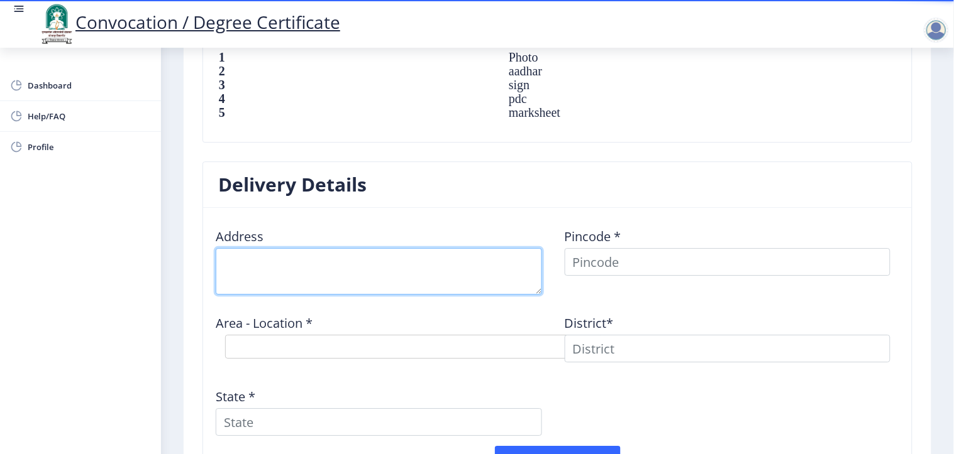
click at [384, 269] on textarea at bounding box center [379, 271] width 326 height 47
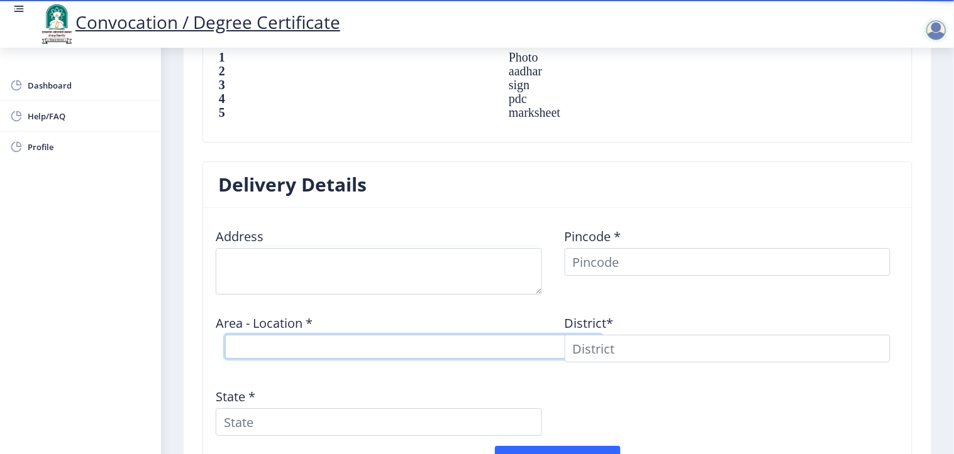
click at [366, 353] on select "Select Area Location" at bounding box center [413, 347] width 377 height 24
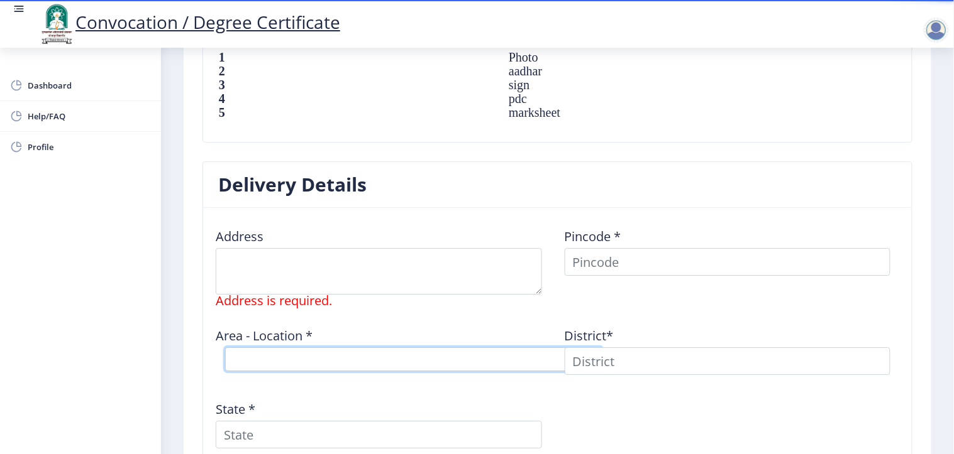
click at [444, 351] on select "Select Area Location" at bounding box center [413, 360] width 377 height 24
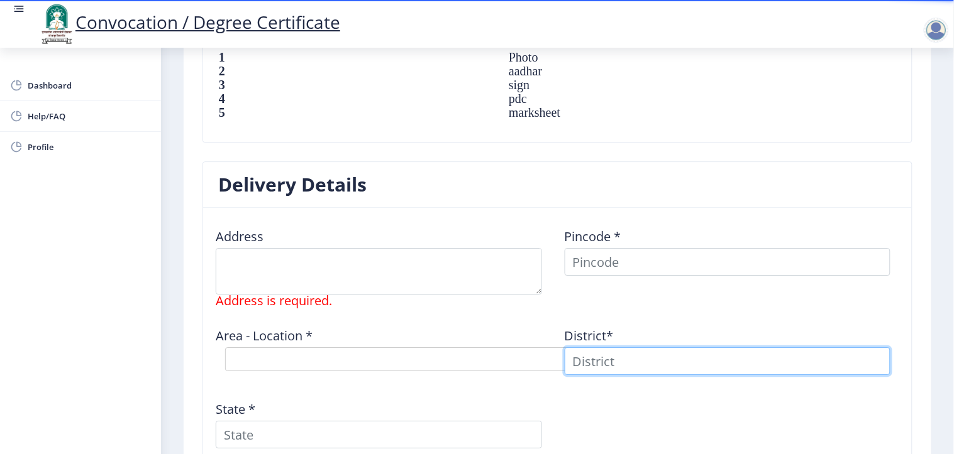
click at [607, 360] on input at bounding box center [727, 362] width 326 height 28
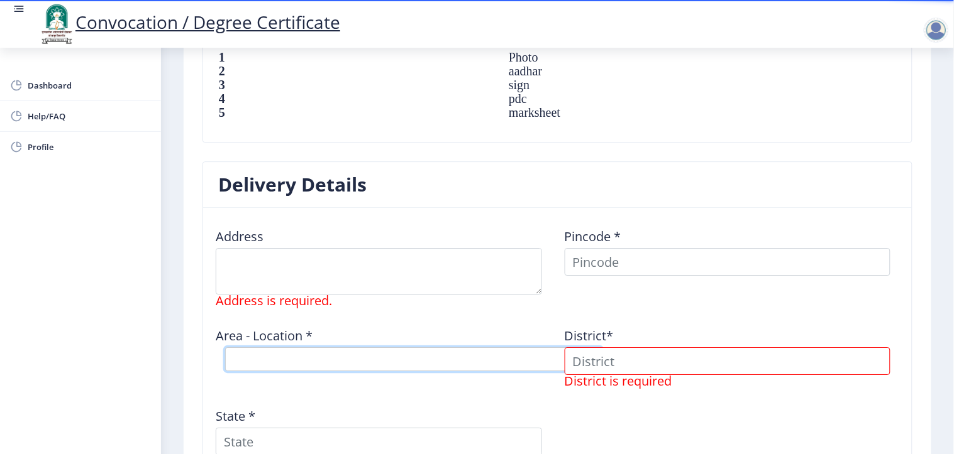
click at [396, 363] on select "Select Area Location" at bounding box center [413, 360] width 377 height 24
click at [378, 357] on select "Select Area Location" at bounding box center [413, 360] width 377 height 24
click at [343, 376] on div "Area - Location * Select Area Location" at bounding box center [383, 352] width 349 height 70
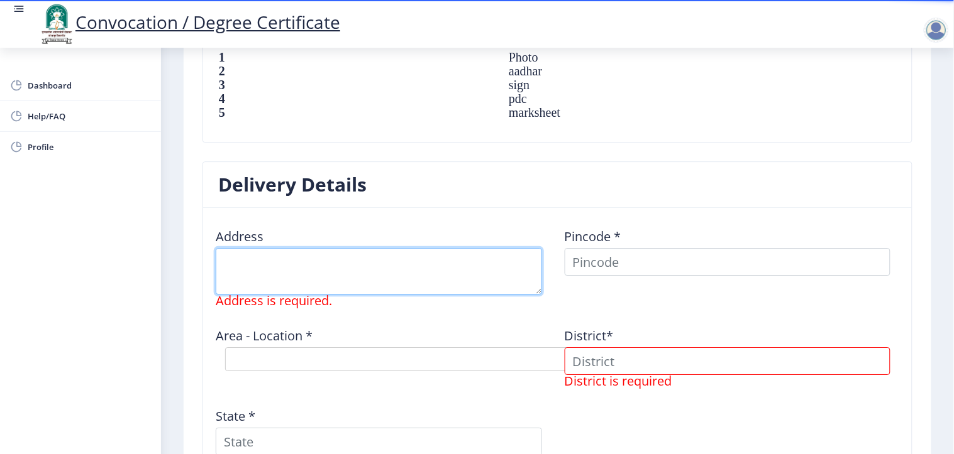
click at [299, 270] on textarea at bounding box center [379, 271] width 326 height 47
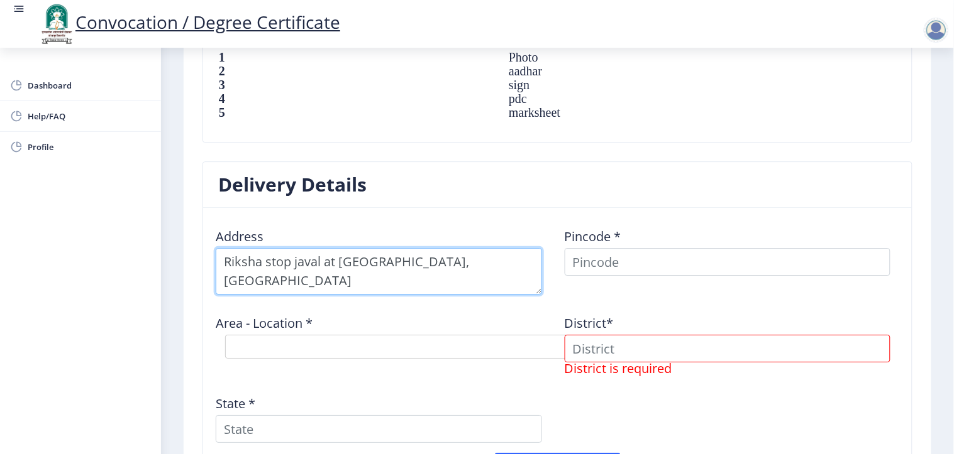
click at [400, 268] on textarea at bounding box center [379, 271] width 326 height 47
type textarea "Riksha stop javal at Post Degaon, North Solapur"
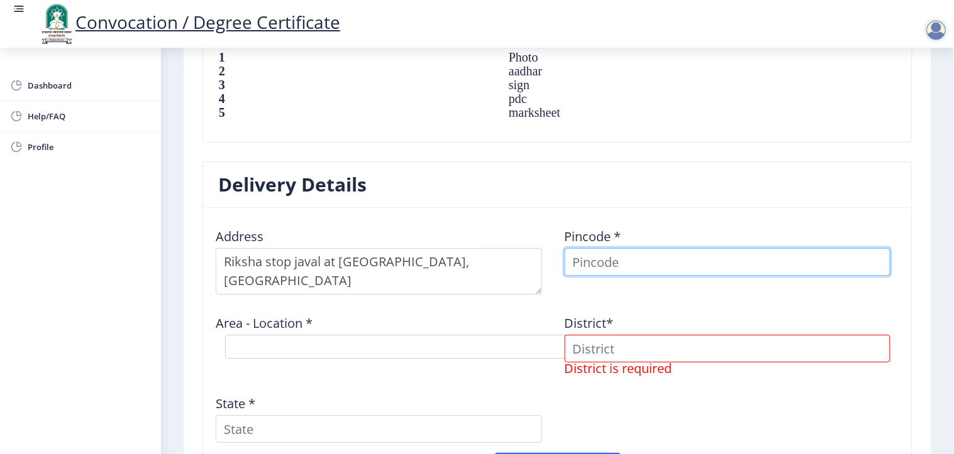
click at [581, 258] on input at bounding box center [727, 262] width 326 height 28
type input "413002"
select select
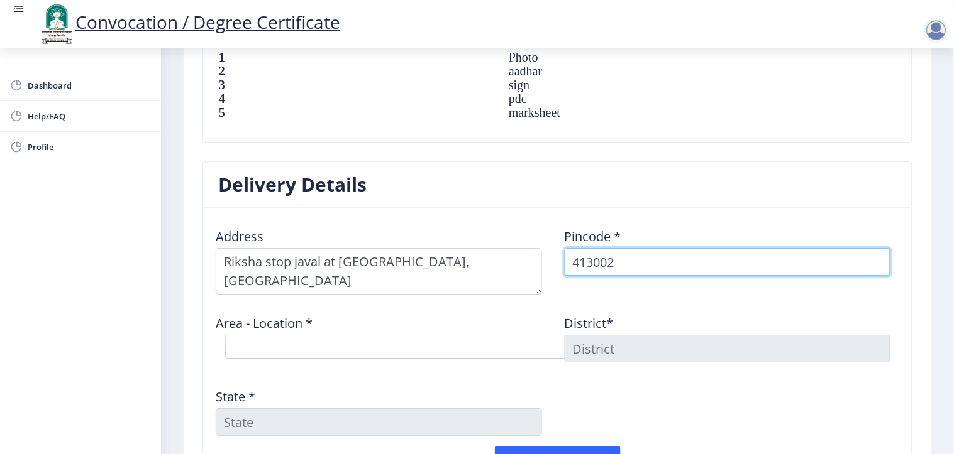
type input "413002"
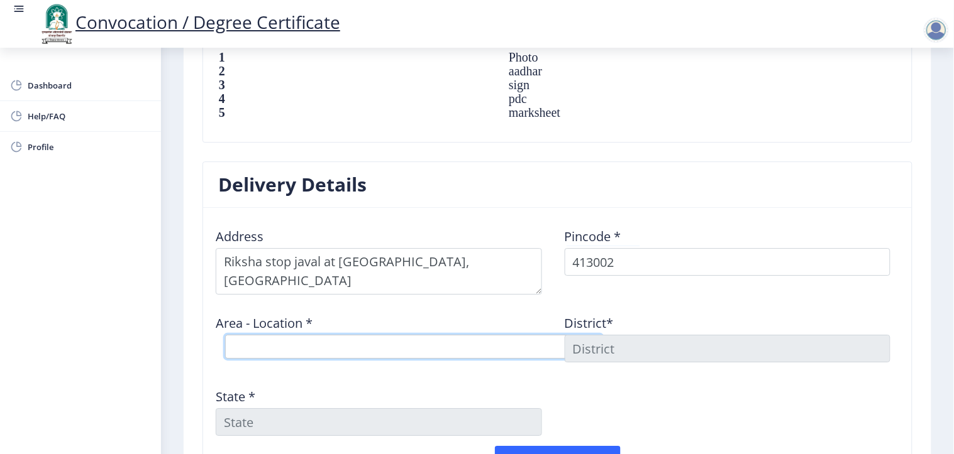
click at [366, 340] on select "Select Area Location Arali B.O Belati B.O Boramani B.O Darganhalli B.O Dayanand…" at bounding box center [413, 347] width 377 height 24
select select "6: Object"
click at [225, 336] on select "Select Area Location Arali B.O Belati B.O Boramani B.O Darganhalli B.O Dayanand…" at bounding box center [413, 347] width 377 height 24
type input "SOLAPUR"
type input "Maharashtra"
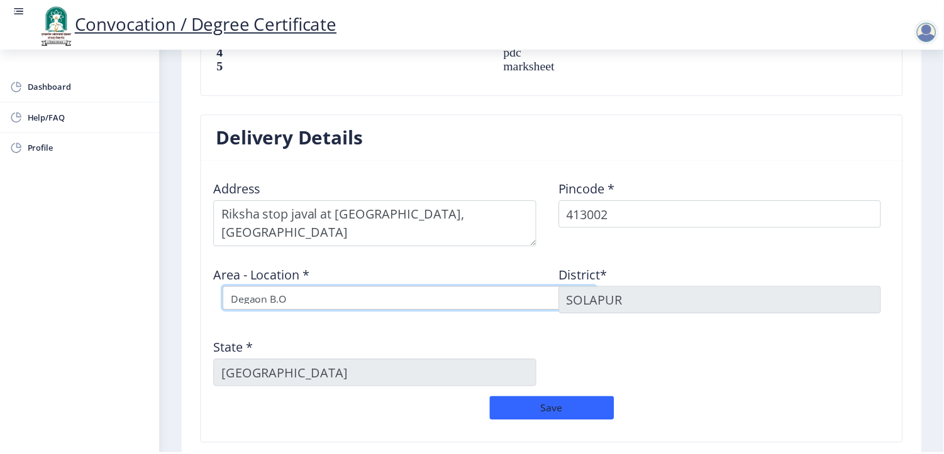
scroll to position [1040, 0]
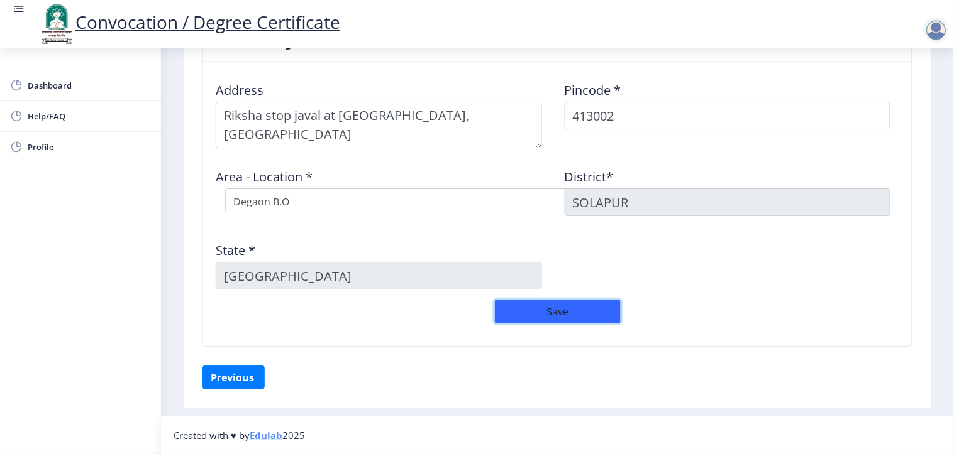
click at [531, 311] on button "Save" at bounding box center [558, 312] width 126 height 24
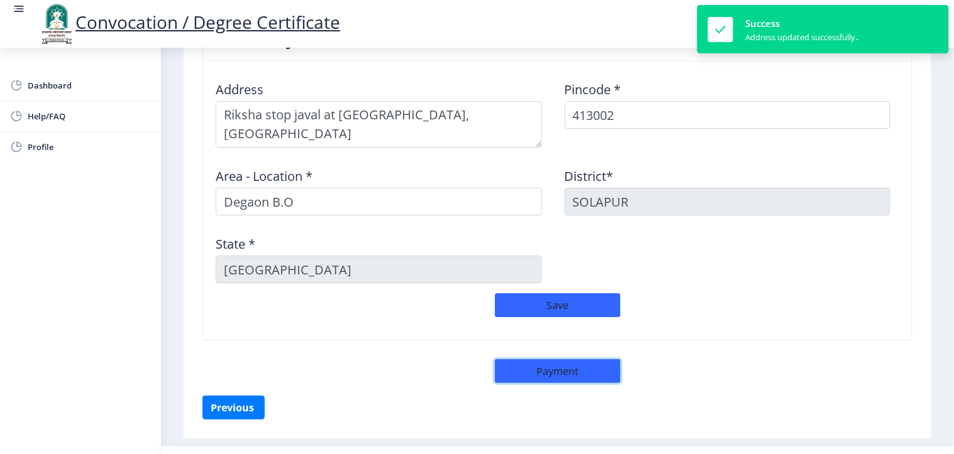
click at [559, 373] on button "Payment" at bounding box center [558, 372] width 126 height 24
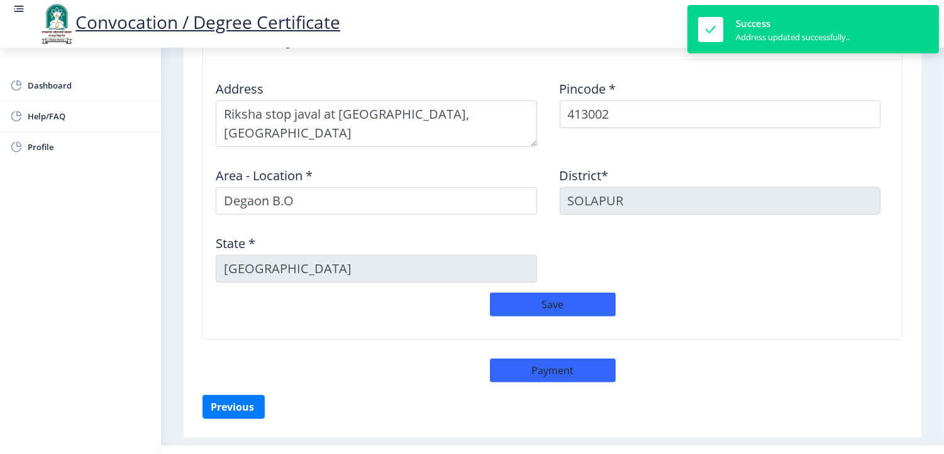
select select "sealed"
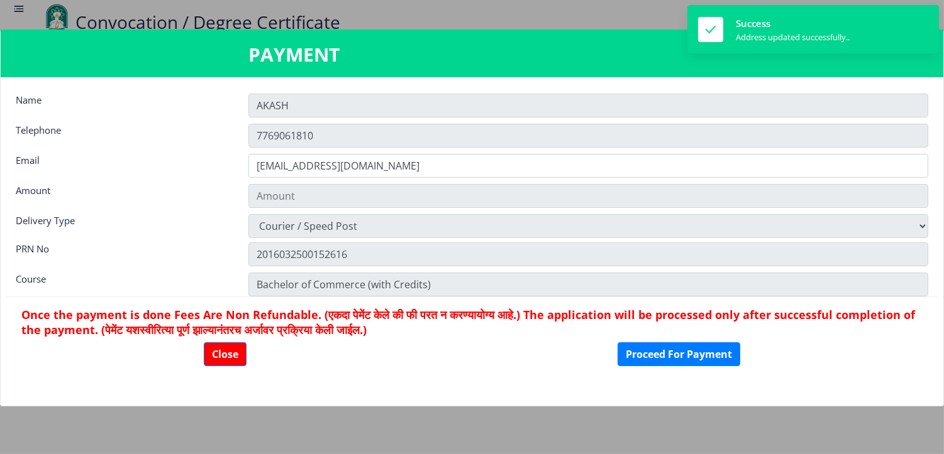
type input "2885"
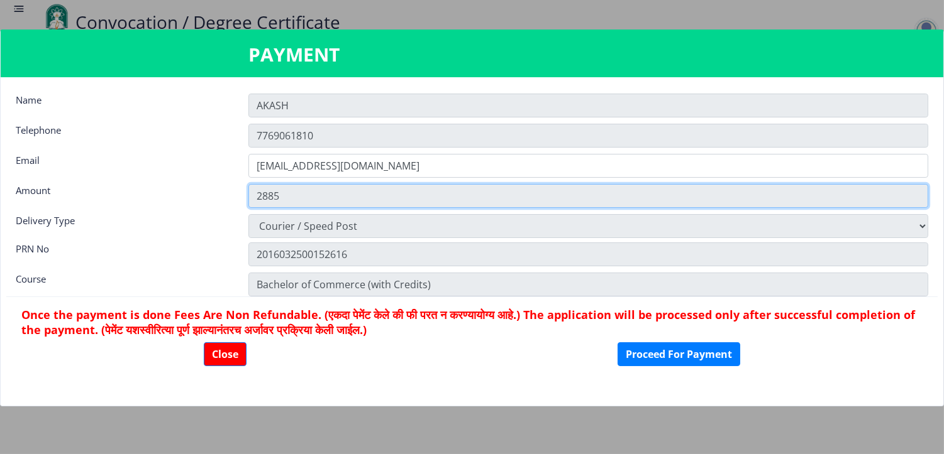
drag, startPoint x: 283, startPoint y: 191, endPoint x: 239, endPoint y: 204, distance: 46.4
click at [239, 204] on div "2885" at bounding box center [588, 196] width 698 height 24
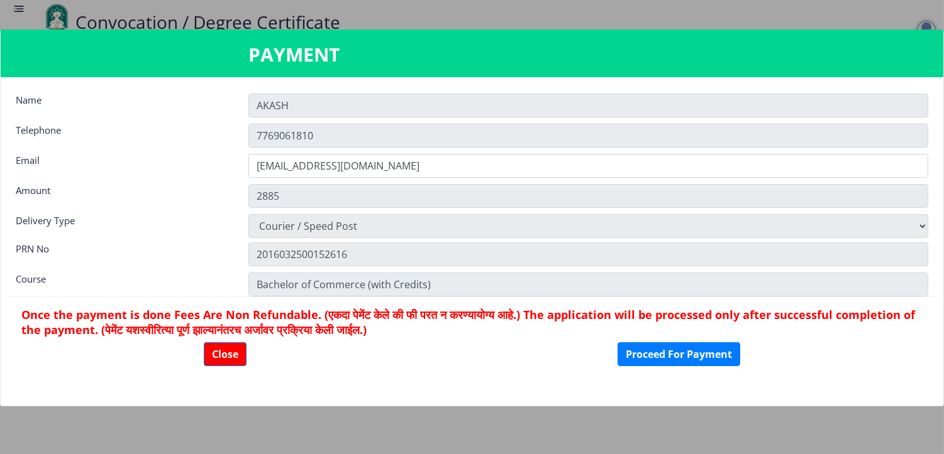
click at [224, 202] on div "Amount" at bounding box center [122, 194] width 233 height 21
